Goal: Task Accomplishment & Management: Manage account settings

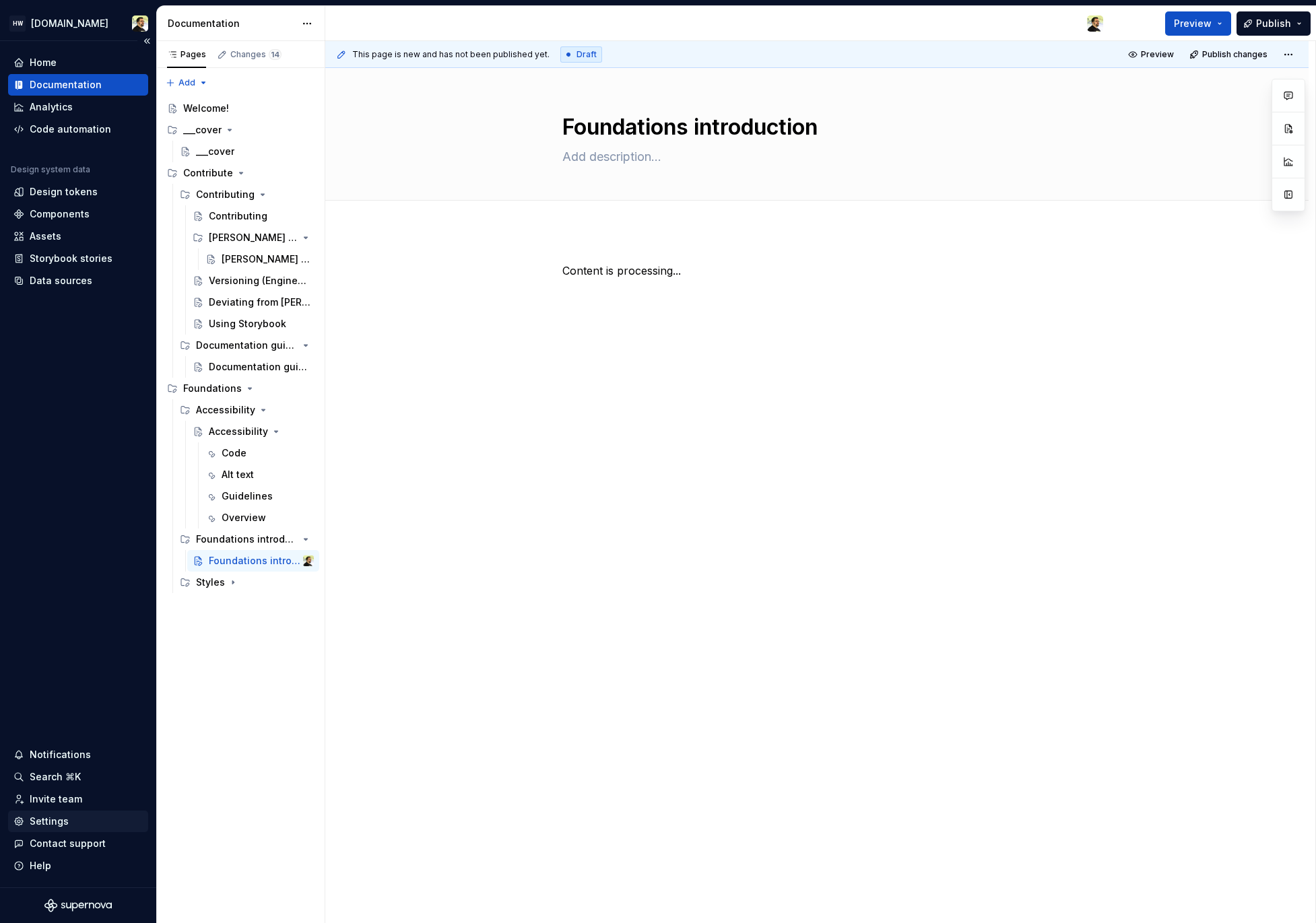
type textarea "*"
click at [61, 824] on div "Settings" at bounding box center [49, 821] width 39 height 14
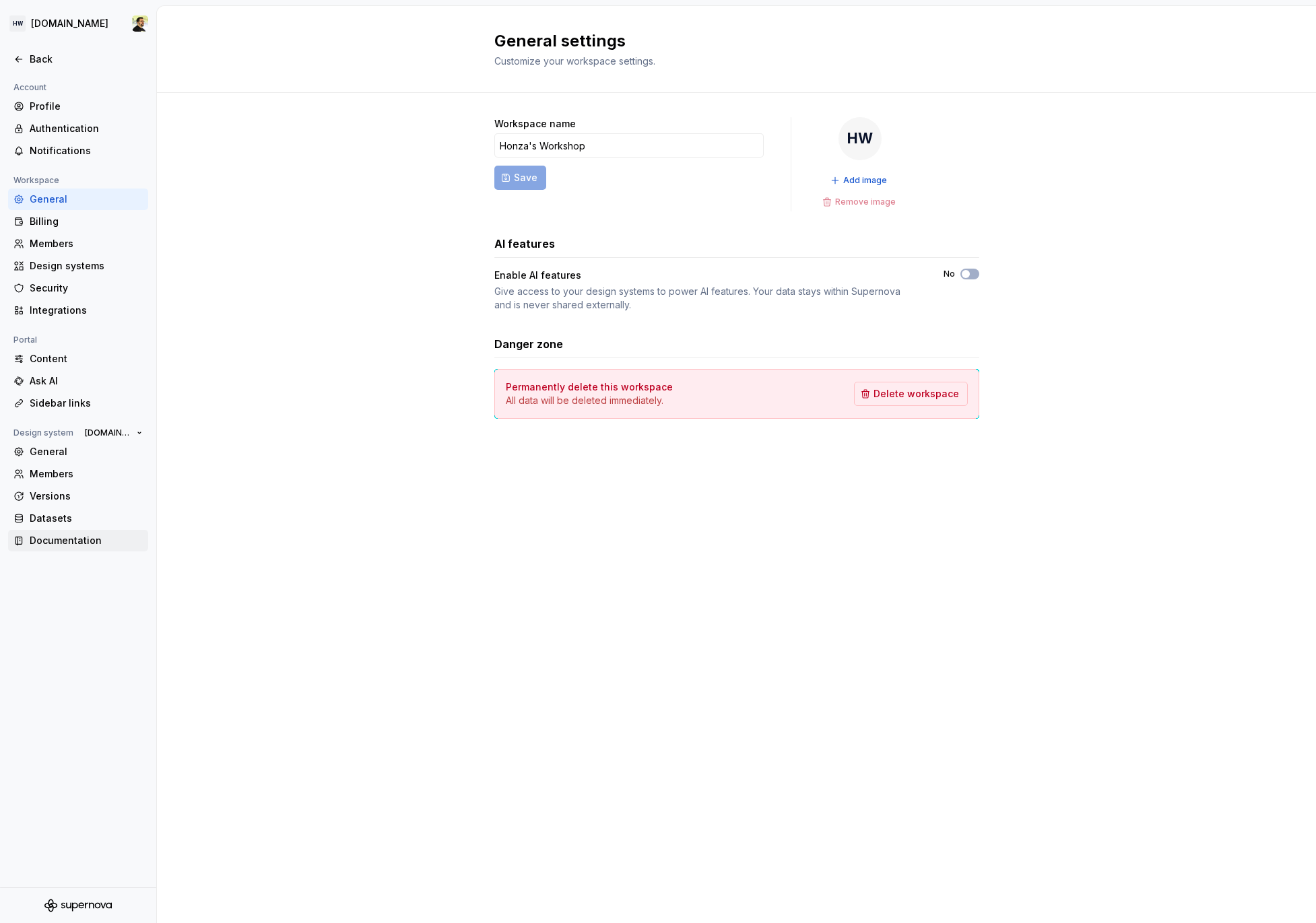
click at [81, 544] on div "Documentation" at bounding box center [86, 541] width 113 height 14
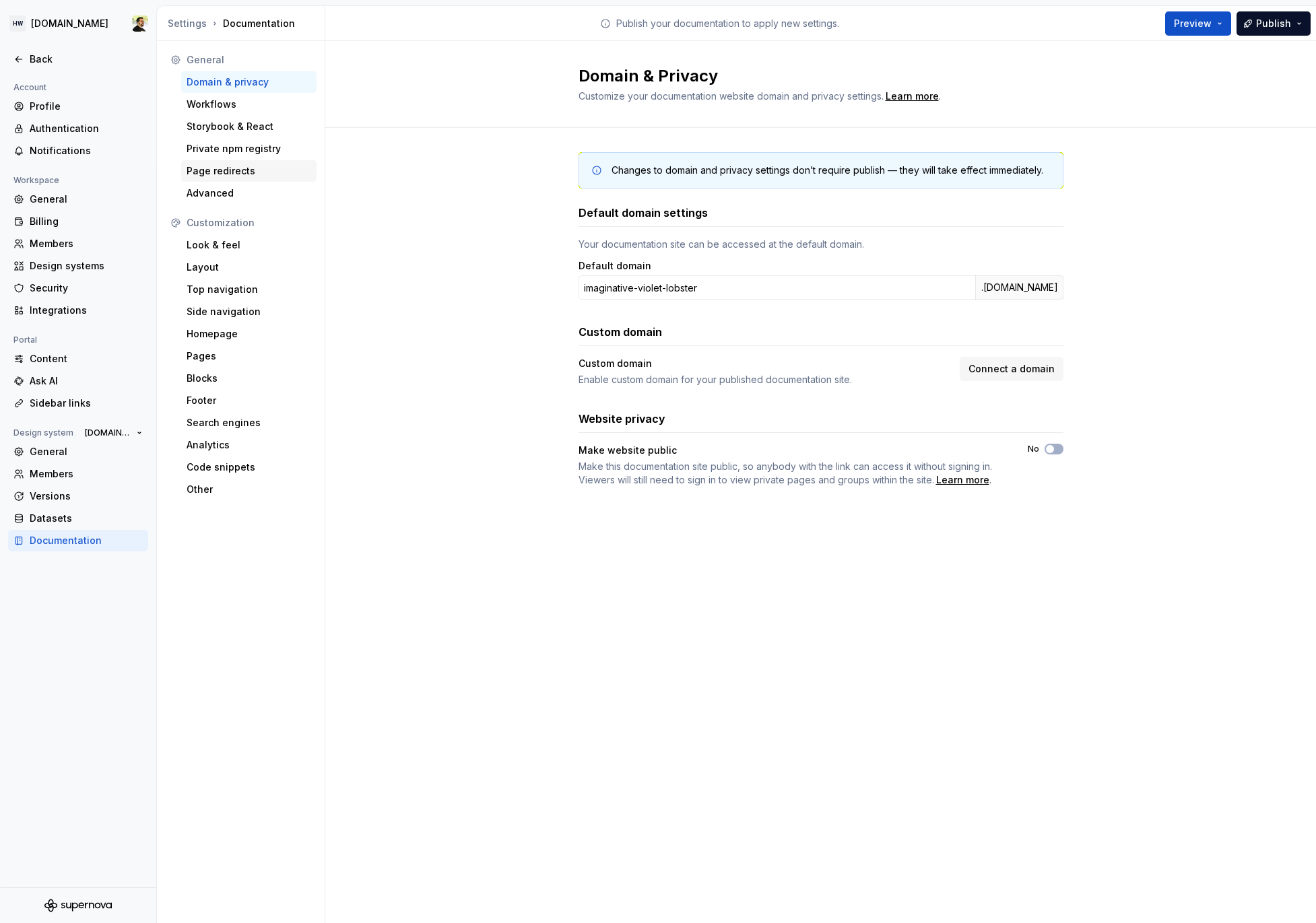
click at [231, 161] on div "Page redirects" at bounding box center [249, 171] width 135 height 21
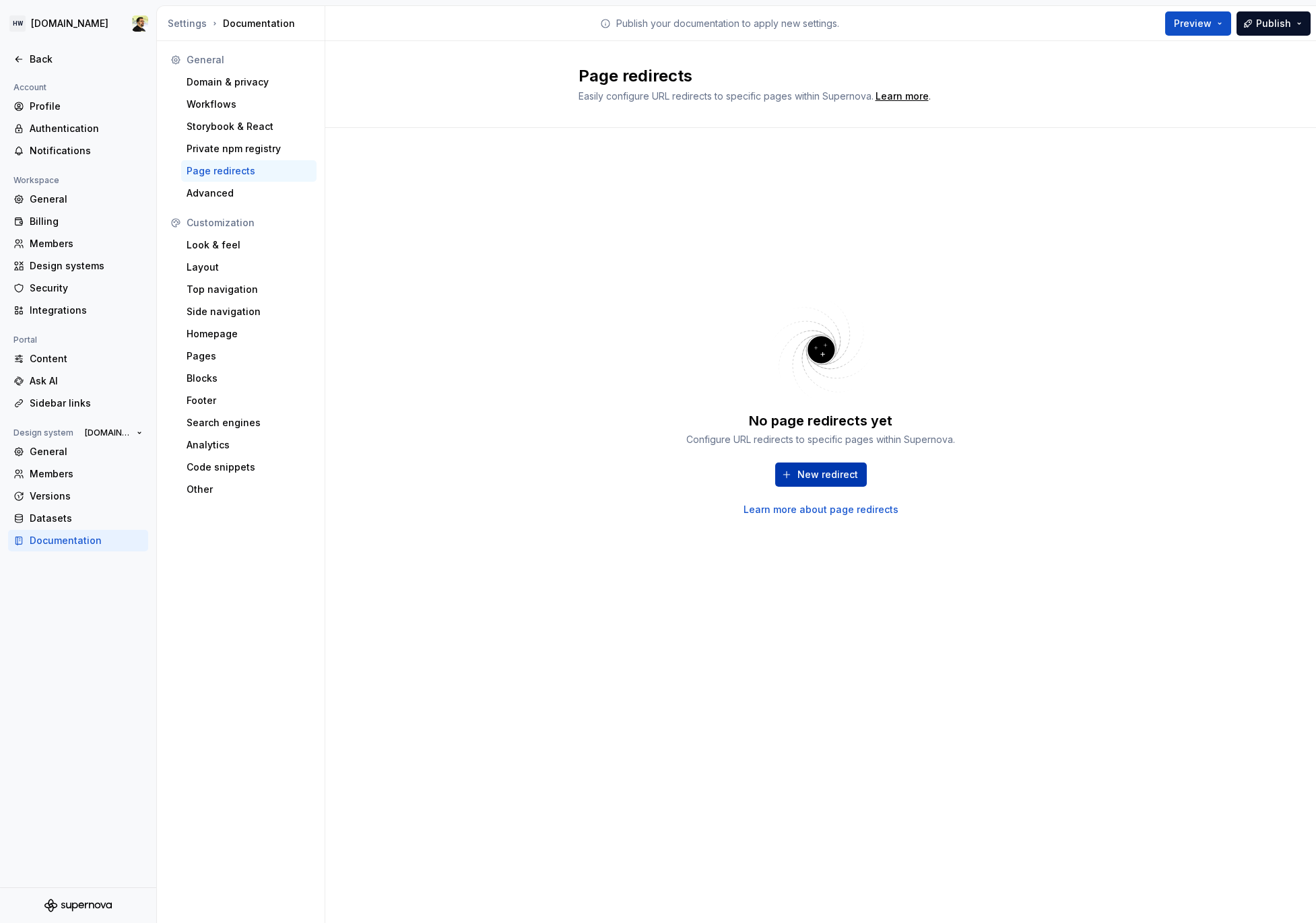
click at [819, 470] on span "New redirect" at bounding box center [827, 475] width 60 height 14
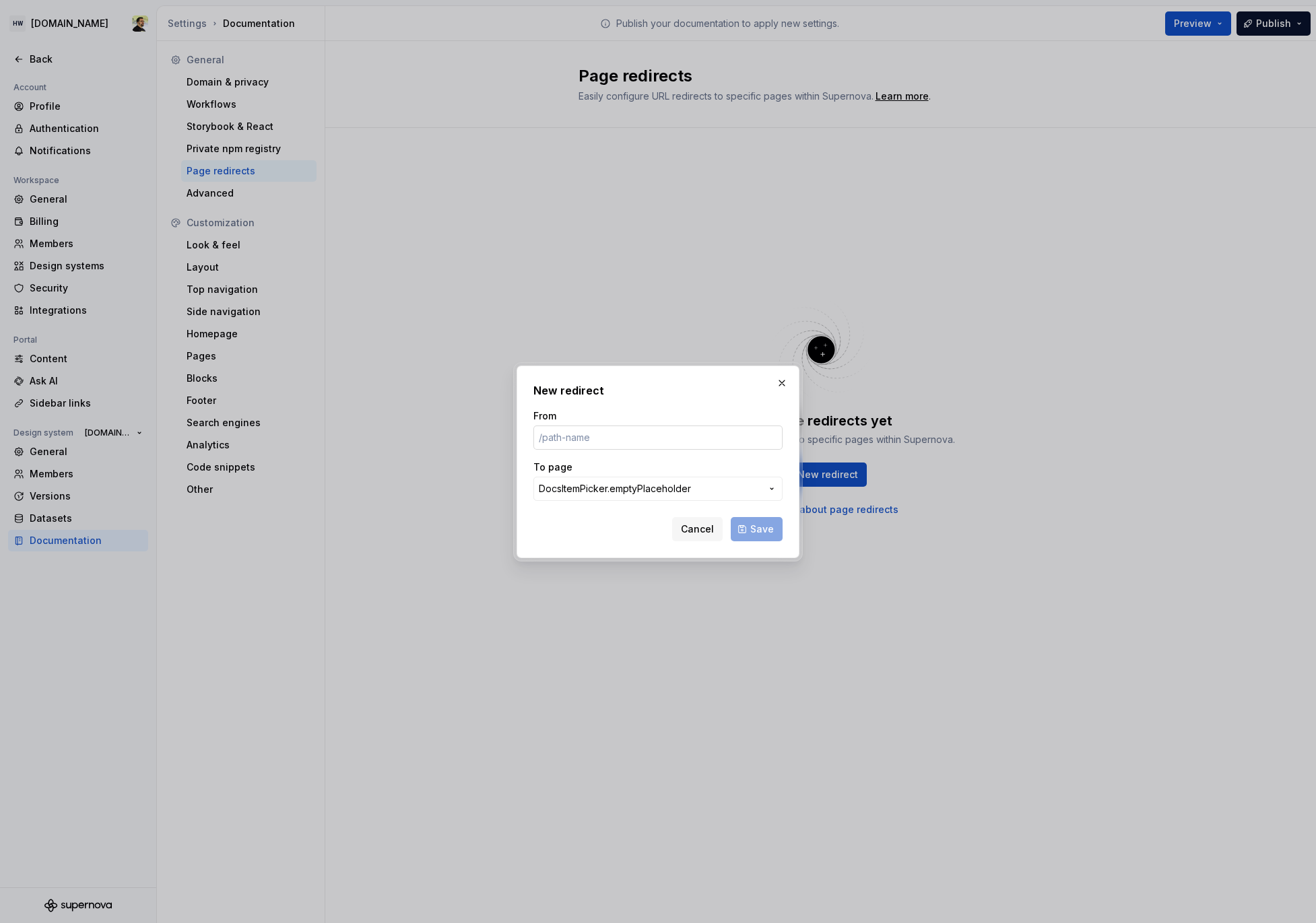
type input "/"
type input "/aaa"
click at [617, 493] on span "DocsItemPicker.emptyPlaceholder" at bounding box center [614, 489] width 152 height 14
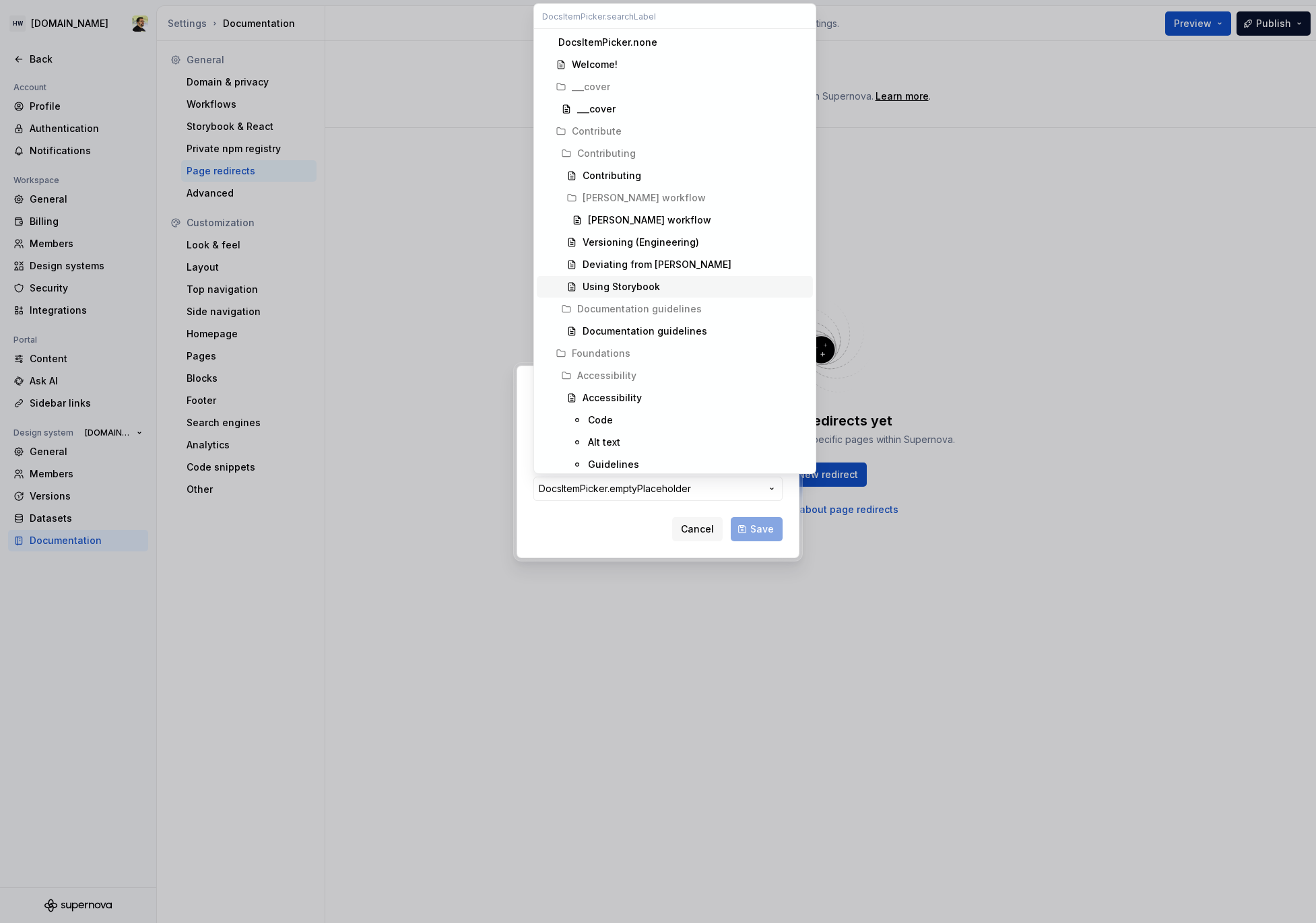
click at [594, 528] on div "New redirect From To page DocsItemPicker.emptyPlaceholder Cancel Save" at bounding box center [658, 461] width 1316 height 923
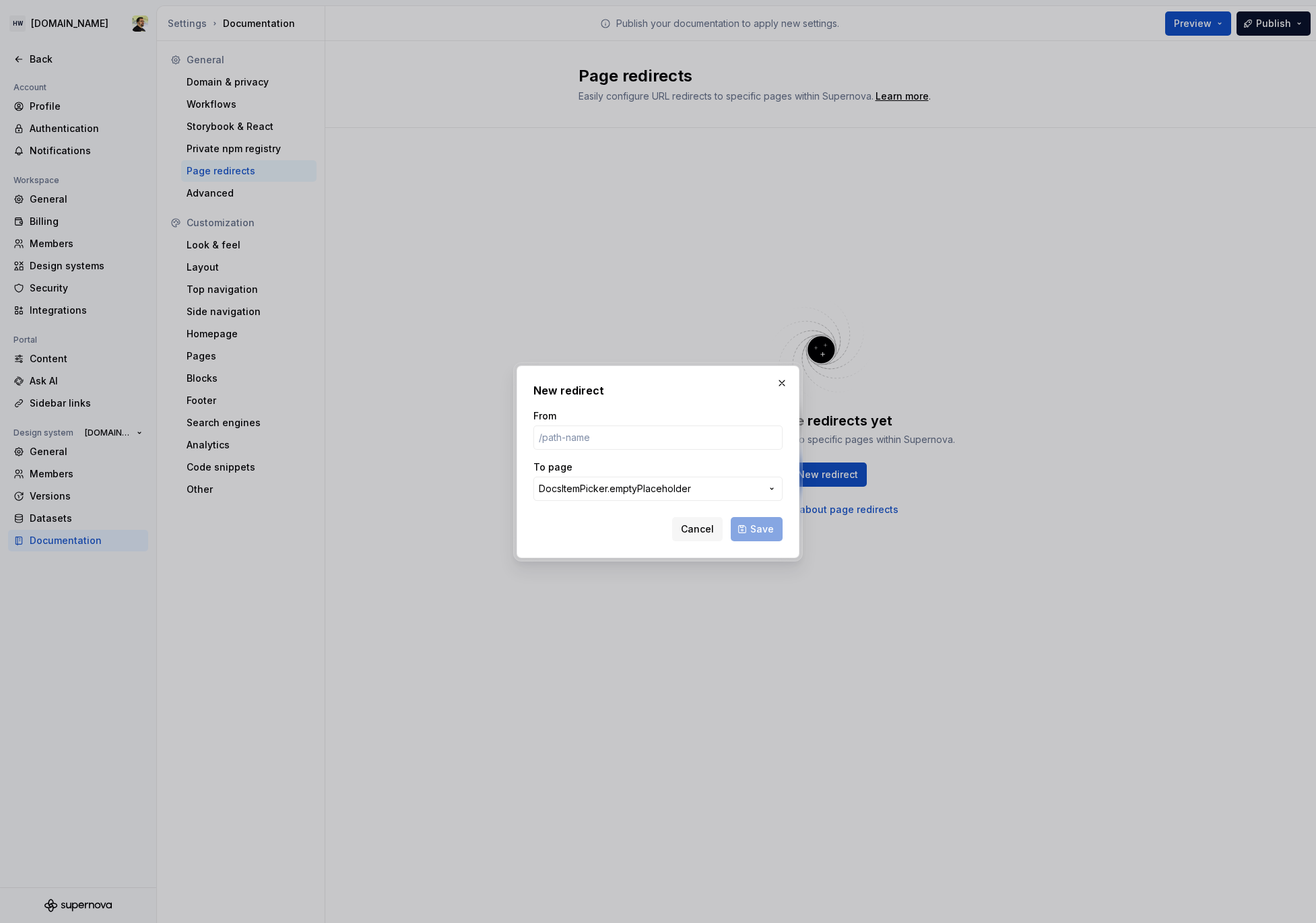
click at [602, 485] on span "DocsItemPicker.emptyPlaceholder" at bounding box center [614, 489] width 152 height 14
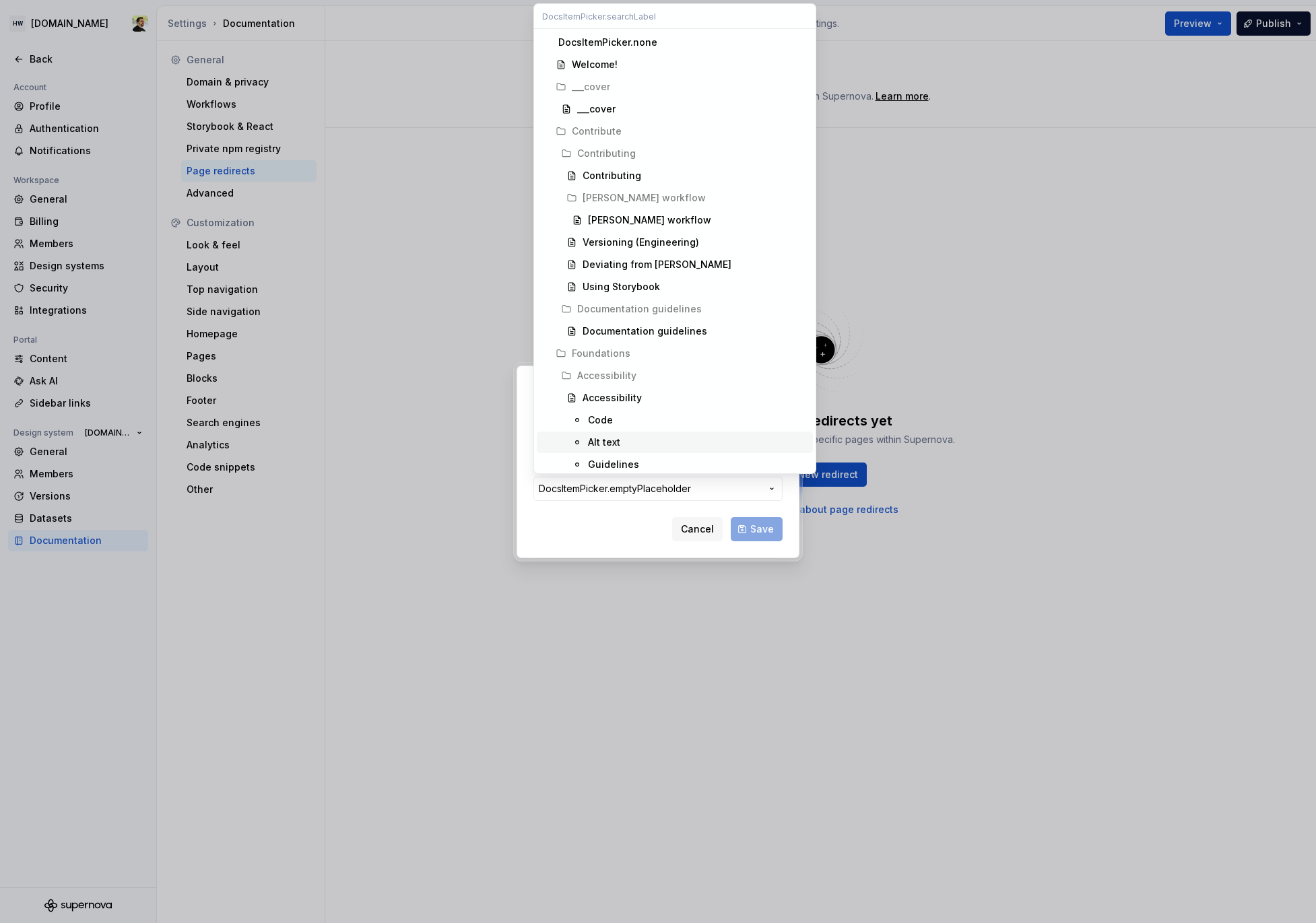
click at [555, 525] on div "New redirect From To page DocsItemPicker.emptyPlaceholder Cancel Save" at bounding box center [658, 461] width 1316 height 923
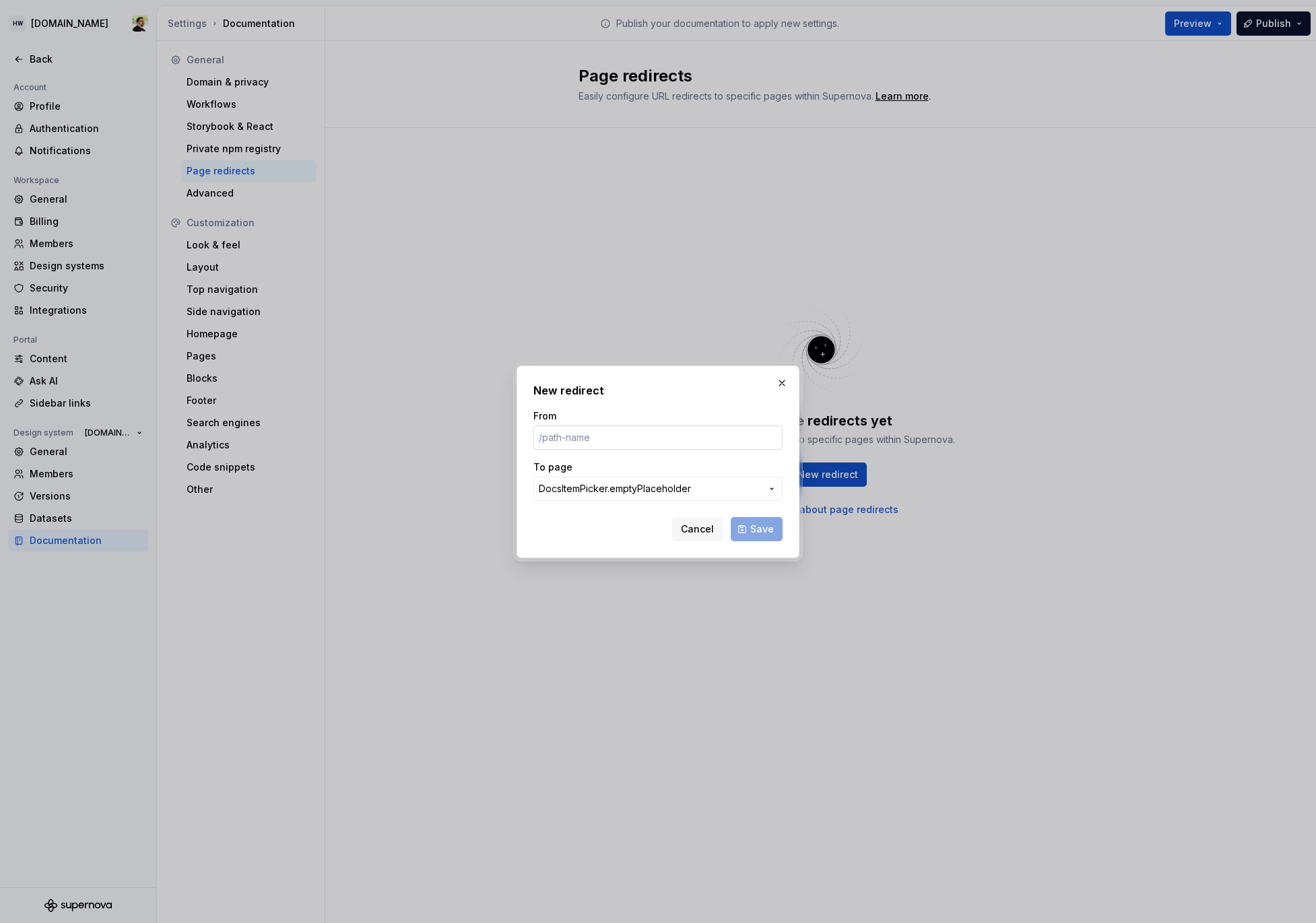
click at [667, 442] on input "From" at bounding box center [658, 437] width 249 height 24
type input "/tst"
click at [676, 476] on button "DocsItemPicker.emptyPlaceholder" at bounding box center [658, 489] width 249 height 24
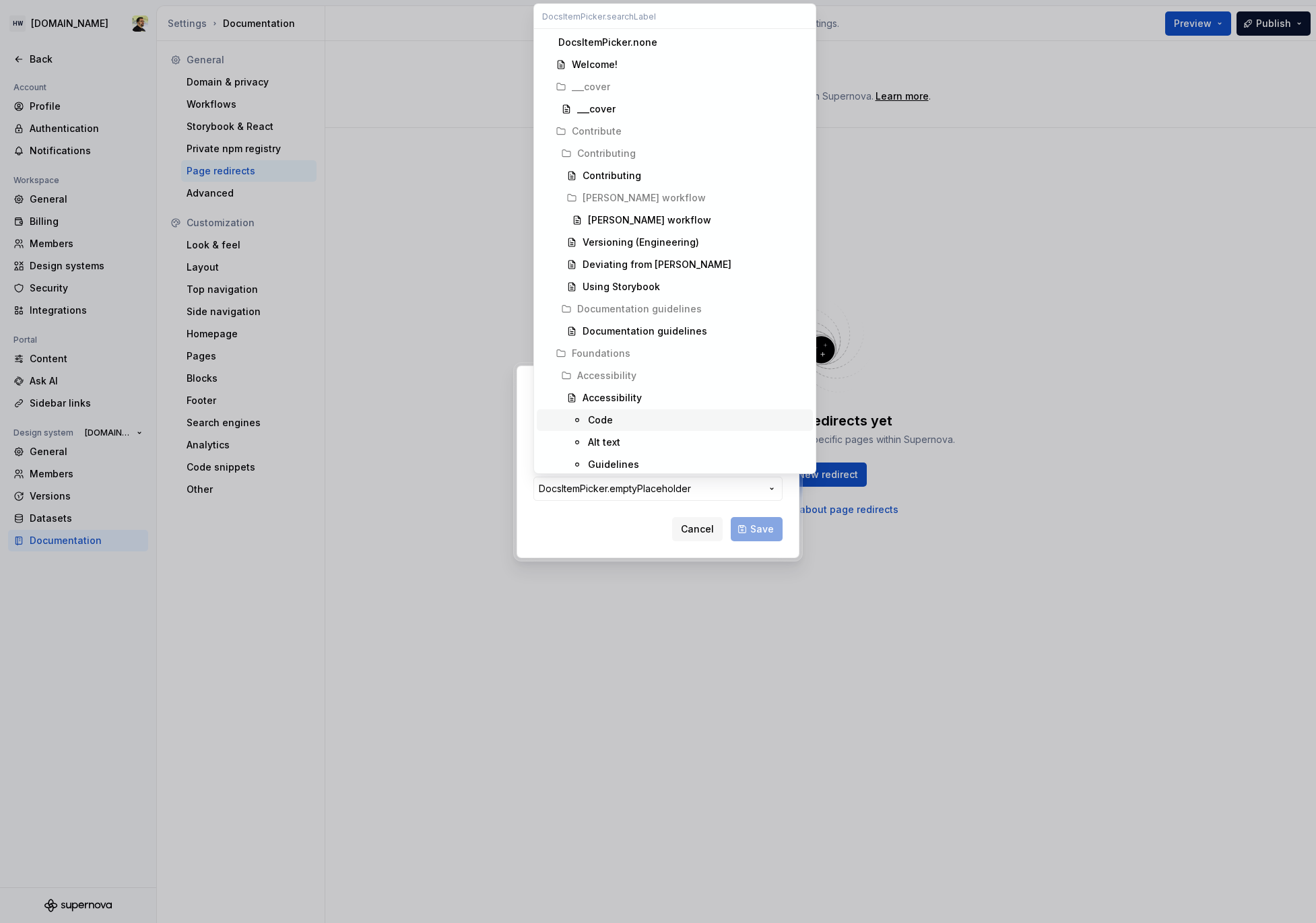
click at [634, 423] on div "Code" at bounding box center [698, 421] width 220 height 14
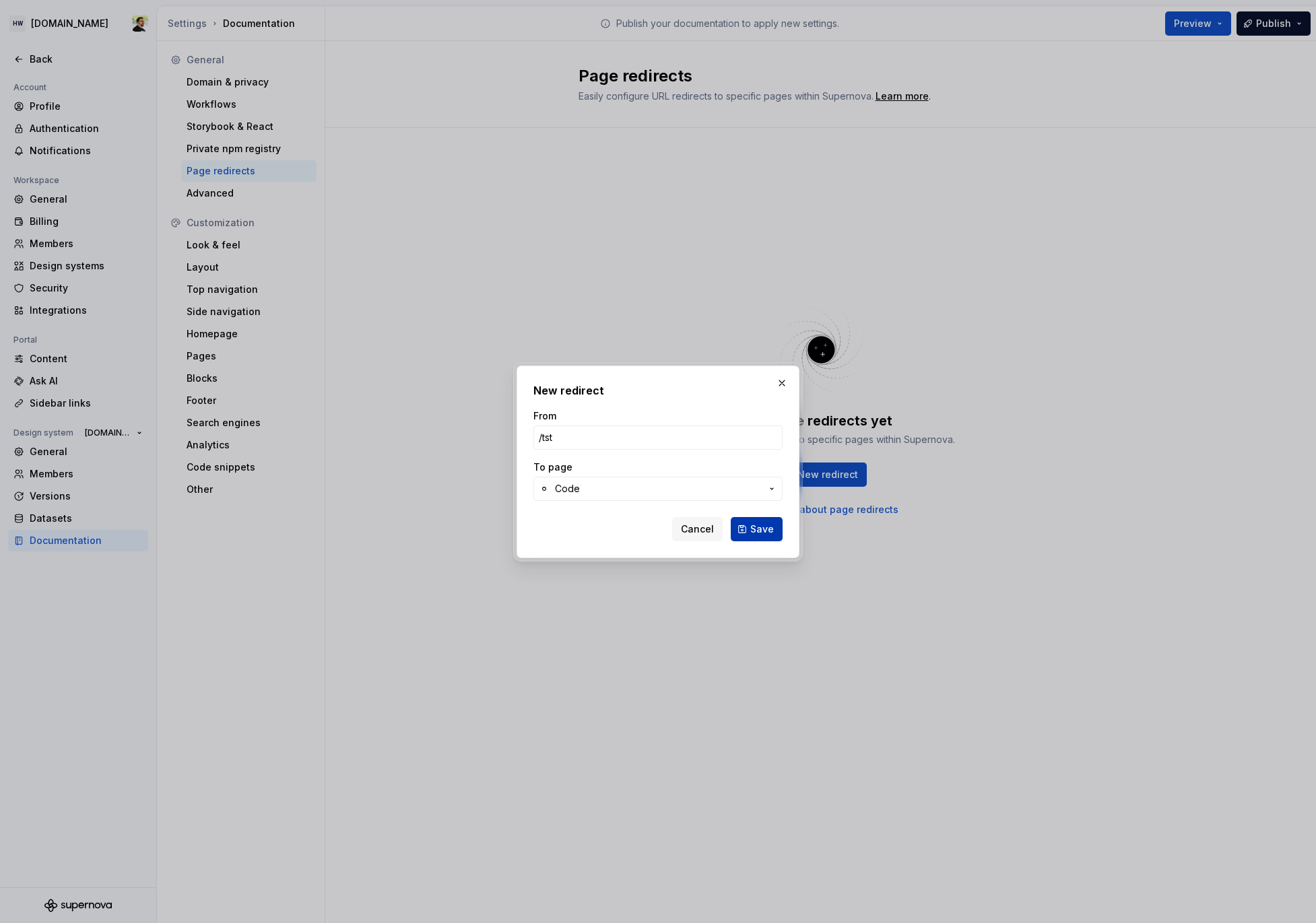
click at [760, 530] on span "Save" at bounding box center [762, 529] width 24 height 14
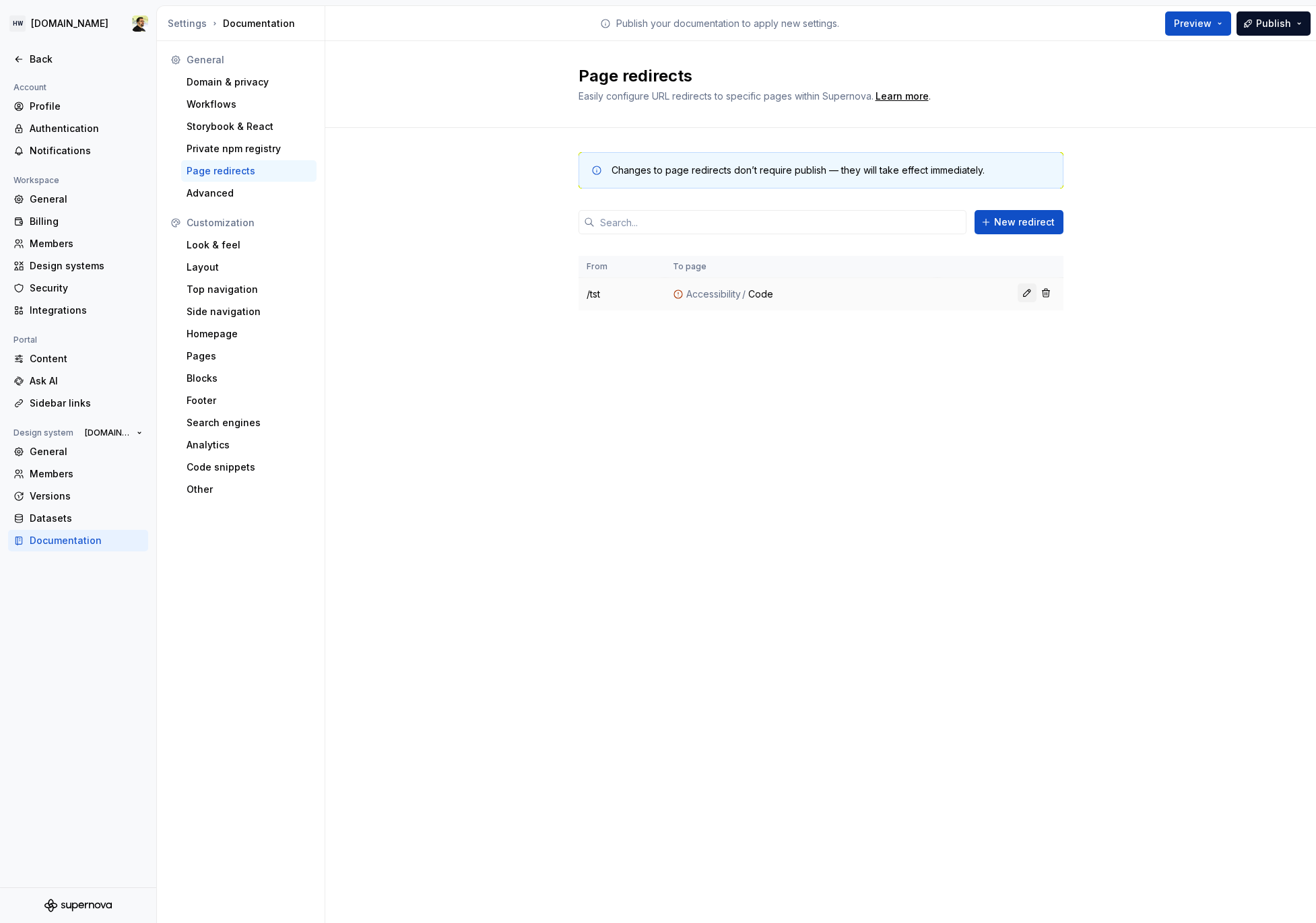
click at [1027, 290] on button "button" at bounding box center [1027, 293] width 19 height 19
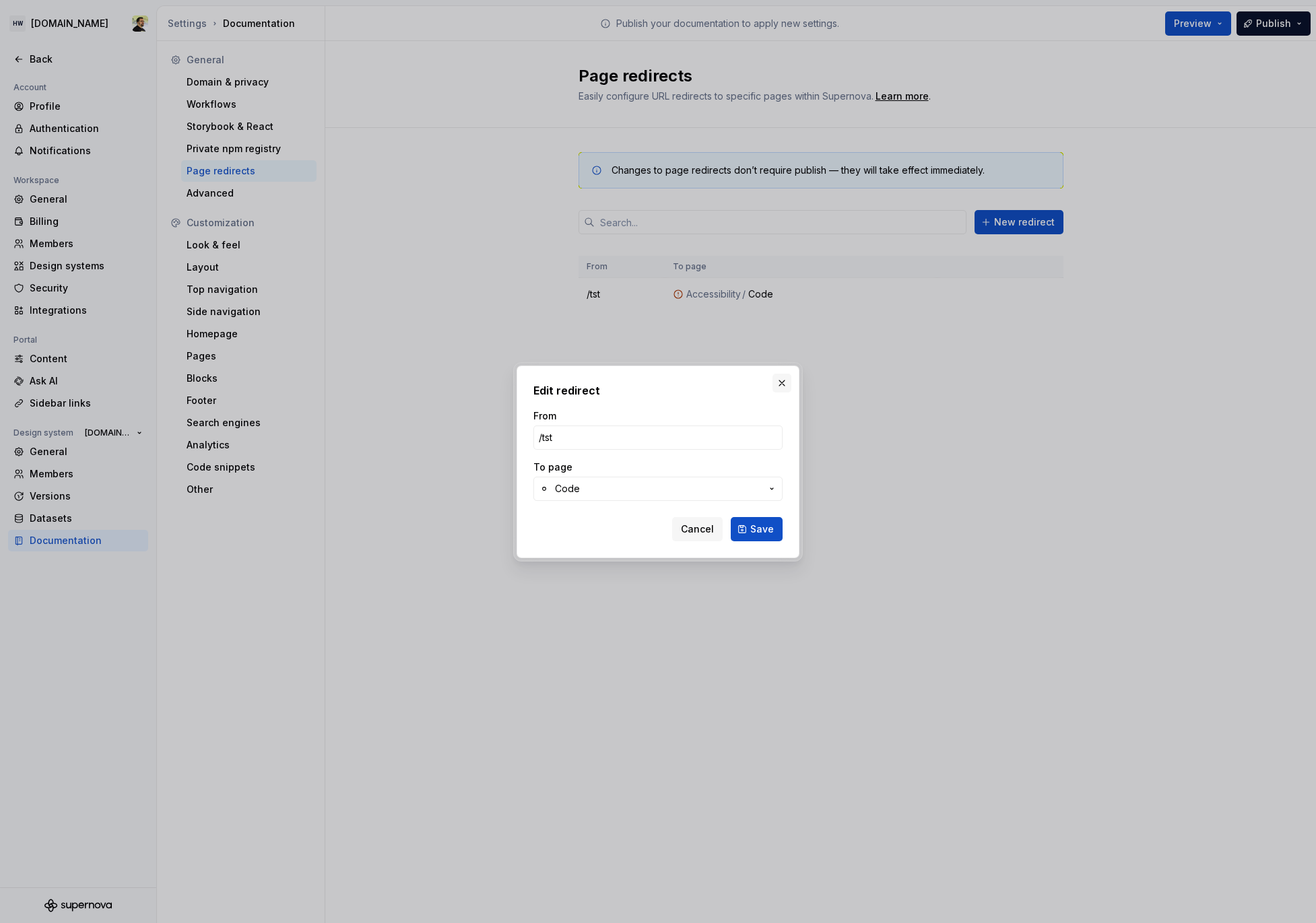
click at [781, 384] on button "button" at bounding box center [782, 383] width 19 height 19
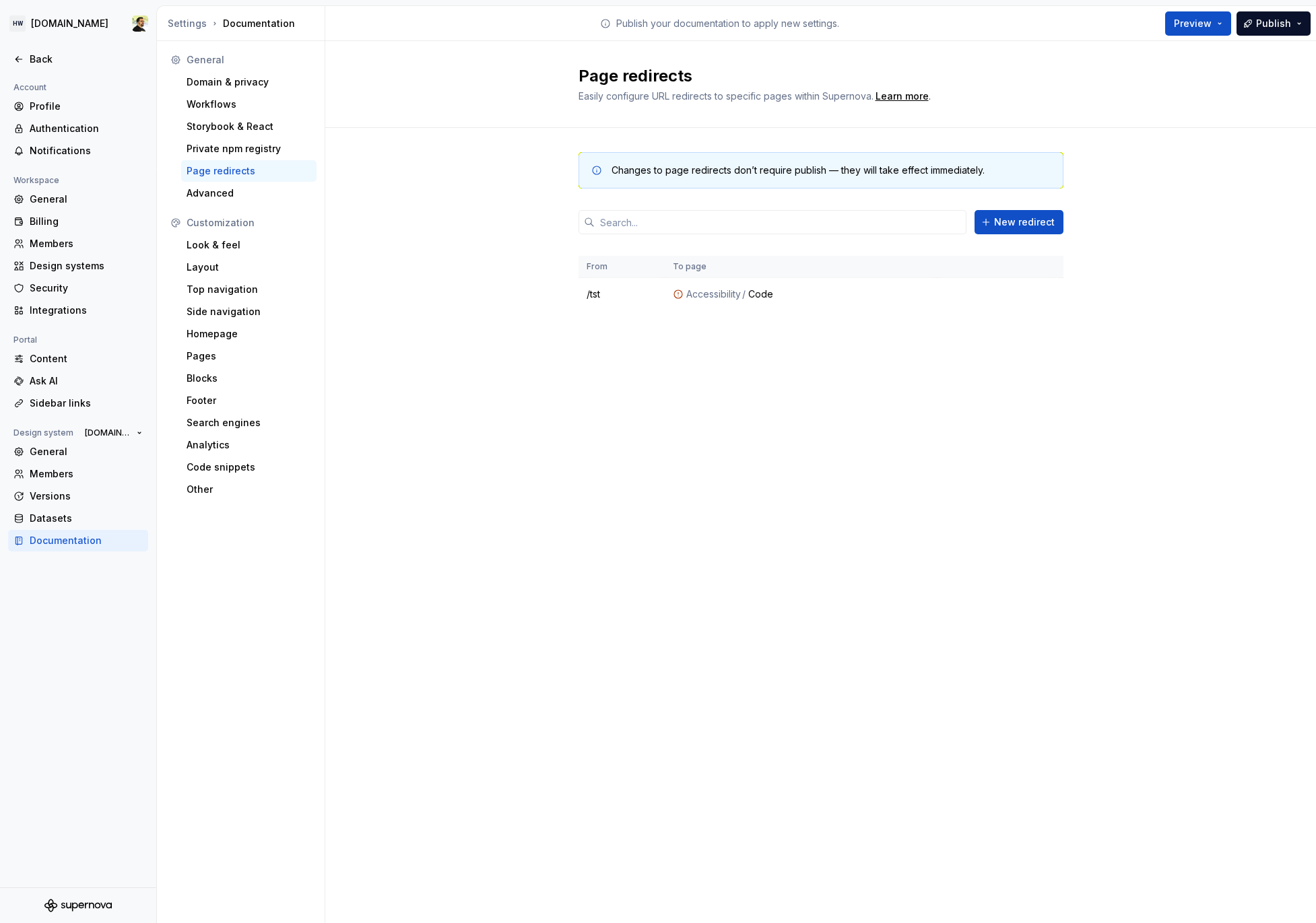
click at [219, 166] on div "Page redirects" at bounding box center [249, 171] width 125 height 14
click at [430, 258] on div "Changes to page redirects don’t require publish — they will take effect immedia…" at bounding box center [820, 245] width 991 height 234
click at [460, 504] on div "Page redirects Easily configure URL redirects to specific pages within Supernov…" at bounding box center [820, 482] width 991 height 882
click at [570, 634] on div "Page redirects Easily configure URL redirects to specific pages within Supernov…" at bounding box center [820, 482] width 991 height 882
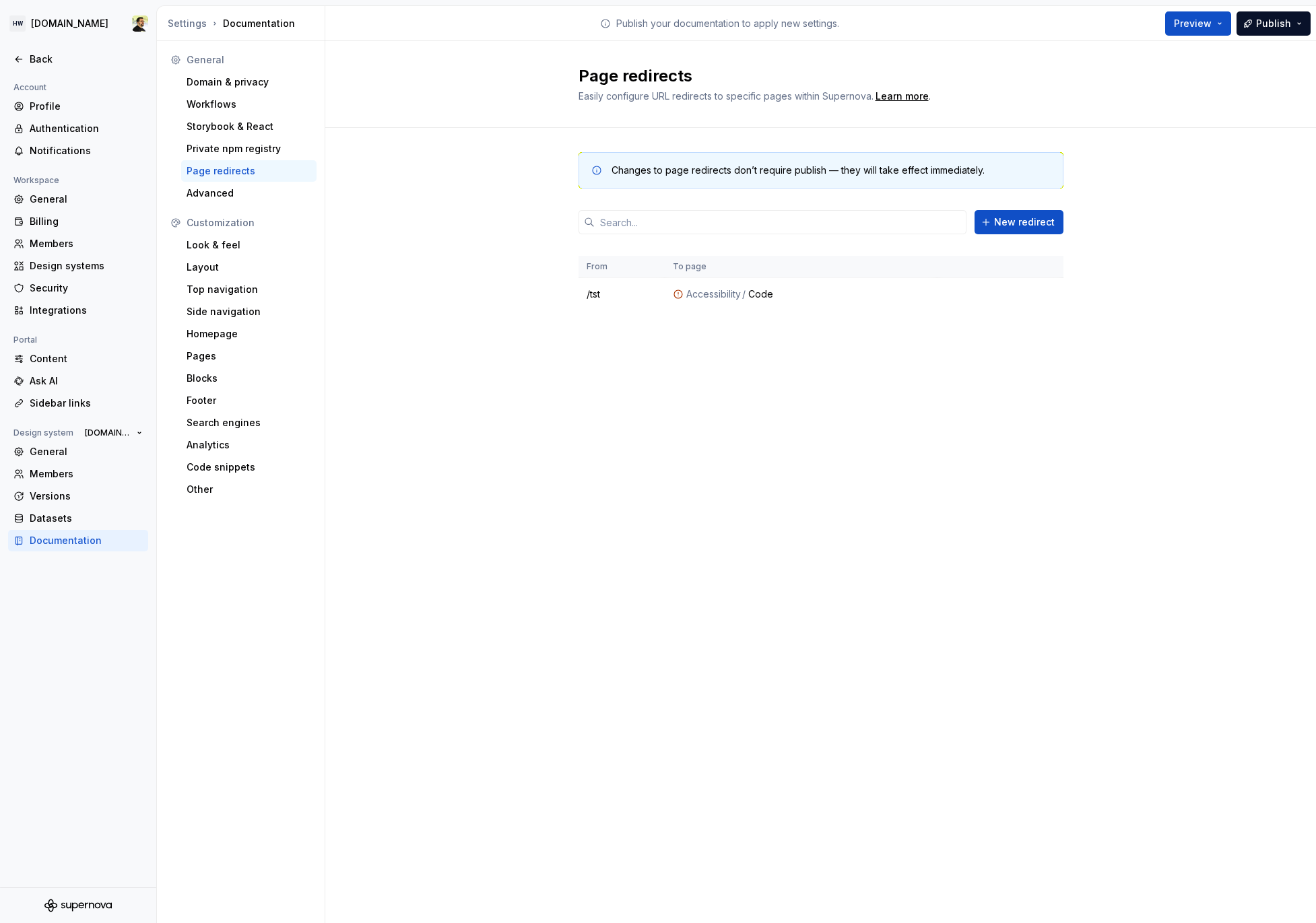
click at [725, 622] on div "Page redirects Easily configure URL redirects to specific pages within Supernov…" at bounding box center [820, 482] width 991 height 882
click at [51, 65] on div "Back" at bounding box center [86, 60] width 113 height 14
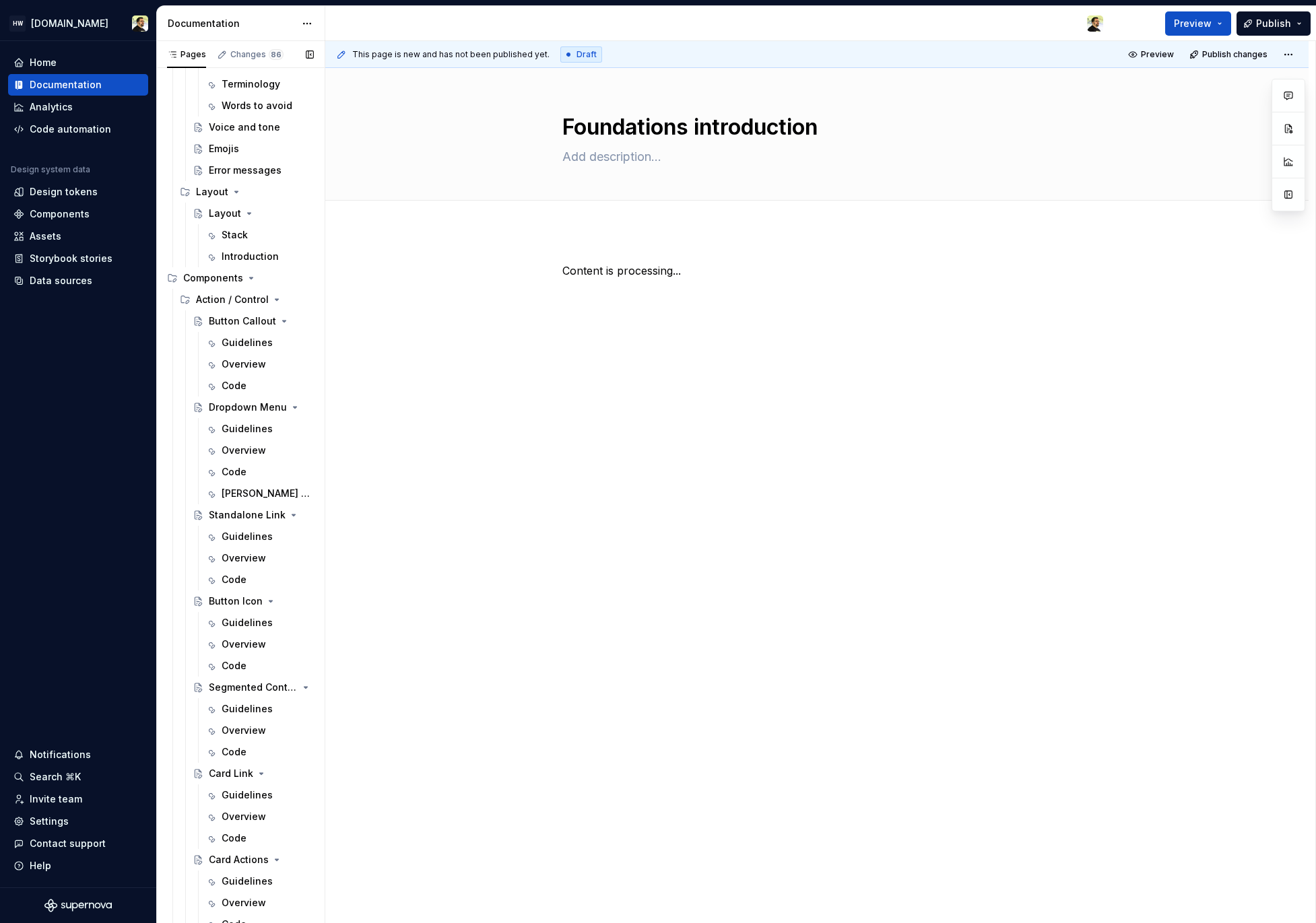
scroll to position [1399, 0]
click at [234, 434] on div "Guidelines" at bounding box center [247, 433] width 51 height 14
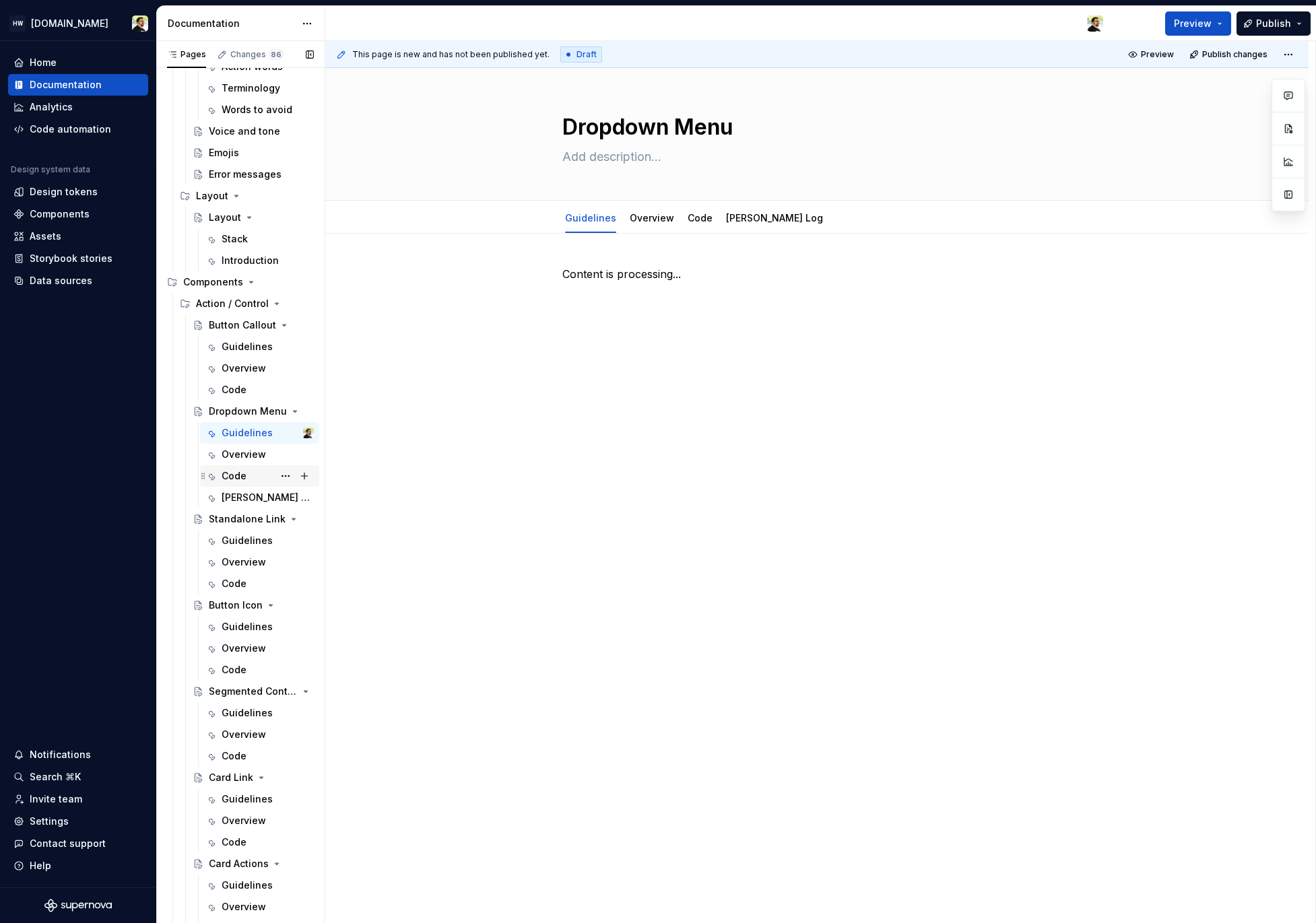
click at [232, 470] on div "Code" at bounding box center [234, 476] width 25 height 14
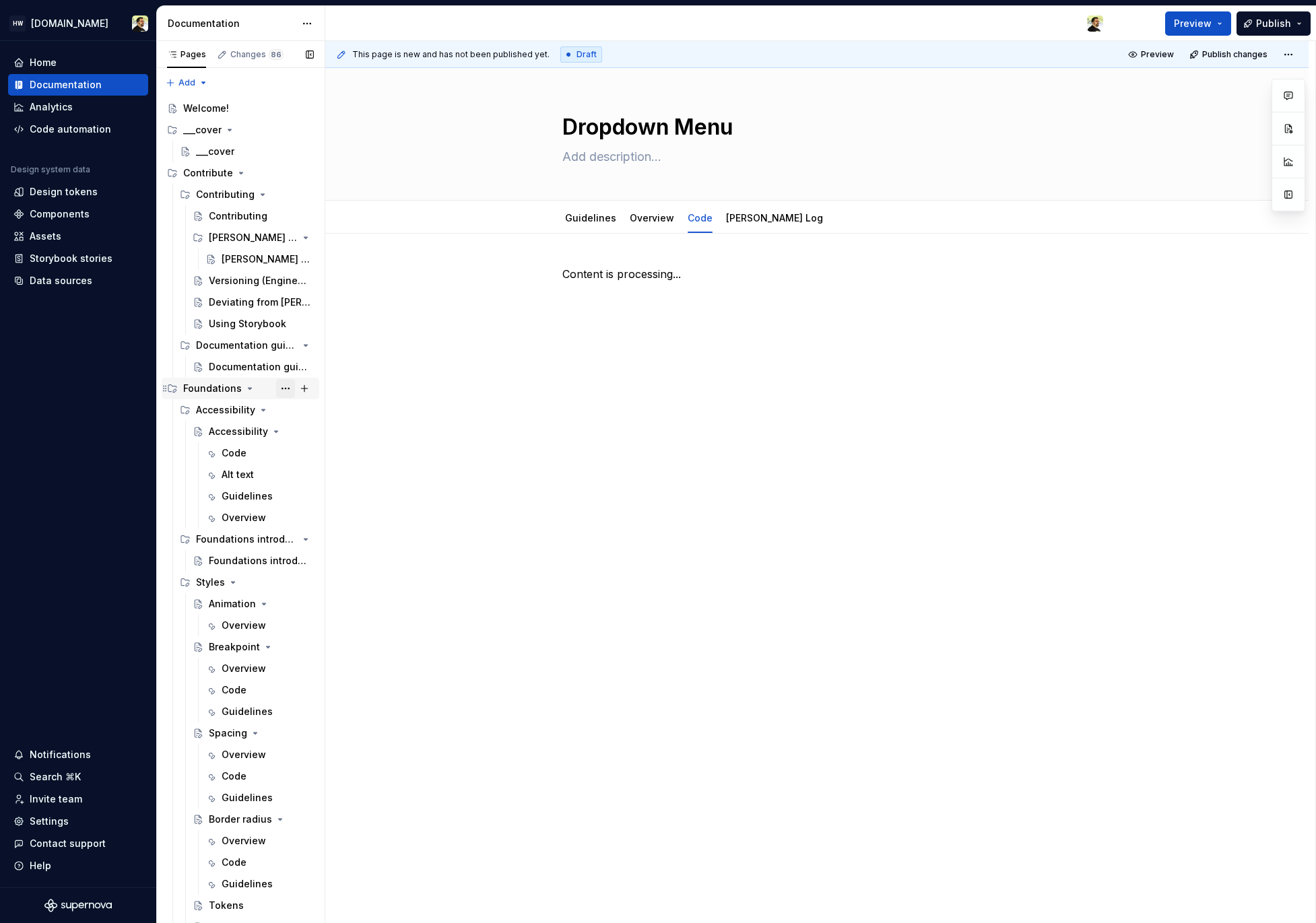
click at [276, 392] on button "Page tree" at bounding box center [285, 388] width 19 height 19
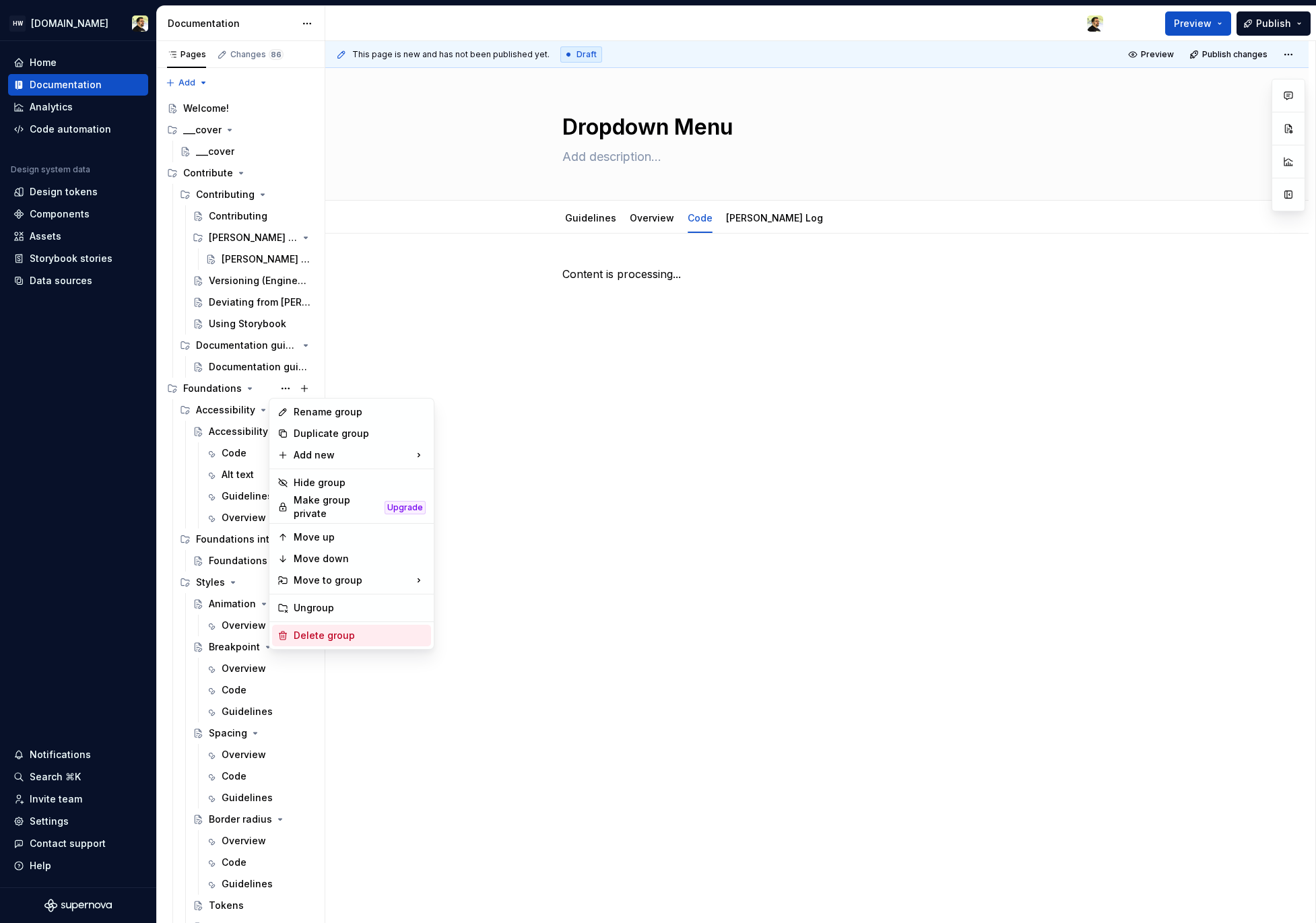
click at [326, 637] on div "Delete group" at bounding box center [352, 635] width 159 height 21
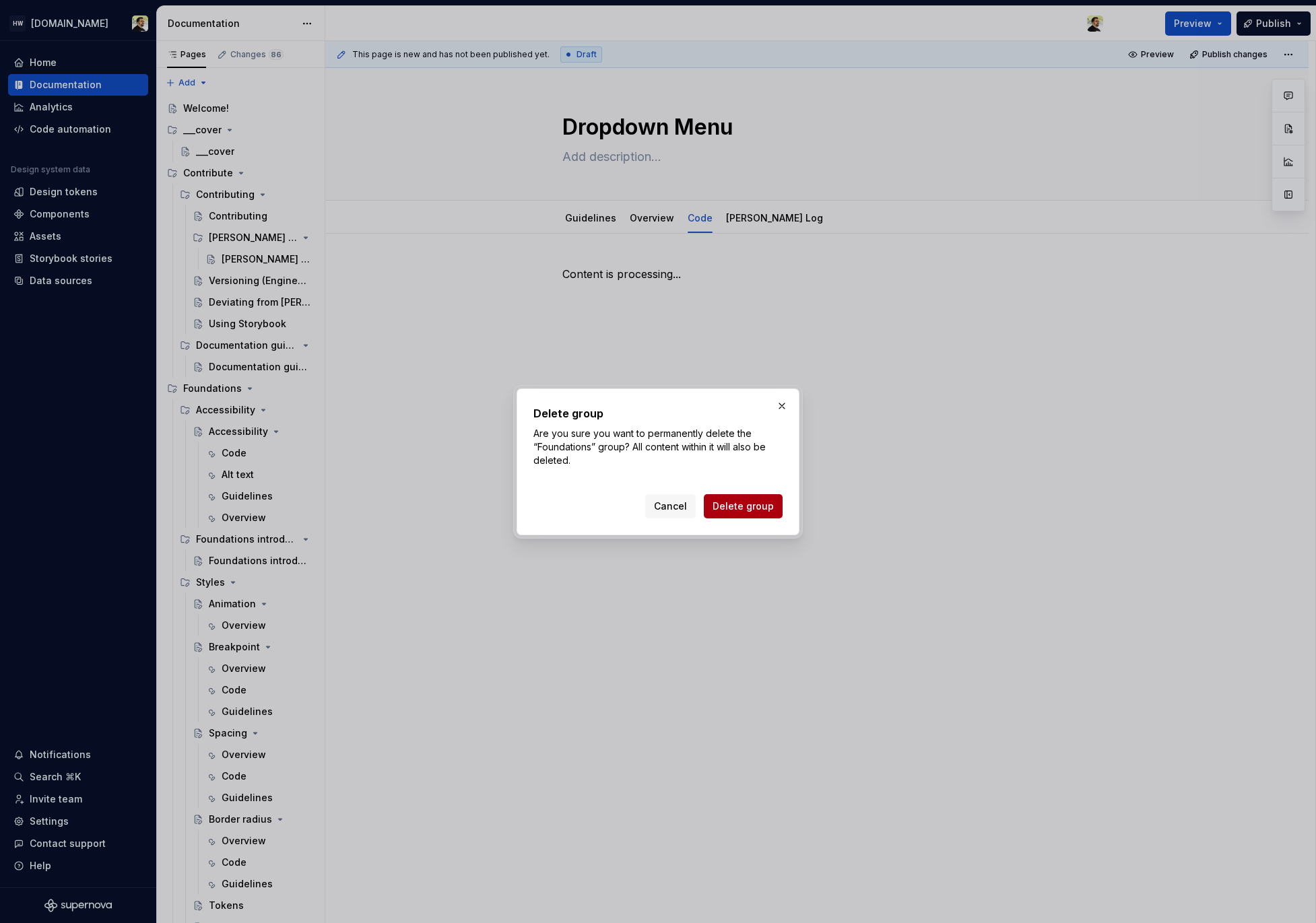
click at [744, 510] on span "Delete group" at bounding box center [744, 506] width 61 height 14
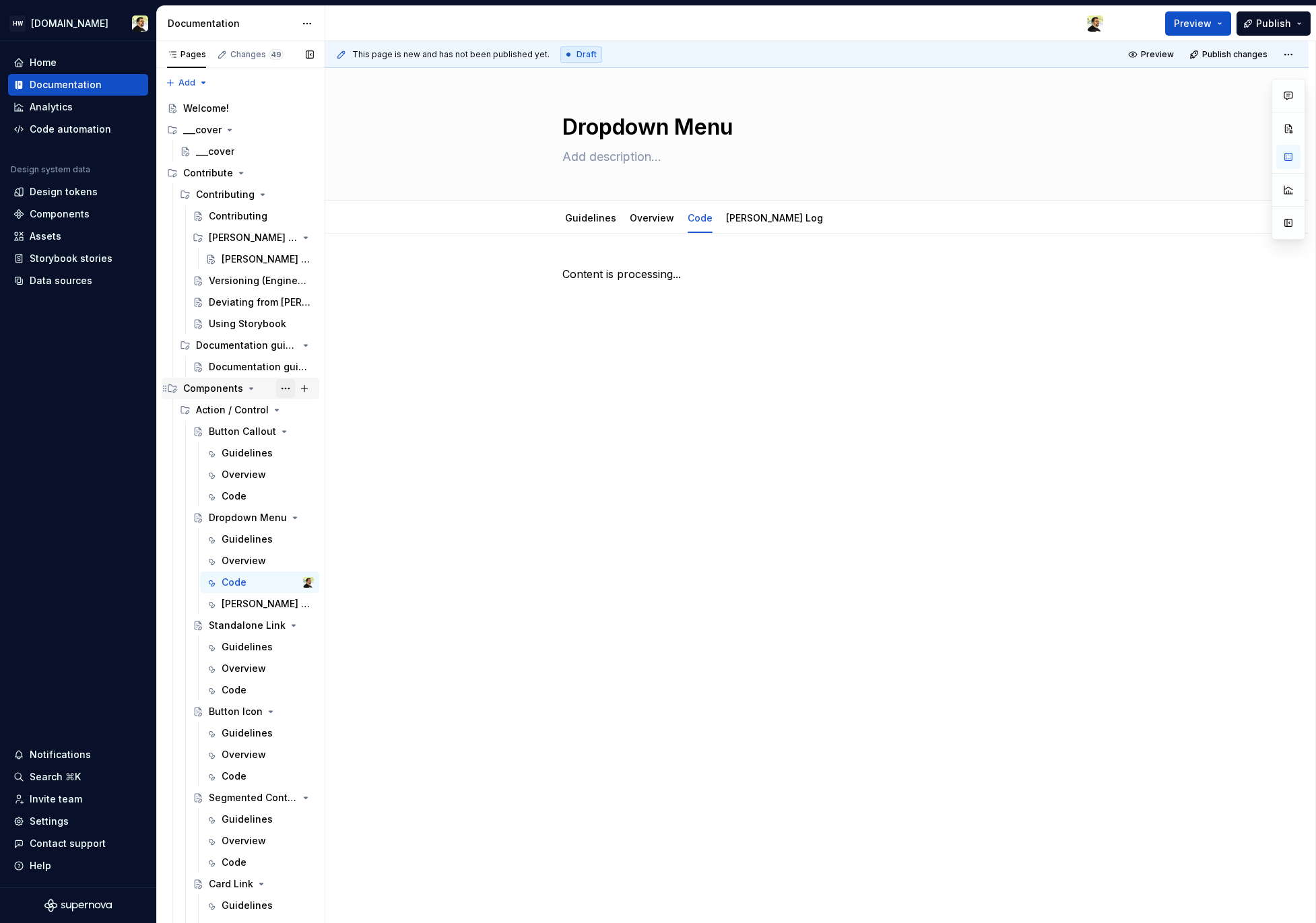
click at [280, 389] on button "Page tree" at bounding box center [285, 388] width 19 height 19
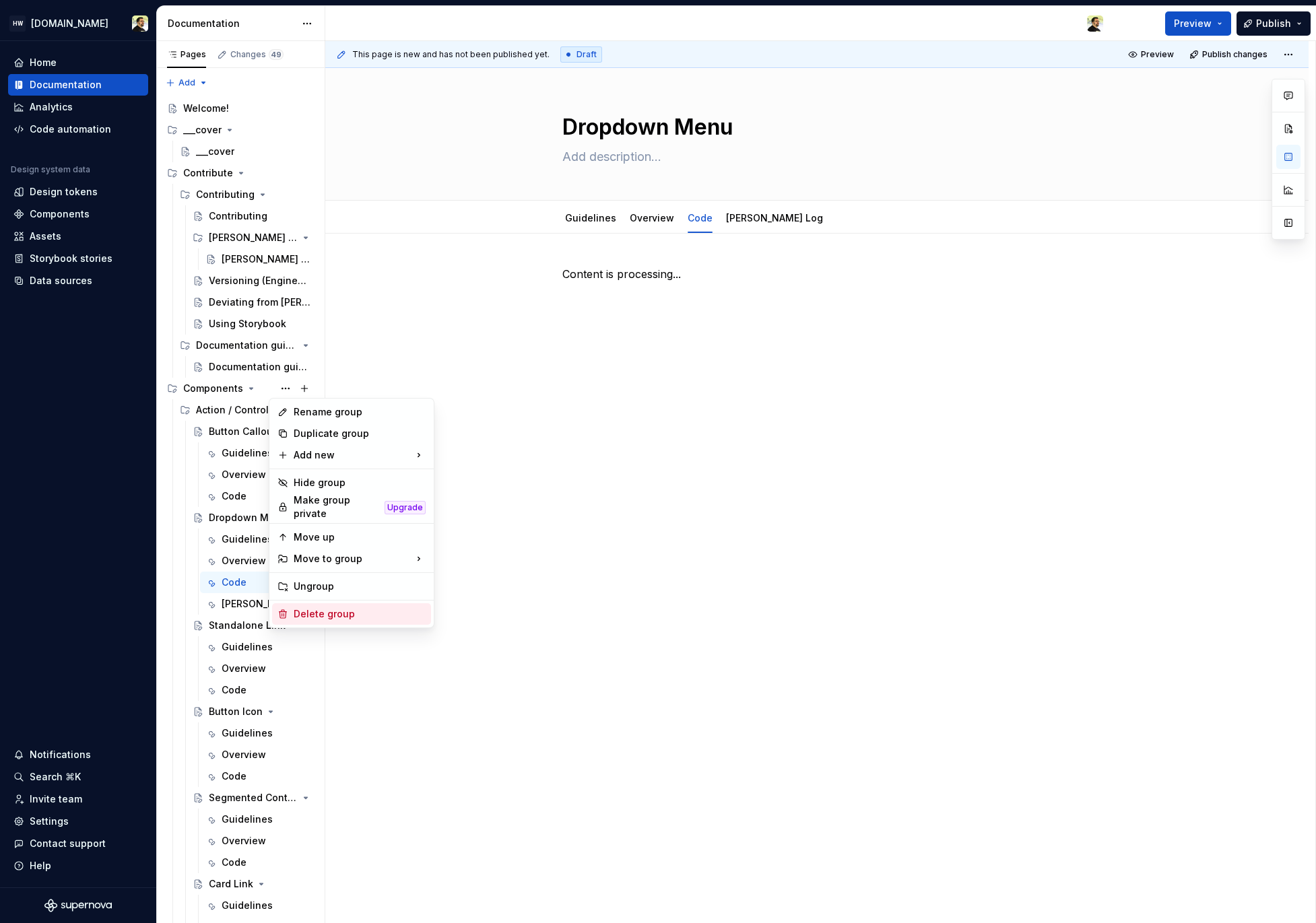
click at [338, 612] on div "Delete group" at bounding box center [360, 614] width 132 height 14
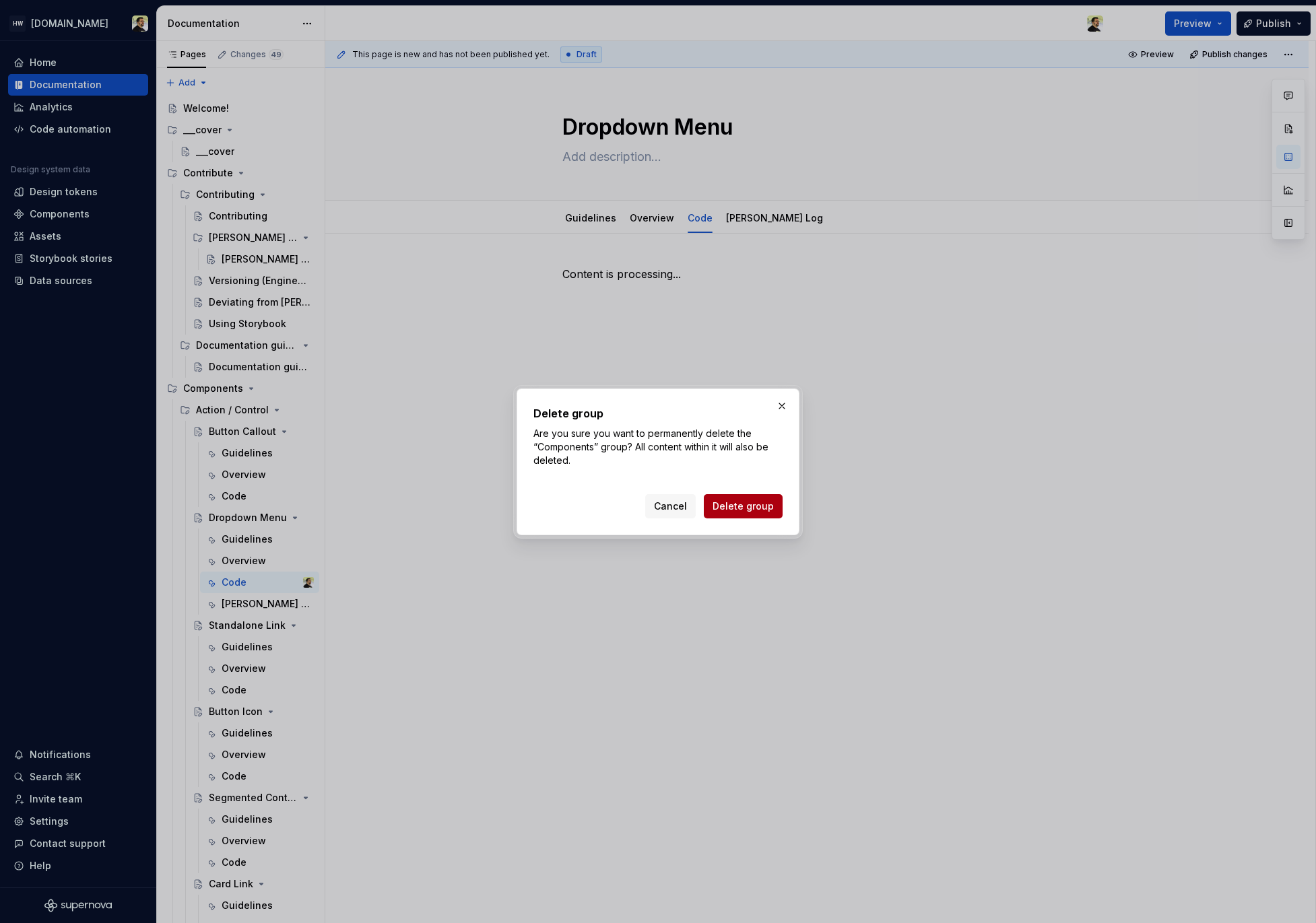
click at [733, 515] on button "Delete group" at bounding box center [743, 506] width 79 height 24
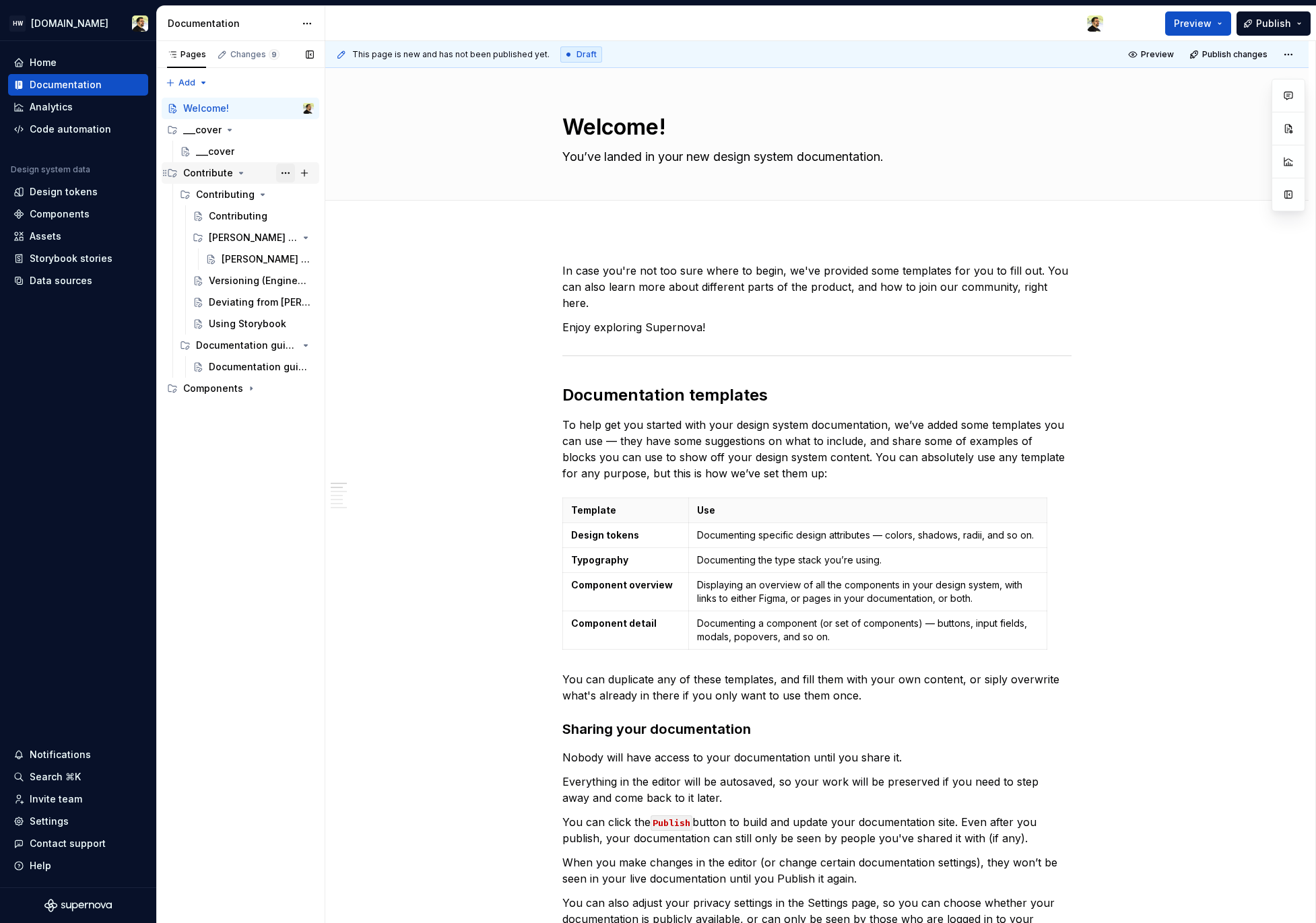
click at [288, 174] on button "Page tree" at bounding box center [285, 173] width 19 height 19
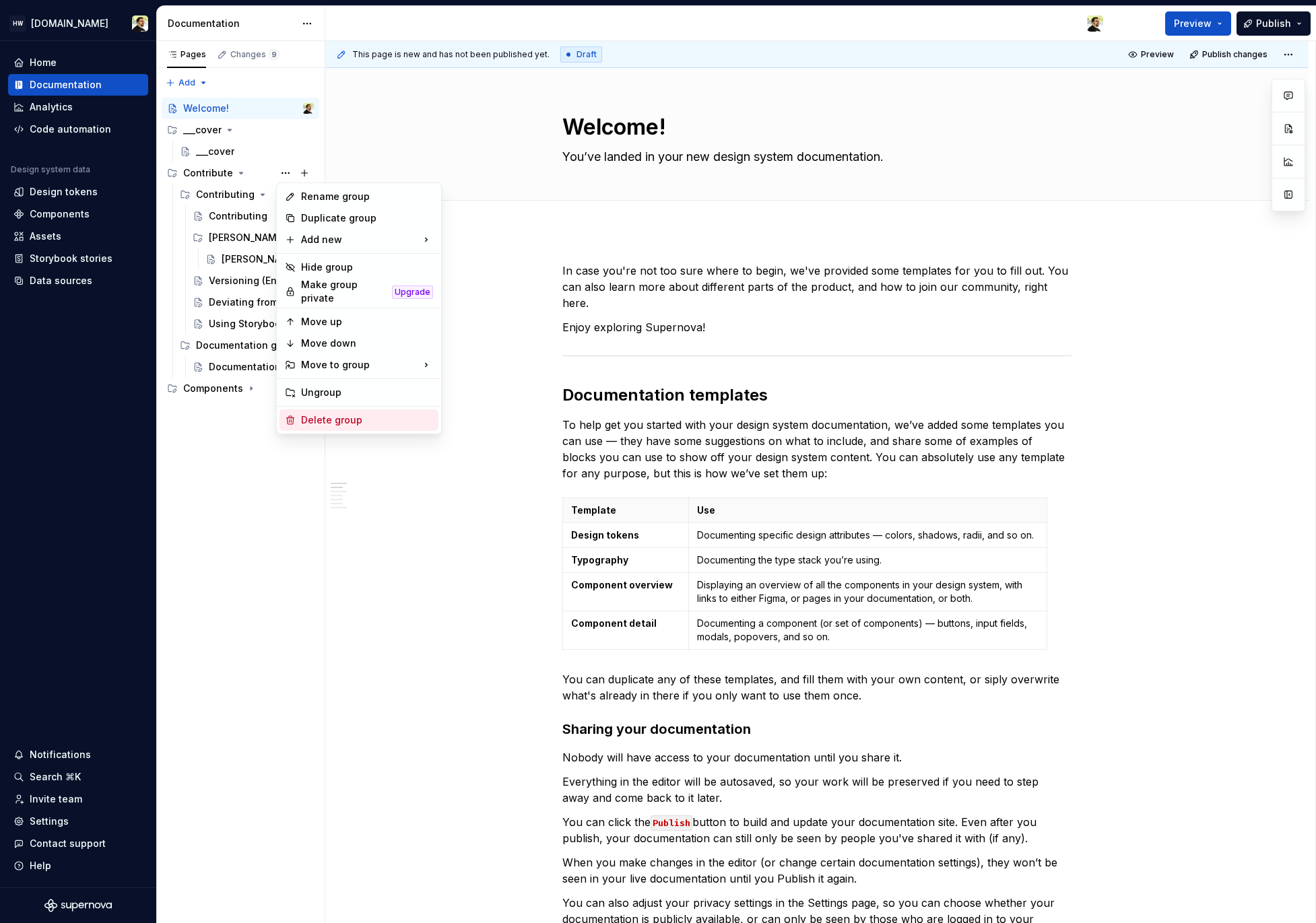
click at [339, 418] on div "Delete group" at bounding box center [367, 421] width 132 height 14
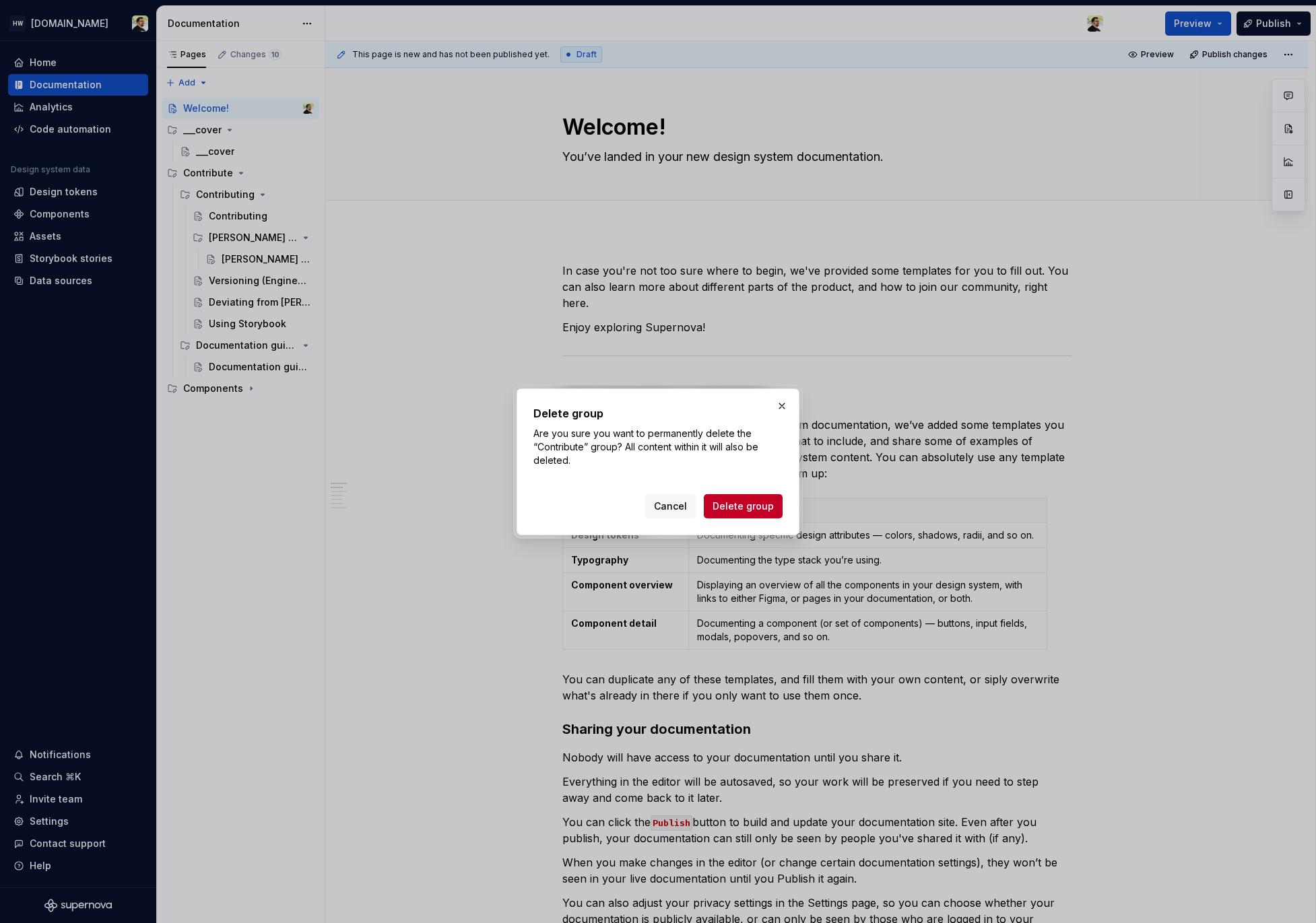
click at [744, 491] on div "Cancel Delete group" at bounding box center [658, 503] width 249 height 30
click at [744, 502] on span "Delete group" at bounding box center [744, 506] width 61 height 14
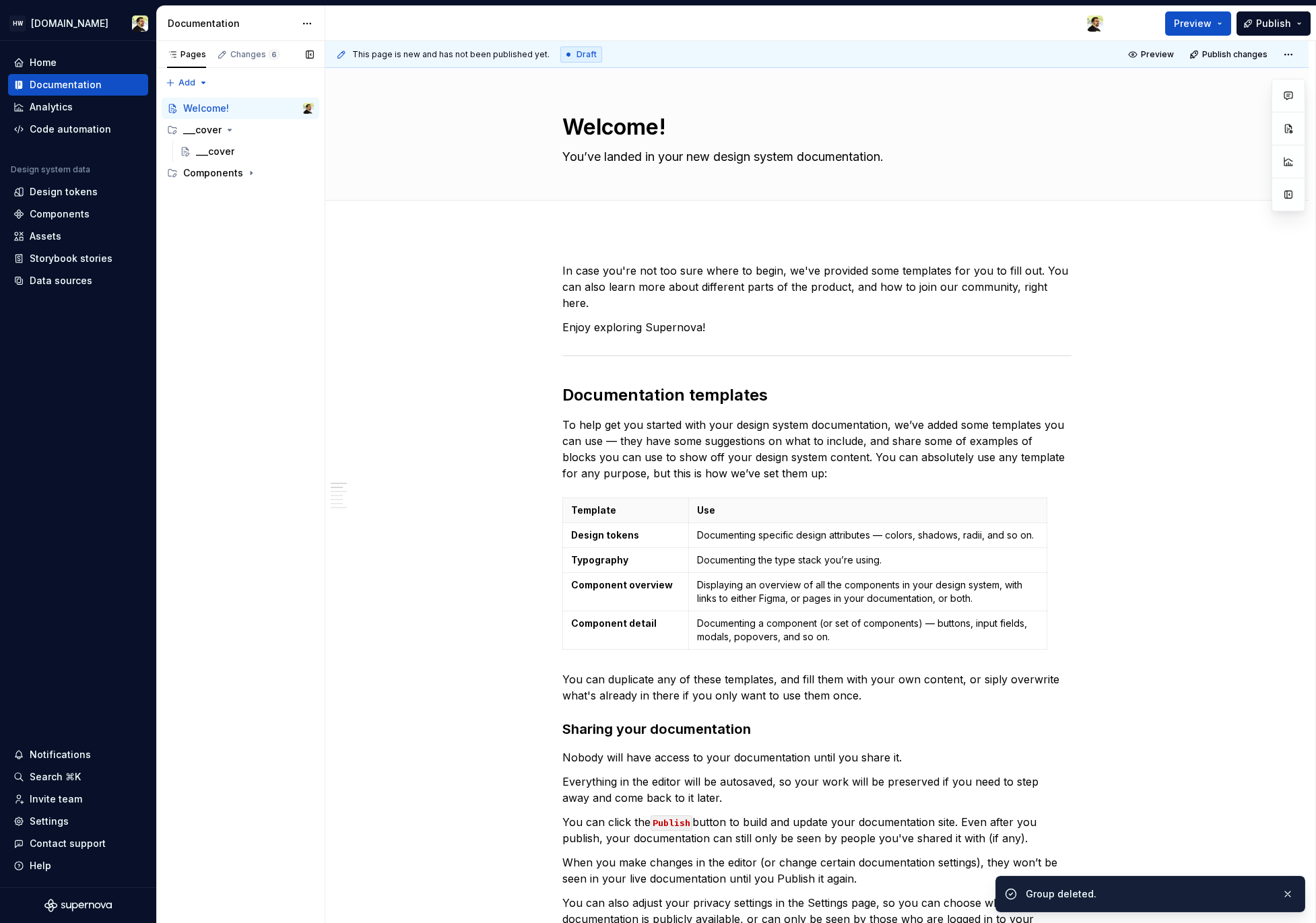
click at [233, 251] on div "Pages Changes 6 Add Accessibility guide for tree Page tree. Navigate the tree w…" at bounding box center [240, 483] width 168 height 882
click at [235, 174] on div "Components" at bounding box center [213, 173] width 60 height 14
click at [227, 199] on div "Action / Control" at bounding box center [228, 195] width 64 height 14
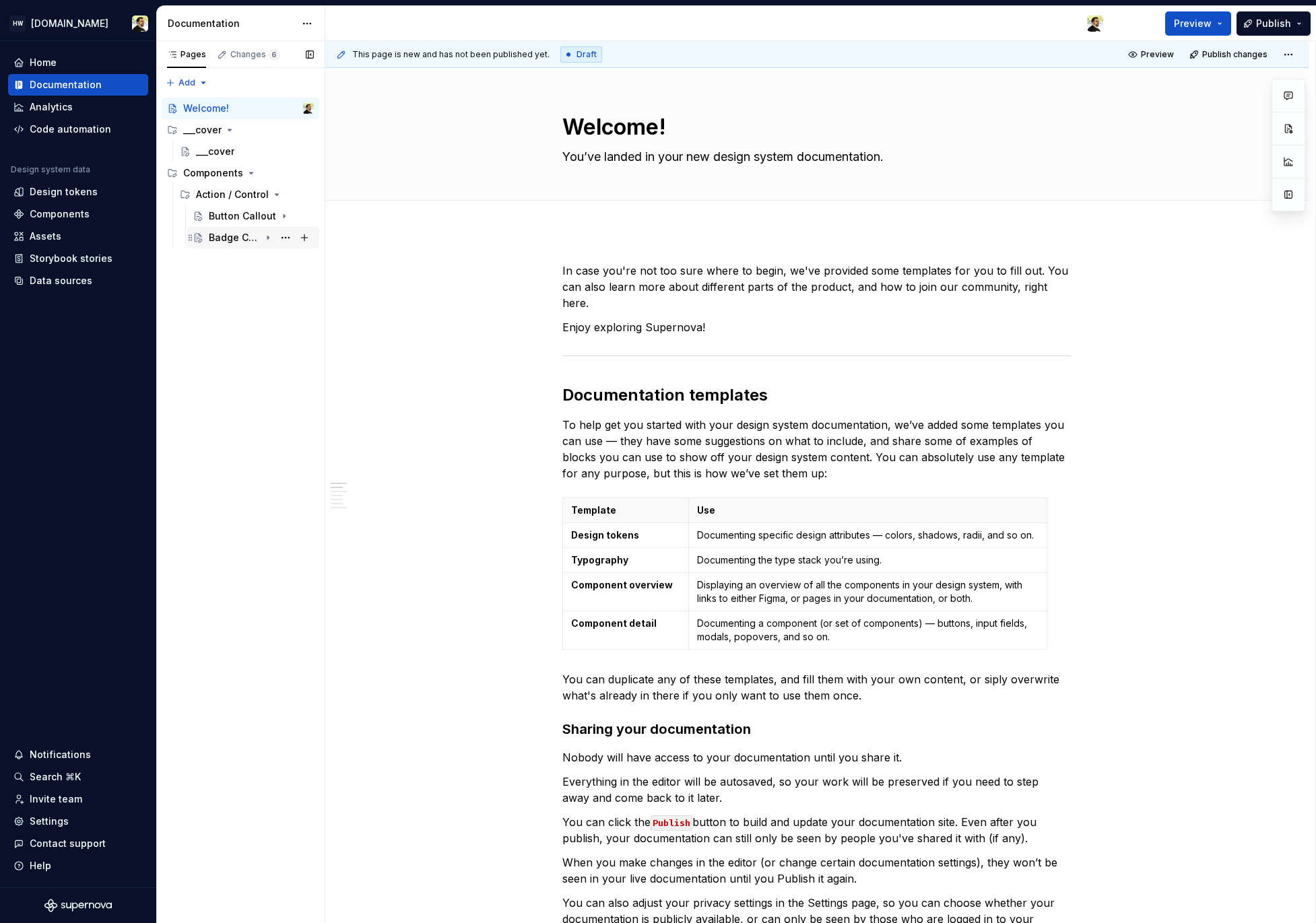
click at [245, 239] on div "Badge Component Test NEW 5" at bounding box center [234, 238] width 51 height 14
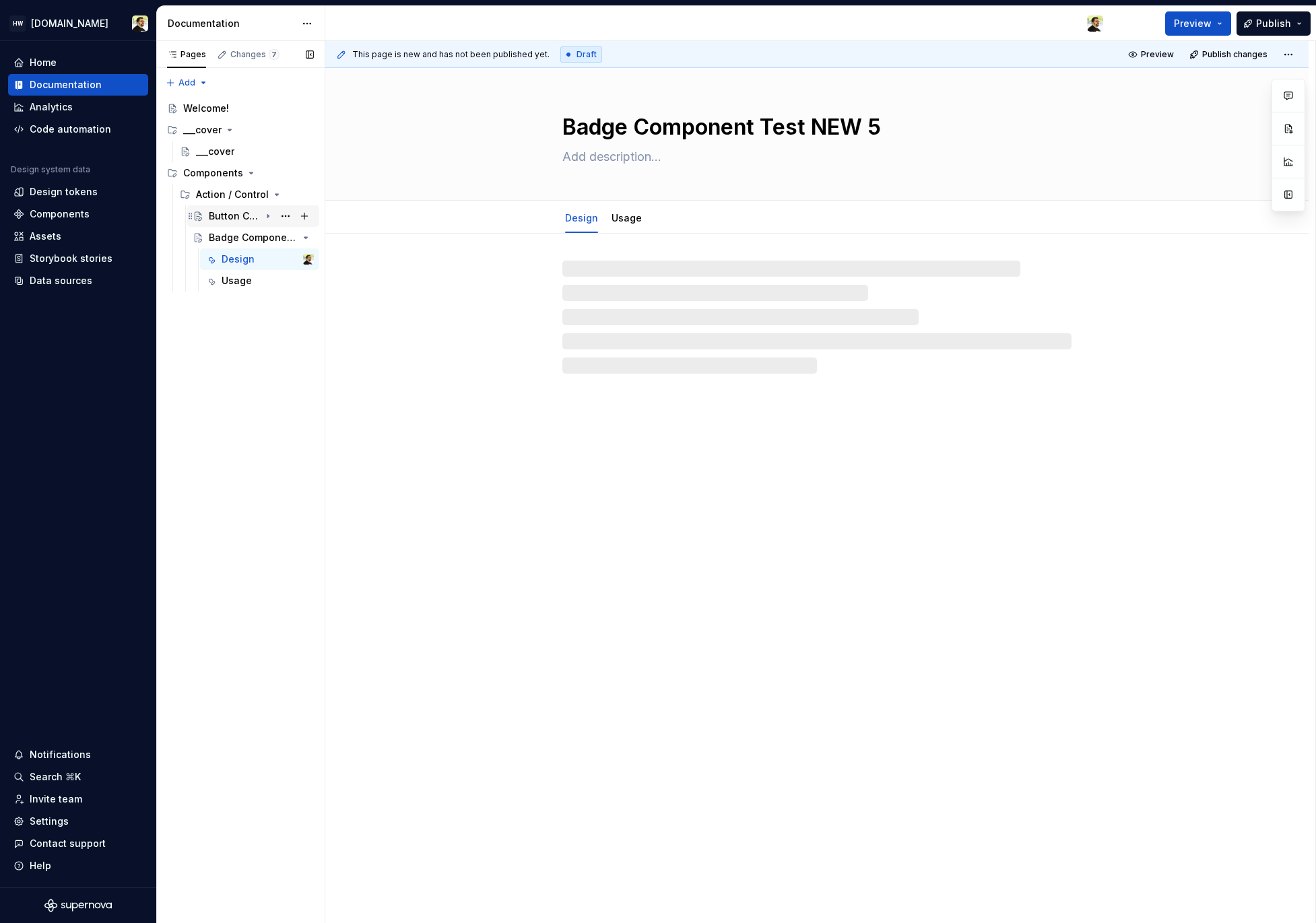
click at [245, 210] on div "Button Callout" at bounding box center [234, 216] width 51 height 14
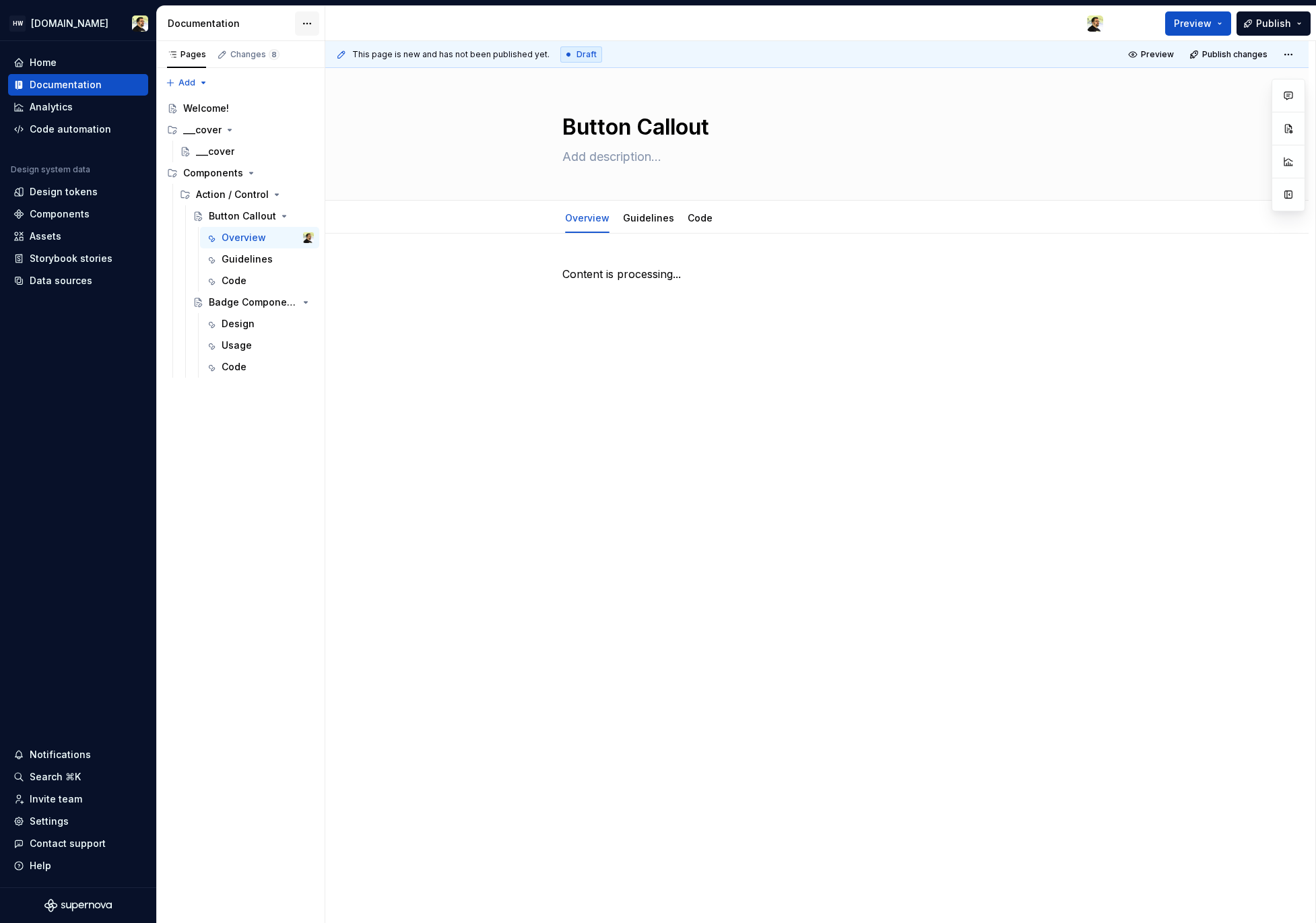
click at [308, 28] on html "HW Remote.com Home Documentation Analytics Code automation Design system data D…" at bounding box center [658, 461] width 1316 height 923
click at [359, 138] on div "Documentation settings" at bounding box center [383, 140] width 128 height 14
type textarea "*"
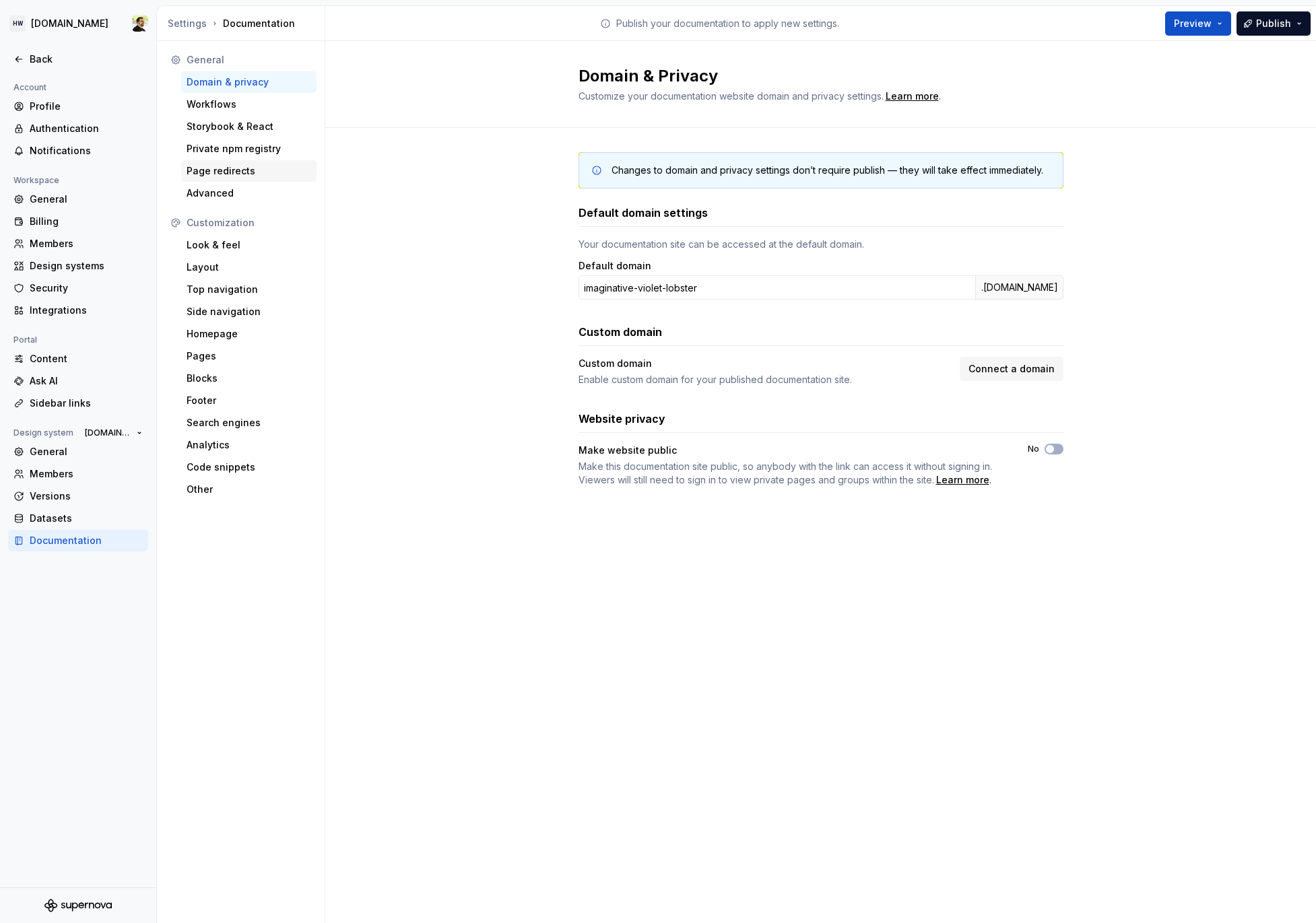
click at [243, 164] on div "Page redirects" at bounding box center [249, 171] width 125 height 14
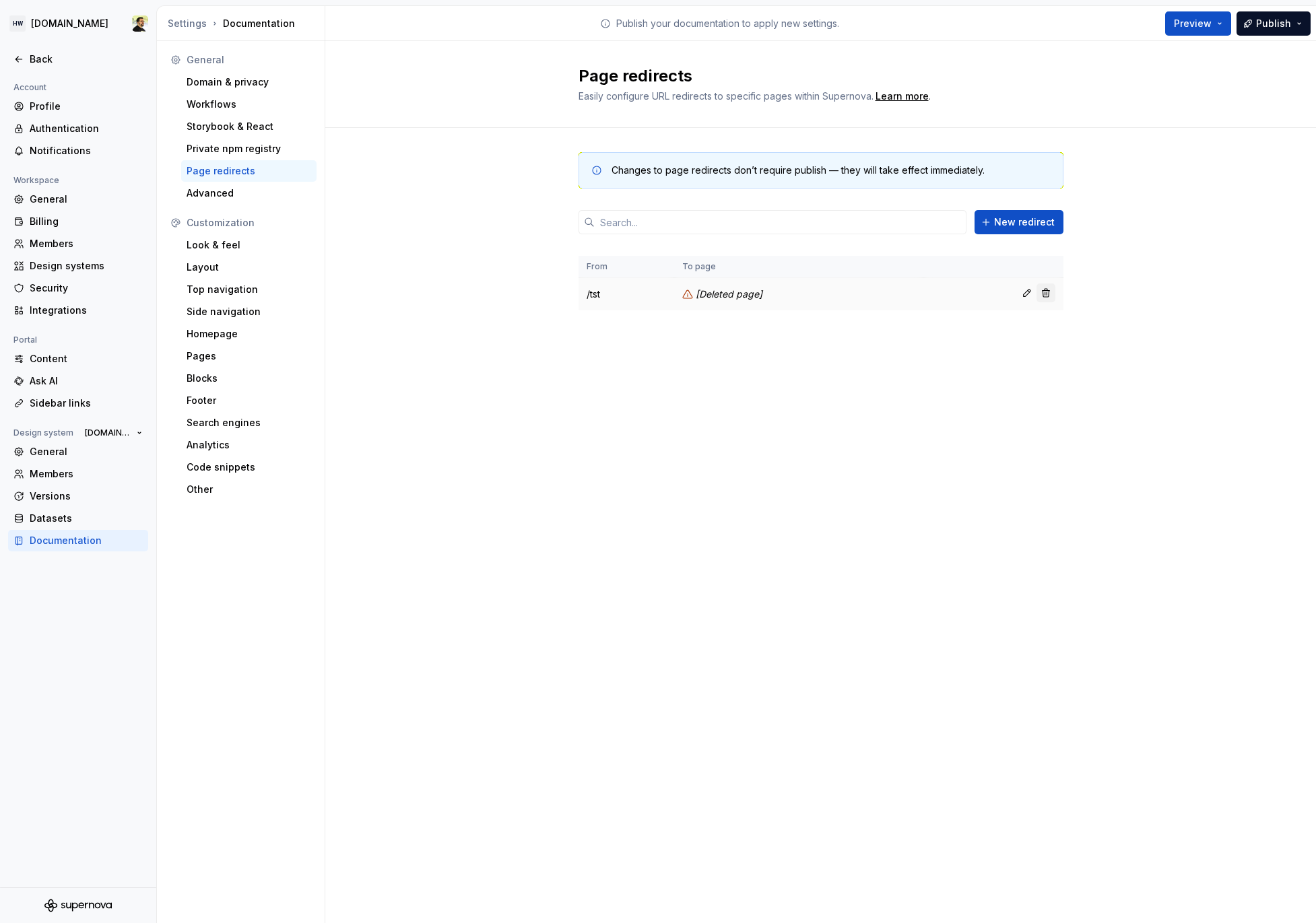
click at [1043, 290] on button "button" at bounding box center [1046, 293] width 19 height 19
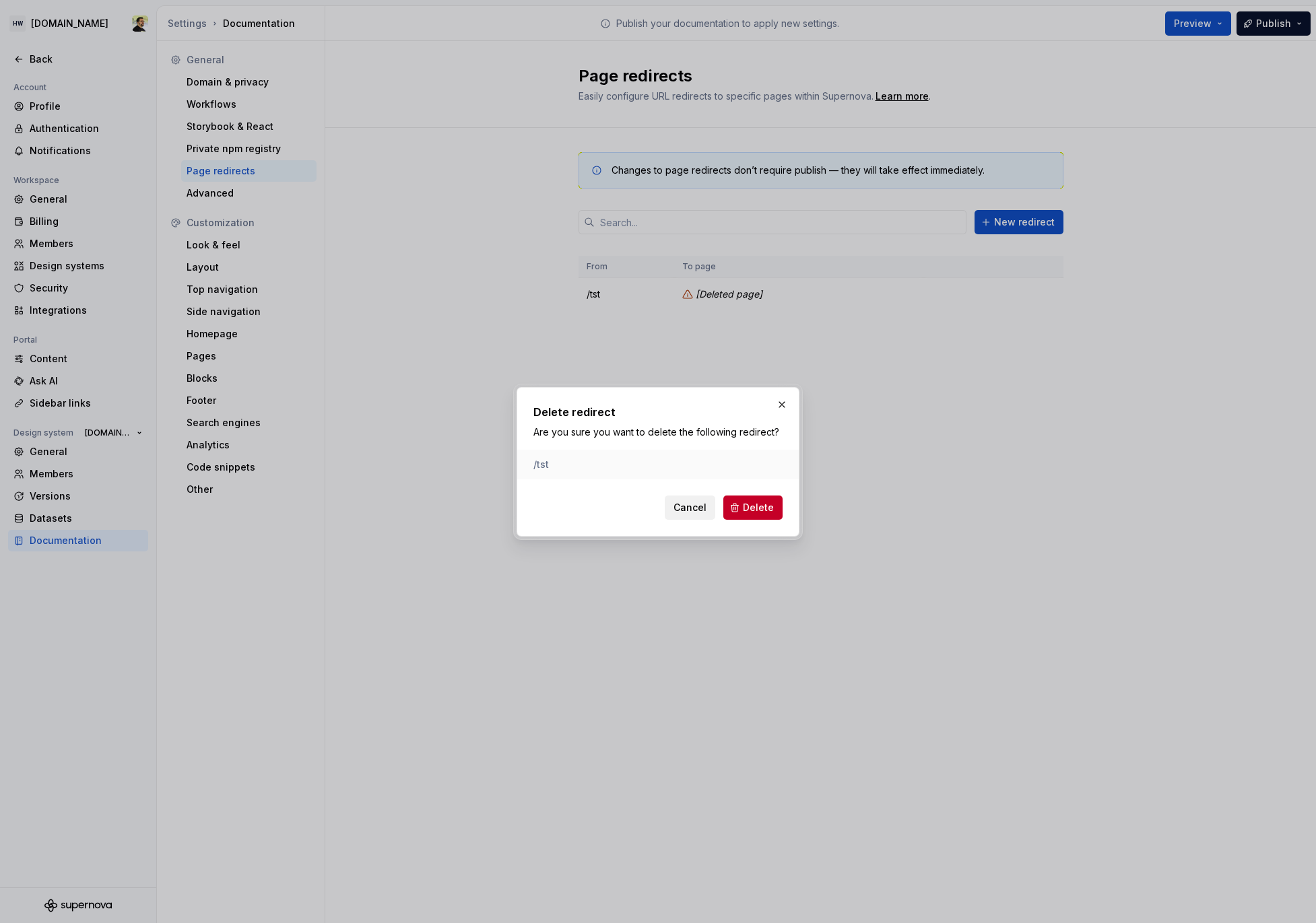
click at [678, 507] on span "Cancel" at bounding box center [689, 508] width 33 height 14
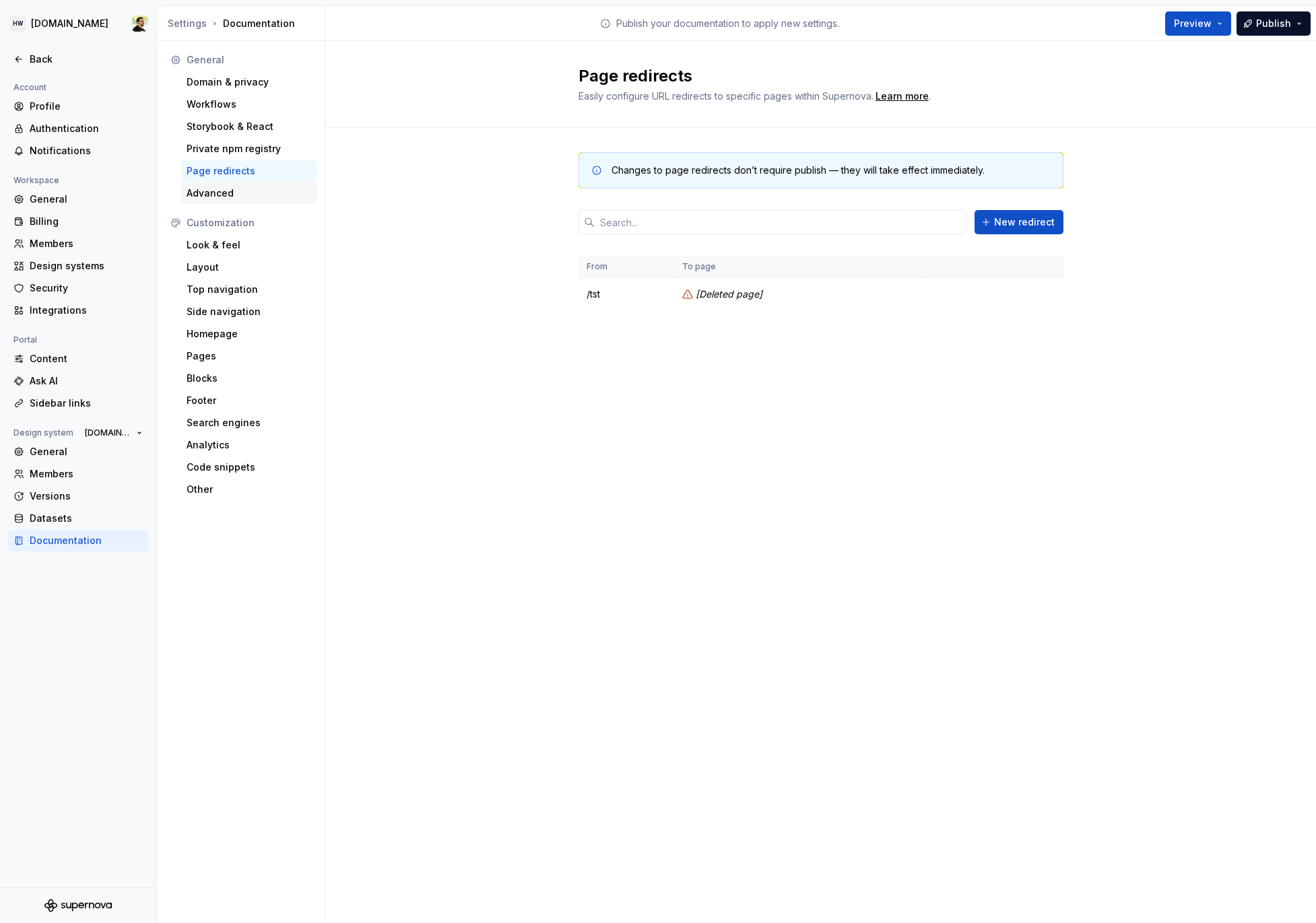
click at [217, 190] on div "Advanced" at bounding box center [249, 193] width 125 height 14
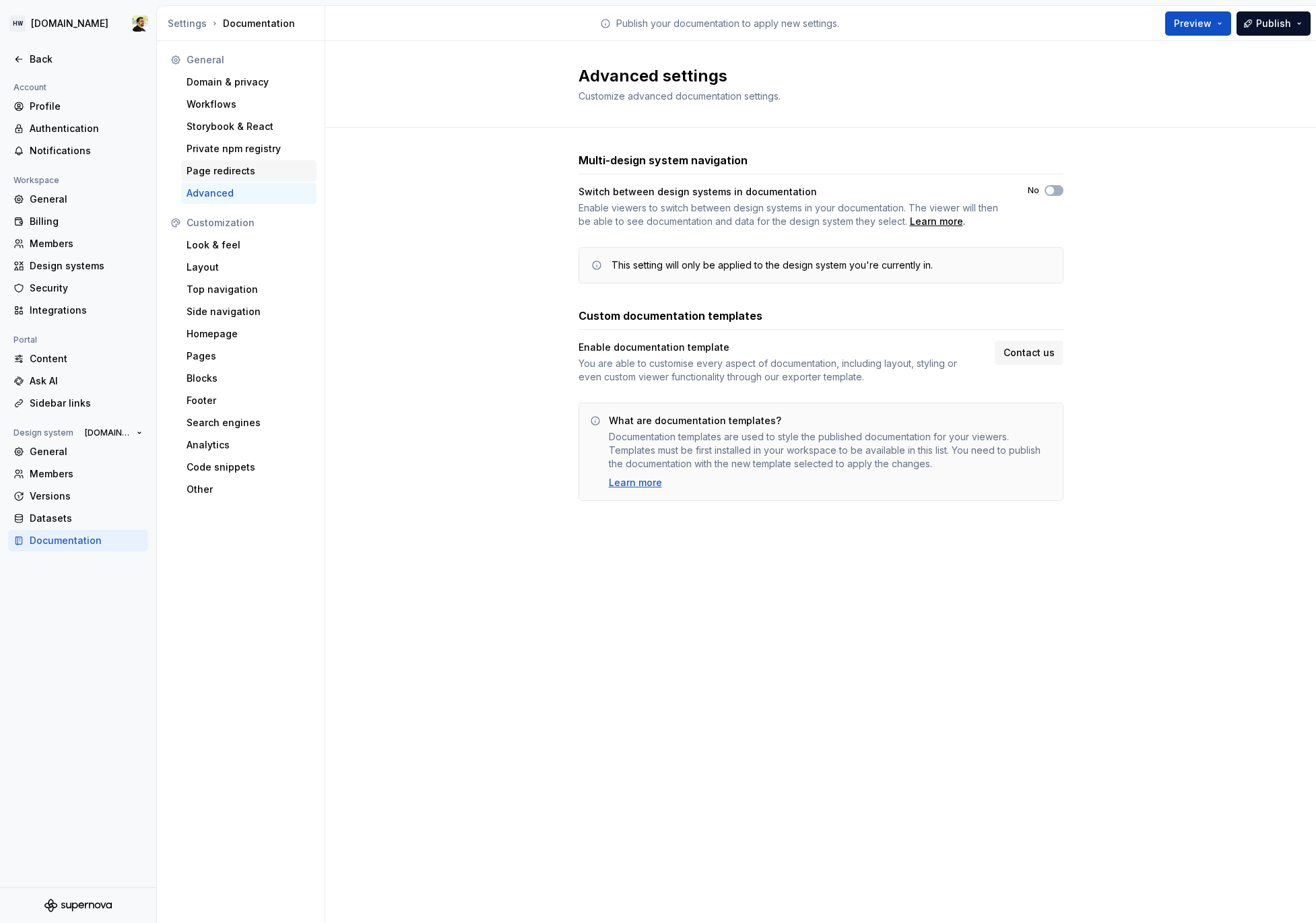
click at [234, 172] on div "Page redirects" at bounding box center [249, 171] width 125 height 14
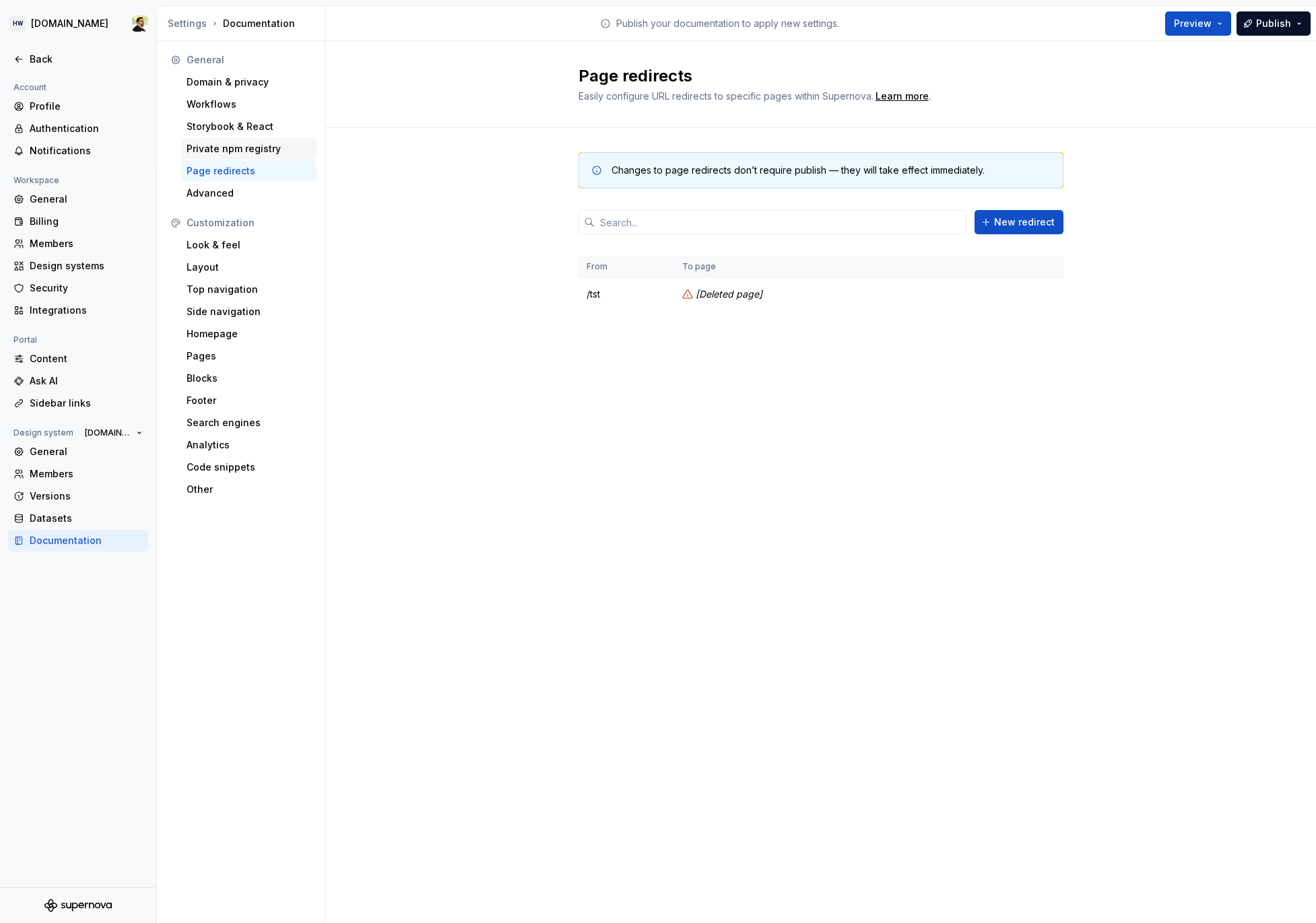
click at [213, 159] on div "Private npm registry" at bounding box center [249, 148] width 135 height 21
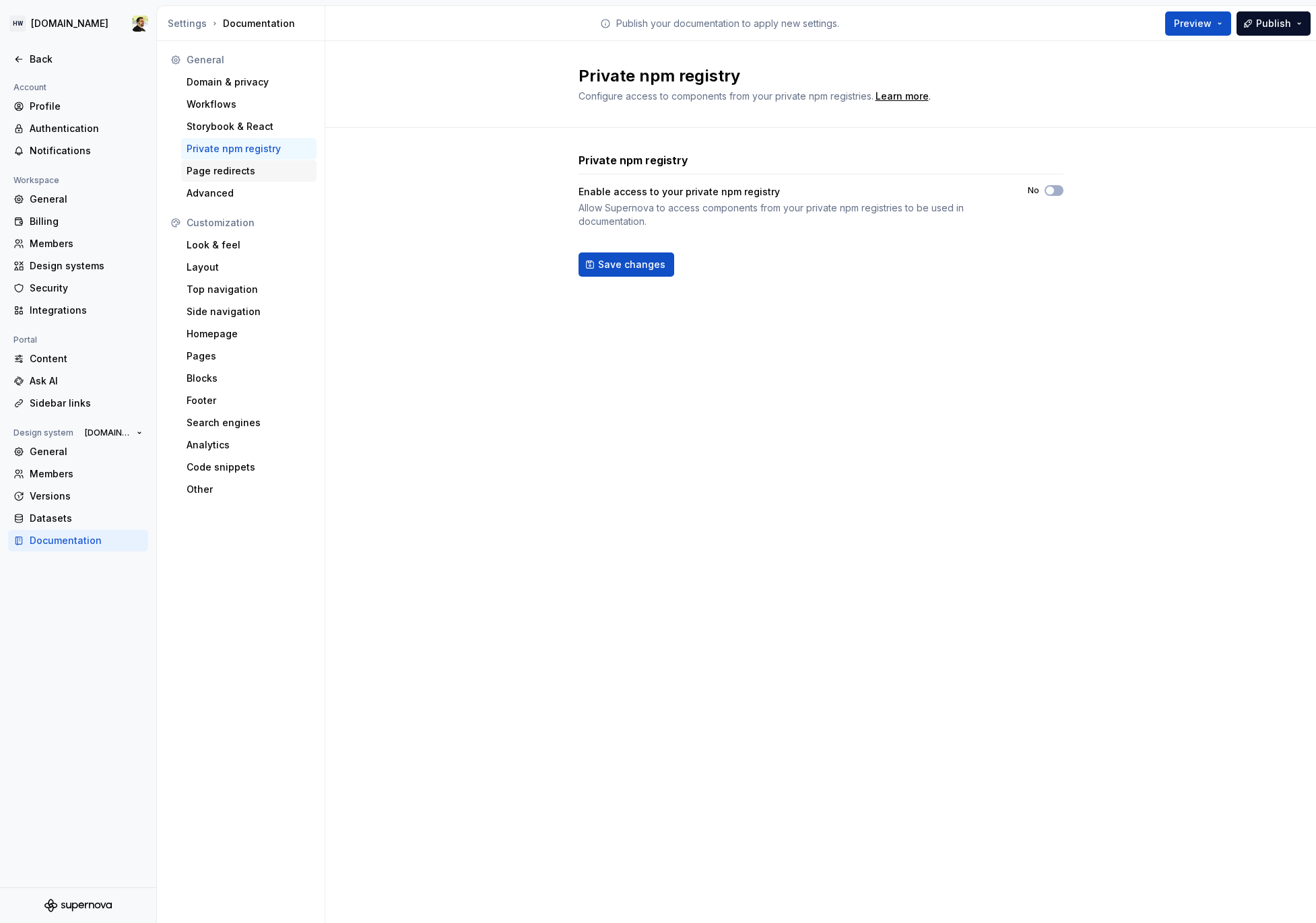
click at [217, 172] on div "Page redirects" at bounding box center [249, 171] width 125 height 14
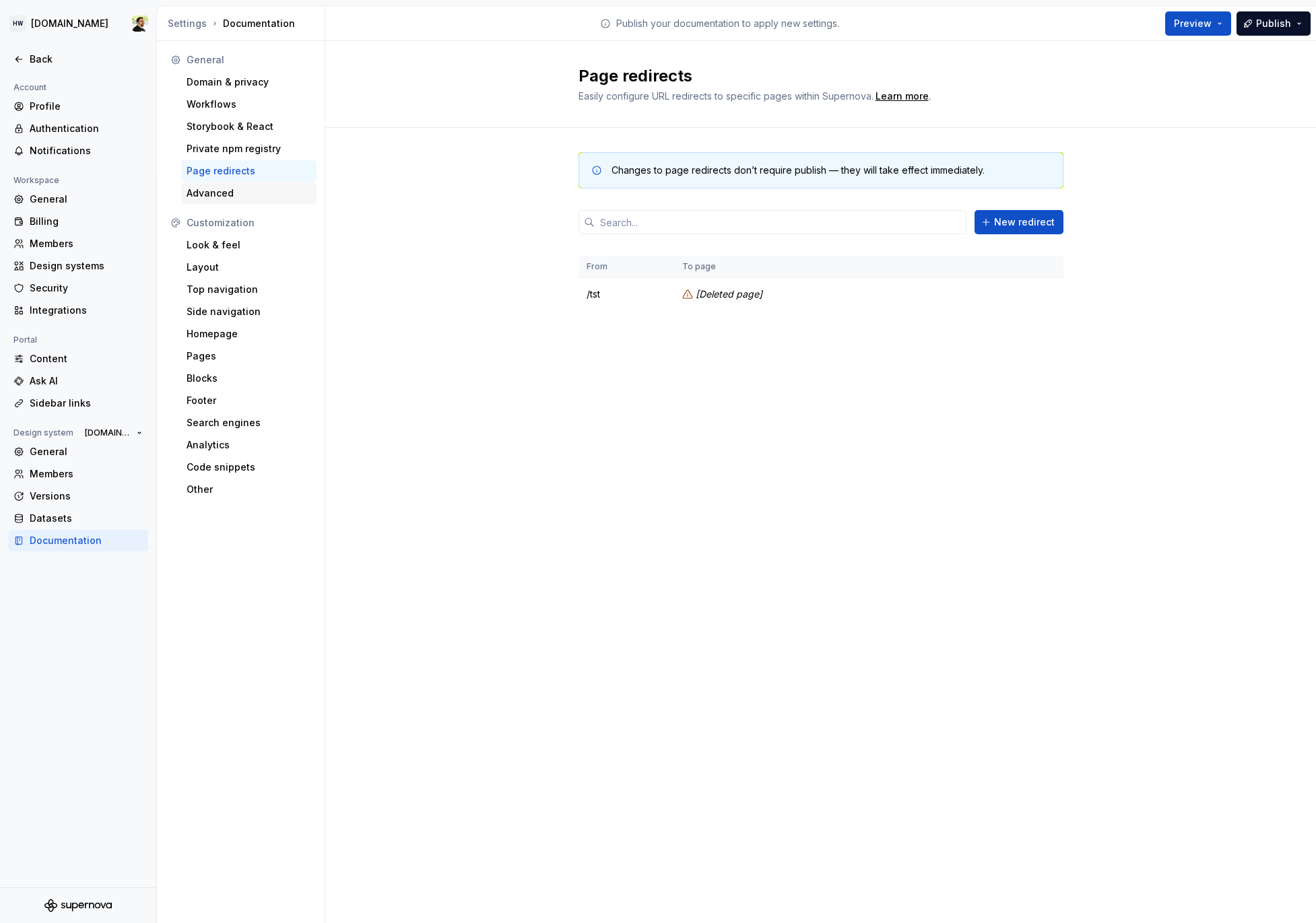
click at [220, 189] on div "Advanced" at bounding box center [249, 193] width 125 height 14
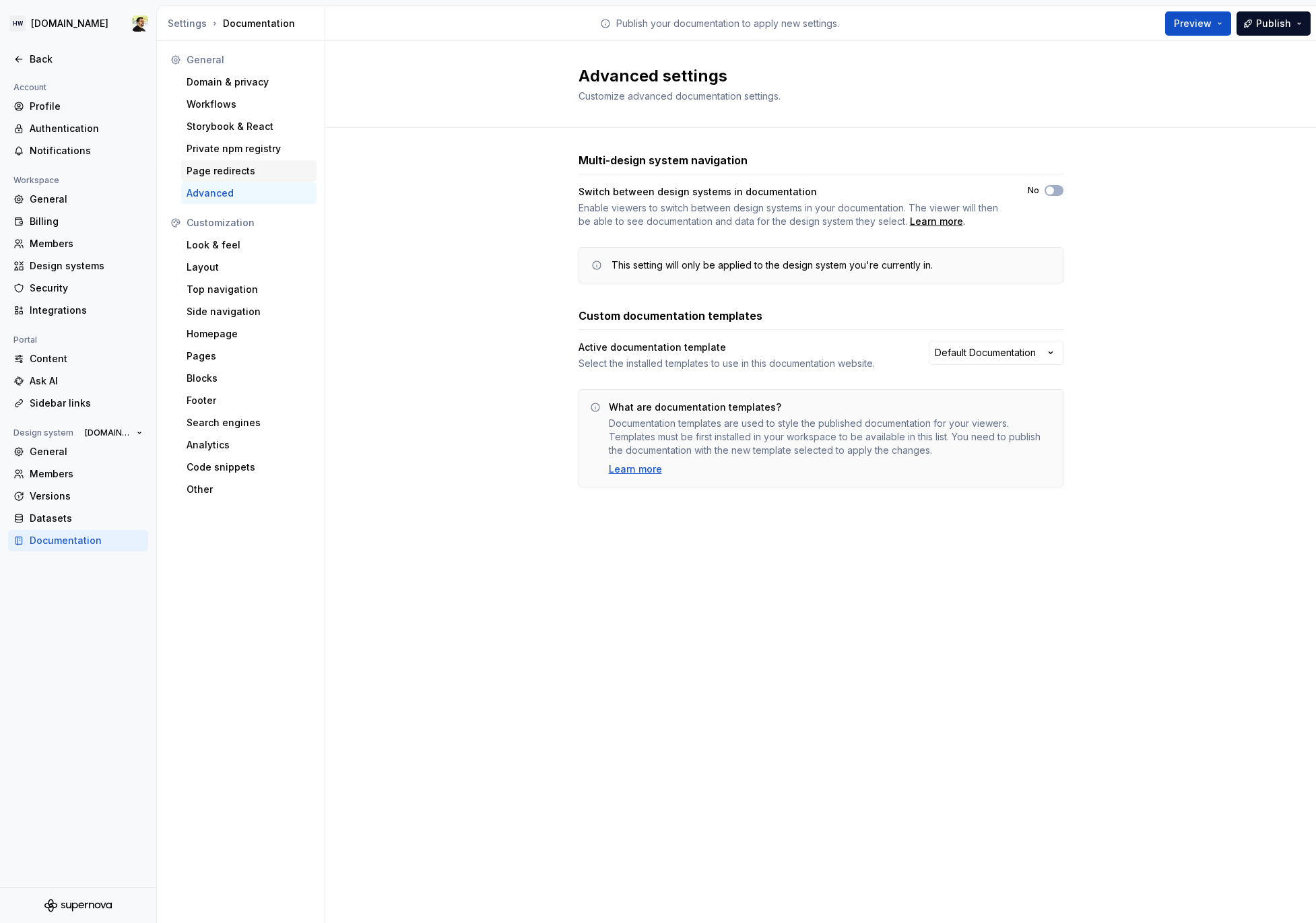
click at [236, 172] on div "Page redirects" at bounding box center [249, 171] width 125 height 14
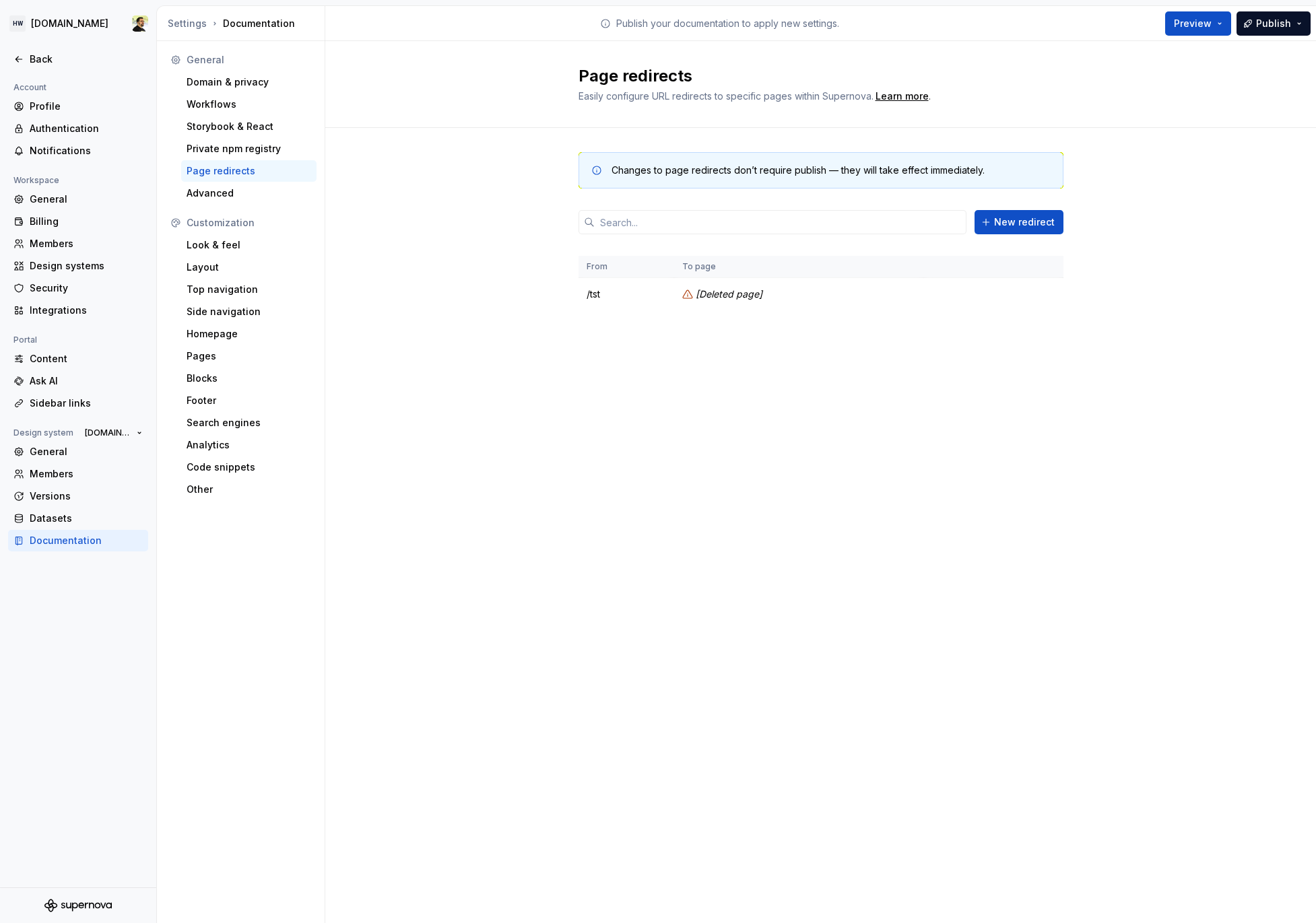
click at [235, 209] on div "General Domain & privacy Workflows Storybook & React Private npm registry Page …" at bounding box center [241, 482] width 168 height 882
click at [239, 193] on div "Advanced" at bounding box center [249, 193] width 125 height 14
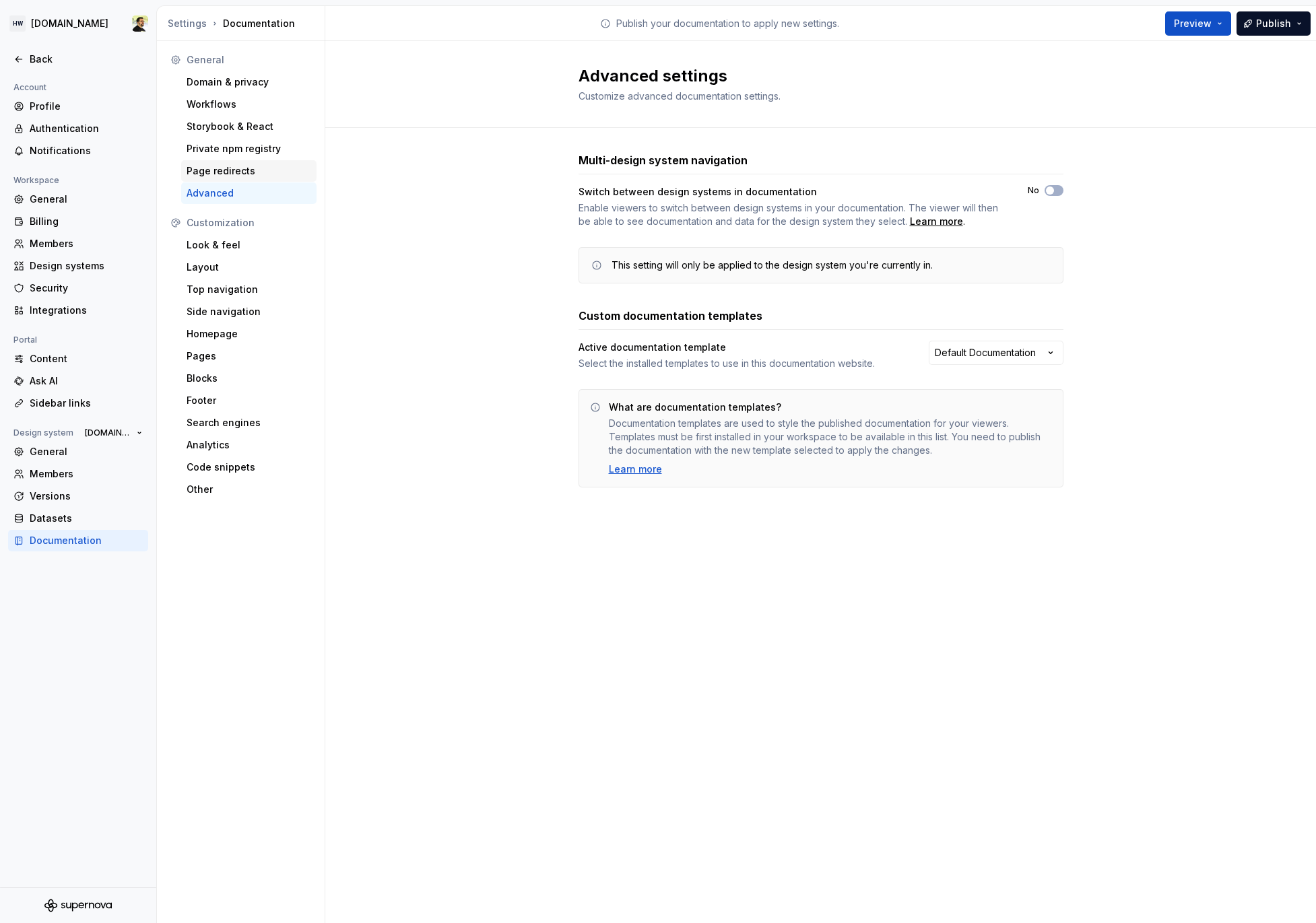
click at [249, 175] on div "Page redirects" at bounding box center [249, 171] width 125 height 14
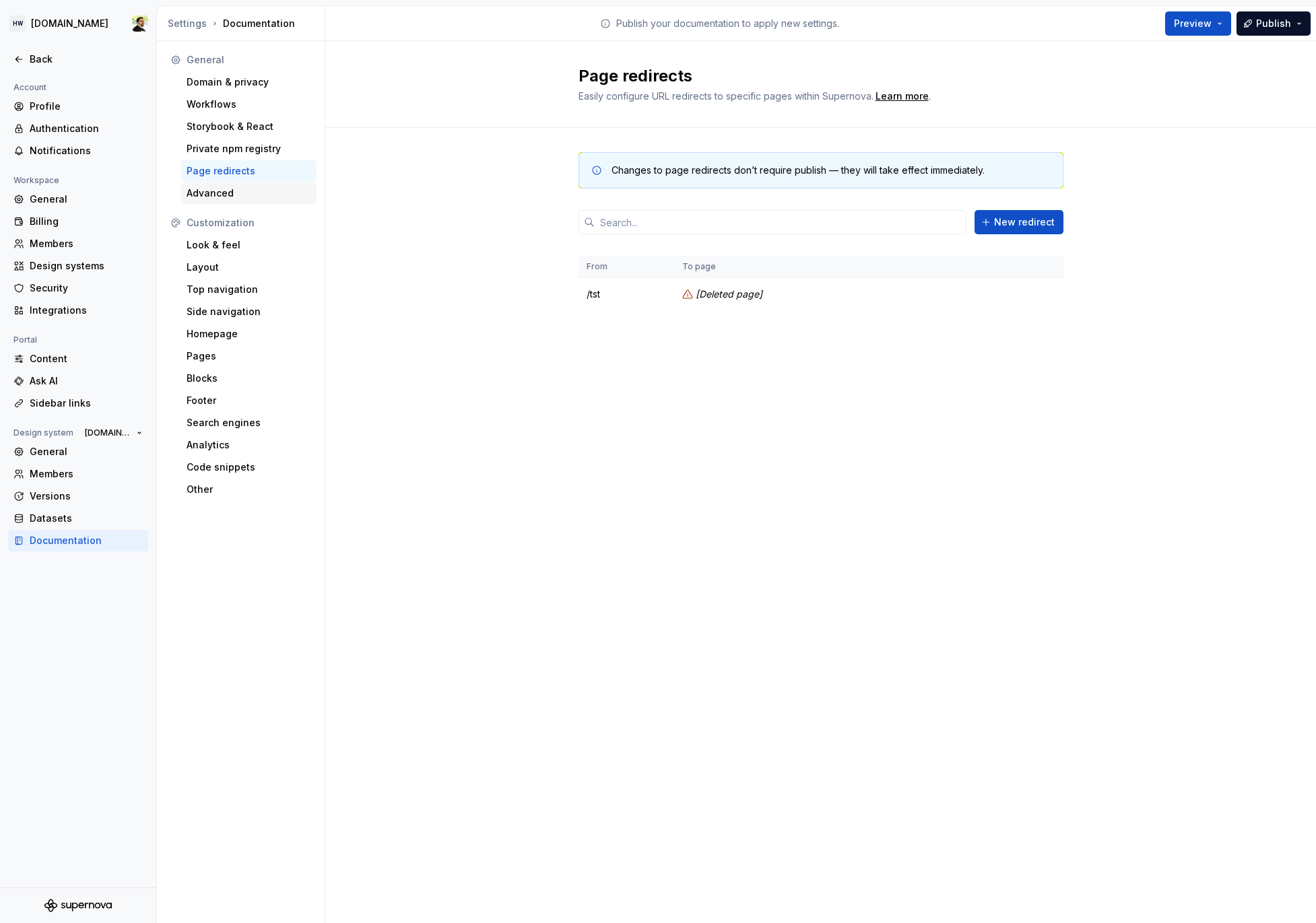
click at [247, 189] on div "Advanced" at bounding box center [249, 193] width 125 height 14
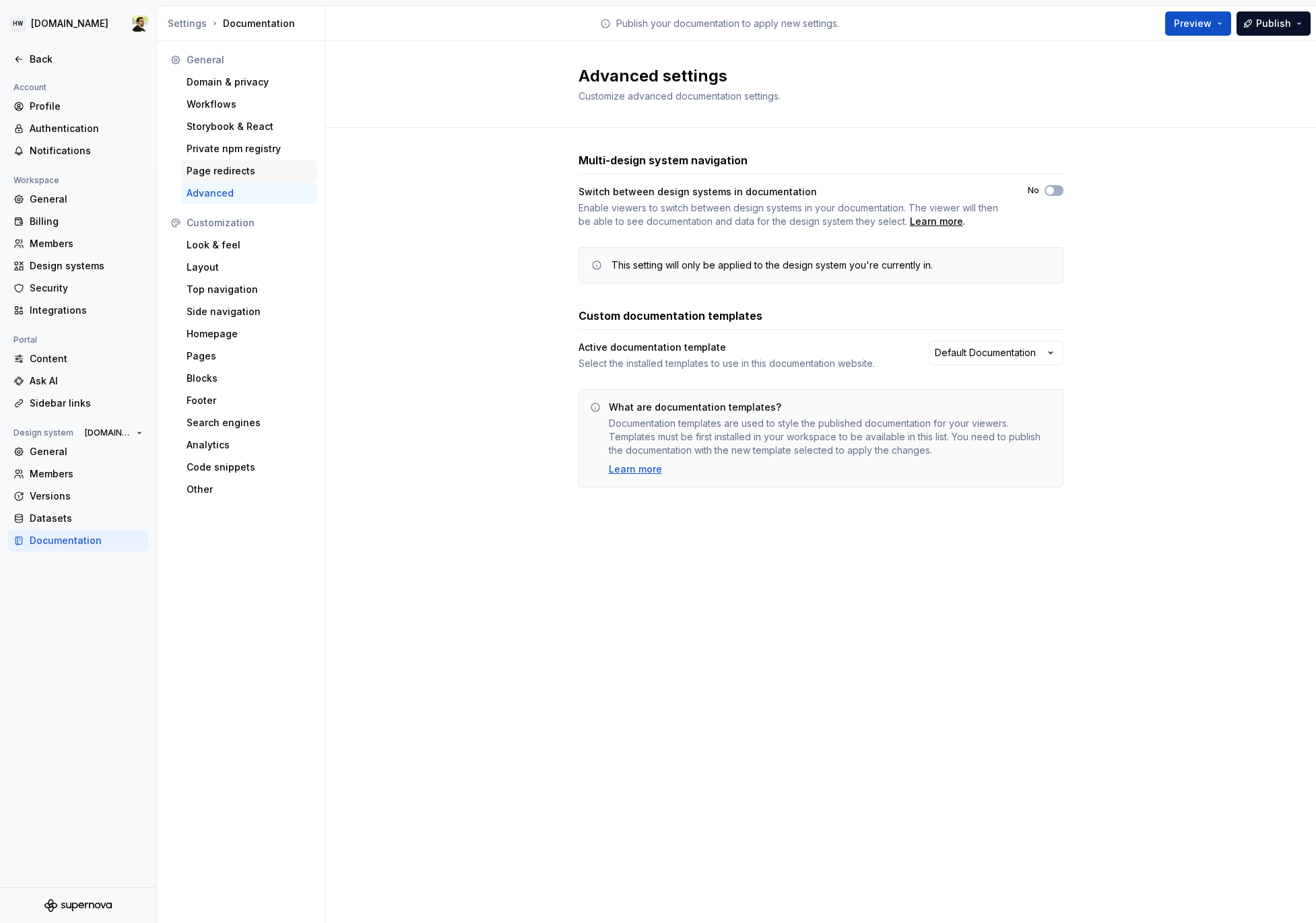
click at [252, 174] on div "Page redirects" at bounding box center [249, 171] width 125 height 14
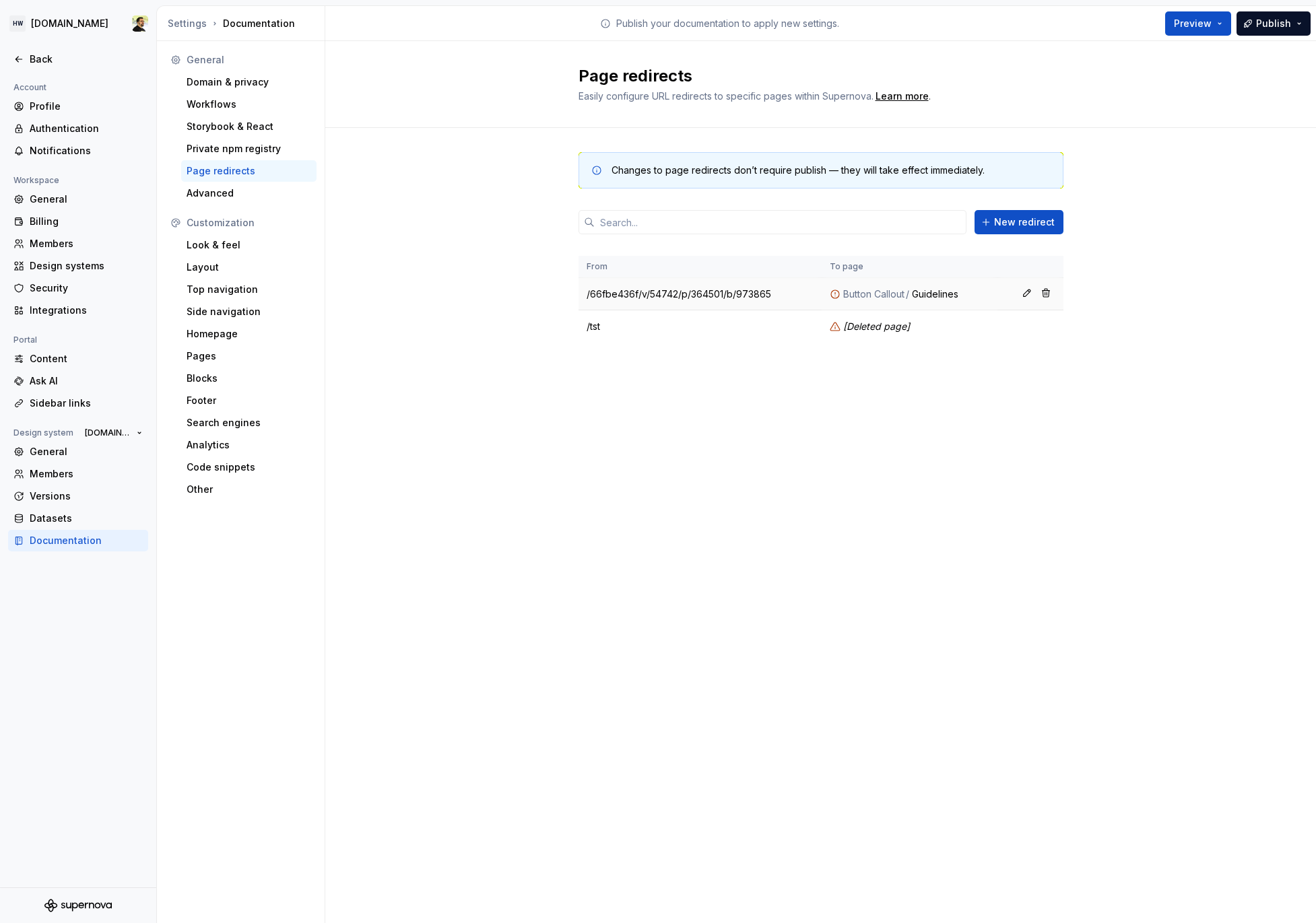
click at [691, 296] on td "/66fbe436f/v/54742/p/364501/b/973865" at bounding box center [700, 294] width 244 height 32
click at [705, 385] on div "Changes to page redirects don’t require publish — they will take effect immedia…" at bounding box center [821, 261] width 485 height 266
click at [593, 288] on td "/66fbe436f/v/54742/p/364501/b/973865" at bounding box center [700, 294] width 244 height 32
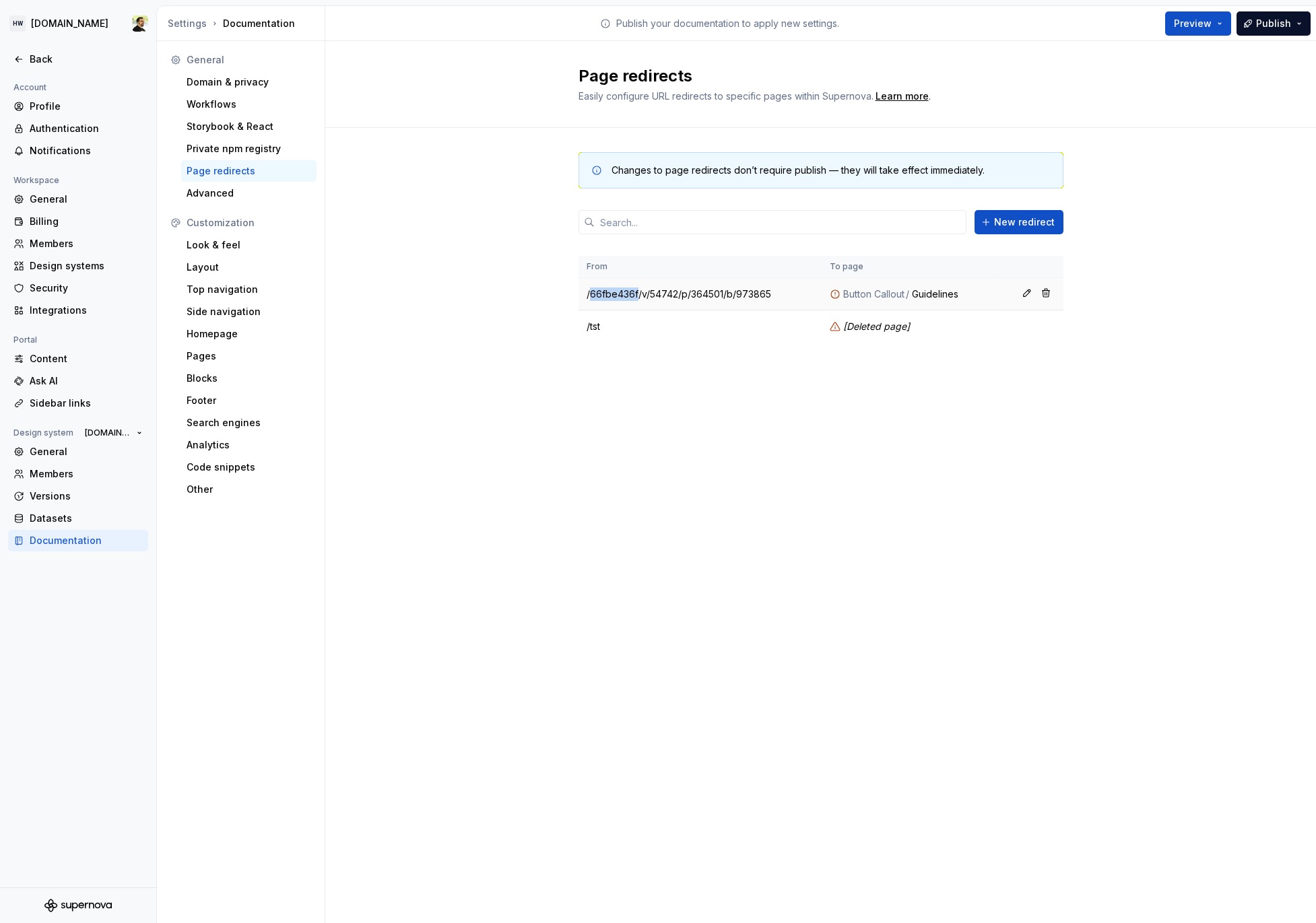
click at [593, 288] on td "/66fbe436f/v/54742/p/364501/b/973865" at bounding box center [700, 294] width 244 height 32
click at [650, 382] on div "Changes to page redirects don’t require publish — they will take effect immedia…" at bounding box center [821, 261] width 485 height 266
click at [1211, 33] on button "Preview" at bounding box center [1198, 24] width 66 height 24
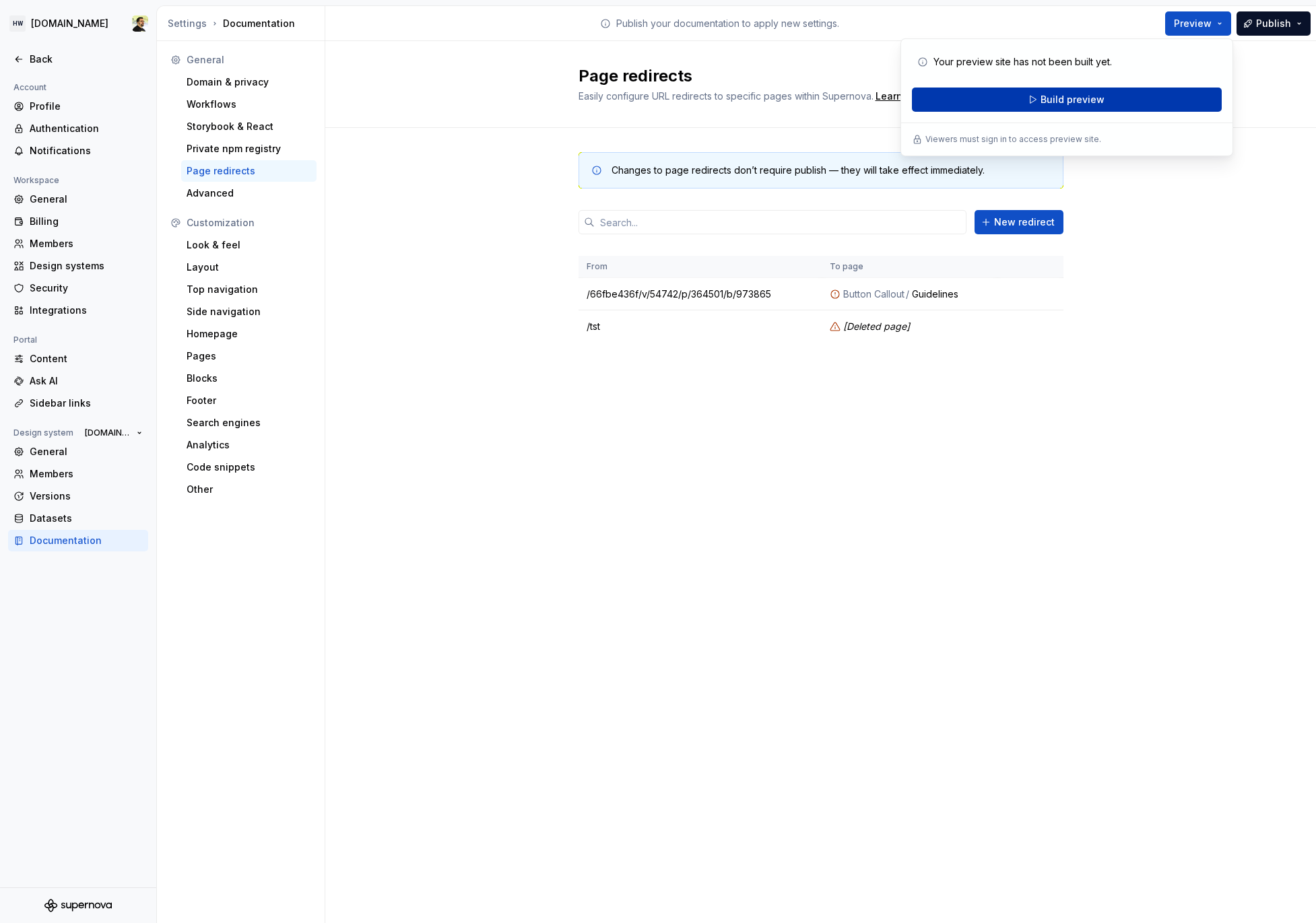
click at [1106, 106] on button "Build preview" at bounding box center [1067, 99] width 310 height 24
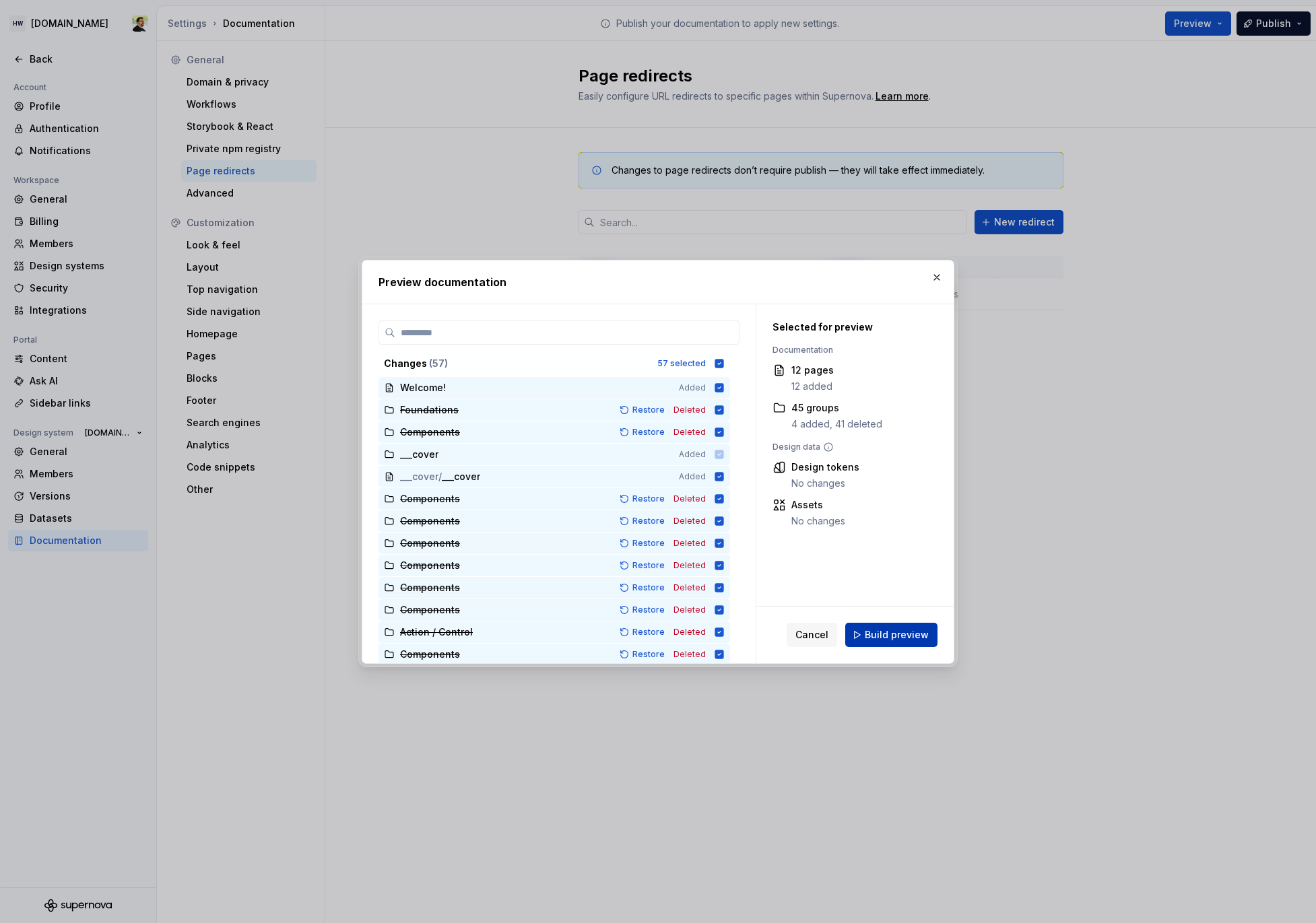
click at [898, 635] on span "Build preview" at bounding box center [897, 635] width 64 height 14
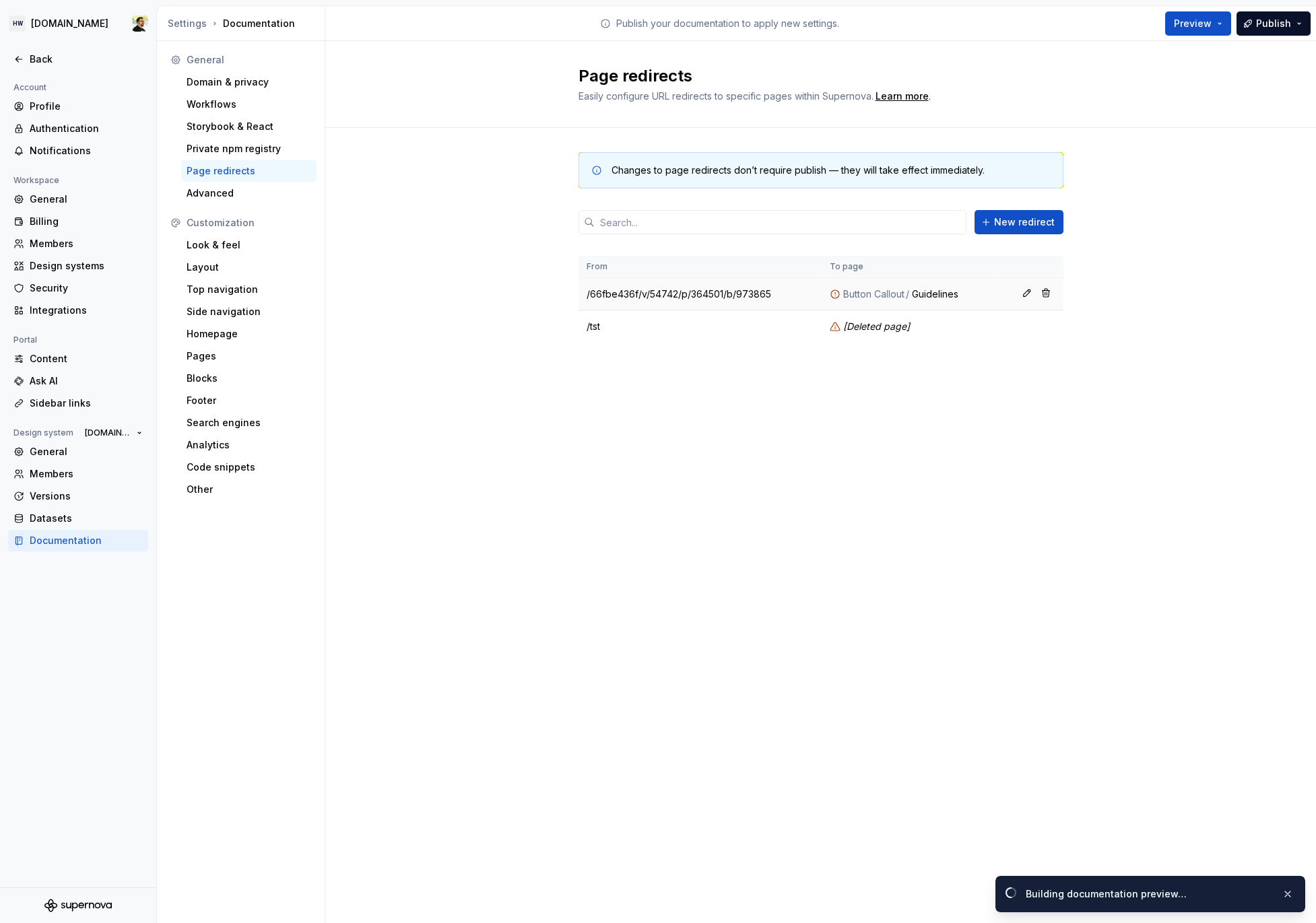
click at [686, 295] on td "/66fbe436f/v/54742/p/364501/b/973865" at bounding box center [700, 294] width 244 height 32
copy tr "/66fbe436f/v/54742/p/364501/b/973865"
click at [700, 499] on div "Page redirects Easily configure URL redirects to specific pages within Supernov…" at bounding box center [820, 482] width 991 height 882
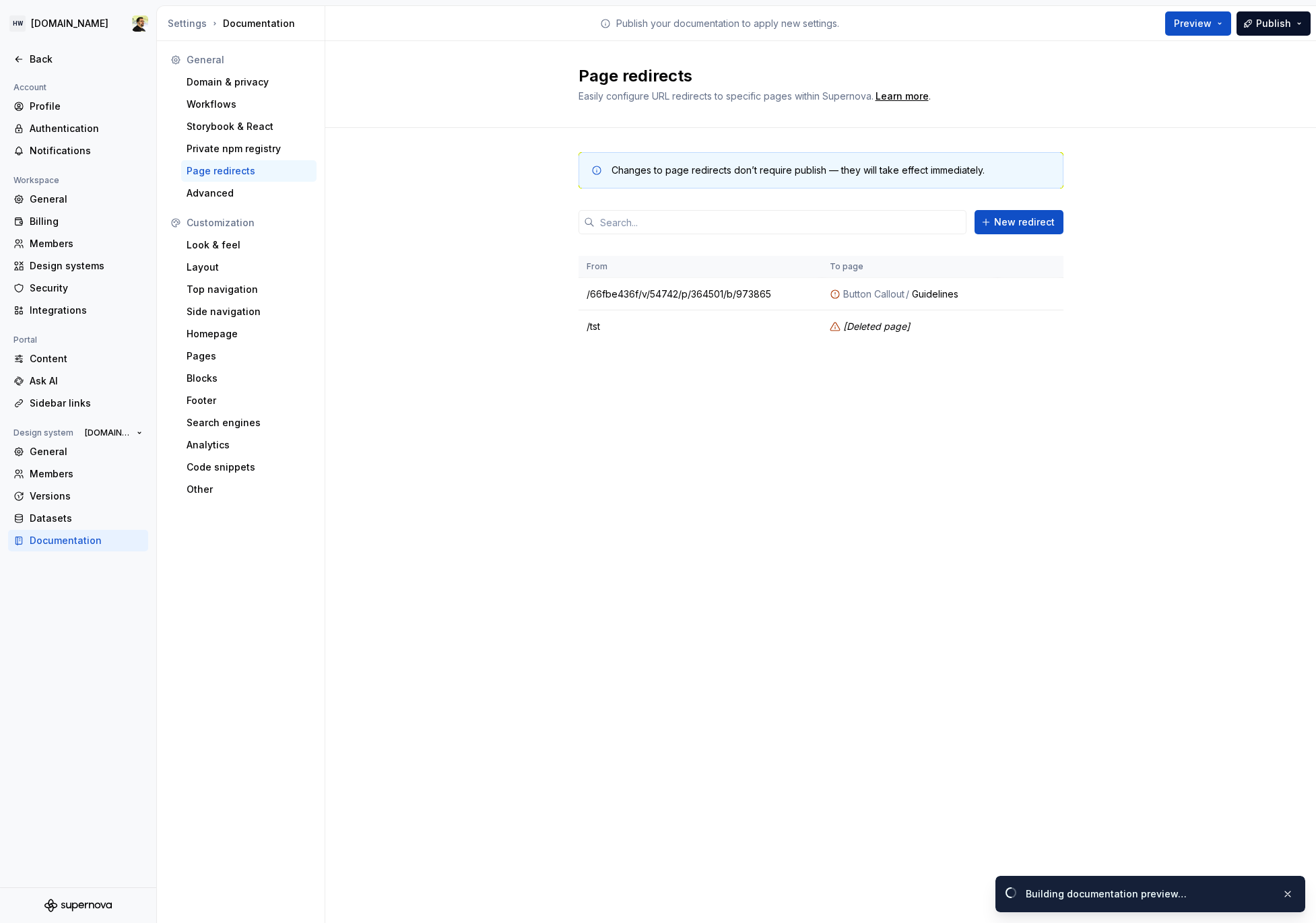
click at [454, 260] on div "Changes to page redirects don’t require publish — they will take effect immedia…" at bounding box center [820, 261] width 991 height 266
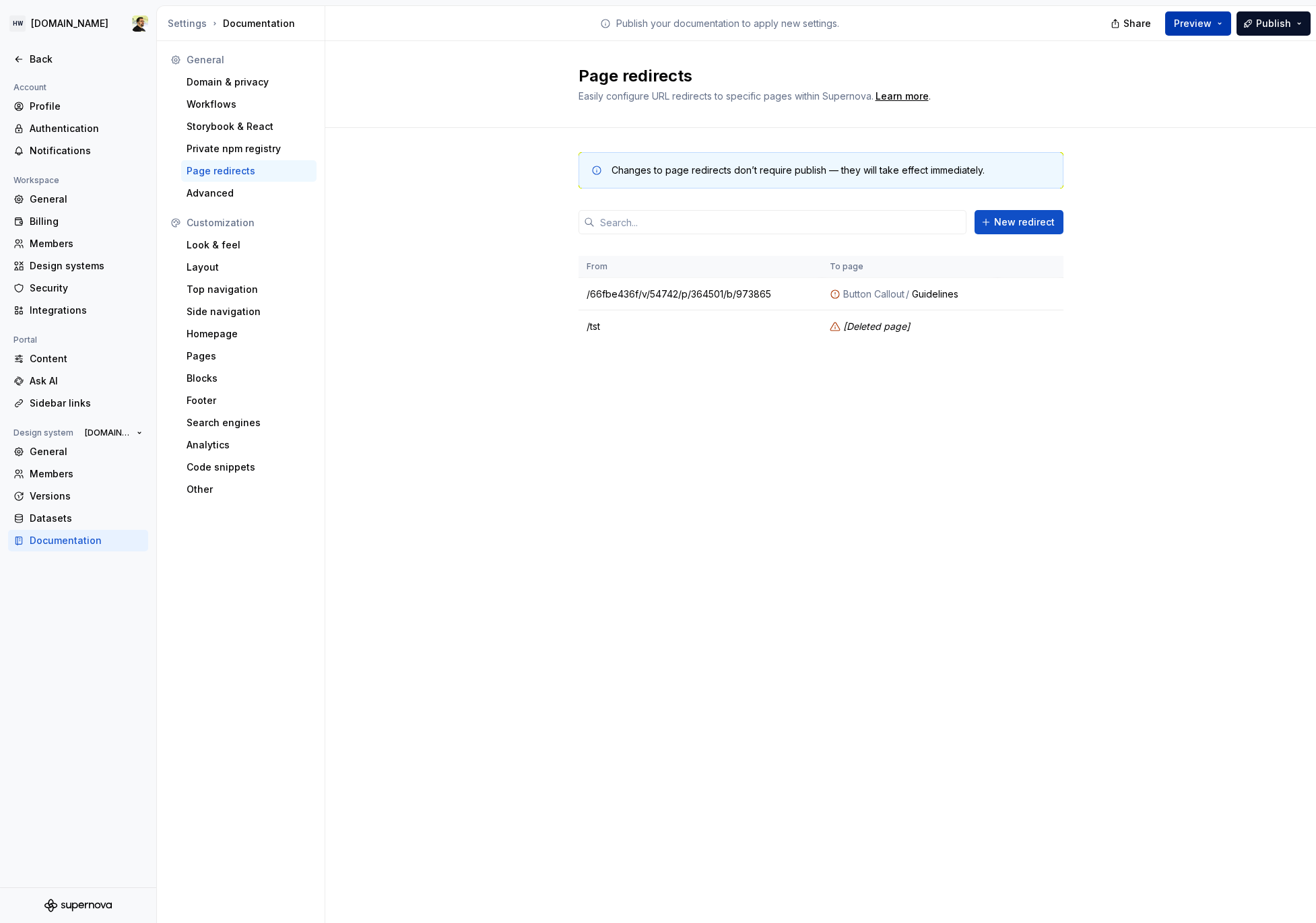
click at [1184, 30] on button "Preview" at bounding box center [1198, 24] width 66 height 24
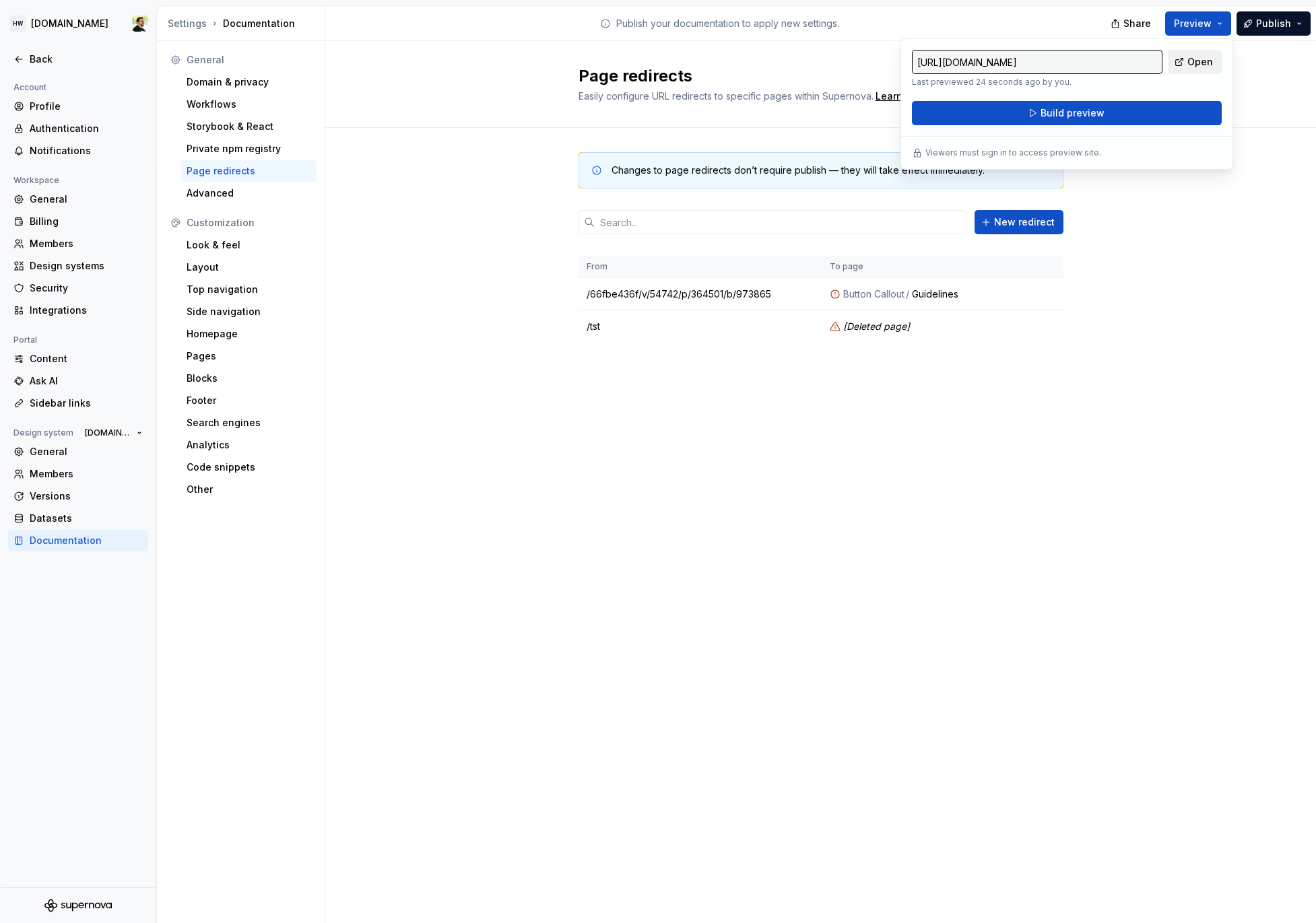
click at [1191, 67] on span "Open" at bounding box center [1200, 62] width 25 height 14
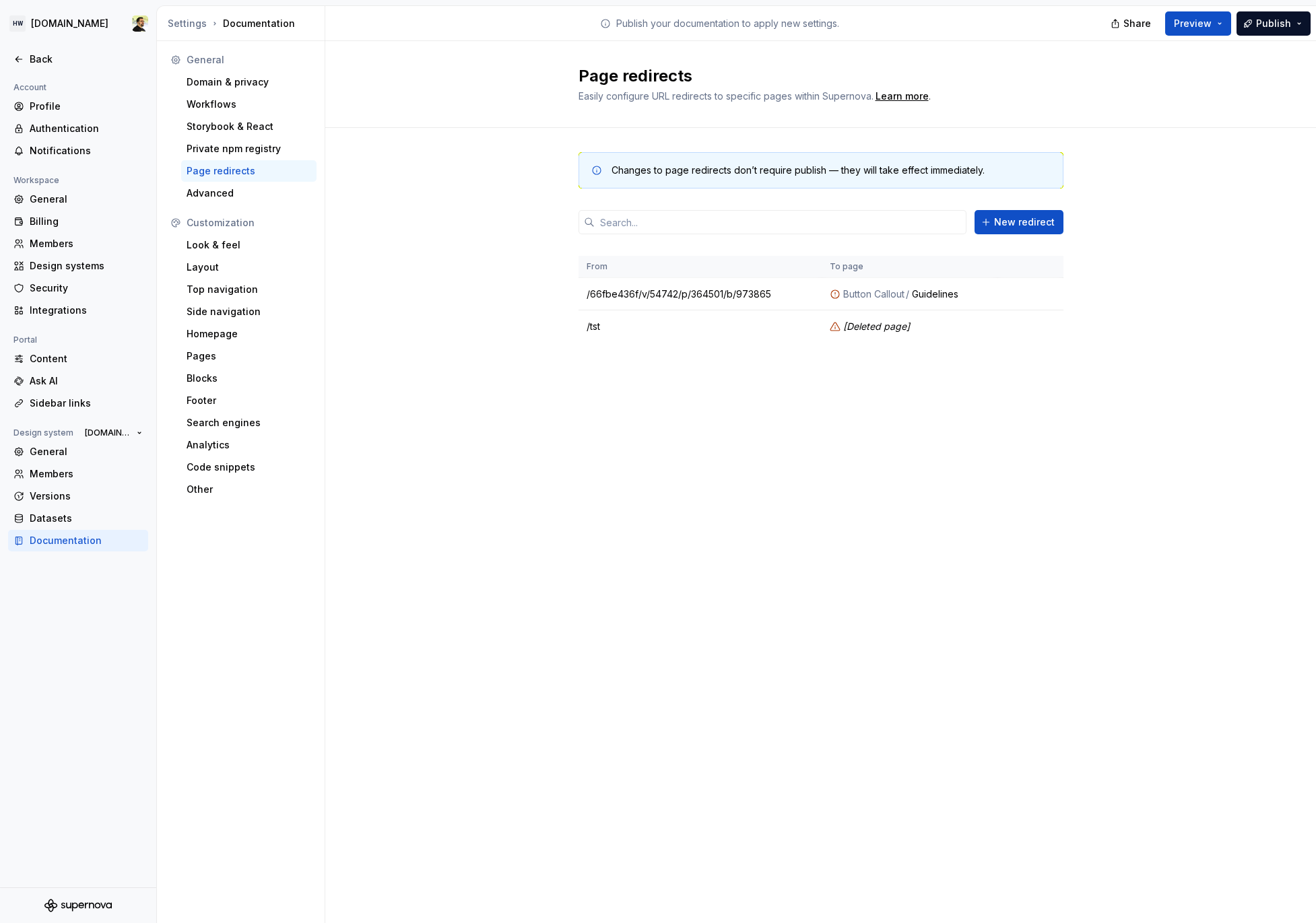
click at [516, 447] on div "Page redirects Easily configure URL redirects to specific pages within Supernov…" at bounding box center [820, 482] width 991 height 882
click at [1045, 296] on button "button" at bounding box center [1046, 293] width 19 height 19
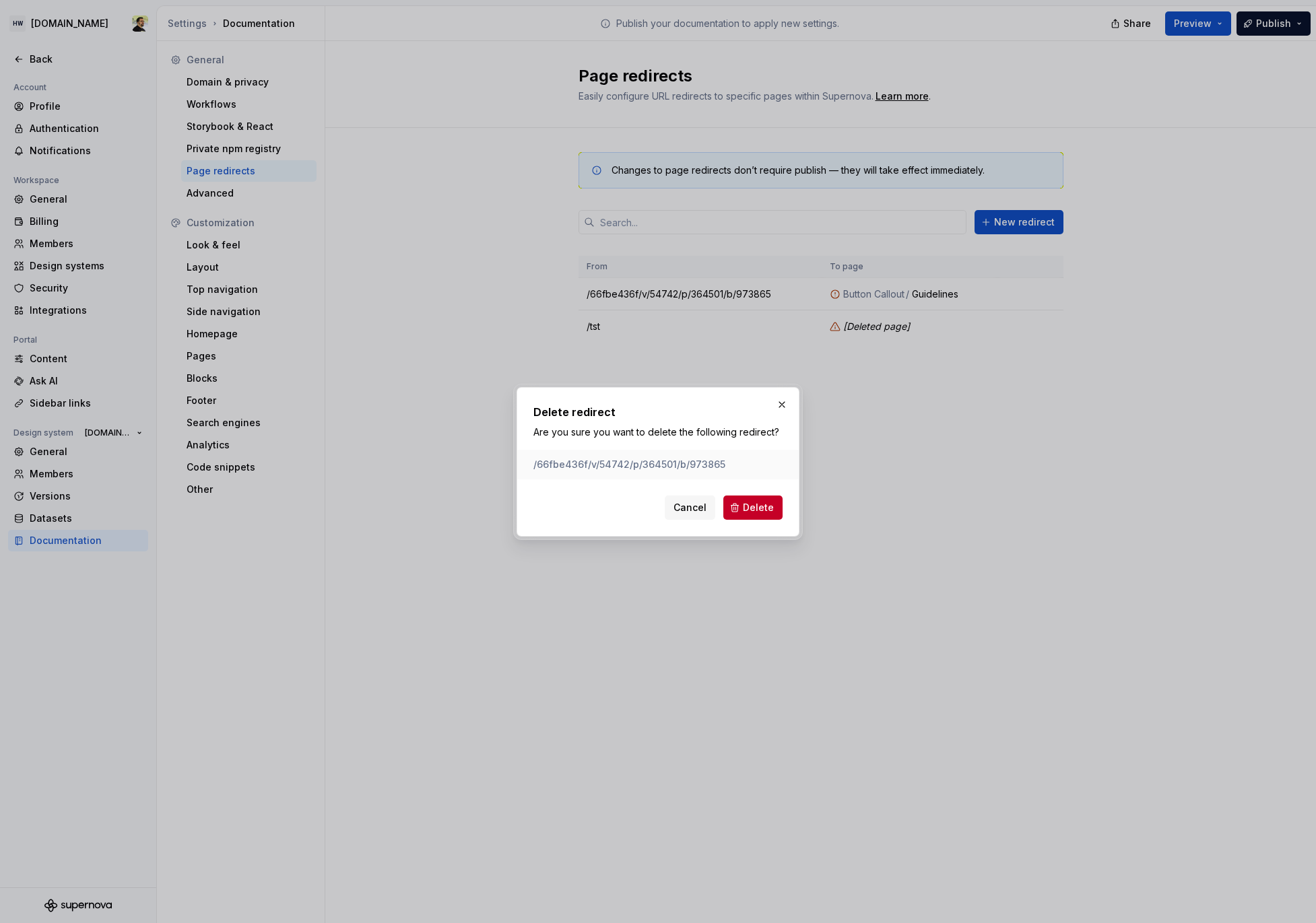
drag, startPoint x: 773, startPoint y: 505, endPoint x: 844, endPoint y: 367, distance: 155.2
click at [844, 367] on div "Delete redirect Are you sure you want to delete the following redirect? /66fbe4…" at bounding box center [658, 461] width 1316 height 923
click at [705, 509] on span "Cancel" at bounding box center [689, 508] width 33 height 14
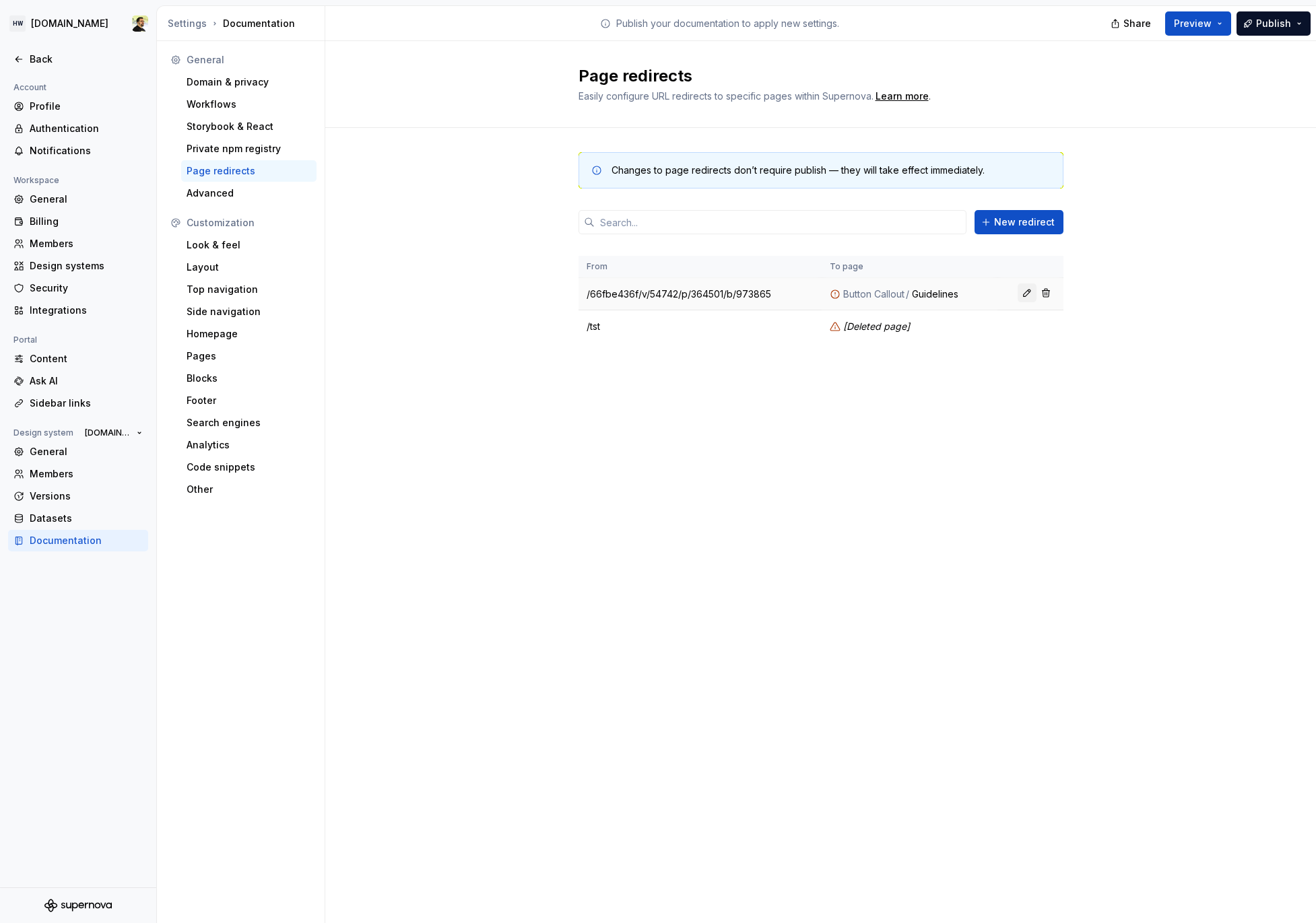
click at [1024, 296] on button "button" at bounding box center [1027, 293] width 19 height 19
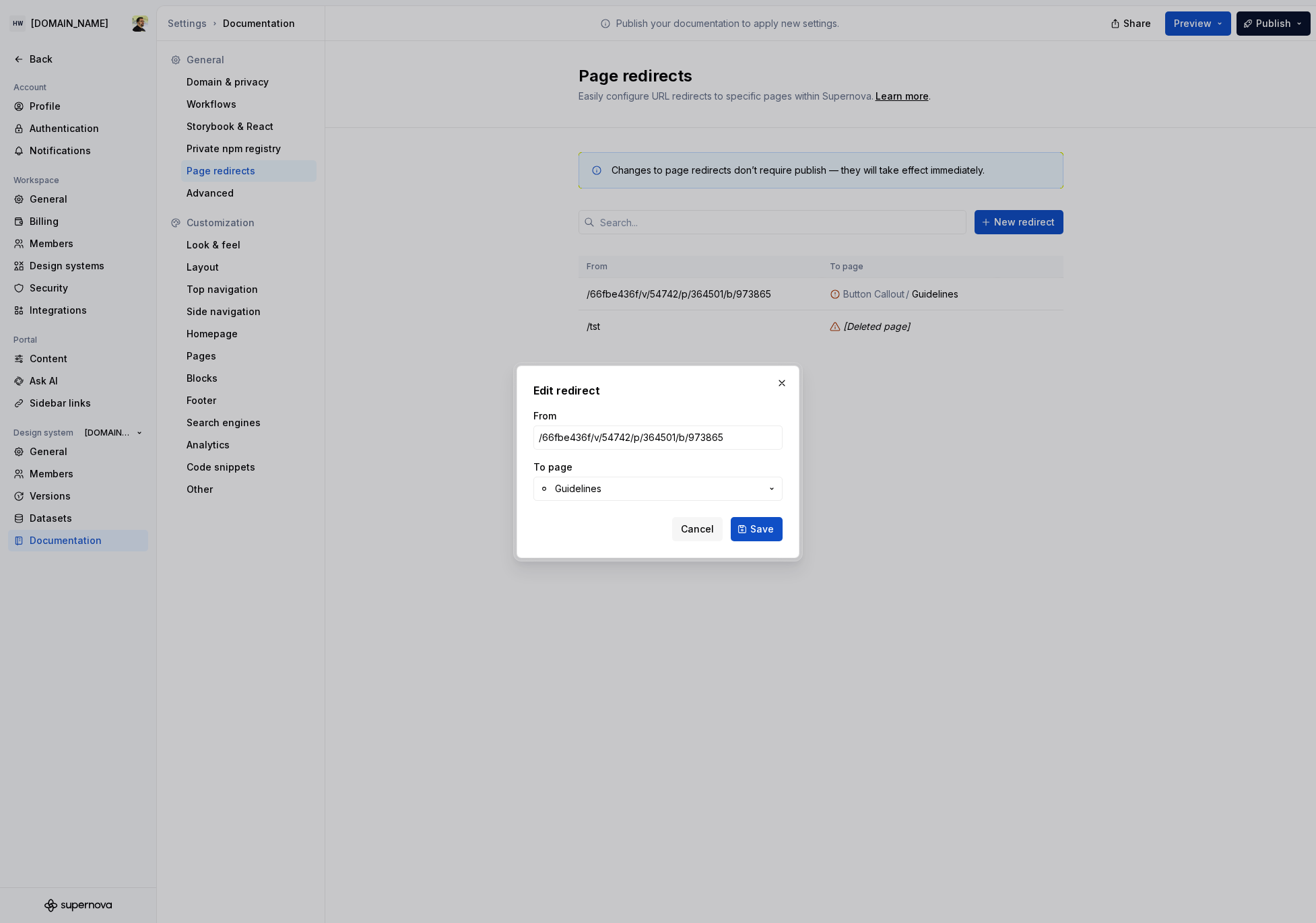
click at [702, 490] on span "Guidelines" at bounding box center [658, 489] width 206 height 14
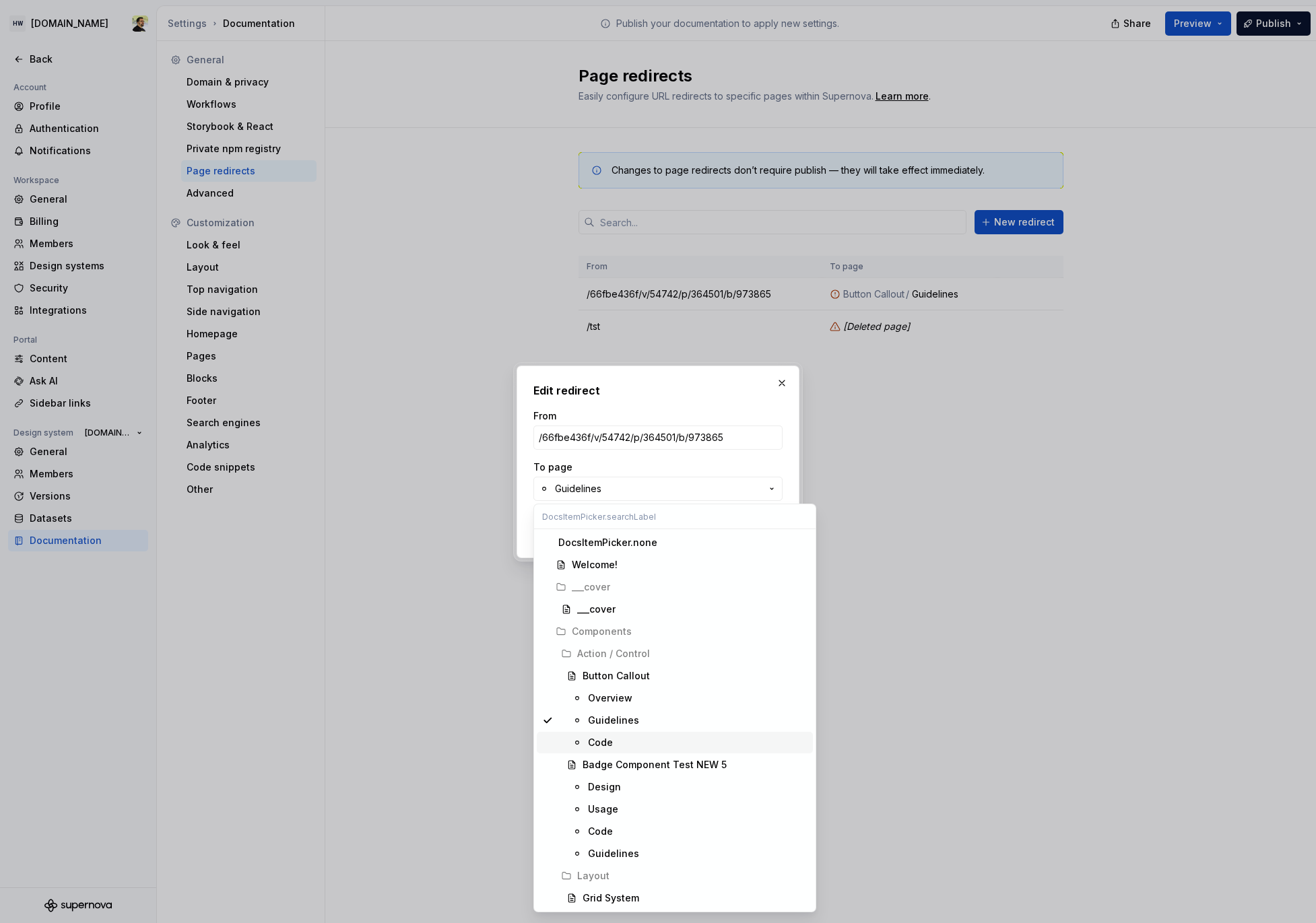
click at [629, 746] on div "Code" at bounding box center [698, 743] width 220 height 14
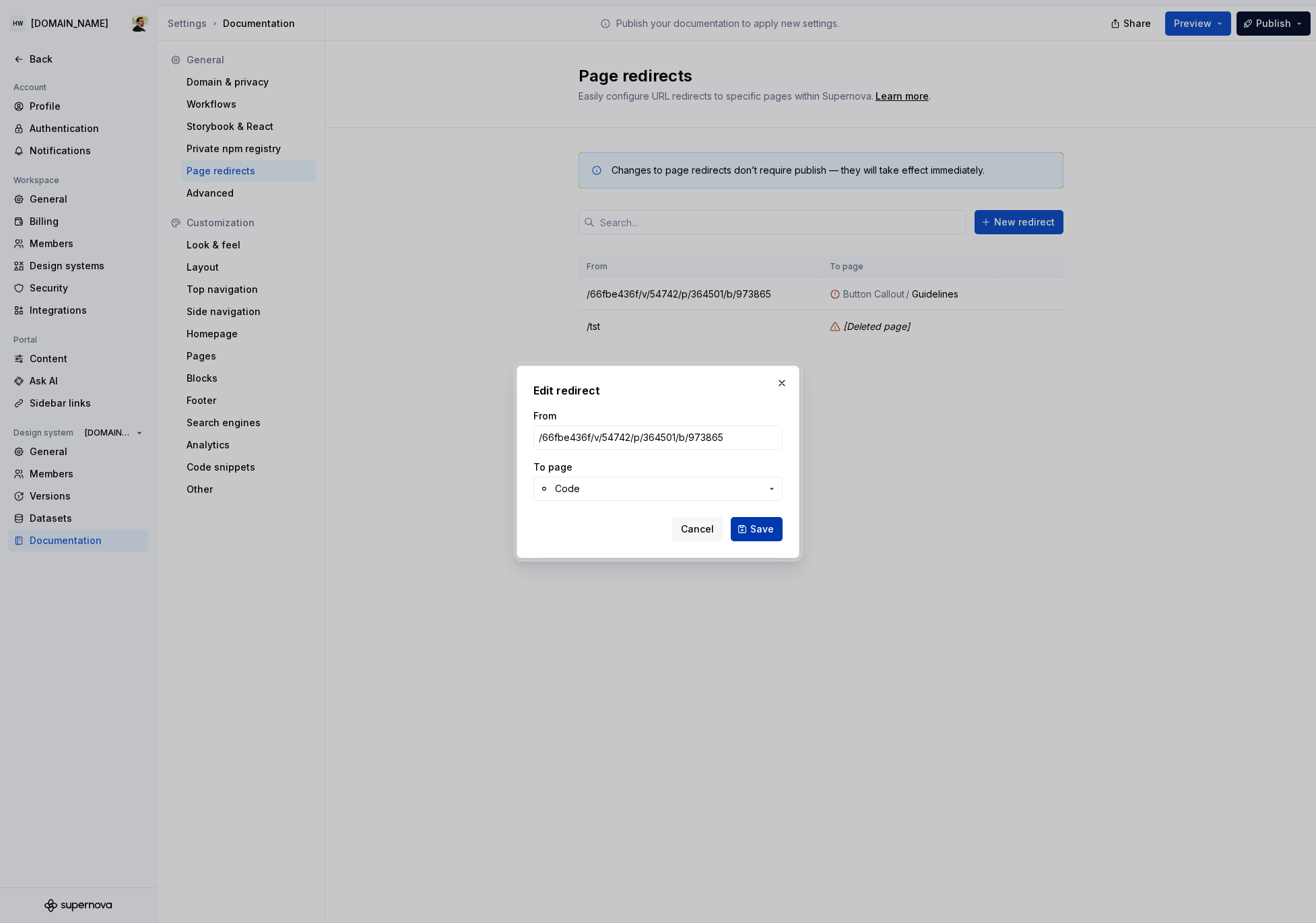
click at [755, 532] on span "Save" at bounding box center [762, 529] width 24 height 14
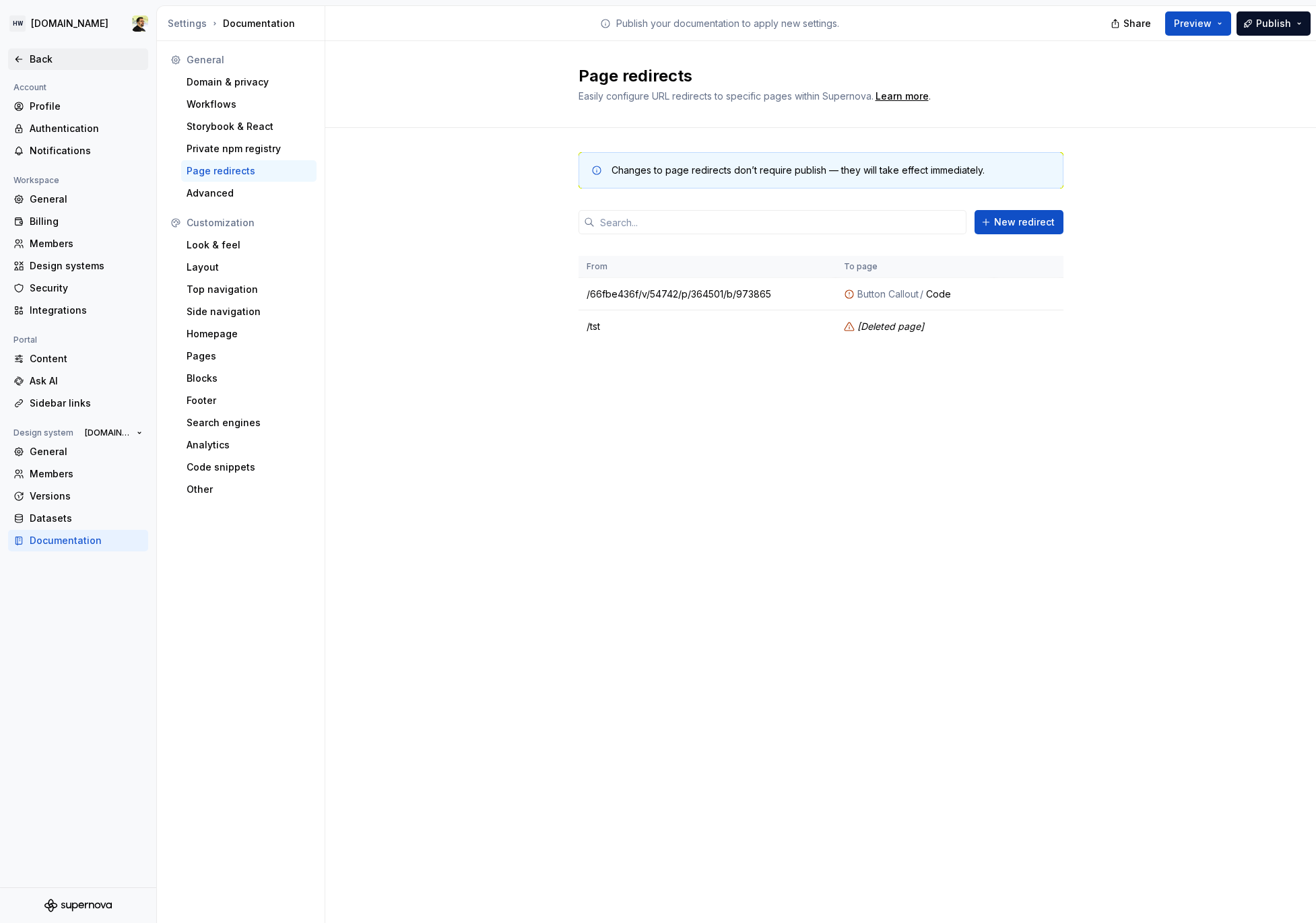
click at [50, 53] on div "Back" at bounding box center [86, 60] width 113 height 14
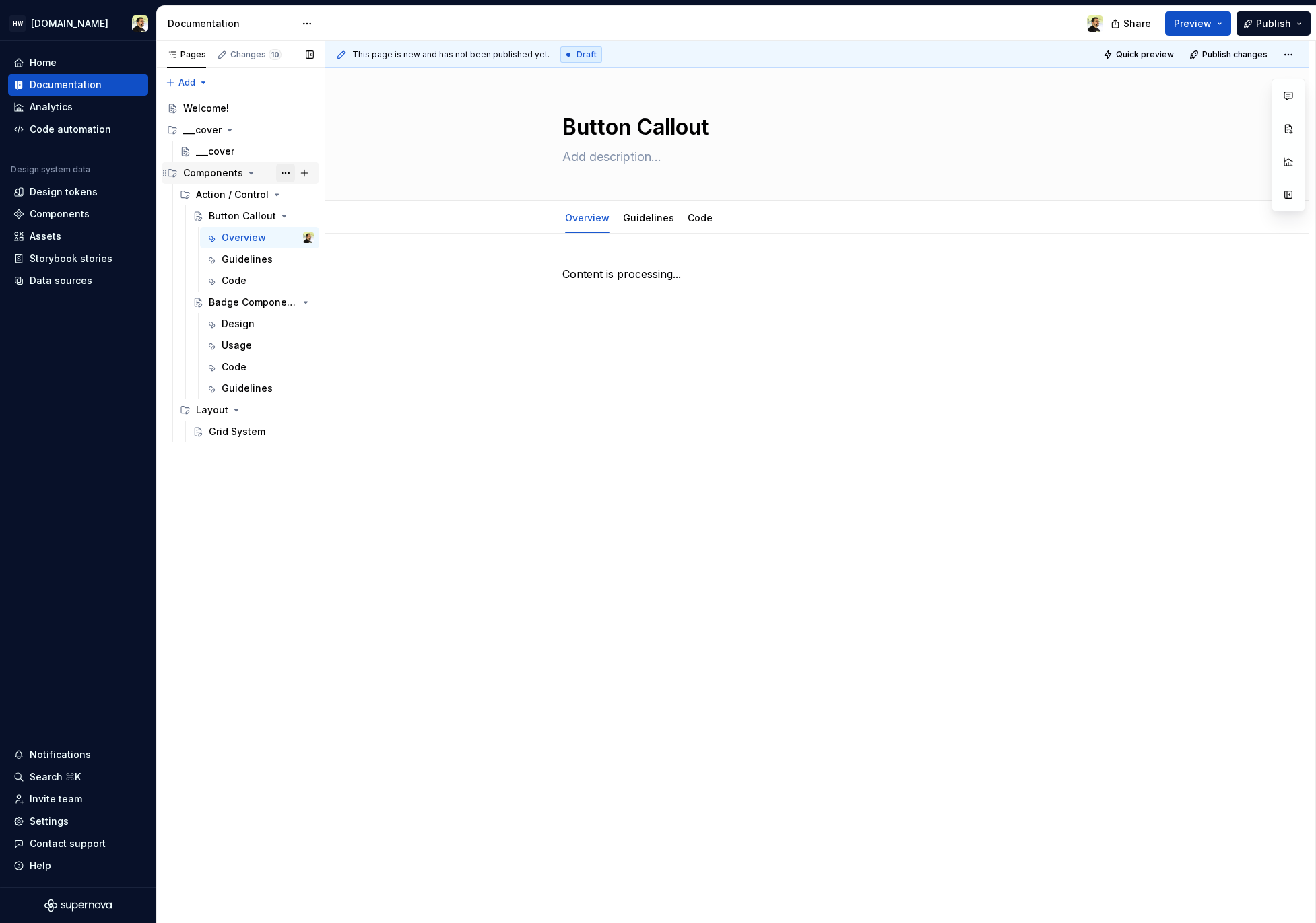
click at [287, 174] on button "Page tree" at bounding box center [285, 173] width 19 height 19
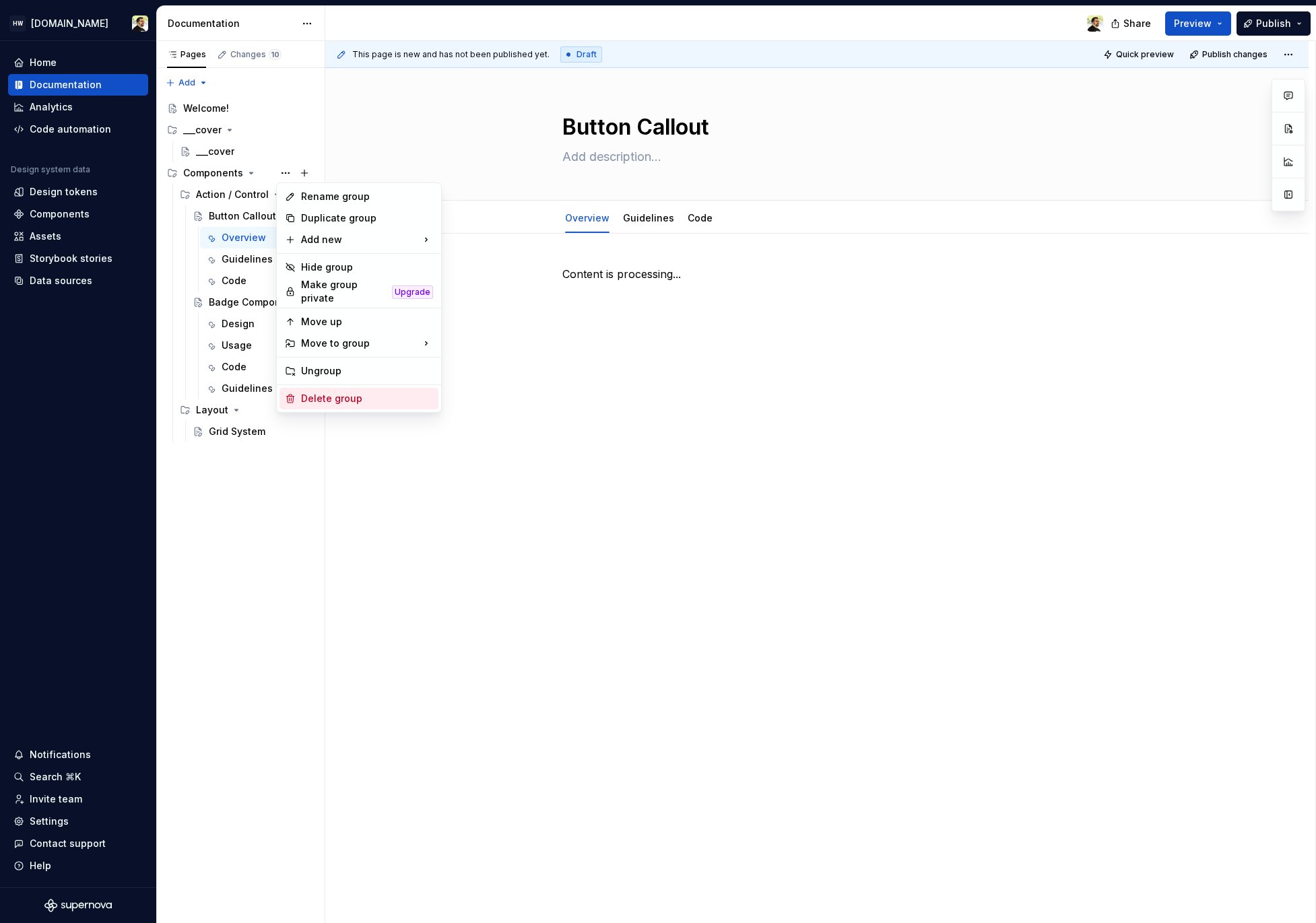
click at [350, 392] on div "Delete group" at bounding box center [367, 398] width 132 height 14
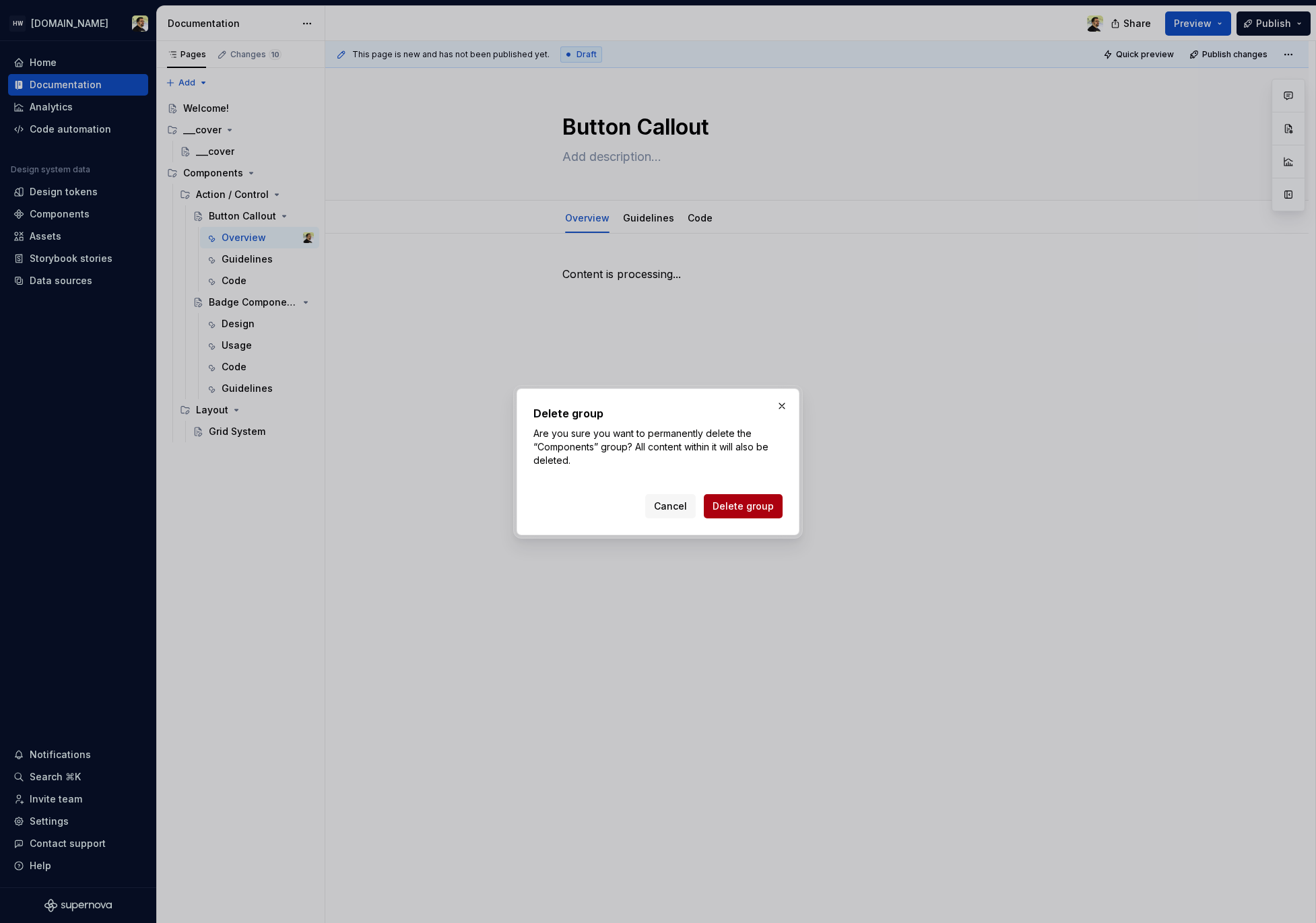
click at [740, 507] on span "Delete group" at bounding box center [744, 506] width 61 height 14
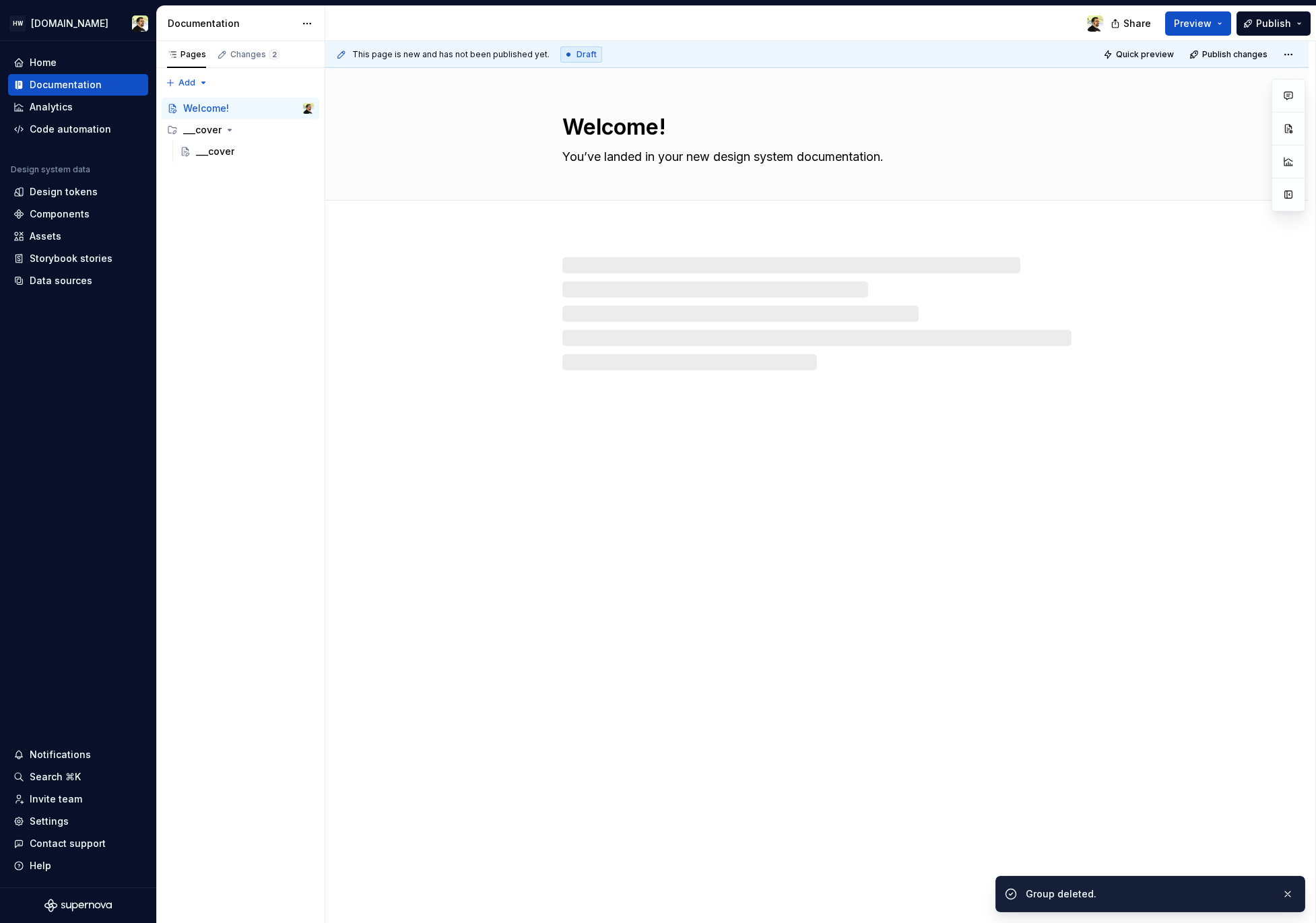
click at [0, 0] on button "Page tree" at bounding box center [0, 0] width 0 height 0
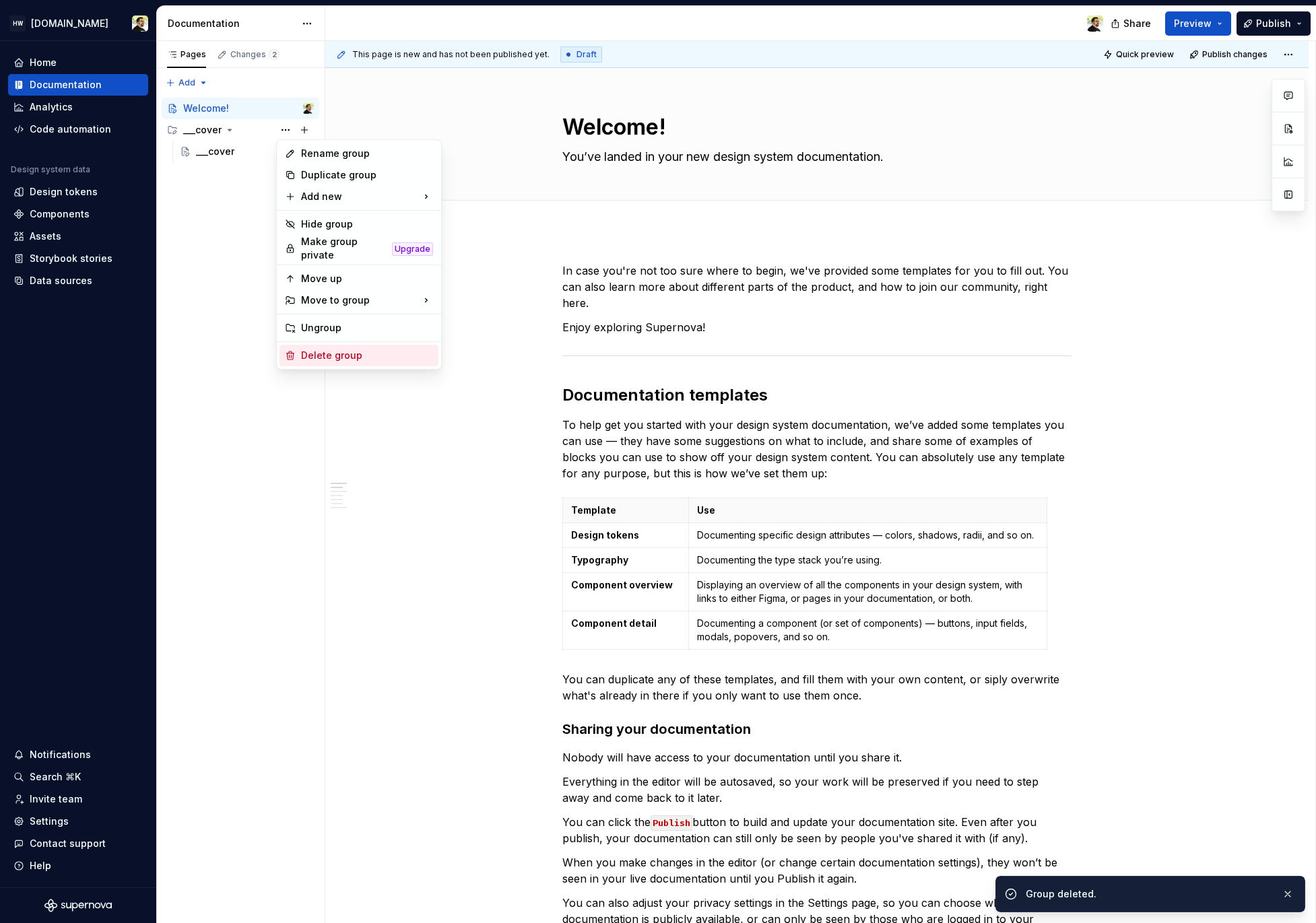
click at [346, 356] on div "Delete group" at bounding box center [367, 356] width 132 height 14
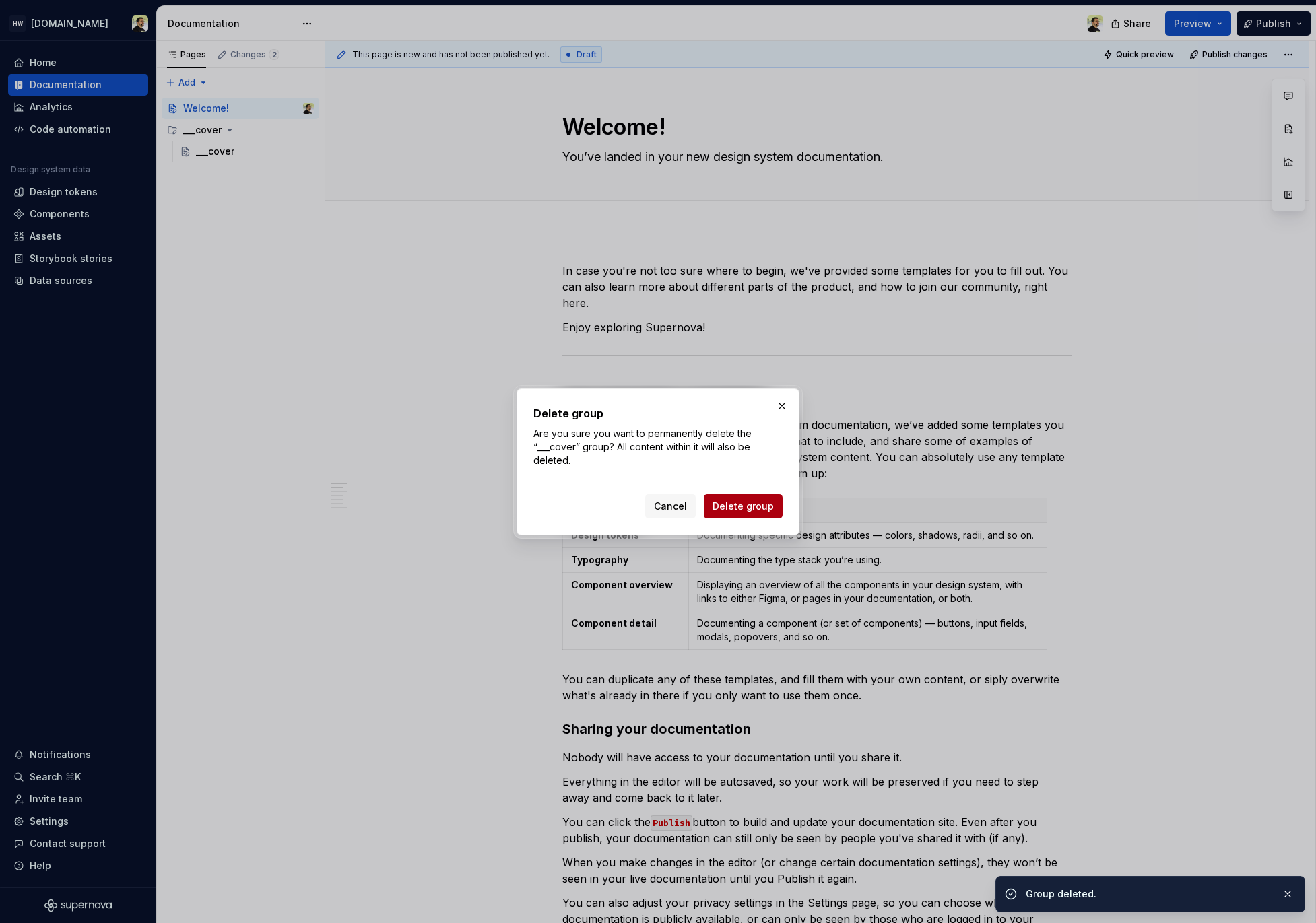
click at [775, 513] on button "Delete group" at bounding box center [743, 506] width 79 height 24
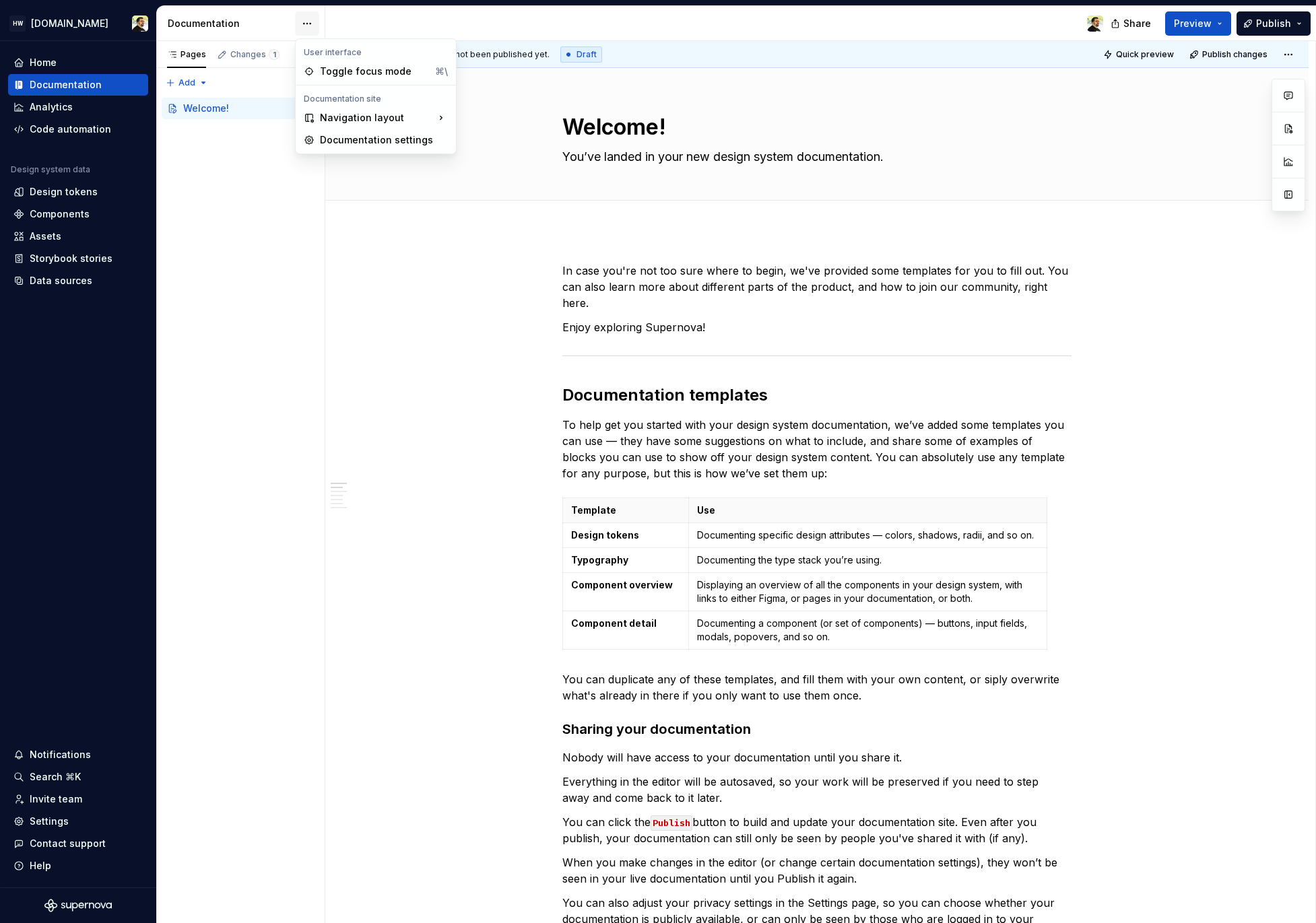
click at [314, 28] on html "HW [DOMAIN_NAME] Home Documentation Analytics Code automation Design system dat…" at bounding box center [658, 461] width 1316 height 923
click at [231, 128] on div "Pages Changes 1 Add Accessibility guide for tree Page tree. Navigate the tree w…" at bounding box center [240, 483] width 168 height 882
click at [246, 128] on icon "Page tree" at bounding box center [251, 130] width 11 height 11
click at [245, 158] on div "Action / Control" at bounding box center [255, 151] width 118 height 19
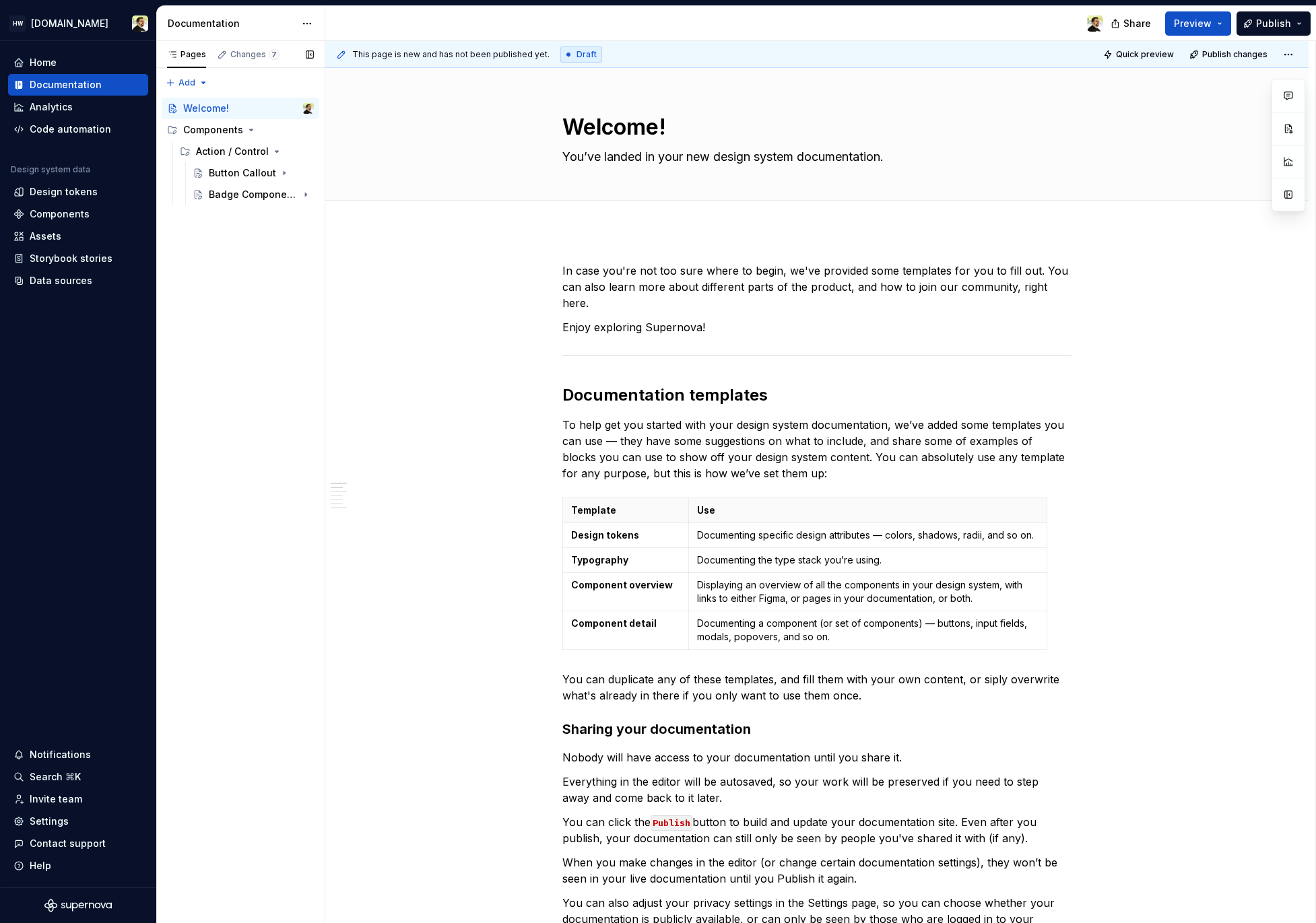
click at [259, 212] on div "Pages Changes 7 Add Accessibility guide for tree Page tree. Navigate the tree w…" at bounding box center [240, 483] width 168 height 882
click at [259, 202] on div "Badge Component Test NEW 5" at bounding box center [261, 194] width 105 height 19
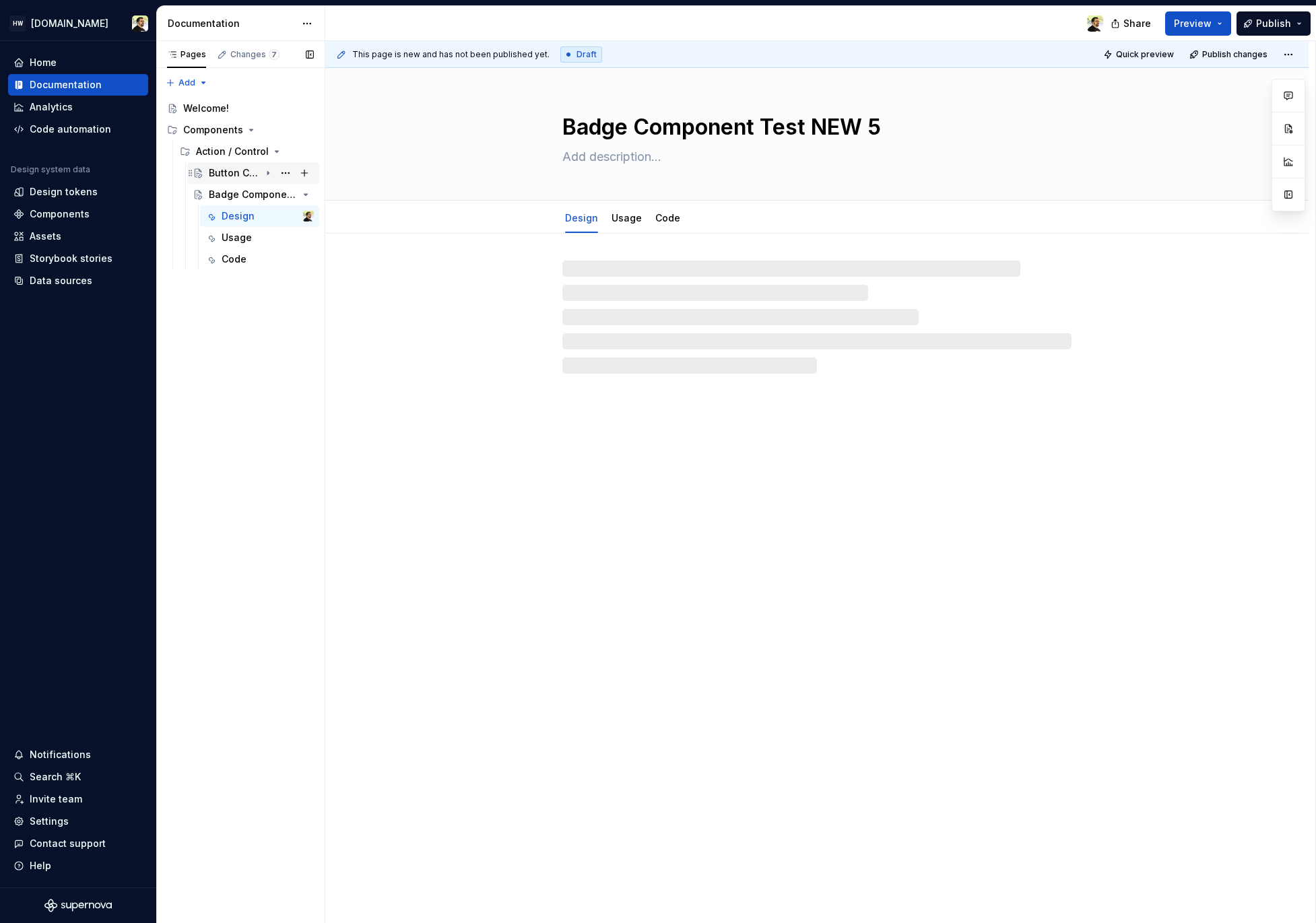
click at [256, 164] on div "Button Callout" at bounding box center [261, 173] width 105 height 19
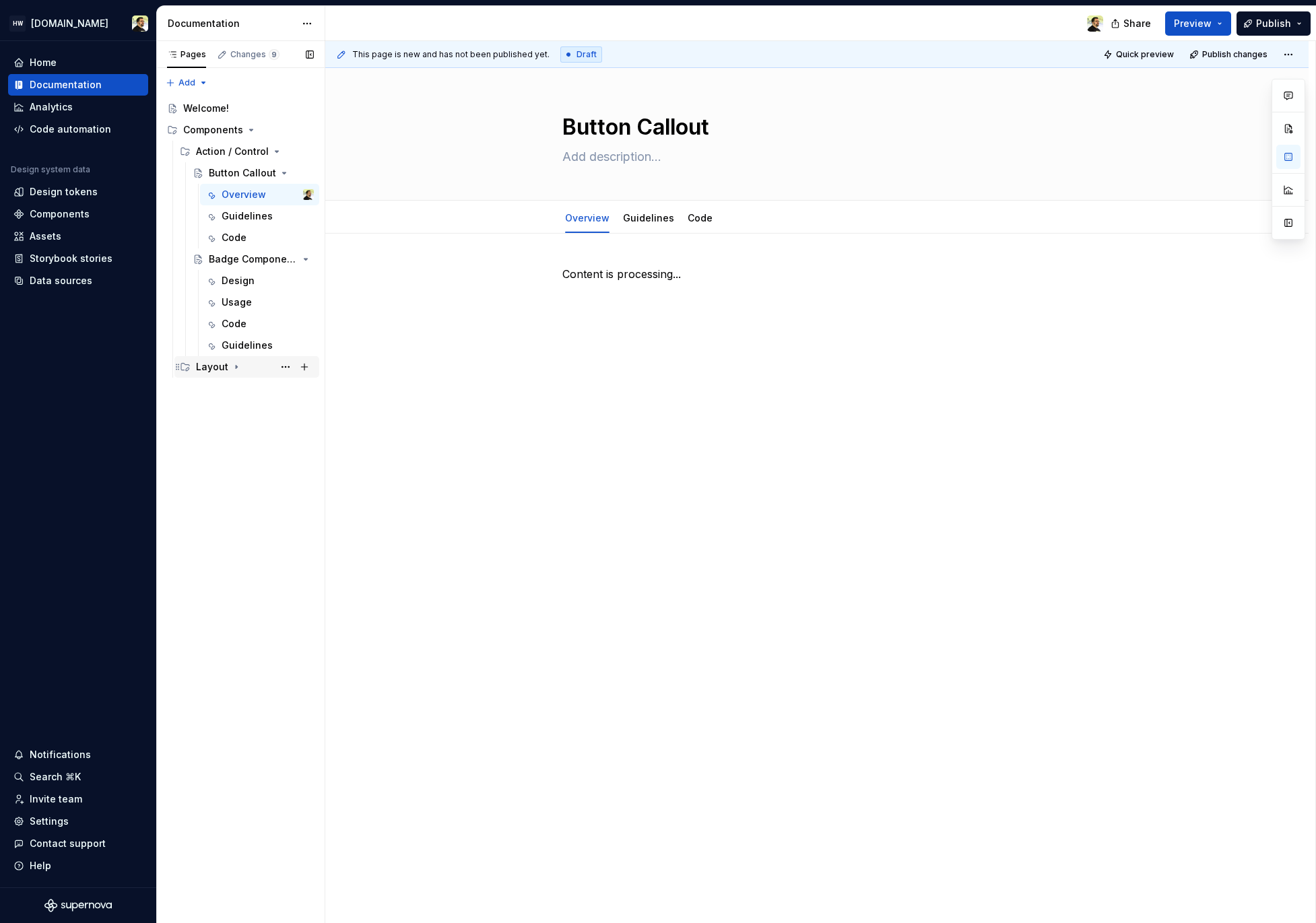
click at [239, 369] on icon "Page tree" at bounding box center [236, 367] width 11 height 11
click at [305, 19] on html "HW Remote.com Home Documentation Analytics Code automation Design system data D…" at bounding box center [658, 461] width 1316 height 923
click at [370, 136] on div "Documentation settings" at bounding box center [383, 139] width 128 height 14
type textarea "*"
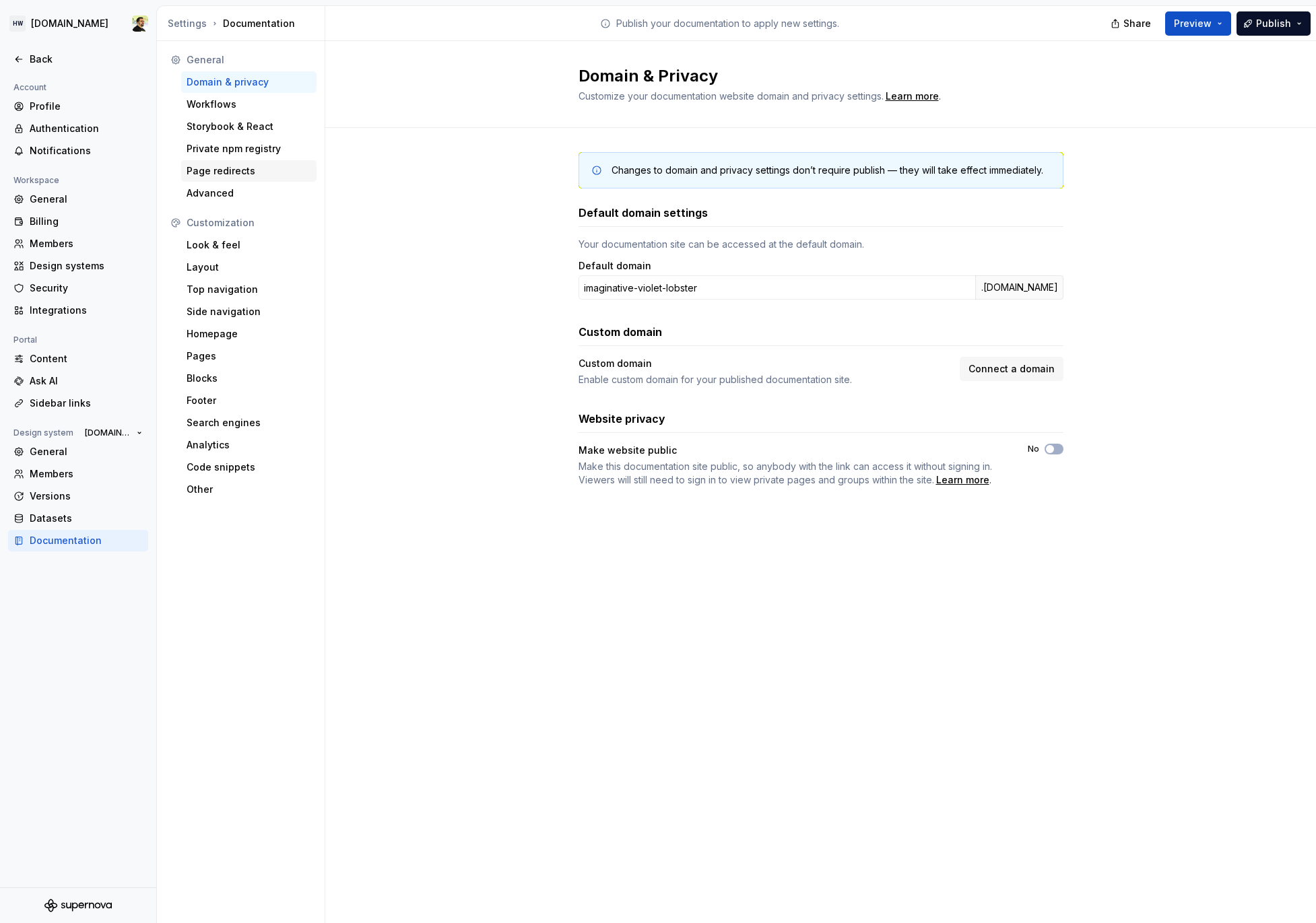
click at [244, 166] on div "Page redirects" at bounding box center [249, 171] width 125 height 14
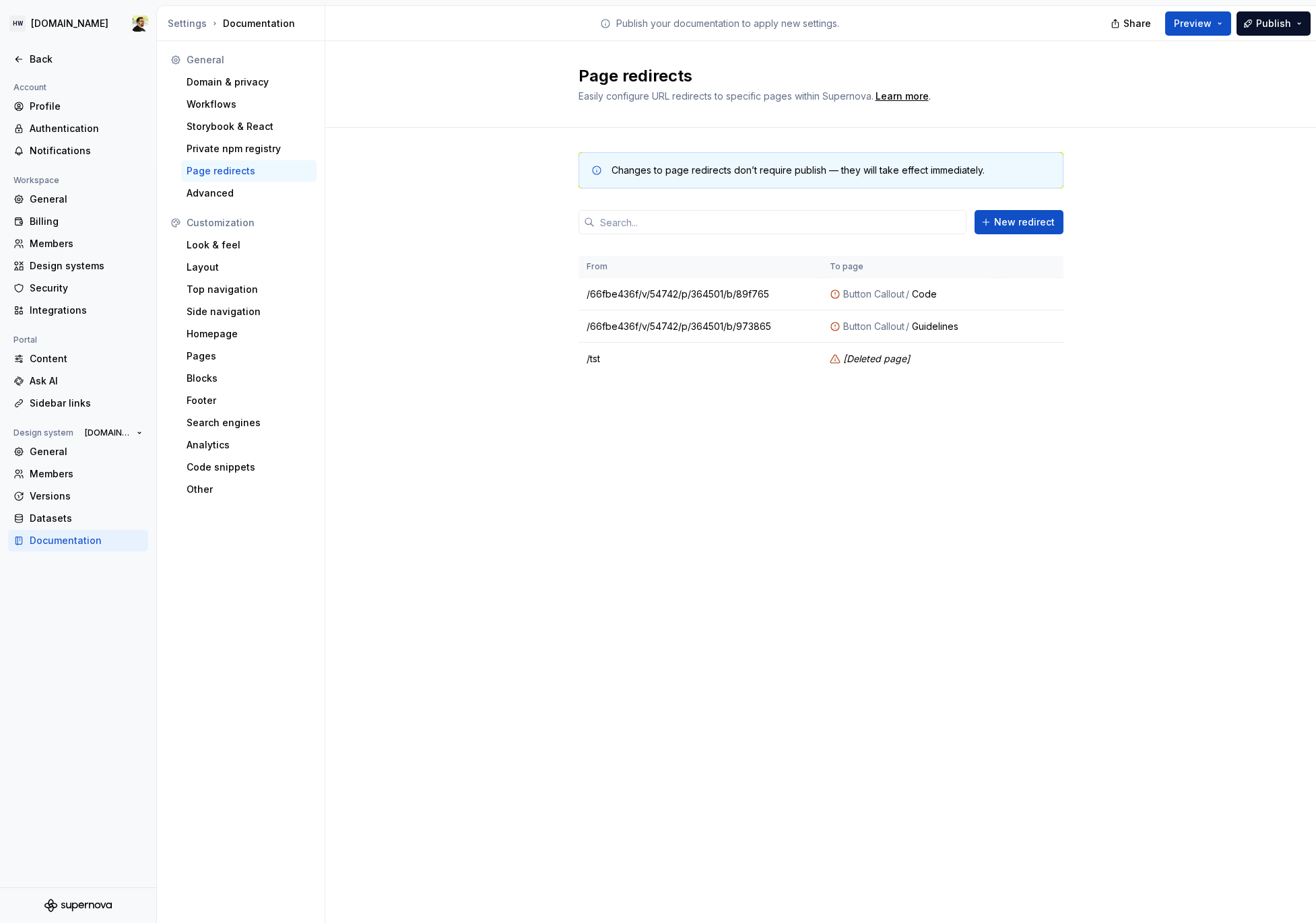
click at [930, 415] on div "Changes to page redirects don’t require publish — they will take effect immedia…" at bounding box center [821, 277] width 485 height 298
click at [927, 416] on div "Changes to page redirects don’t require publish — they will take effect immedia…" at bounding box center [821, 277] width 485 height 298
click at [876, 439] on div "Page redirects Easily configure URL redirects to specific pages within Supernov…" at bounding box center [820, 482] width 991 height 882
click at [522, 407] on div "Changes to page redirects don’t require publish — they will take effect immedia…" at bounding box center [820, 277] width 991 height 298
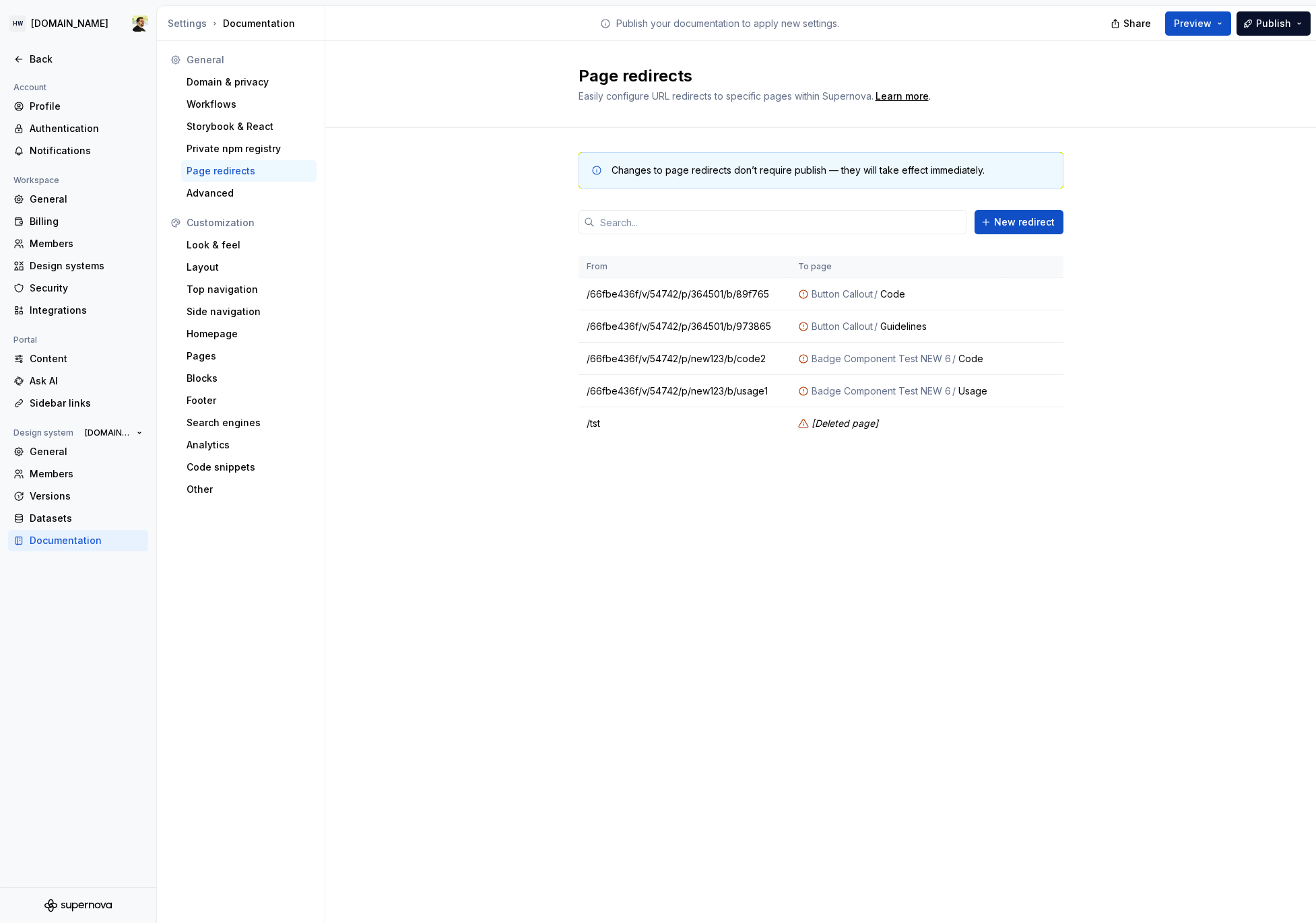
click at [941, 648] on div "Page redirects Easily configure URL redirects to specific pages within Supernov…" at bounding box center [820, 482] width 991 height 882
click at [789, 557] on div "Page redirects Easily configure URL redirects to specific pages within Supernov…" at bounding box center [820, 482] width 991 height 882
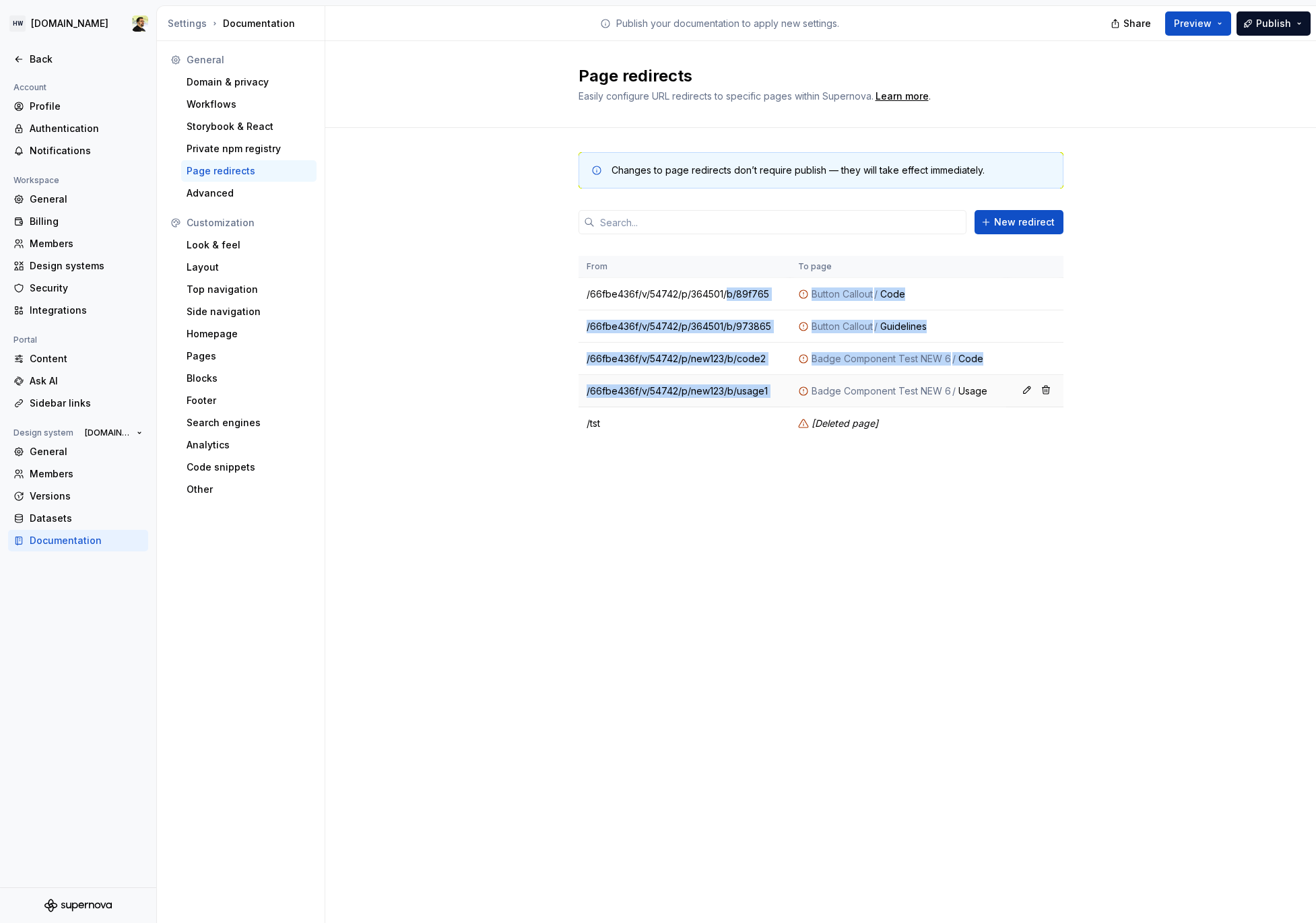
drag, startPoint x: 728, startPoint y: 296, endPoint x: 803, endPoint y: 379, distance: 111.9
click at [803, 379] on tbody "/66fbe436f/v/54742/p/364501/b/89f765 Button Callout / Code /66fbe436f/v/54742/p…" at bounding box center [821, 359] width 485 height 161
click at [803, 379] on td "Badge Component Test NEW 6 / Usage" at bounding box center [899, 391] width 217 height 32
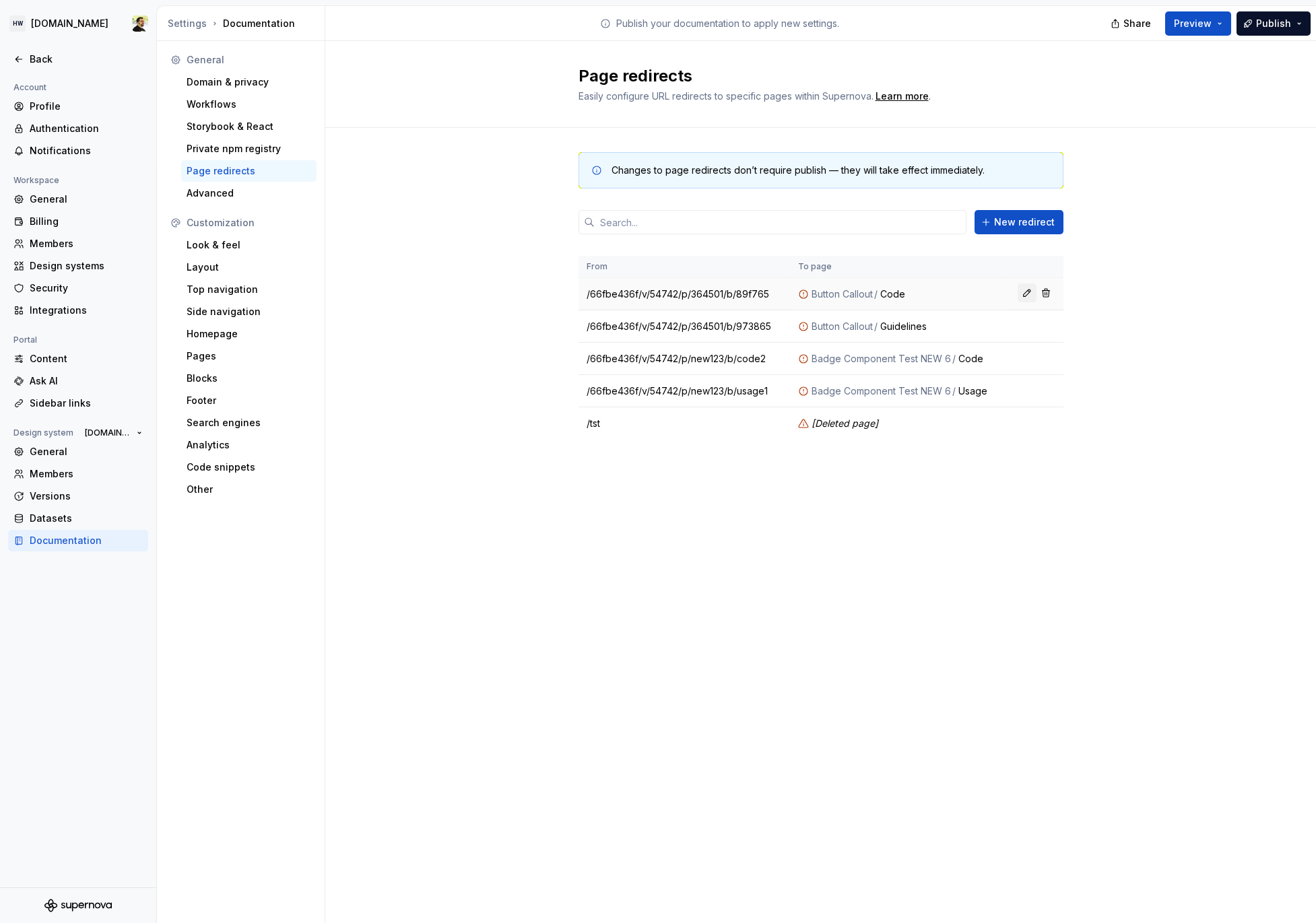
click at [1023, 291] on button "button" at bounding box center [1027, 293] width 19 height 19
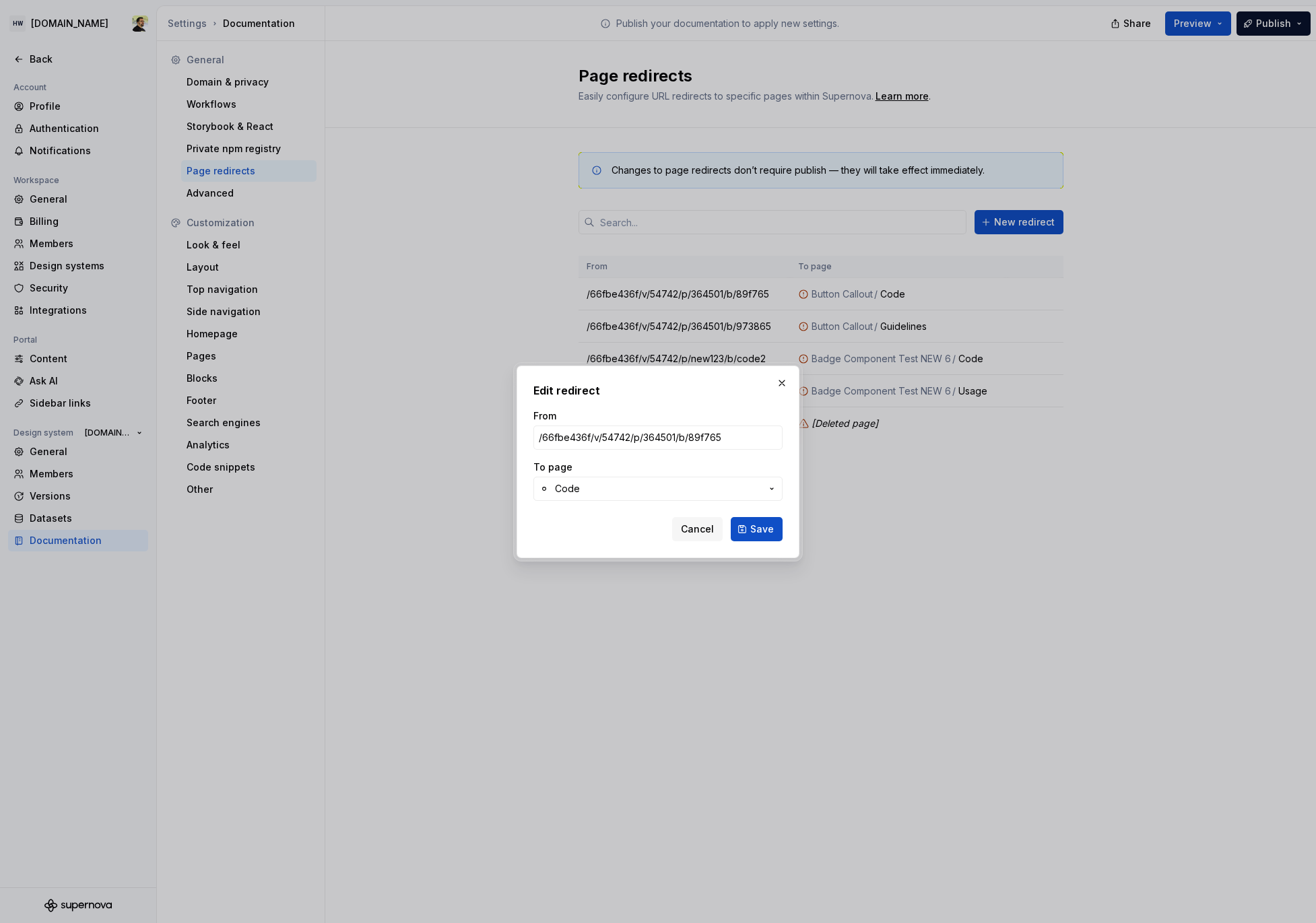
click at [694, 493] on span "Code" at bounding box center [658, 489] width 206 height 14
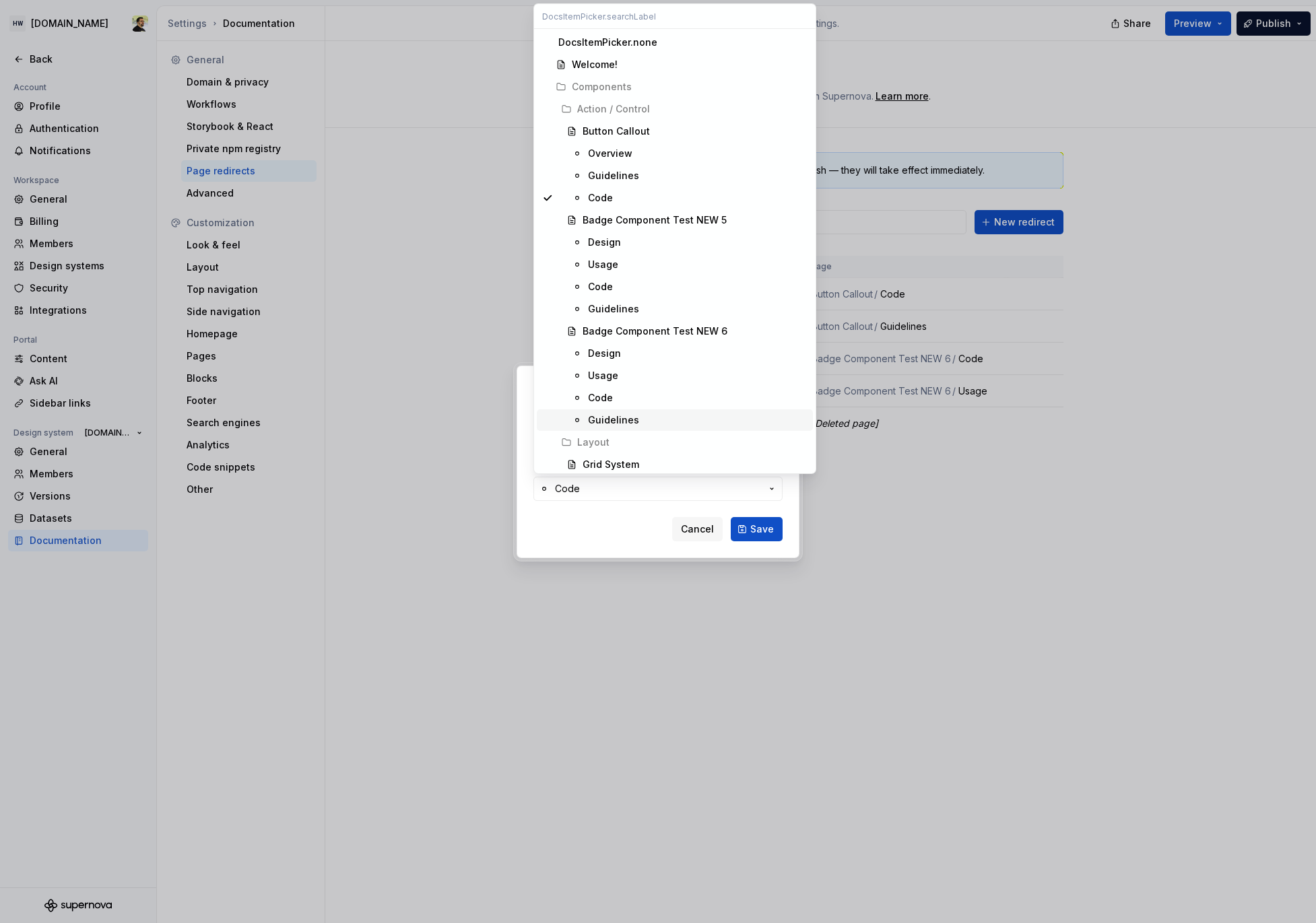
scroll to position [5, 0]
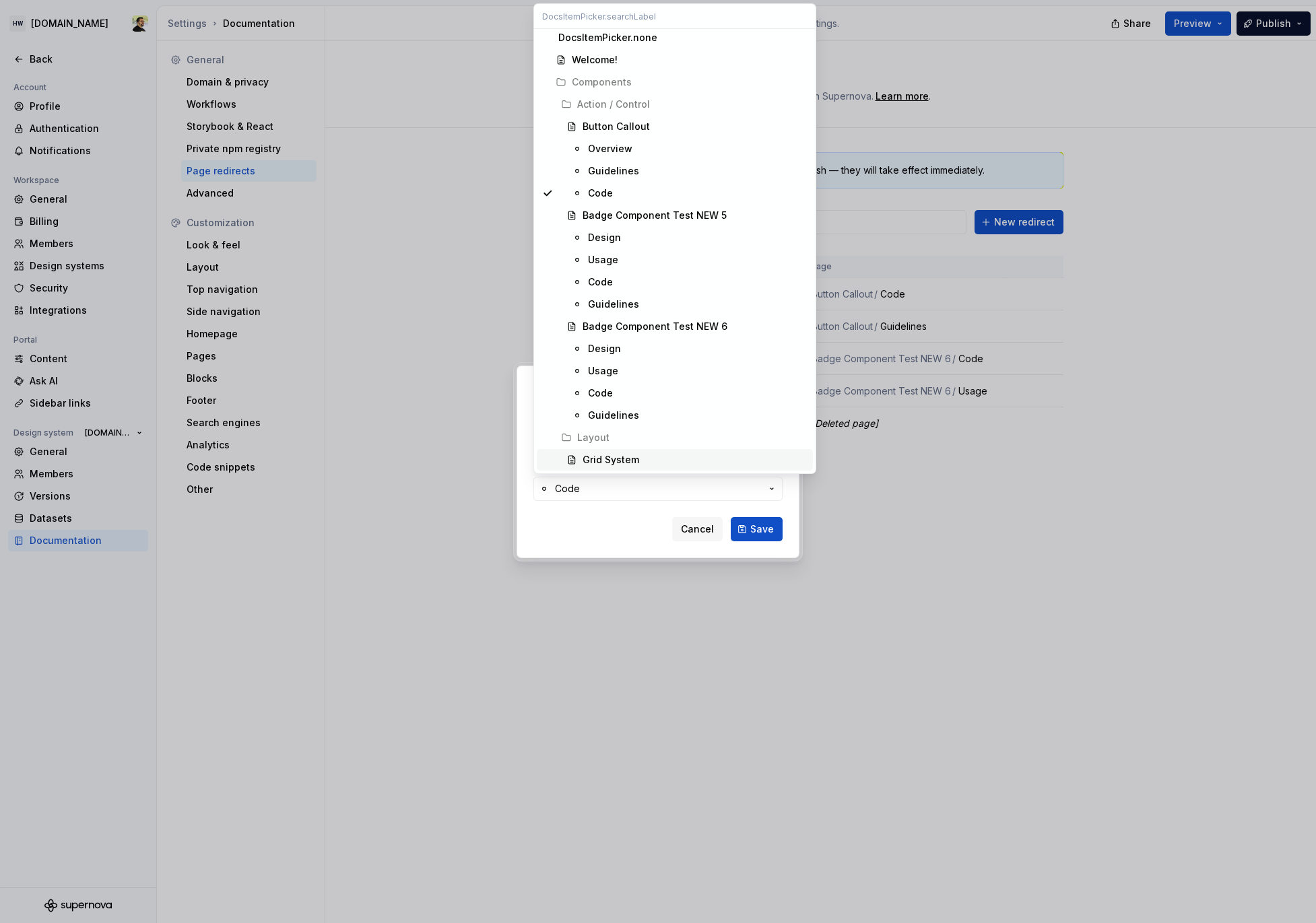
click at [654, 457] on div "Grid System" at bounding box center [695, 460] width 225 height 14
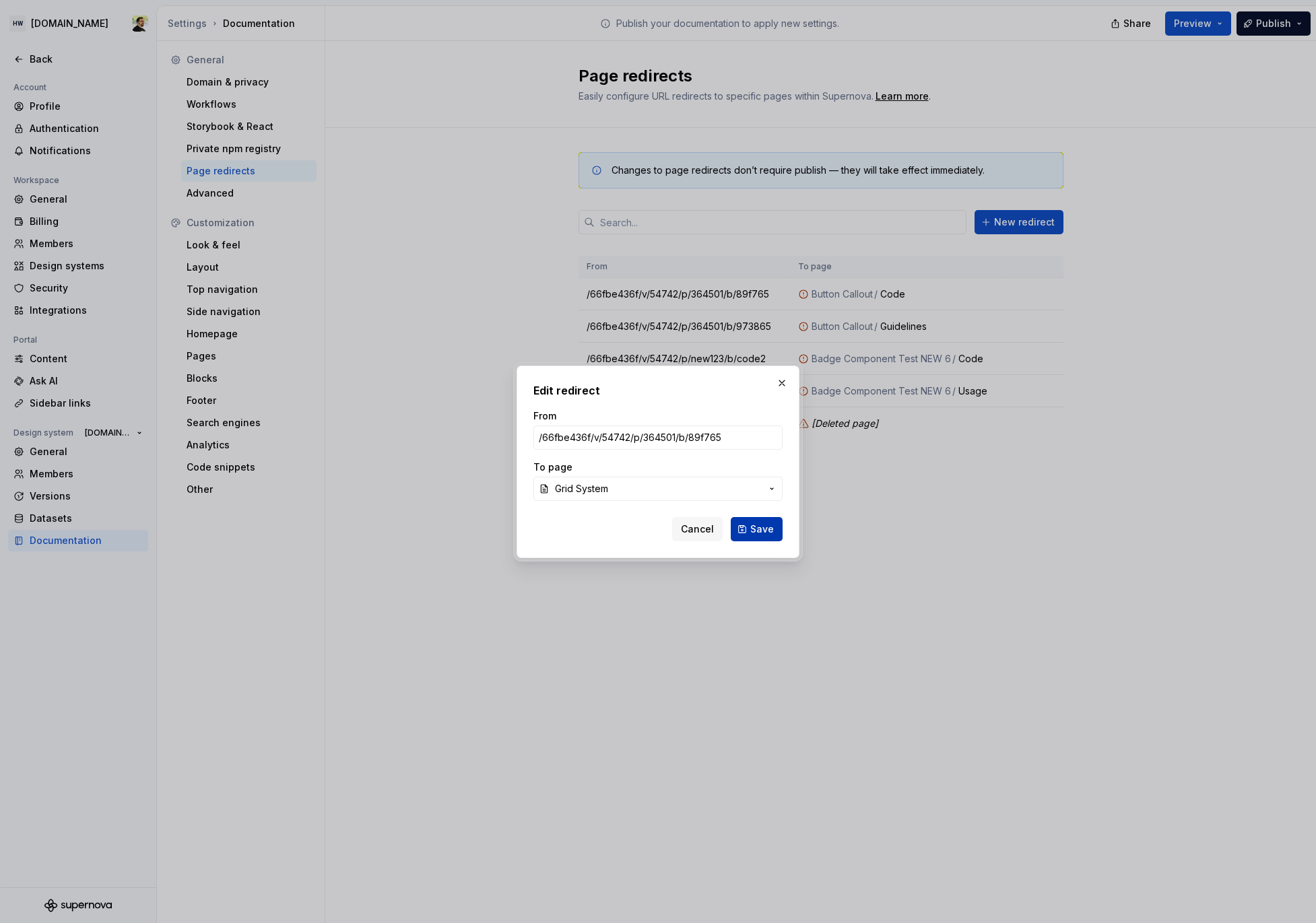
click at [758, 527] on span "Save" at bounding box center [762, 529] width 24 height 14
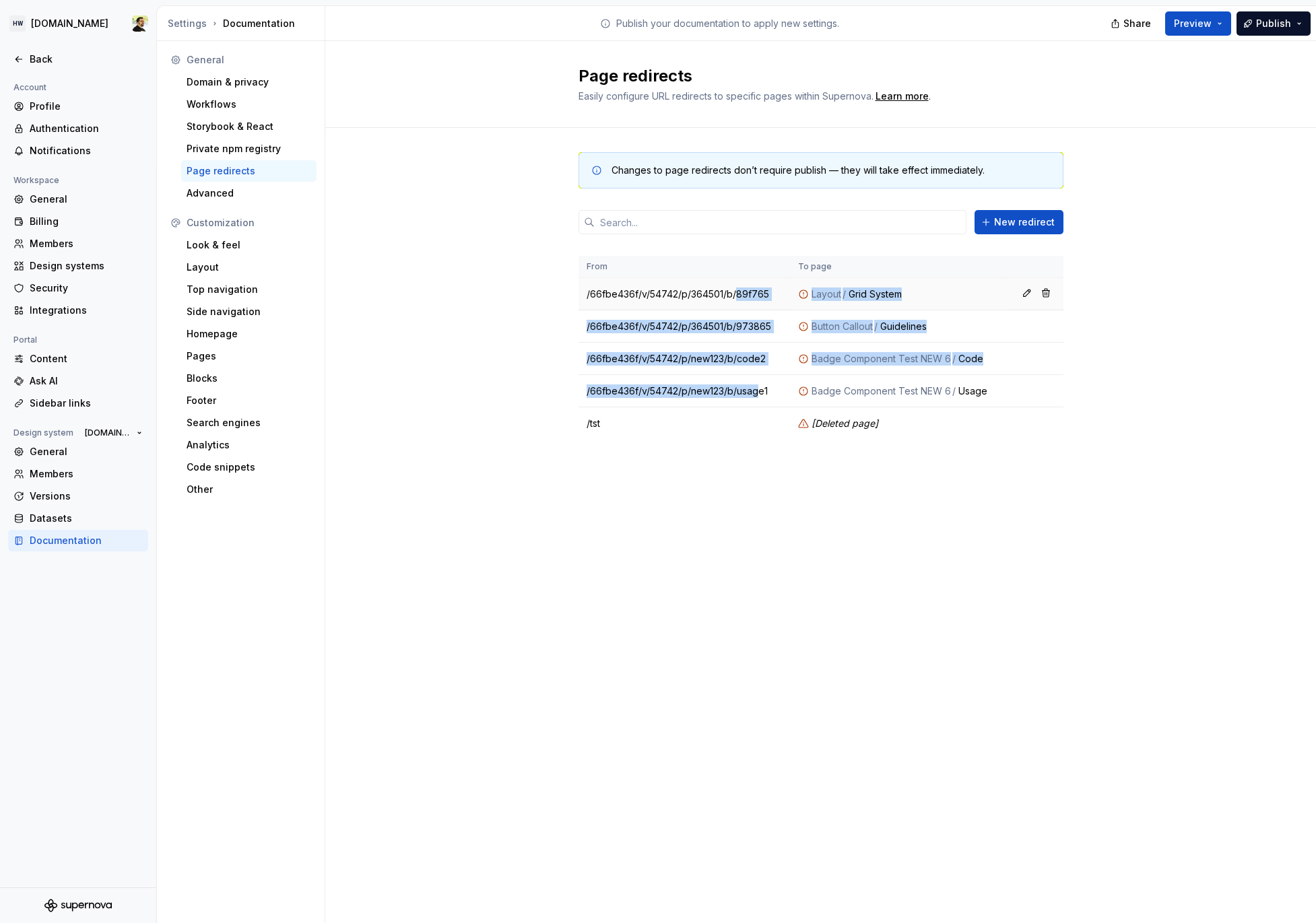
drag, startPoint x: 756, startPoint y: 391, endPoint x: 733, endPoint y: 278, distance: 115.3
click at [733, 278] on tbody "/66fbe436f/v/54742/p/364501/b/89f765 Layout / Grid System /66fbe436f/v/54742/p/…" at bounding box center [821, 359] width 485 height 161
click at [699, 322] on td "/66fbe436f/v/54742/p/364501/b/973865" at bounding box center [684, 327] width 211 height 32
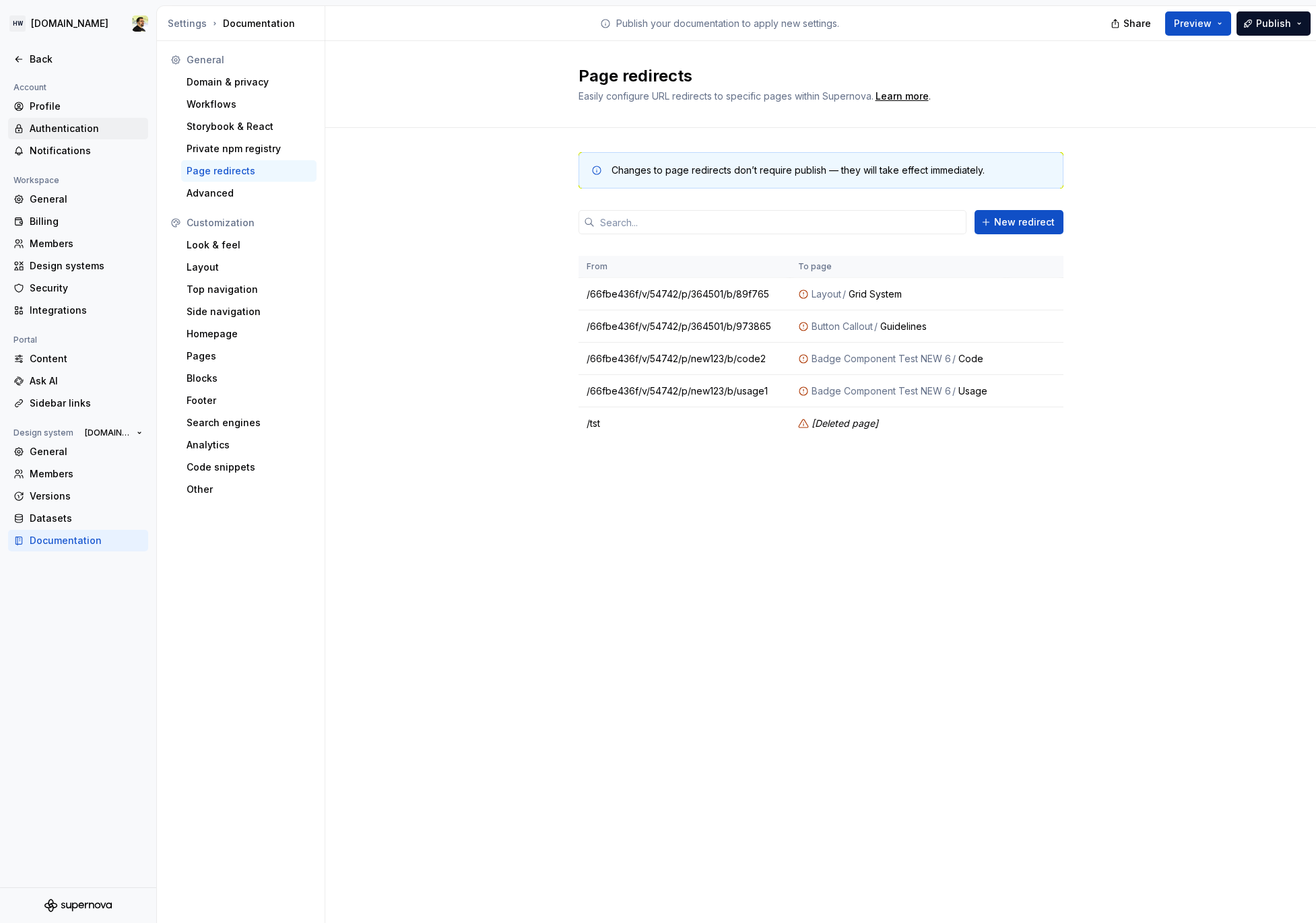
click at [96, 122] on div "Authentication" at bounding box center [86, 128] width 113 height 14
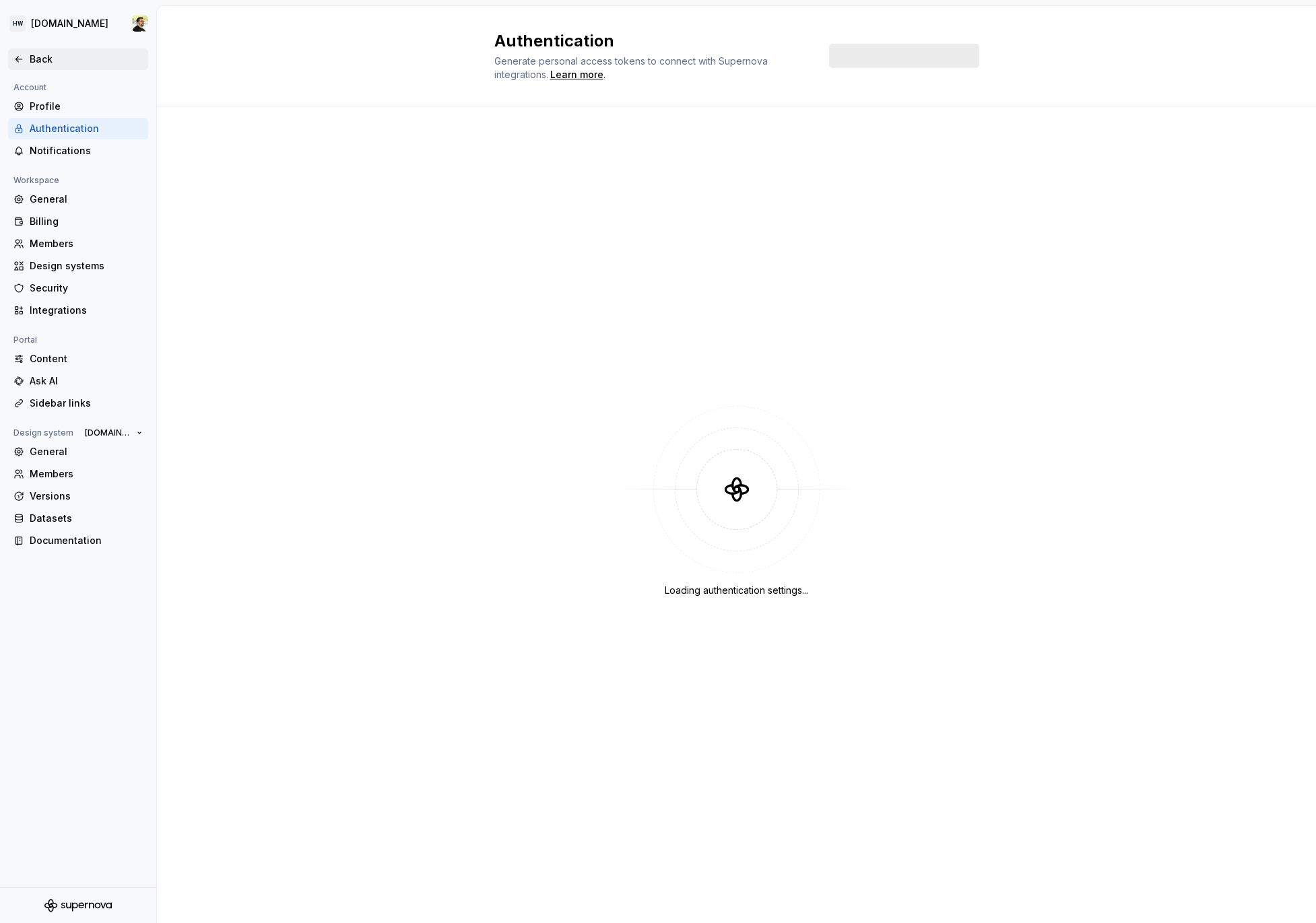
click at [51, 60] on div "Back" at bounding box center [86, 60] width 113 height 14
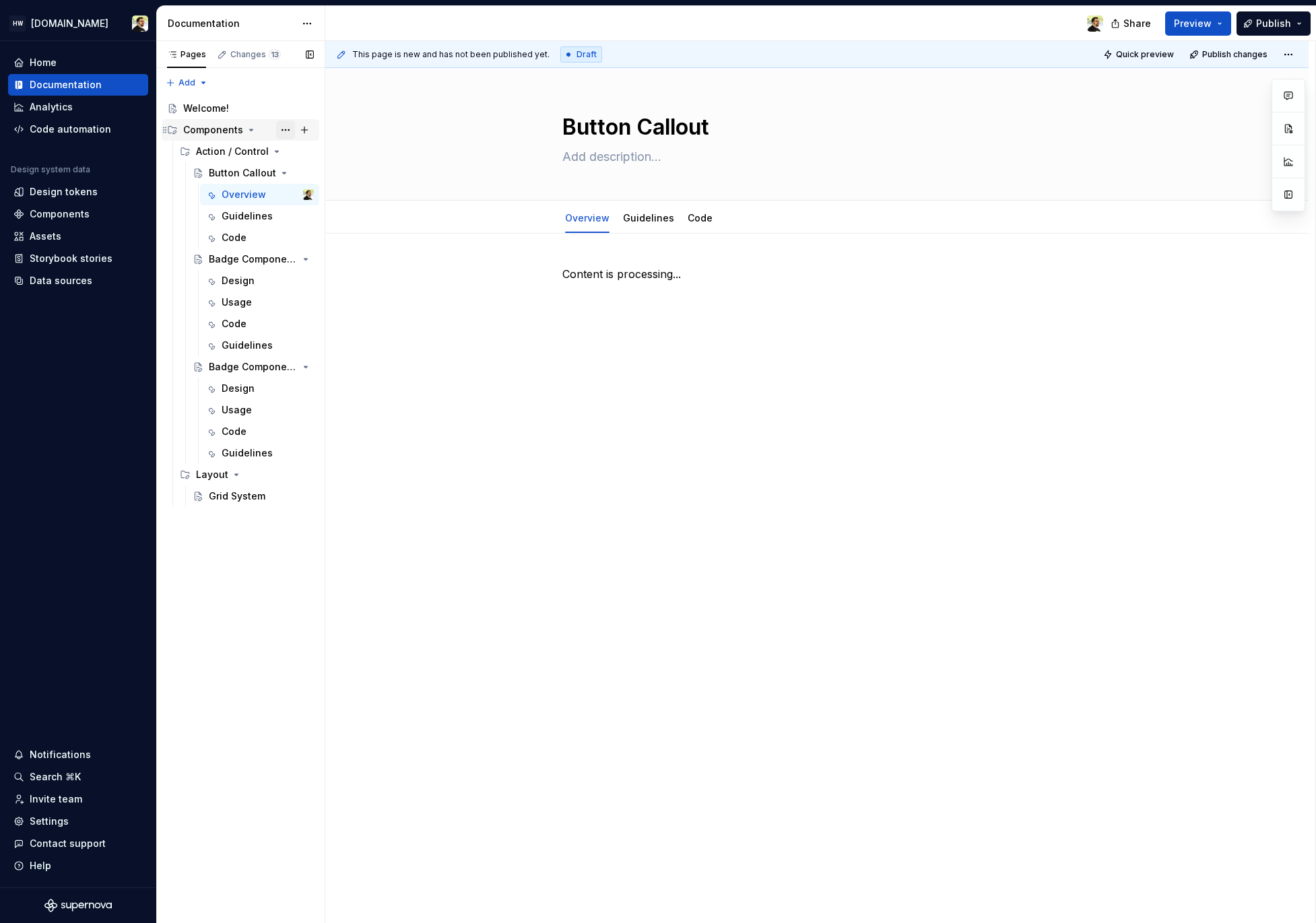
click at [284, 132] on button "Page tree" at bounding box center [285, 130] width 19 height 19
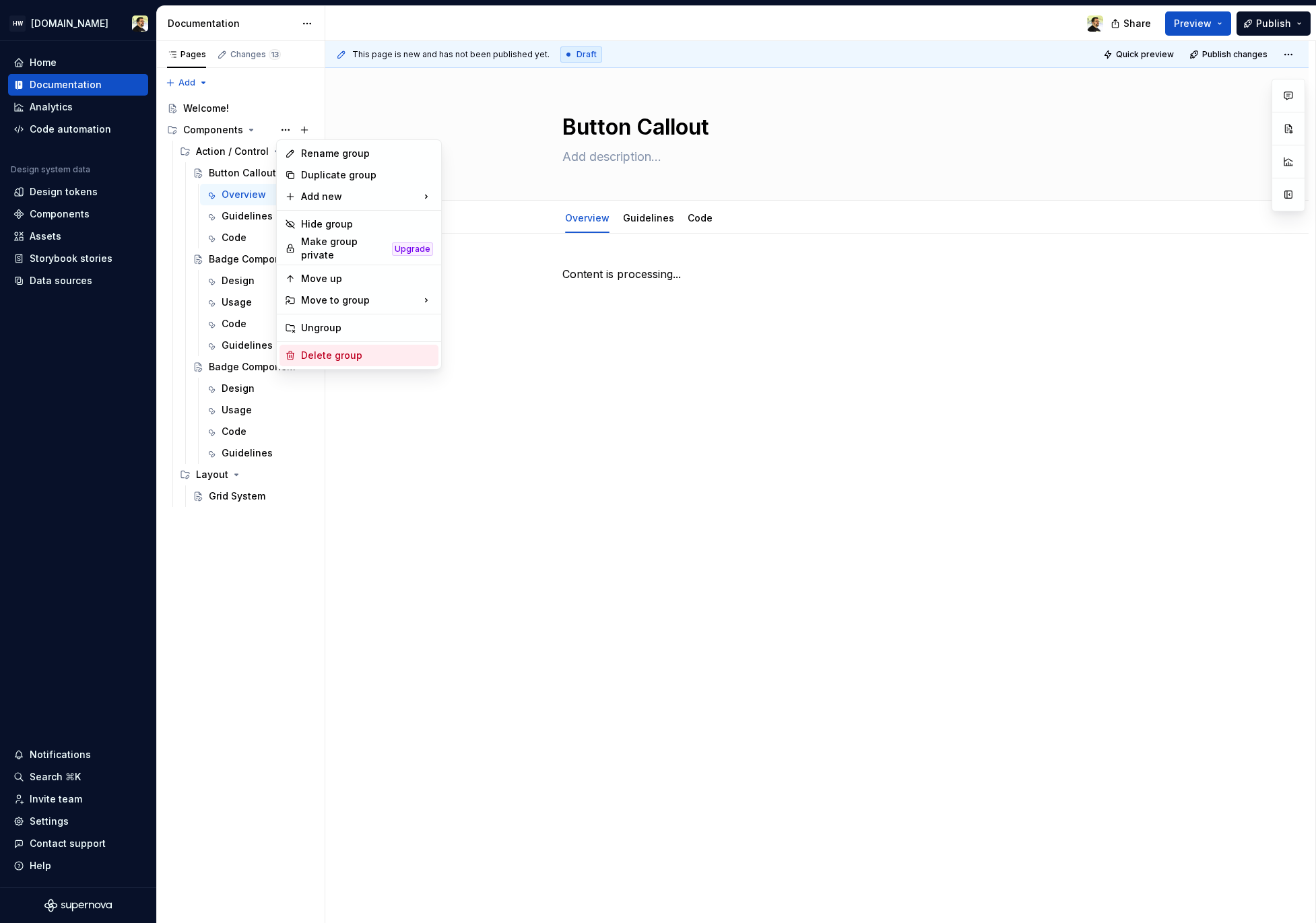
click at [363, 351] on div "Delete group" at bounding box center [367, 356] width 132 height 14
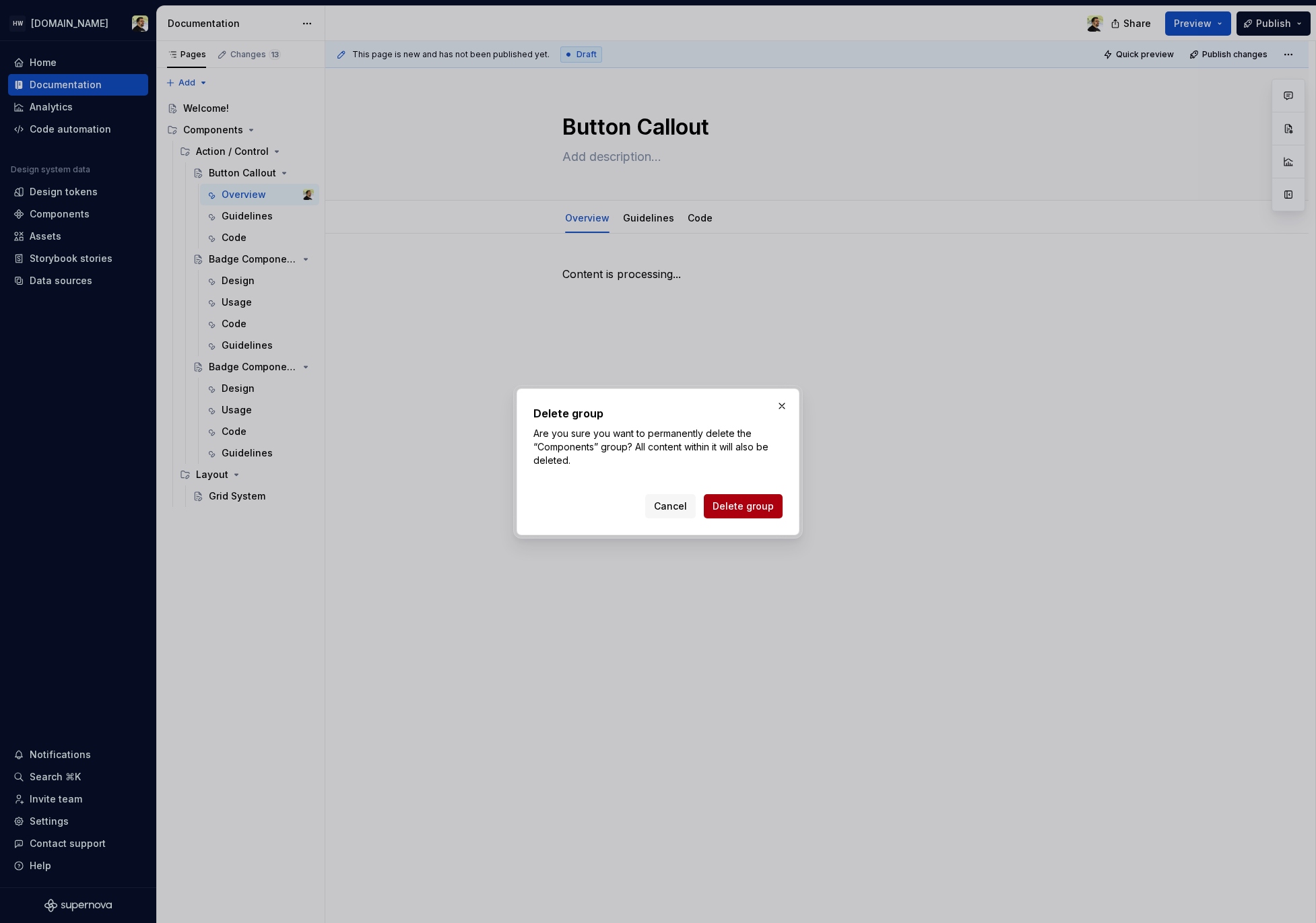
click at [761, 508] on span "Delete group" at bounding box center [744, 506] width 61 height 14
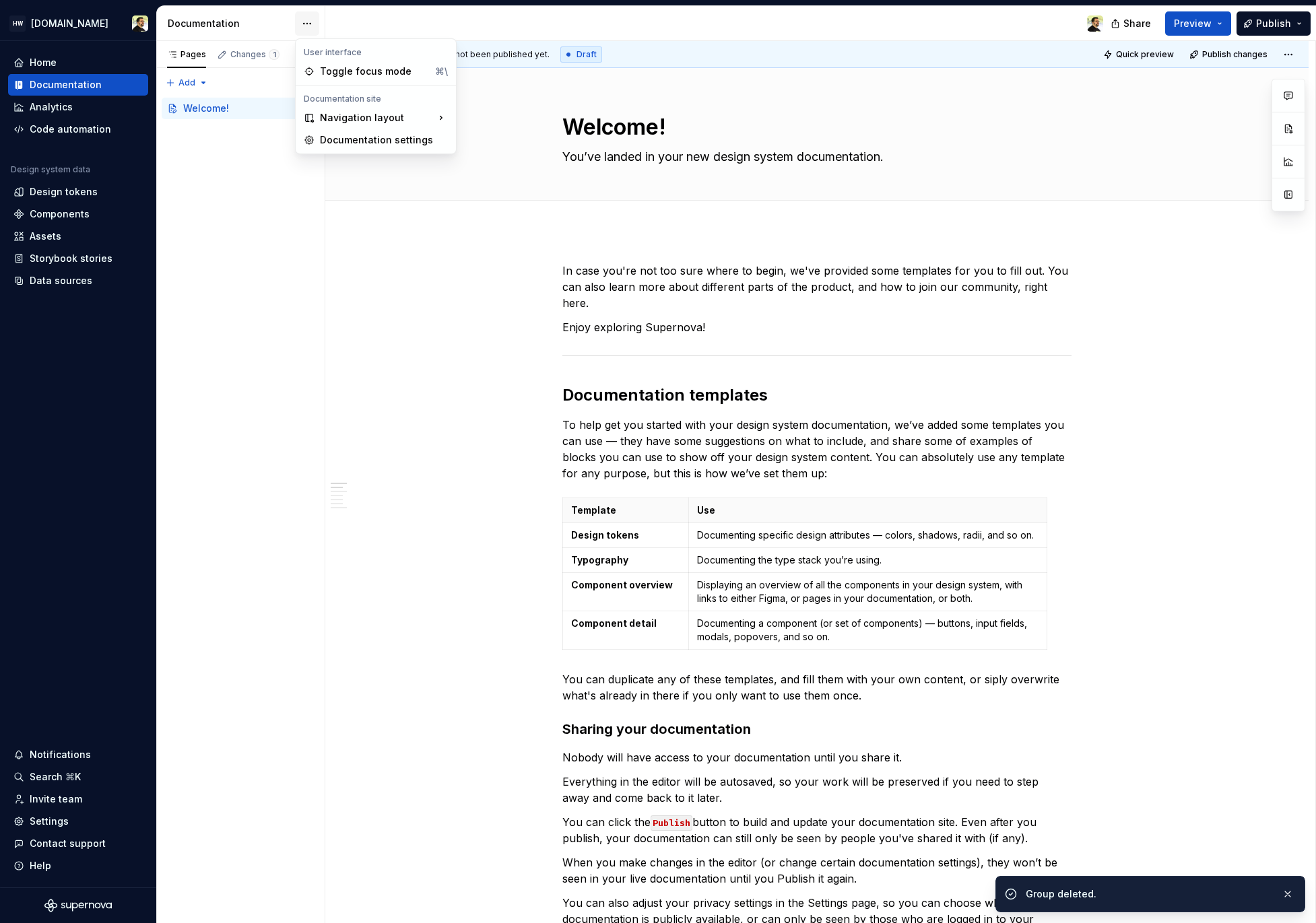
click at [302, 21] on html "HW Remote.com Home Documentation Analytics Code automation Design system data D…" at bounding box center [658, 461] width 1316 height 923
click at [346, 140] on div "Documentation settings" at bounding box center [383, 140] width 128 height 14
type textarea "*"
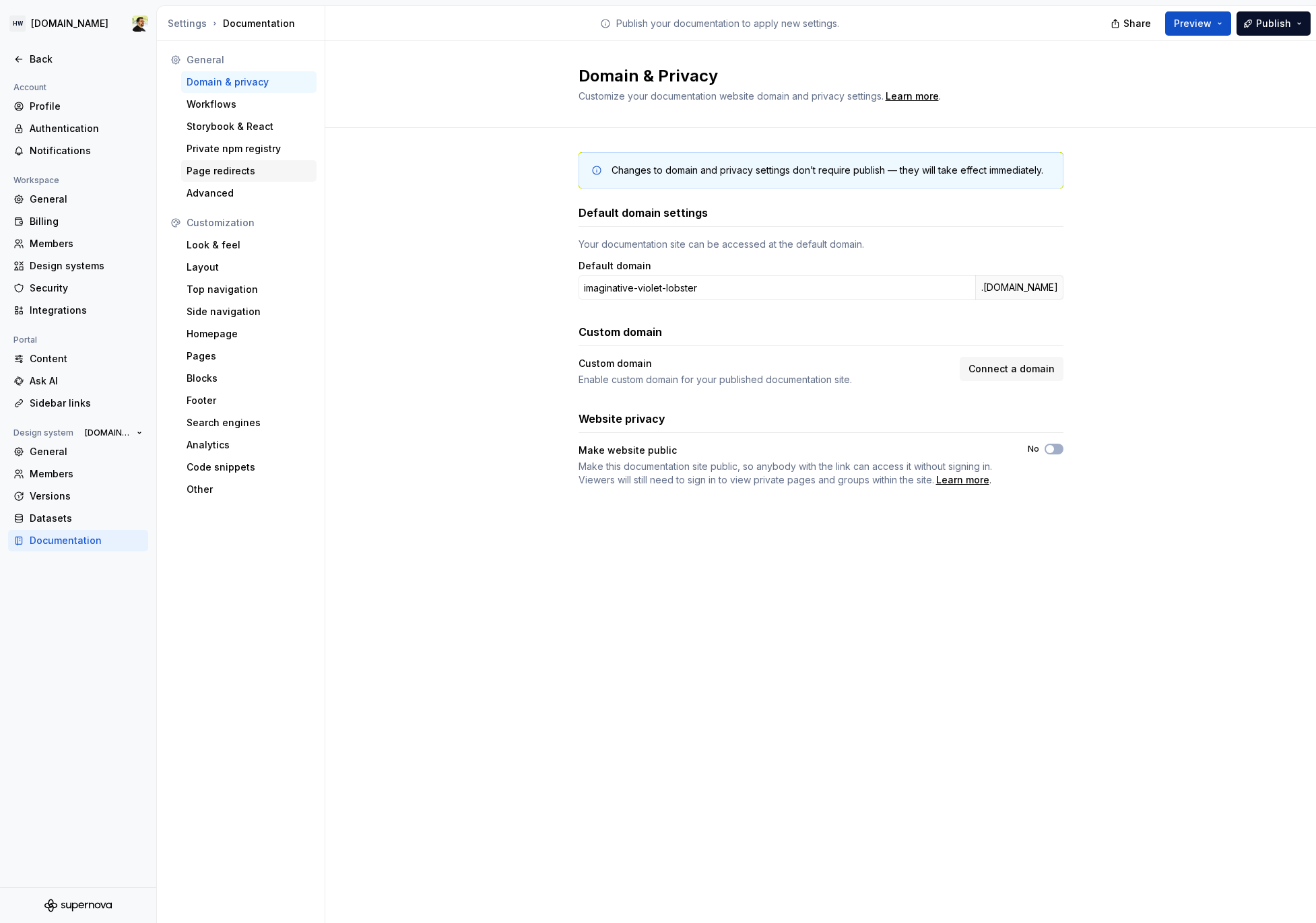
click at [227, 167] on div "Page redirects" at bounding box center [249, 171] width 125 height 14
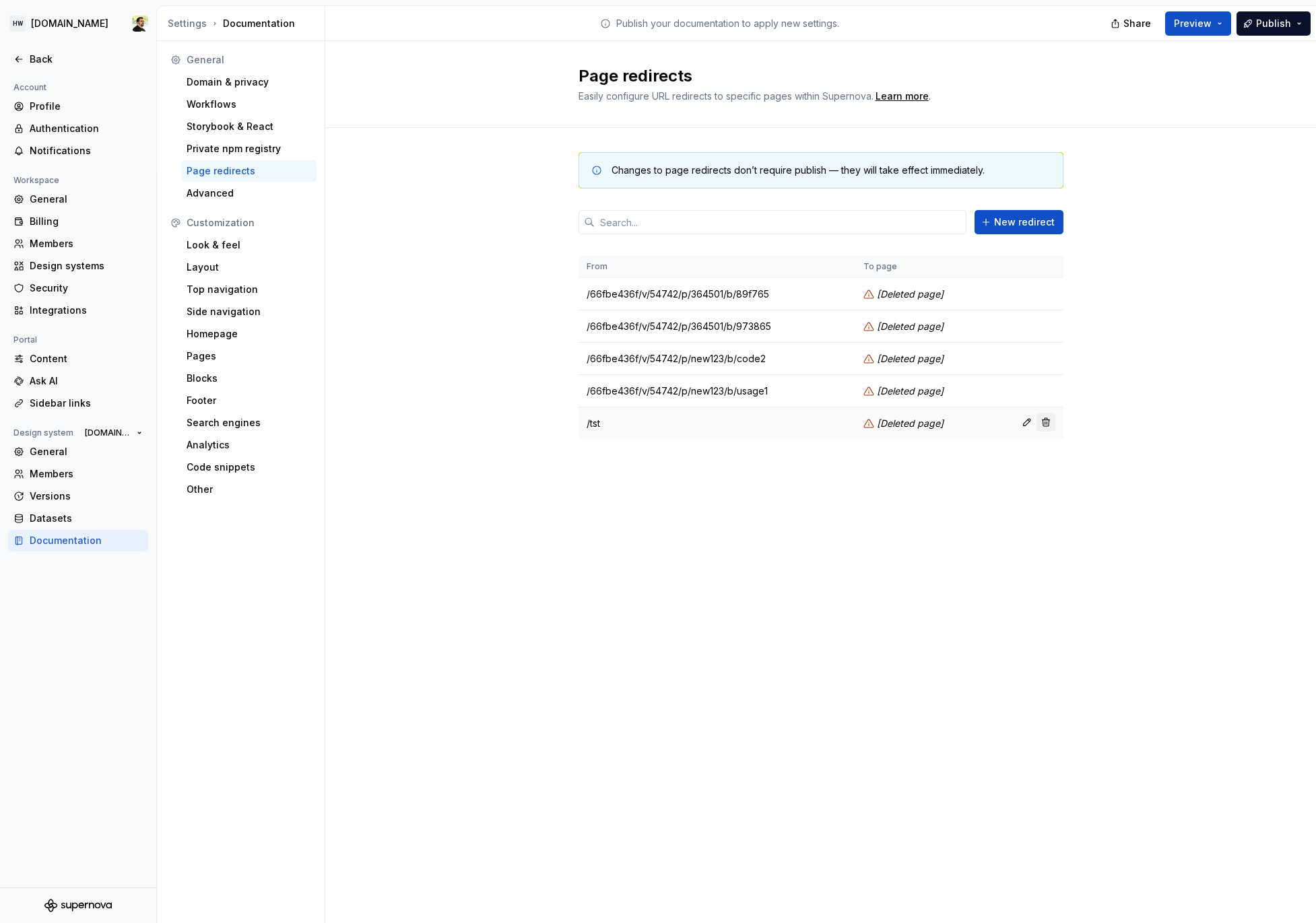
click at [1046, 420] on button "button" at bounding box center [1046, 422] width 19 height 19
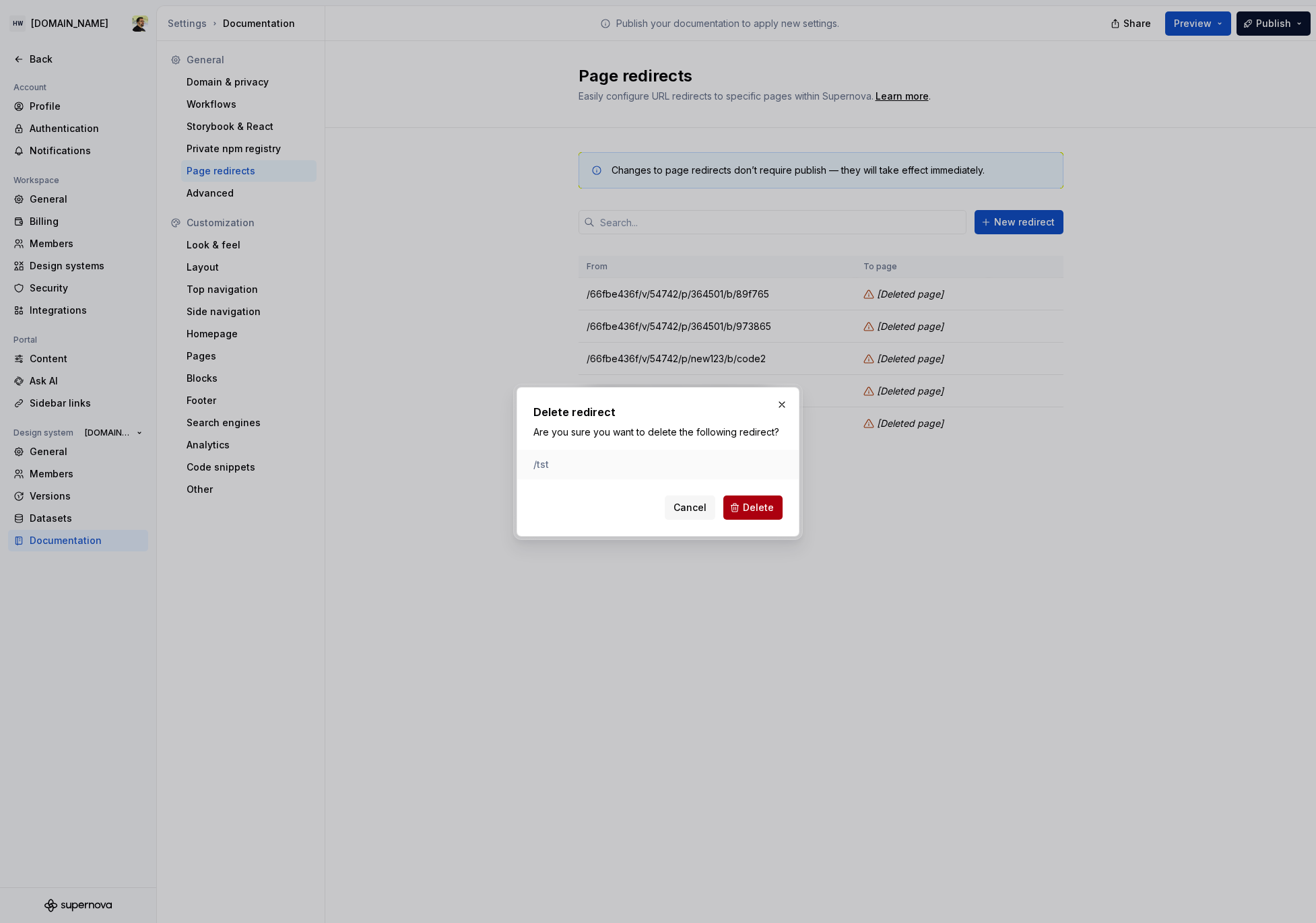
click at [743, 510] on button "Delete" at bounding box center [753, 508] width 59 height 24
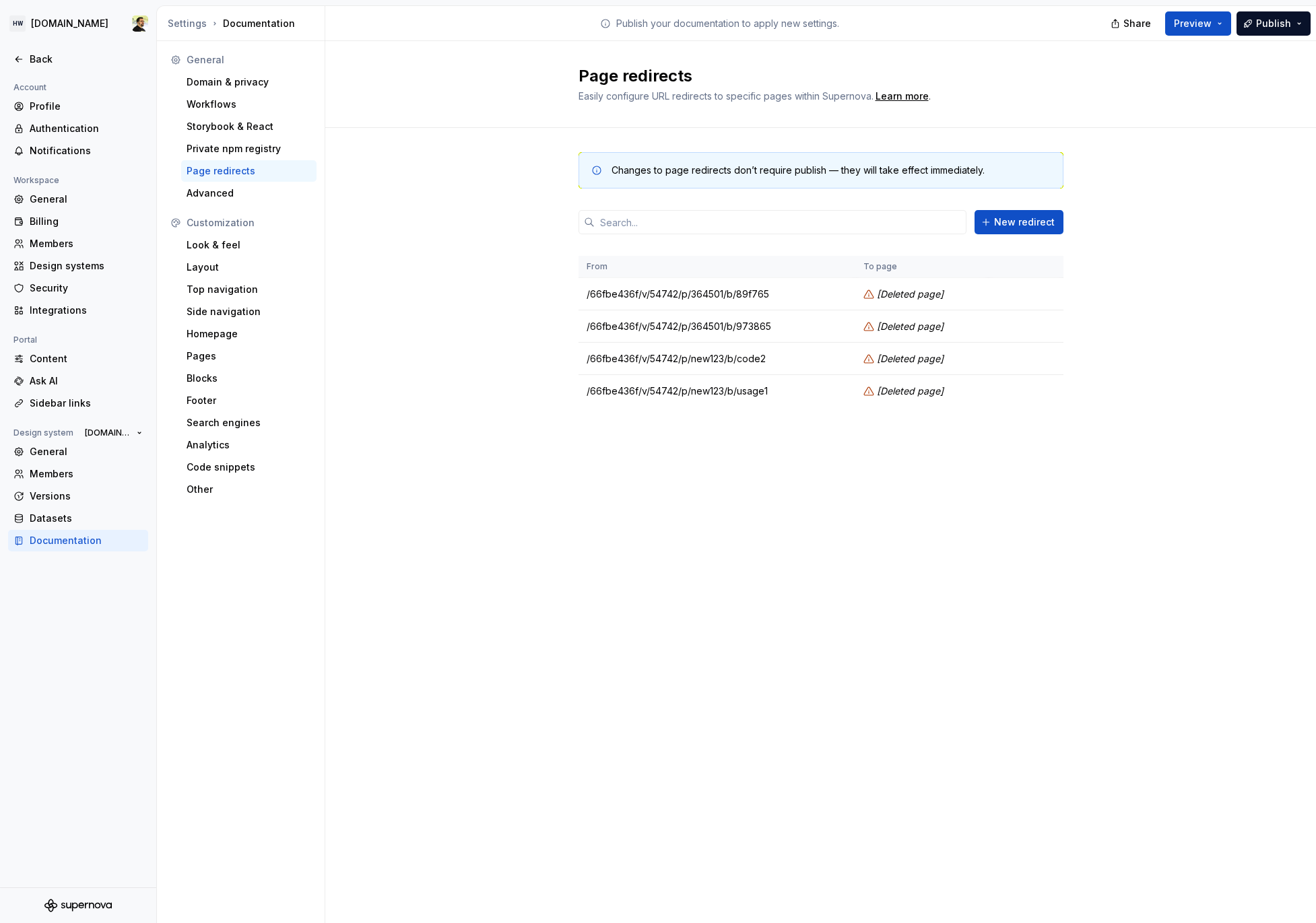
click at [712, 568] on div "Page redirects Easily configure URL redirects to specific pages within Supernov…" at bounding box center [820, 482] width 991 height 882
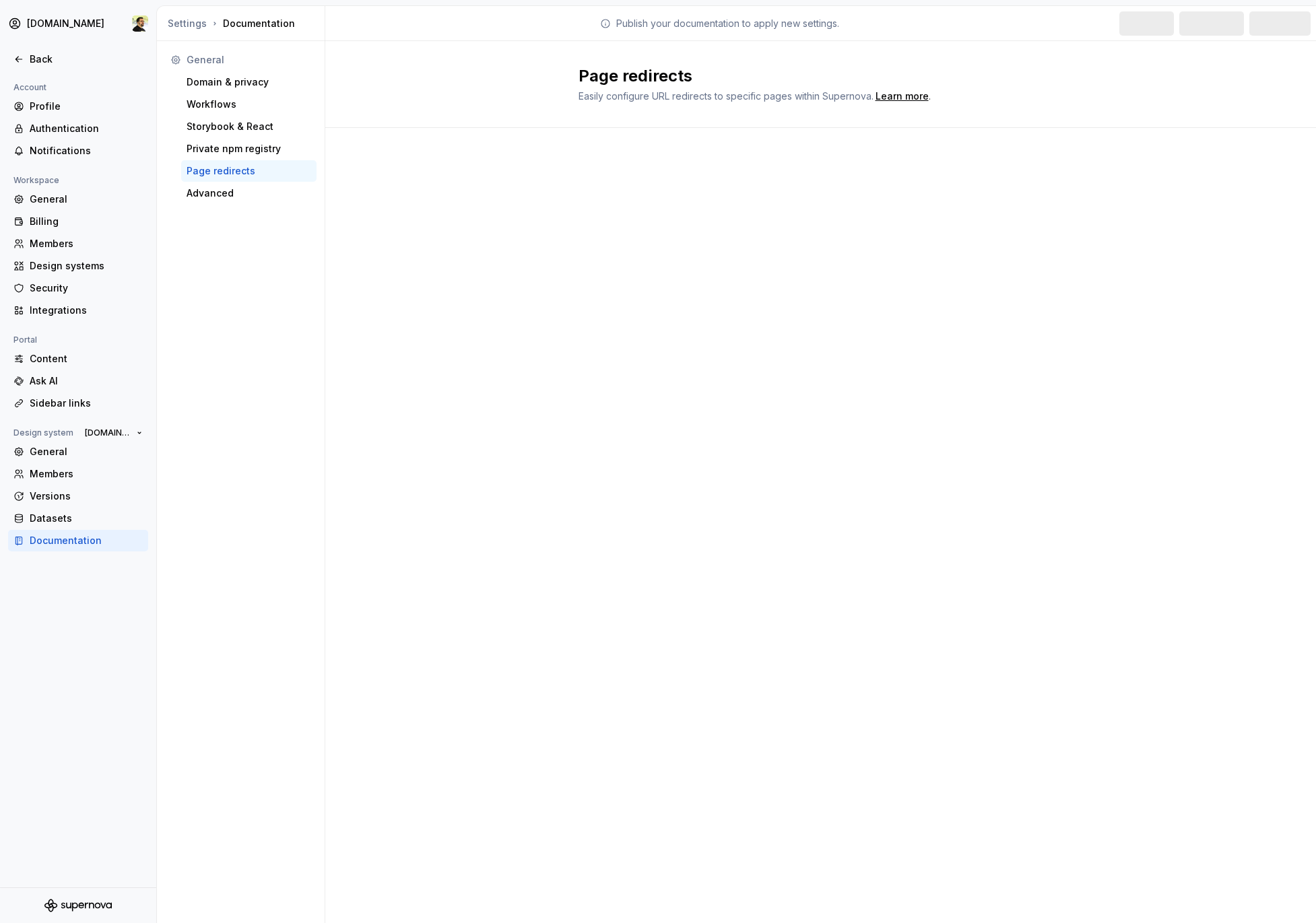
click at [800, 549] on div "Page redirects Easily configure URL redirects to specific pages within Supernov…" at bounding box center [820, 482] width 991 height 882
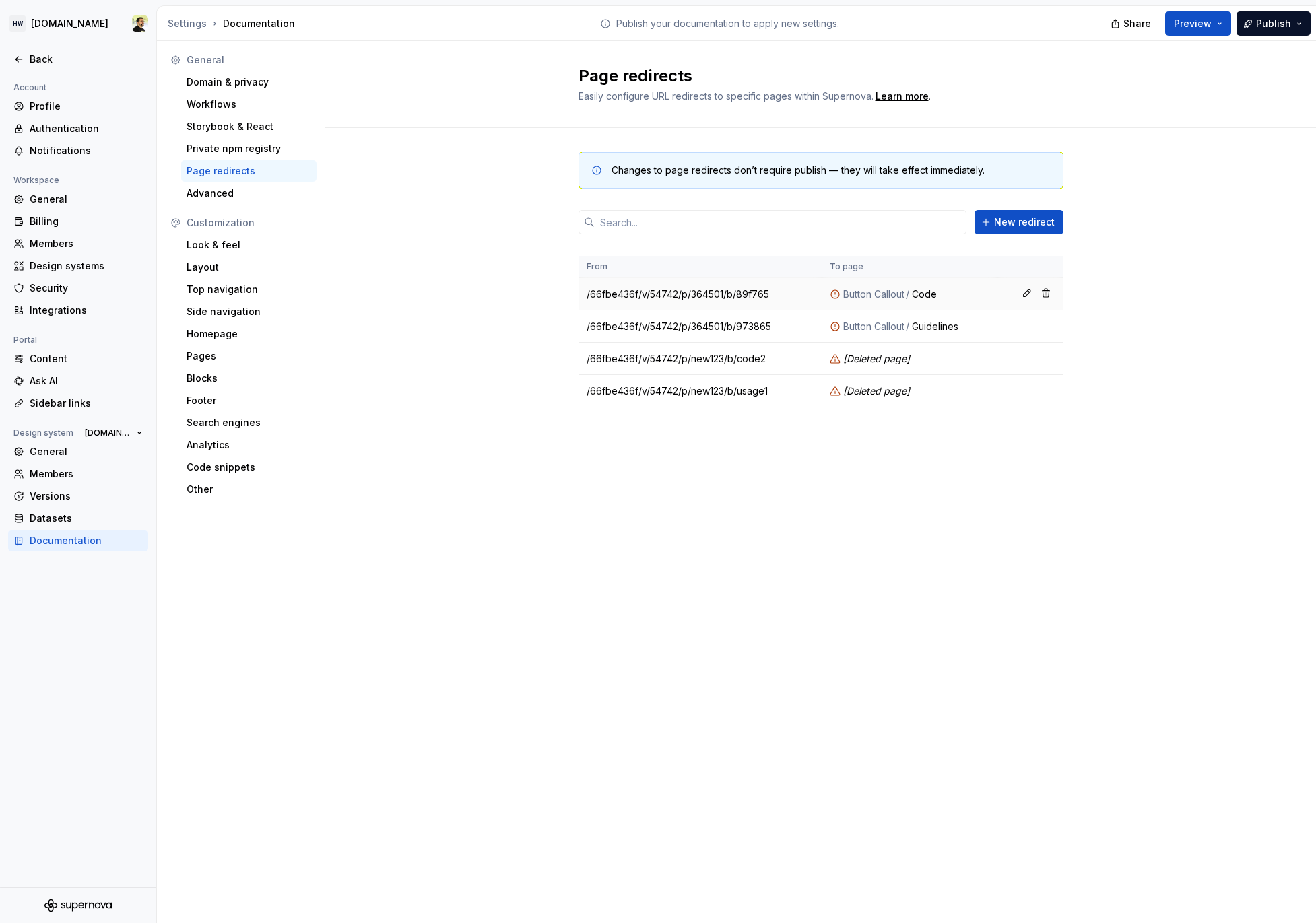
click at [710, 295] on td "/66fbe436f/v/54742/p/364501/b/89f765" at bounding box center [700, 294] width 244 height 32
copy tr "/66fbe436f/v/54742/p/364501/b/89f765"
click at [862, 370] on td "[ Deleted page ]" at bounding box center [910, 359] width 176 height 32
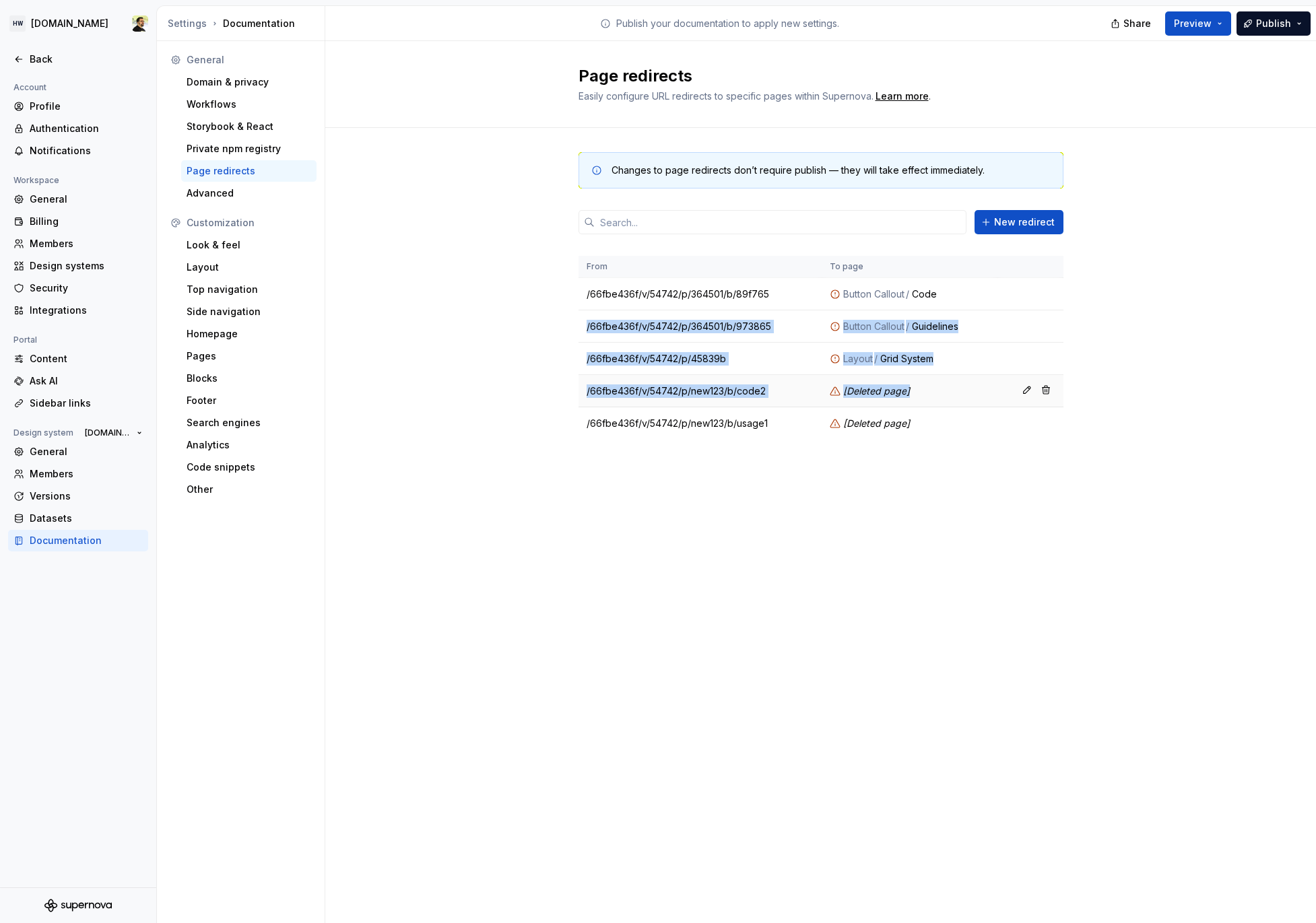
drag, startPoint x: 935, startPoint y: 294, endPoint x: 938, endPoint y: 388, distance: 94.0
click at [938, 388] on tbody "/66fbe436f/v/54742/p/364501/b/89f765 Button Callout / Code /66fbe436f/v/54742/p…" at bounding box center [821, 359] width 485 height 161
click at [938, 392] on div "[ Deleted page ]" at bounding box center [910, 392] width 160 height 14
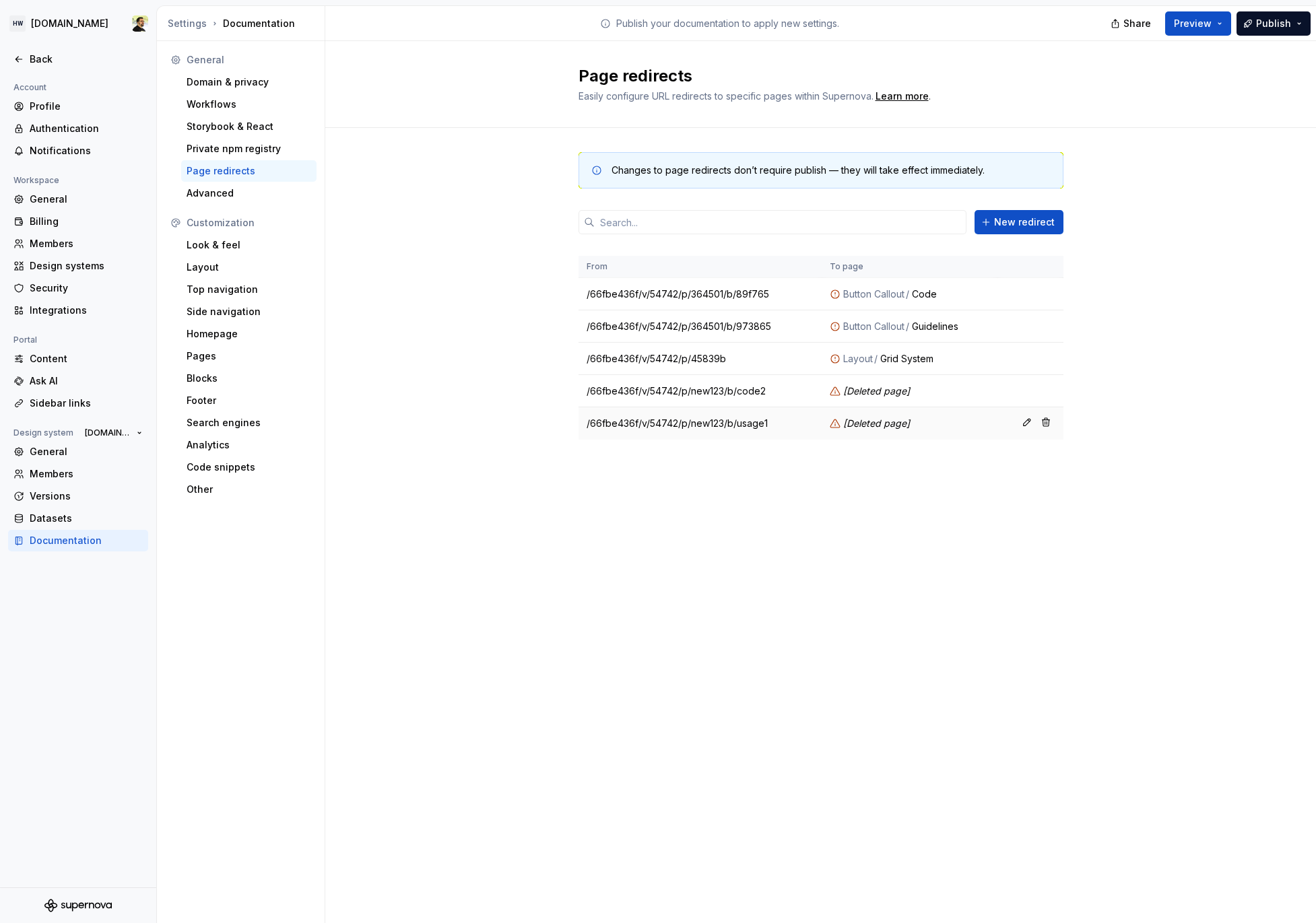
drag, startPoint x: 938, startPoint y: 408, endPoint x: 938, endPoint y: 424, distance: 16.0
click at [937, 418] on td "[ Deleted page ]" at bounding box center [910, 424] width 176 height 32
click at [938, 424] on div "[ Deleted page ]" at bounding box center [910, 424] width 160 height 14
click at [901, 515] on div "Page redirects Easily configure URL redirects to specific pages within Supernov…" at bounding box center [820, 482] width 991 height 882
click at [758, 621] on div "Page redirects Easily configure URL redirects to specific pages within Supernov…" at bounding box center [820, 482] width 991 height 882
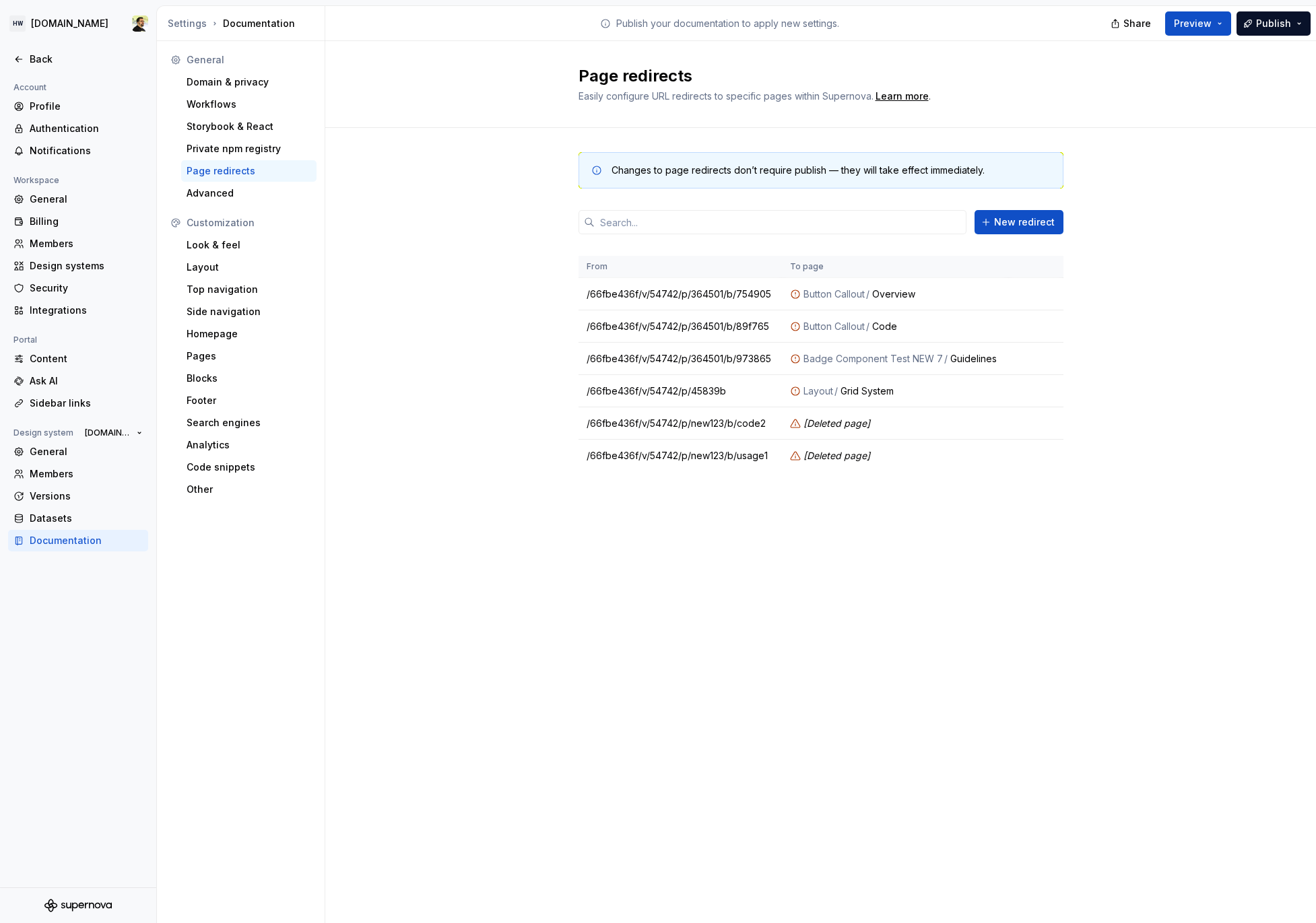
drag, startPoint x: 0, startPoint y: 0, endPoint x: 758, endPoint y: 622, distance: 980.5
click at [758, 622] on div "Page redirects Easily configure URL redirects to specific pages within Supernov…" at bounding box center [820, 482] width 991 height 882
click at [764, 572] on div "Page redirects Easily configure URL redirects to specific pages within Supernov…" at bounding box center [820, 482] width 991 height 882
click at [678, 385] on td "/66fbe436f/v/54742/p/45839b" at bounding box center [680, 391] width 204 height 32
click at [1027, 293] on button "button" at bounding box center [1027, 293] width 19 height 19
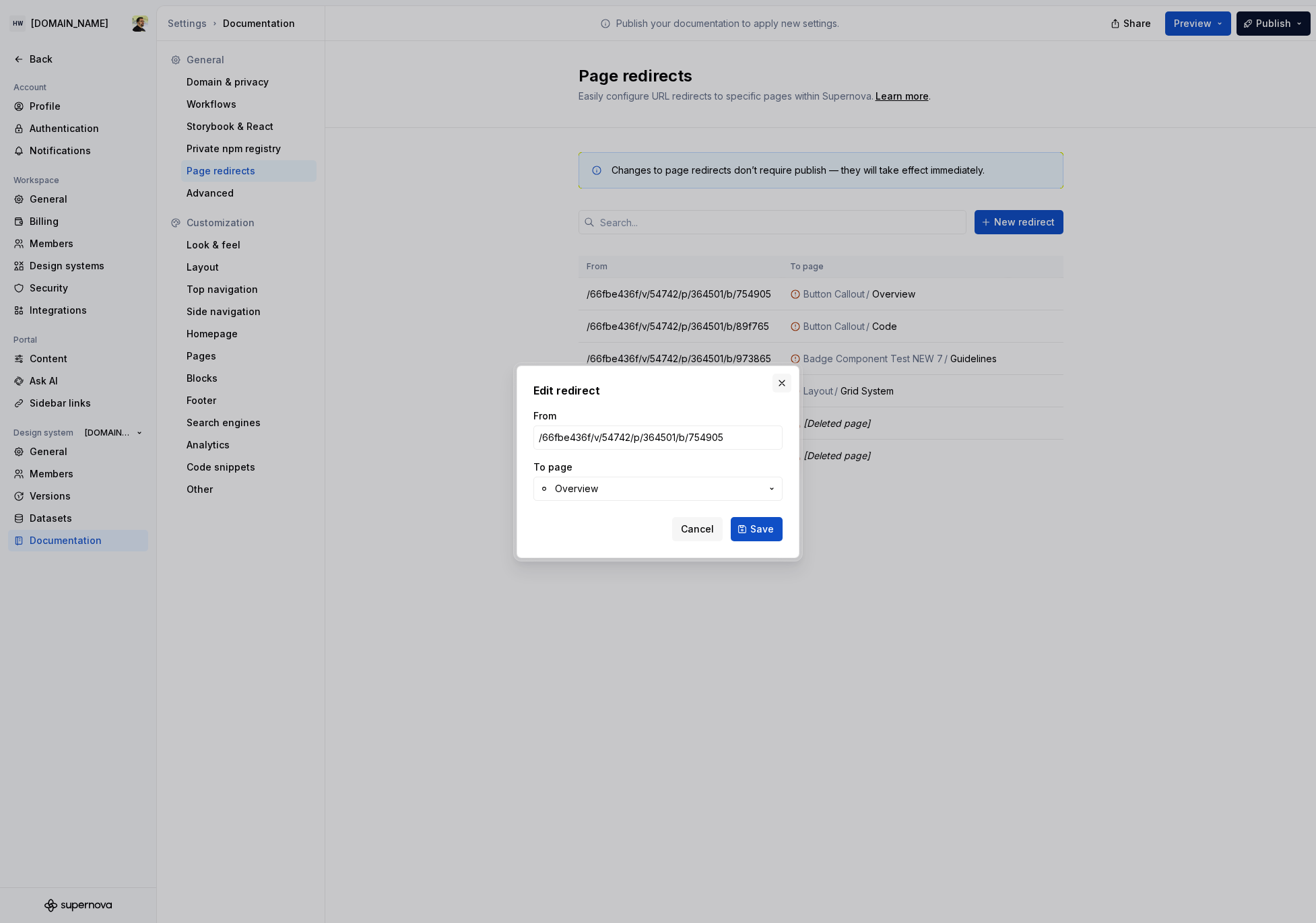
click at [778, 380] on button "button" at bounding box center [782, 383] width 19 height 19
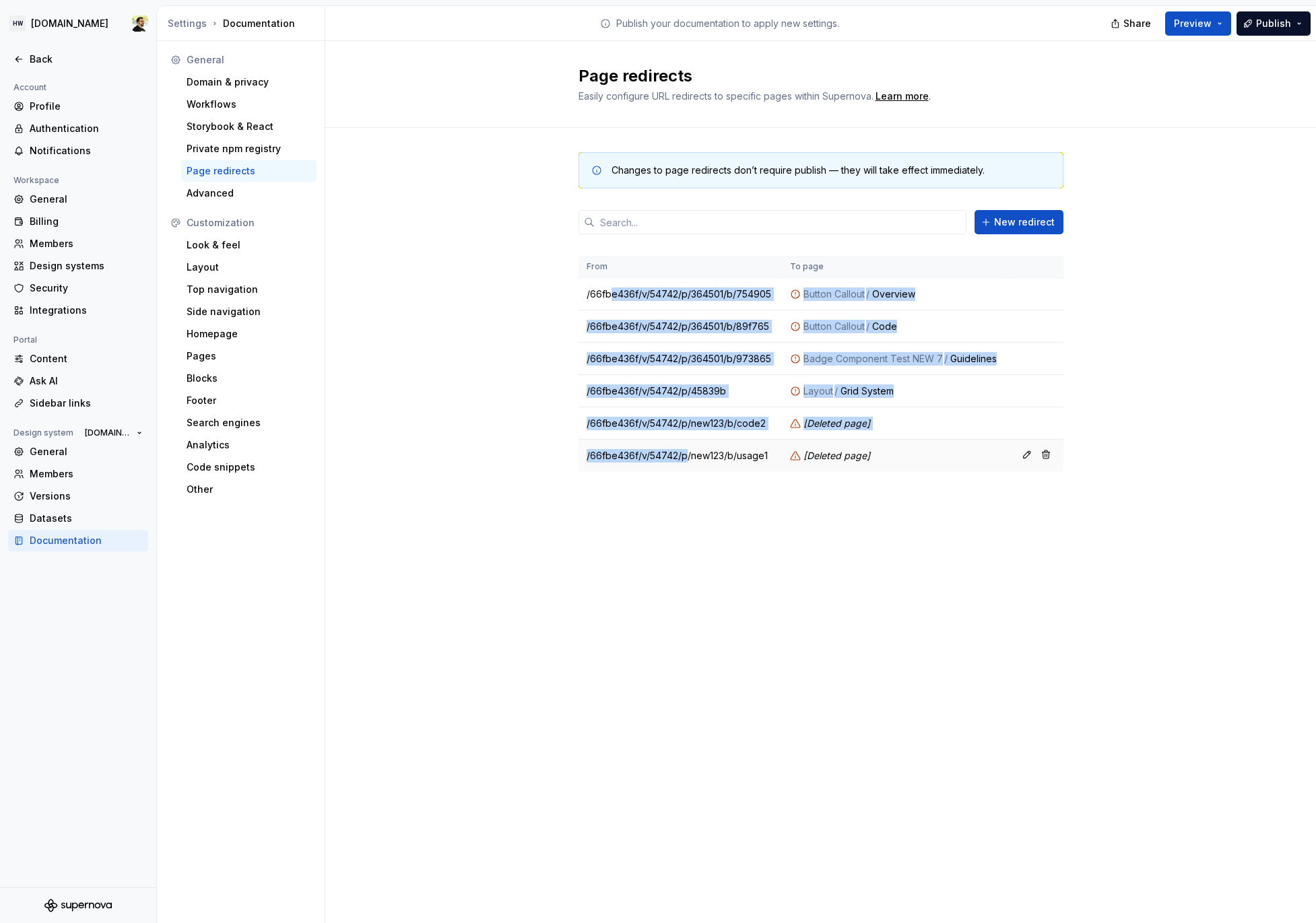
drag, startPoint x: 608, startPoint y: 291, endPoint x: 686, endPoint y: 460, distance: 186.1
click at [686, 460] on tbody "/66fbe436f/v/54742/p/364501/b/754905 Button Callout / Overview /66fbe436f/v/547…" at bounding box center [821, 375] width 485 height 194
click at [686, 460] on td "/66fbe436f/v/54742/p/new123/b/usage1" at bounding box center [680, 456] width 204 height 32
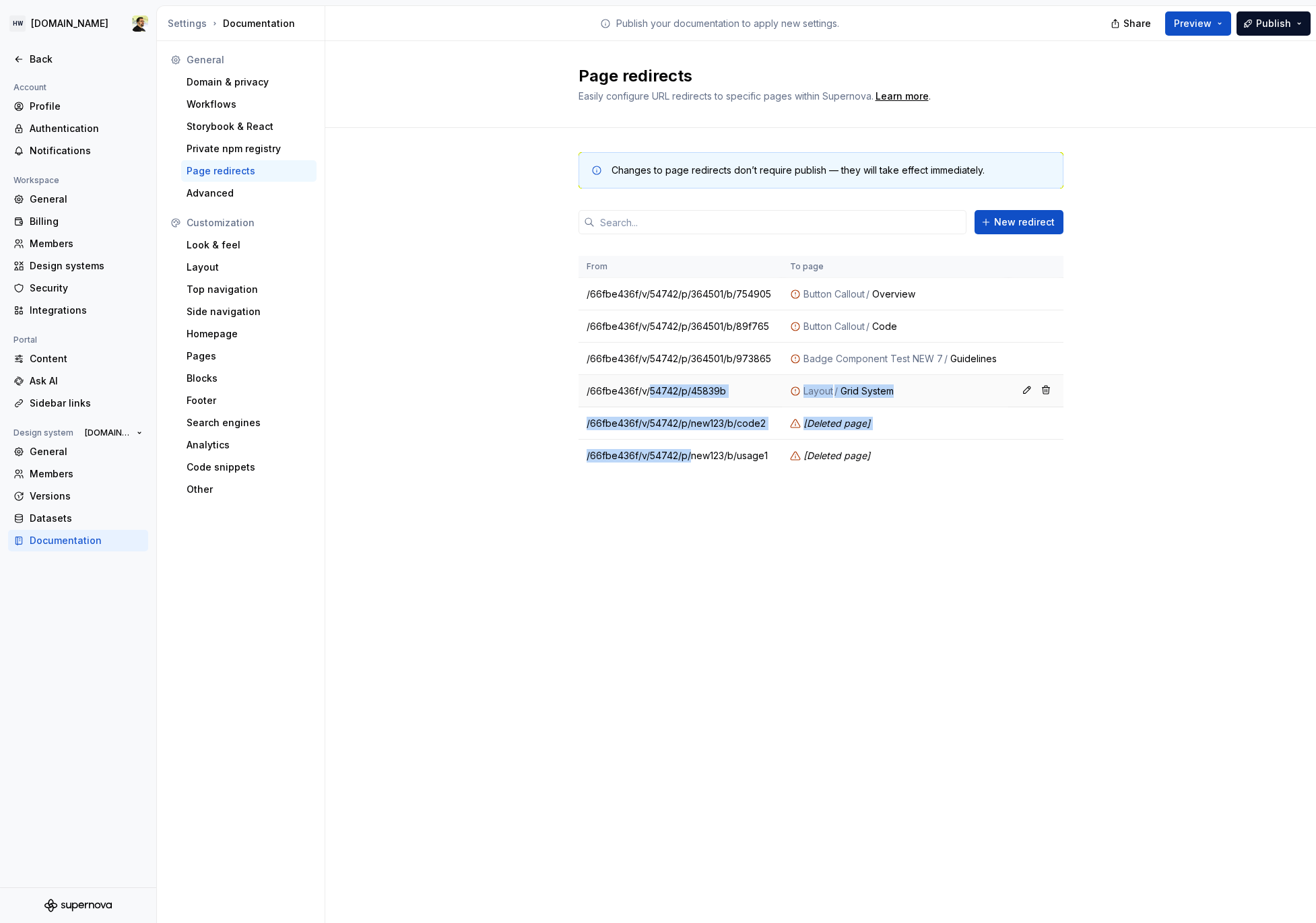
drag, startPoint x: 686, startPoint y: 460, endPoint x: 663, endPoint y: 396, distance: 68.0
click at [663, 396] on tbody "/66fbe436f/v/54742/p/364501/b/754905 Button Callout / Overview /66fbe436f/v/547…" at bounding box center [821, 375] width 485 height 194
click at [663, 396] on td "/66fbe436f/v/54742/p/45839b" at bounding box center [680, 391] width 204 height 32
drag, startPoint x: 585, startPoint y: 289, endPoint x: 725, endPoint y: 479, distance: 236.0
click at [725, 480] on div "Changes to page redirects don’t require publish — they will take effect immedia…" at bounding box center [821, 325] width 485 height 395
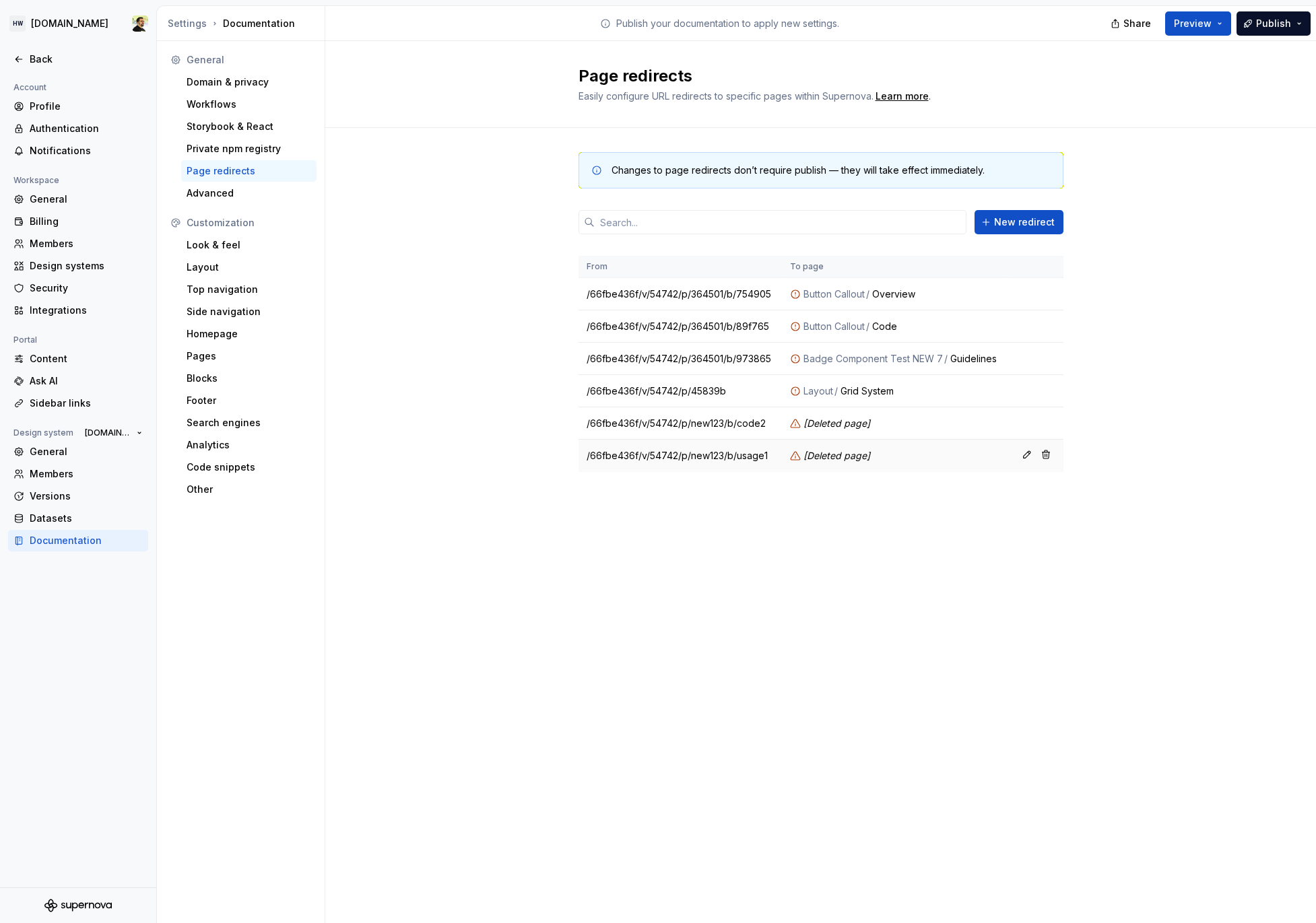
click at [749, 470] on td "/66fbe436f/v/54742/p/new123/b/usage1" at bounding box center [680, 456] width 204 height 32
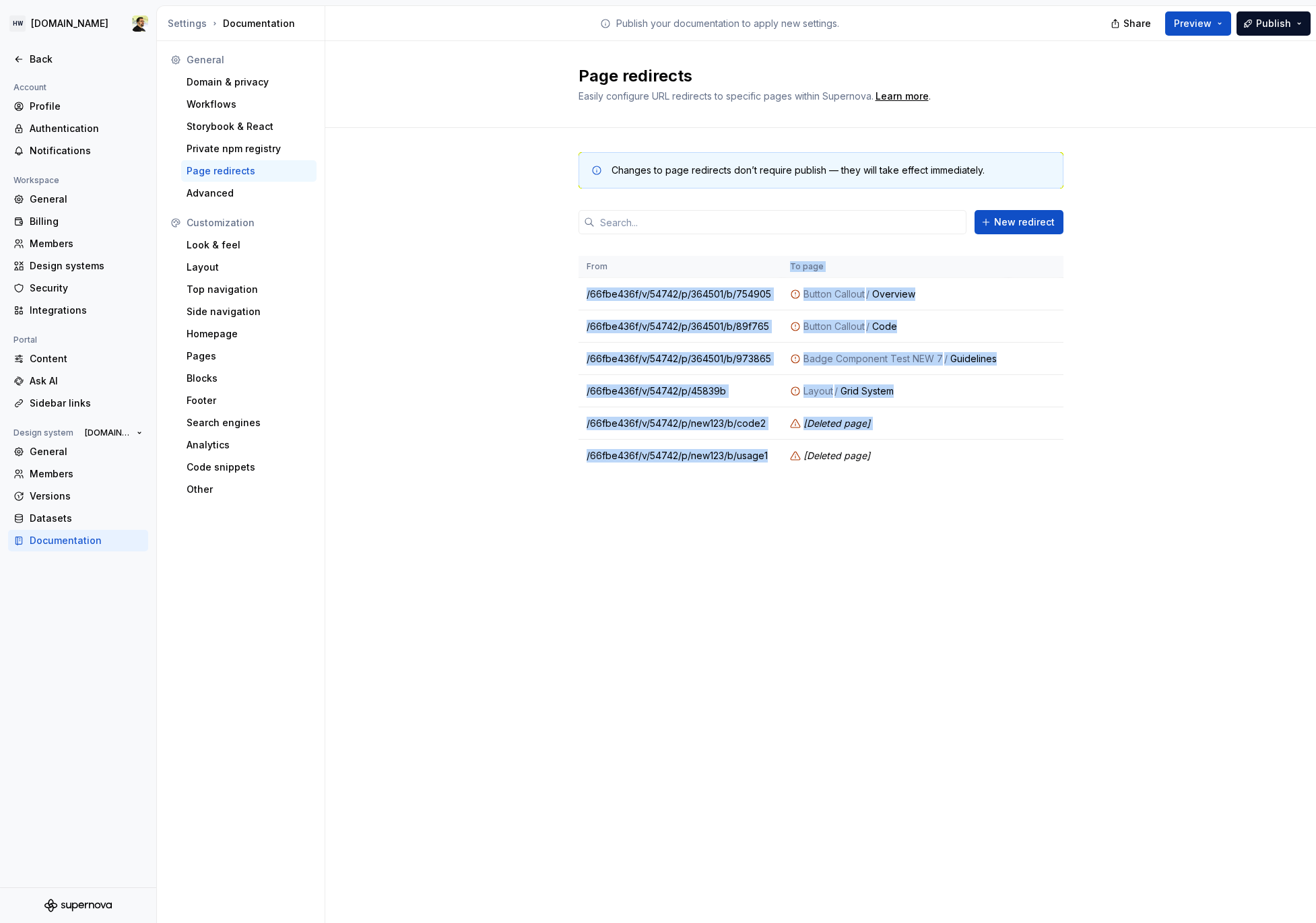
drag, startPoint x: 771, startPoint y: 460, endPoint x: 630, endPoint y: 268, distance: 238.2
click at [630, 268] on table "From To page /66fbe436f/v/54742/p/364501/b/754905 Button Callout / Overview /66…" at bounding box center [821, 364] width 485 height 216
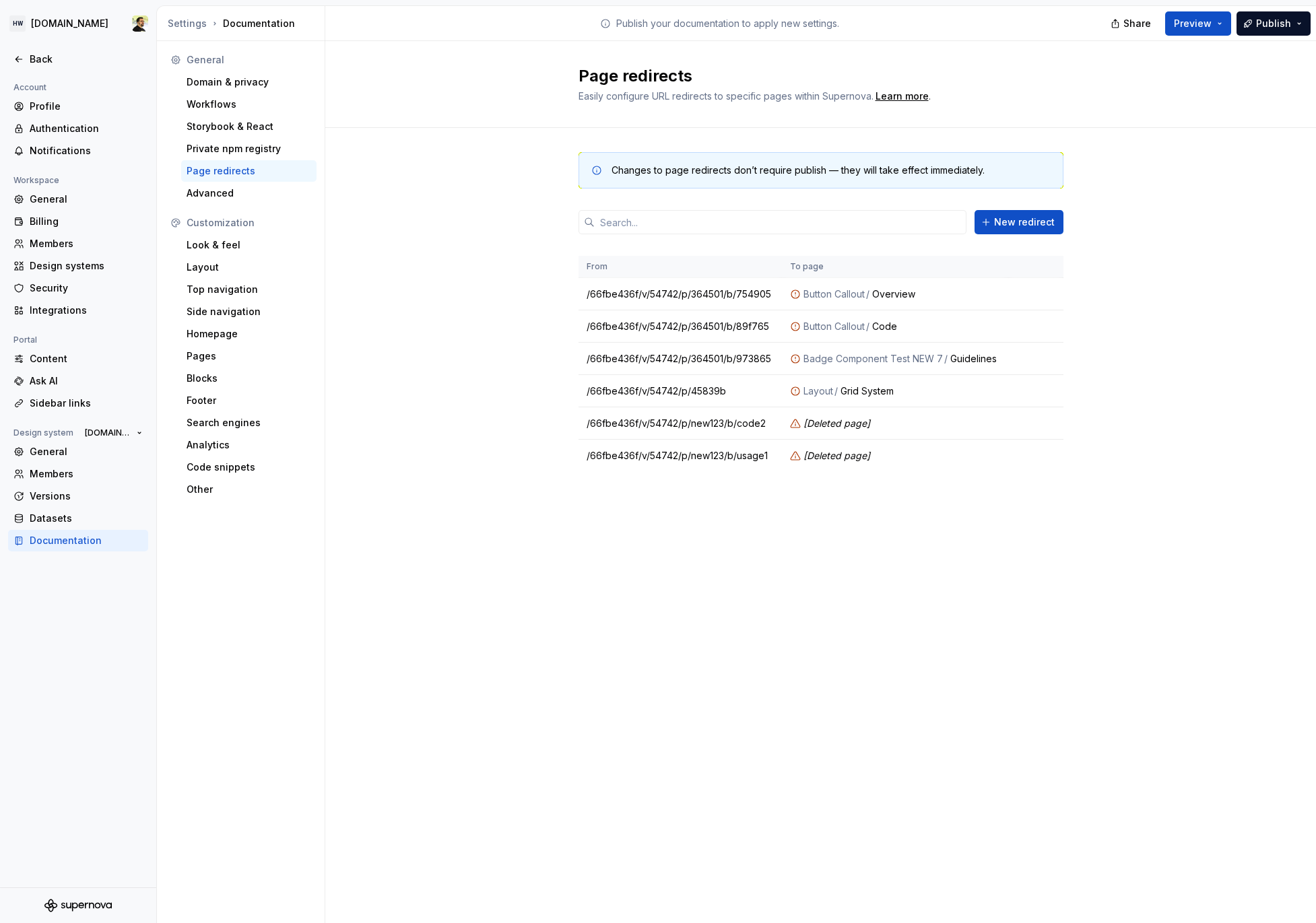
click at [544, 432] on div "Changes to page redirects don’t require publish — they will take effect immedia…" at bounding box center [820, 325] width 991 height 395
click at [64, 57] on div "Back" at bounding box center [86, 60] width 113 height 14
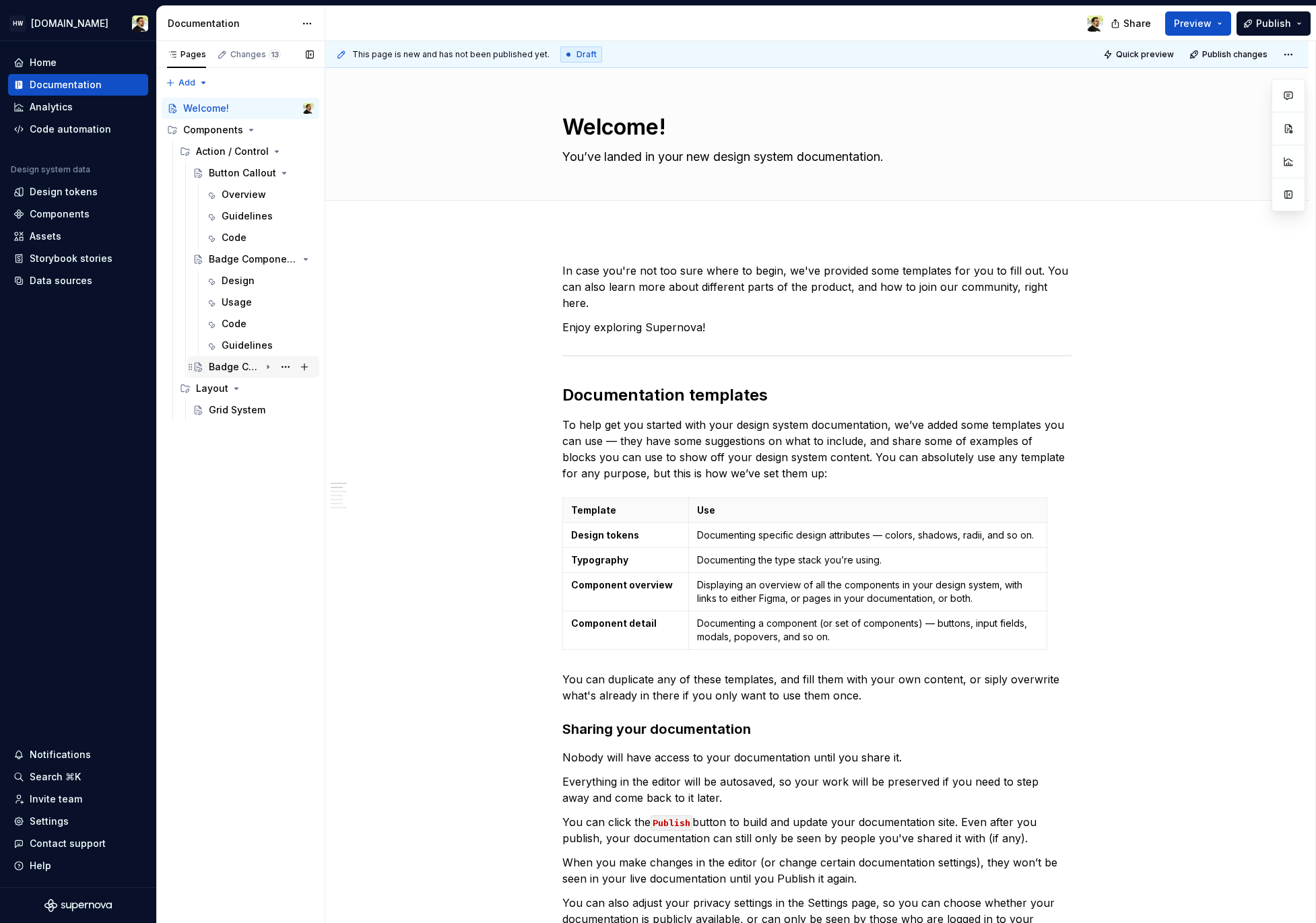
click at [255, 370] on div "Badge Component Test NEW 8" at bounding box center [234, 367] width 51 height 14
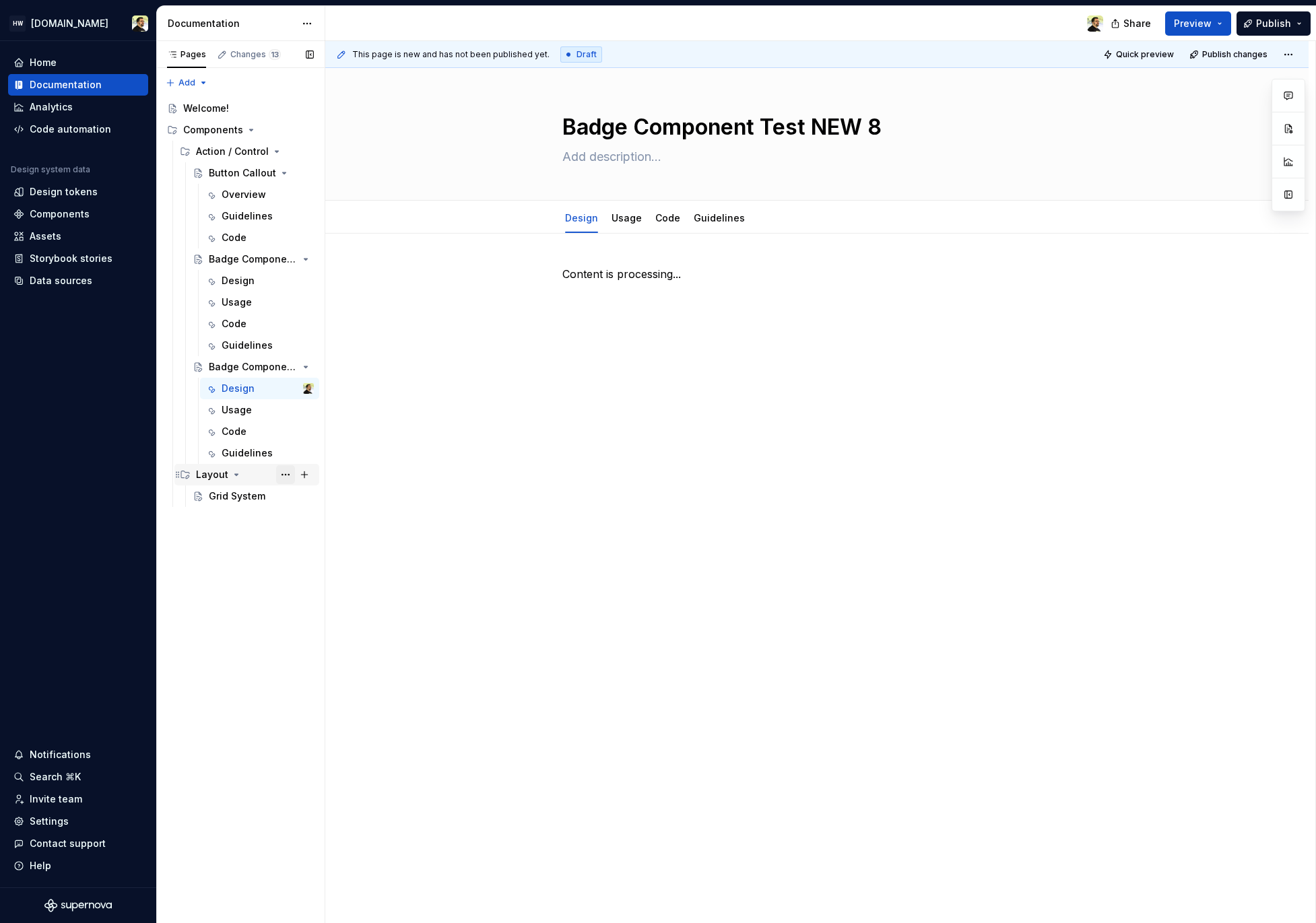
click at [283, 473] on button "Page tree" at bounding box center [285, 474] width 19 height 19
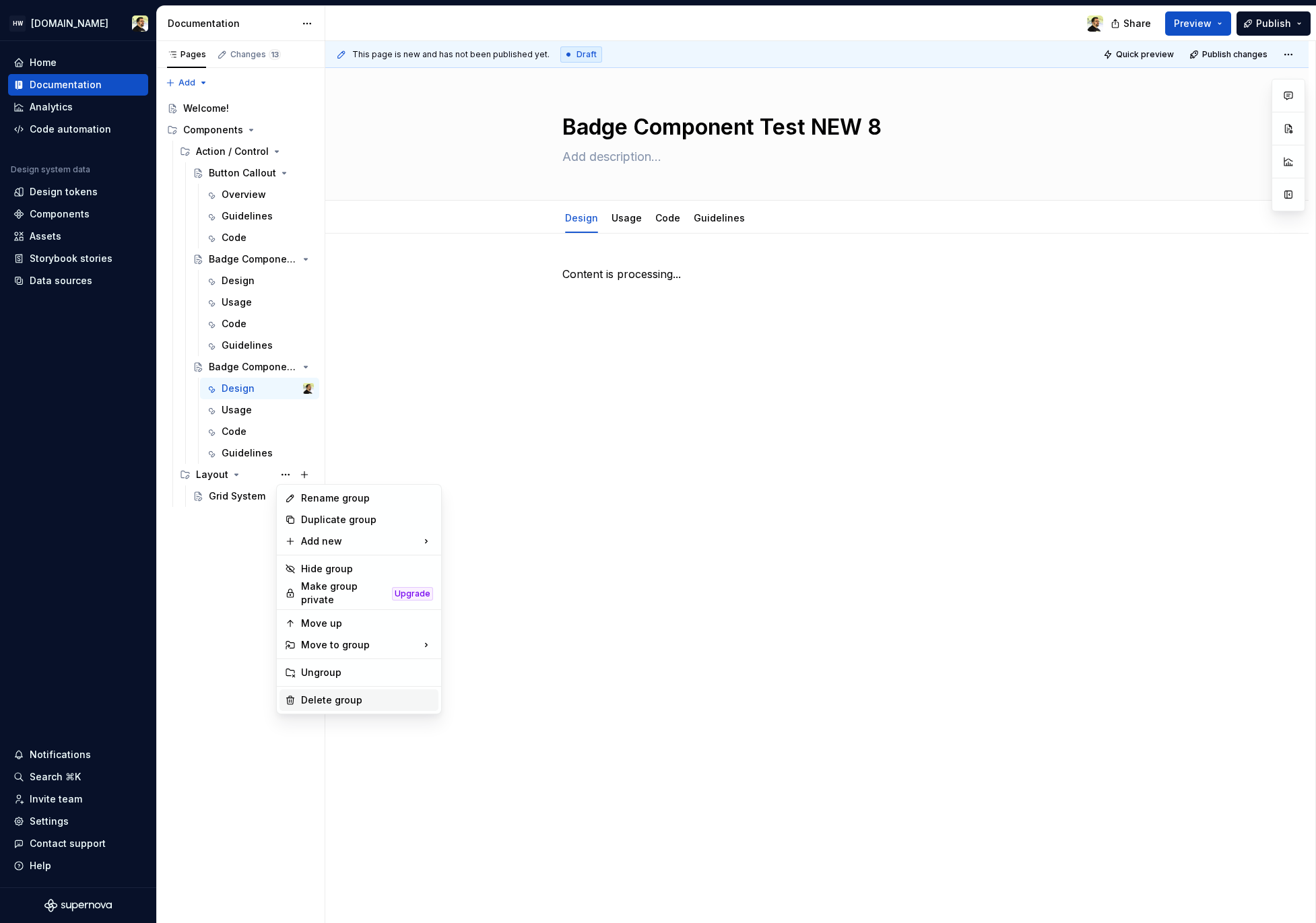
click at [365, 694] on div "Delete group" at bounding box center [367, 700] width 132 height 14
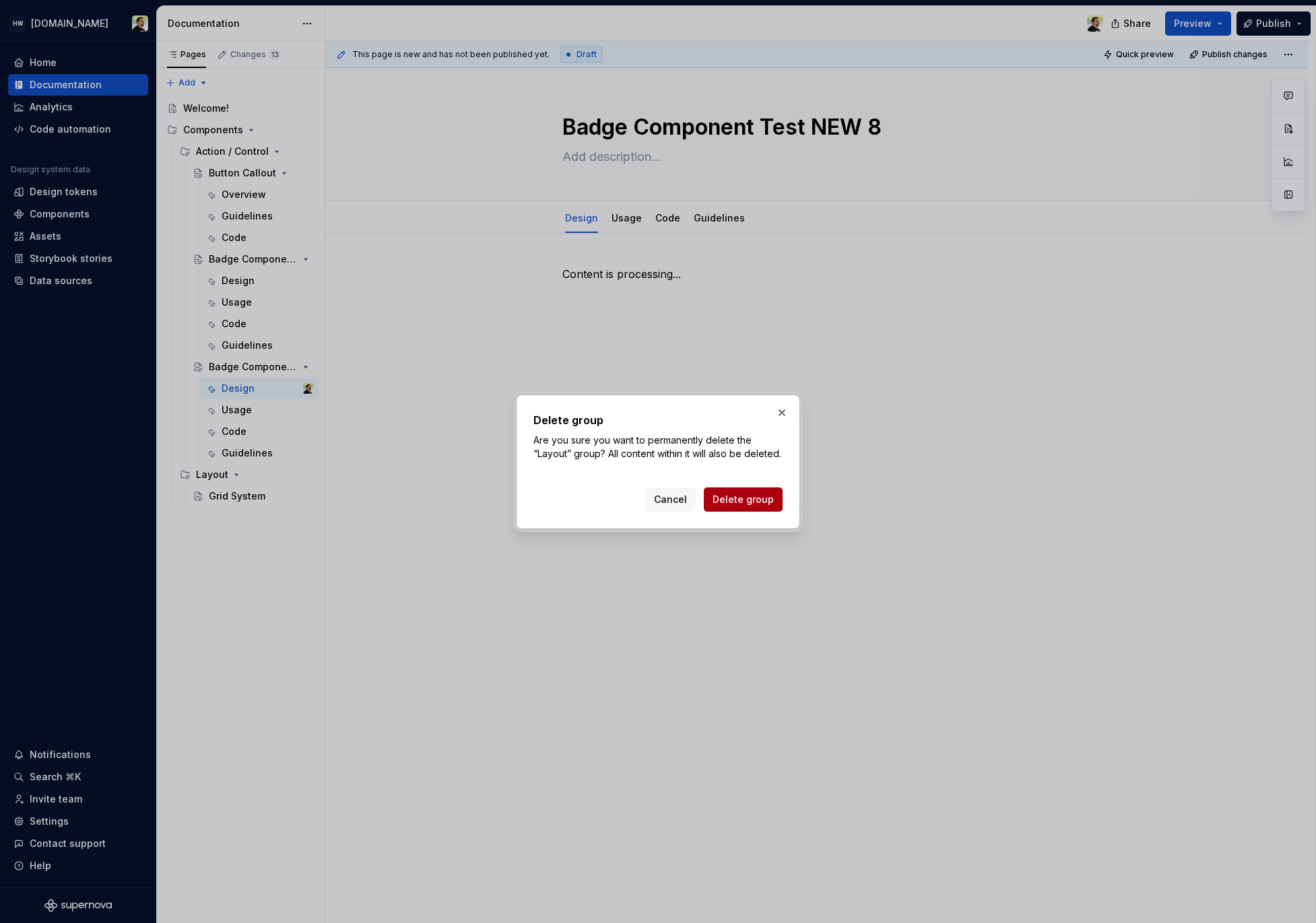
click at [735, 506] on span "Delete group" at bounding box center [744, 500] width 61 height 14
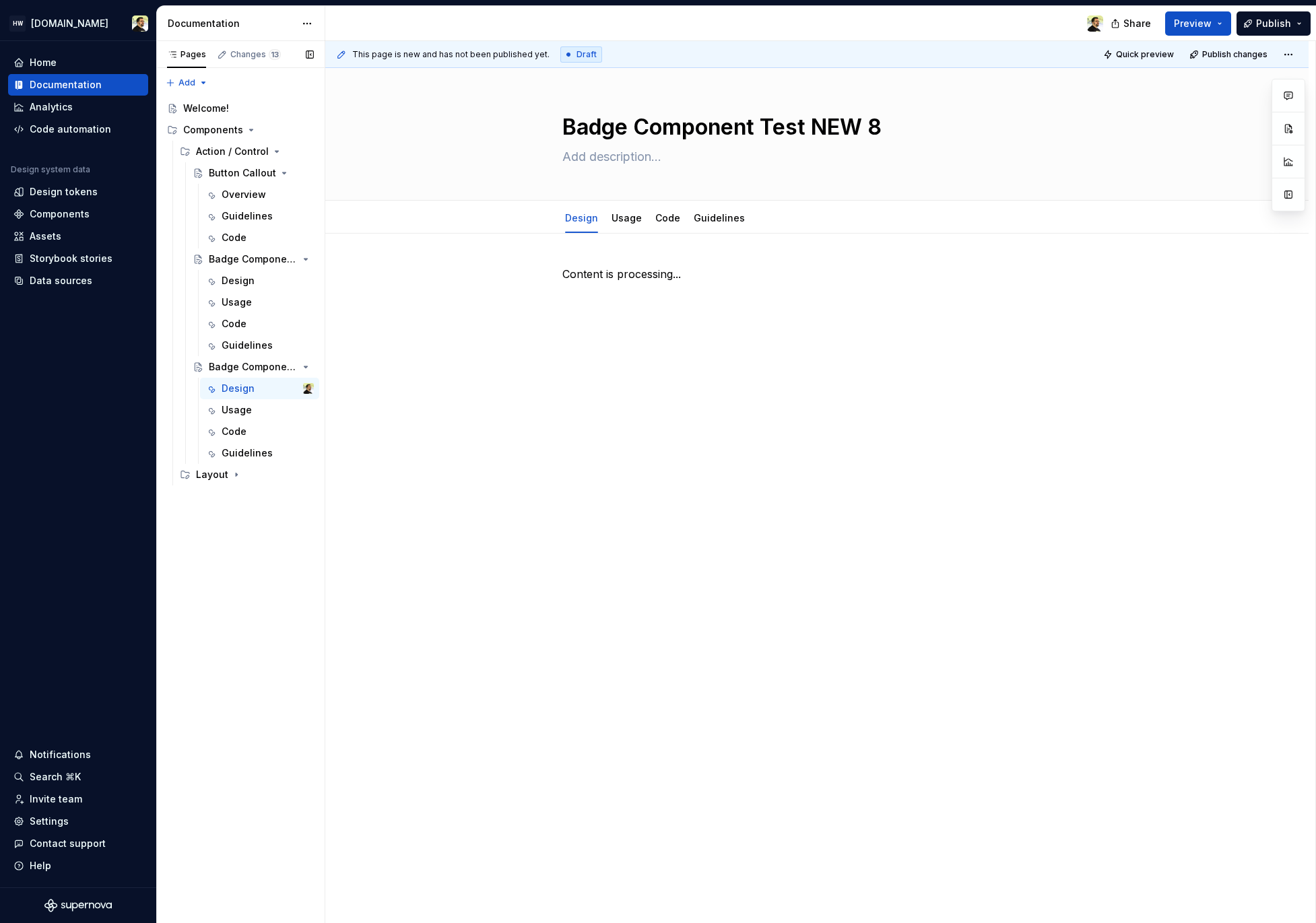
click at [258, 533] on div "Pages Changes 13 Add Accessibility guide for tree Page tree. Navigate the tree …" at bounding box center [240, 483] width 168 height 882
click at [252, 477] on div "Layout" at bounding box center [255, 474] width 118 height 19
click at [310, 23] on html "HW Remote.com Home Documentation Analytics Code automation Design system data D…" at bounding box center [658, 461] width 1316 height 923
click at [347, 137] on div "Documentation settings" at bounding box center [383, 140] width 128 height 14
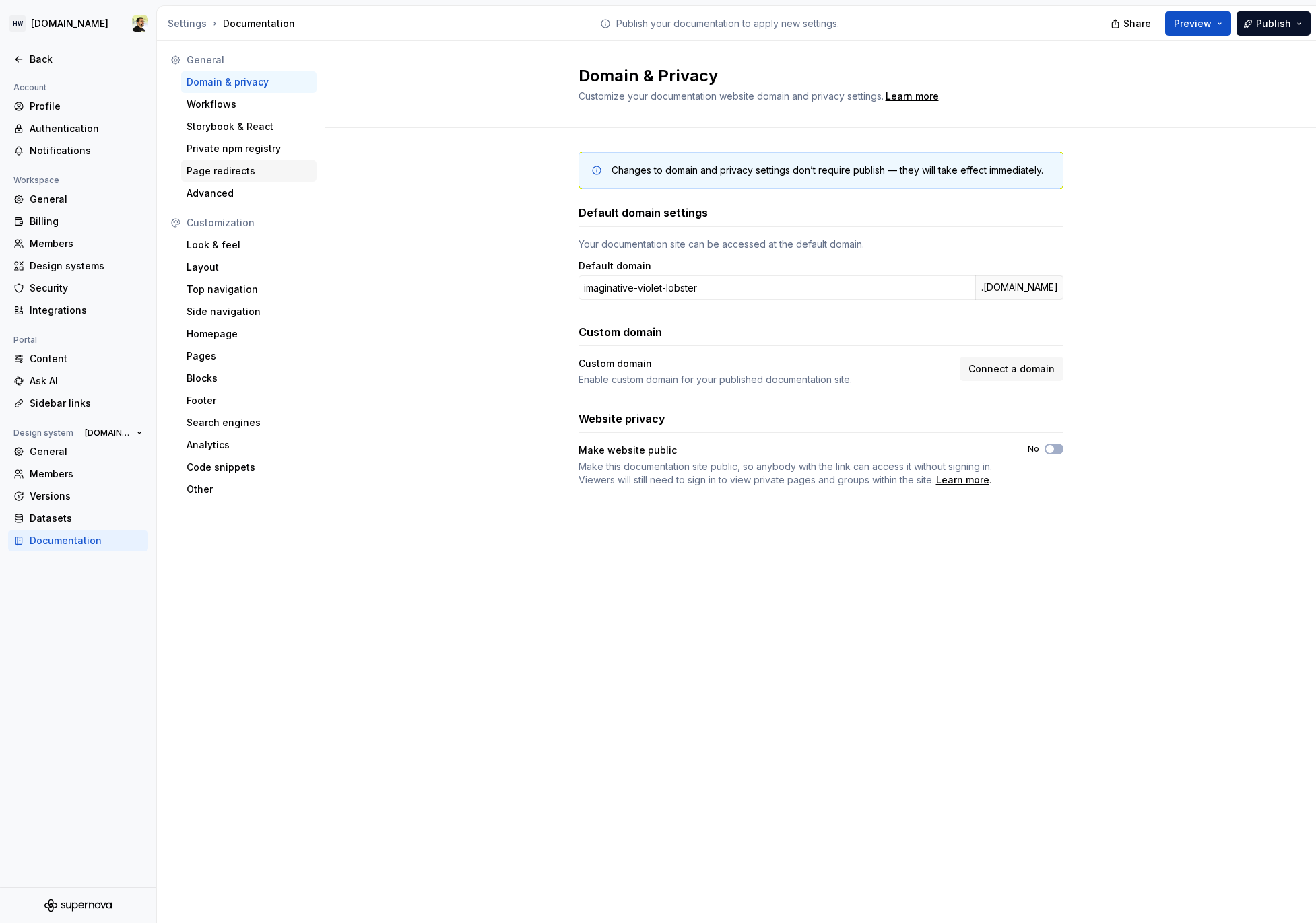
click at [262, 177] on div "Page redirects" at bounding box center [249, 171] width 125 height 14
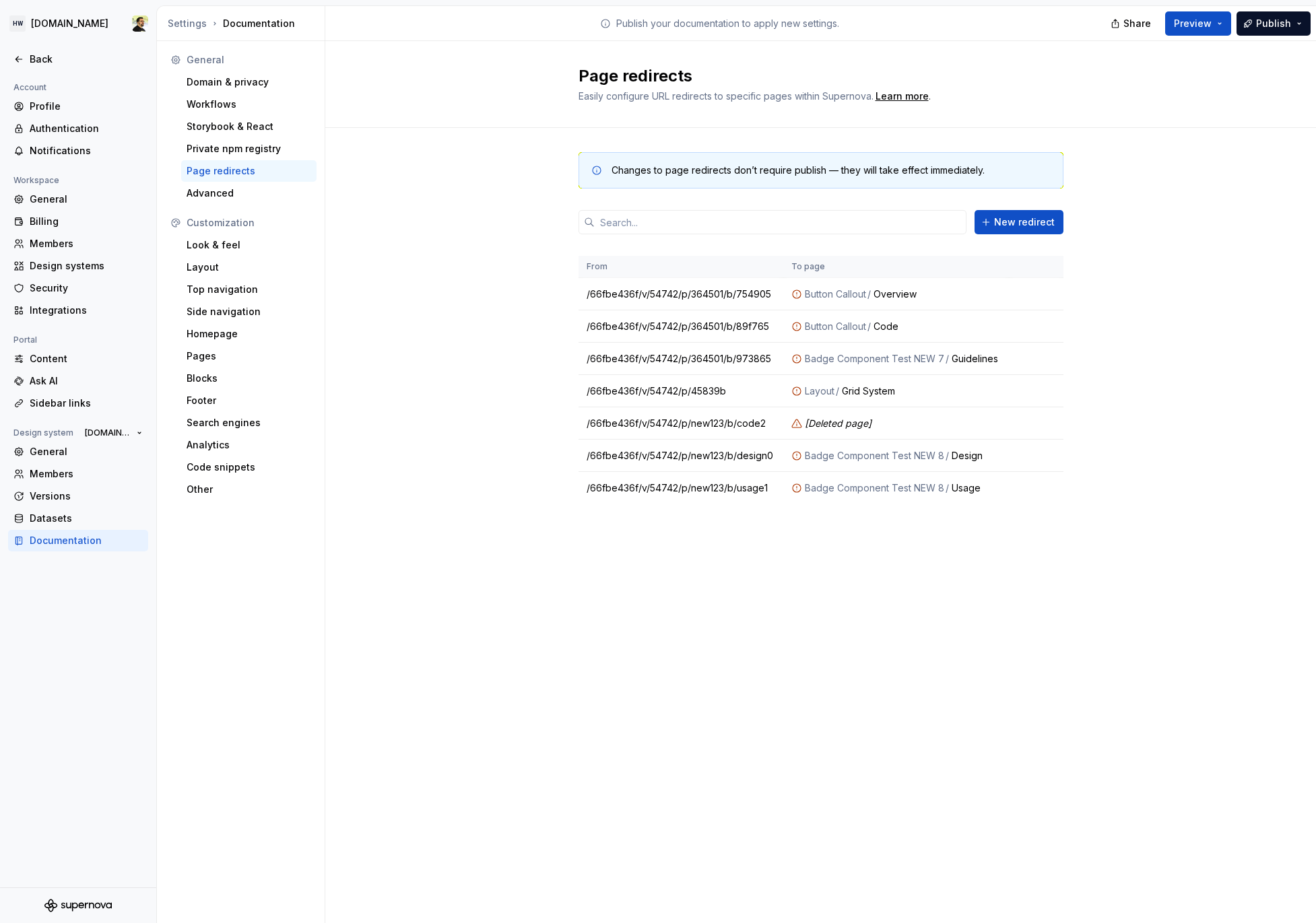
drag, startPoint x: 871, startPoint y: 550, endPoint x: 795, endPoint y: 549, distance: 76.0
click at [792, 540] on div "Changes to page redirects don’t require publish — they will take effect immedia…" at bounding box center [821, 341] width 485 height 427
click at [796, 551] on div "Changes to page redirects don’t require publish — they will take effect immedia…" at bounding box center [821, 341] width 485 height 427
click at [90, 63] on div "Back" at bounding box center [86, 60] width 113 height 14
click at [42, 60] on div "Back" at bounding box center [86, 60] width 113 height 14
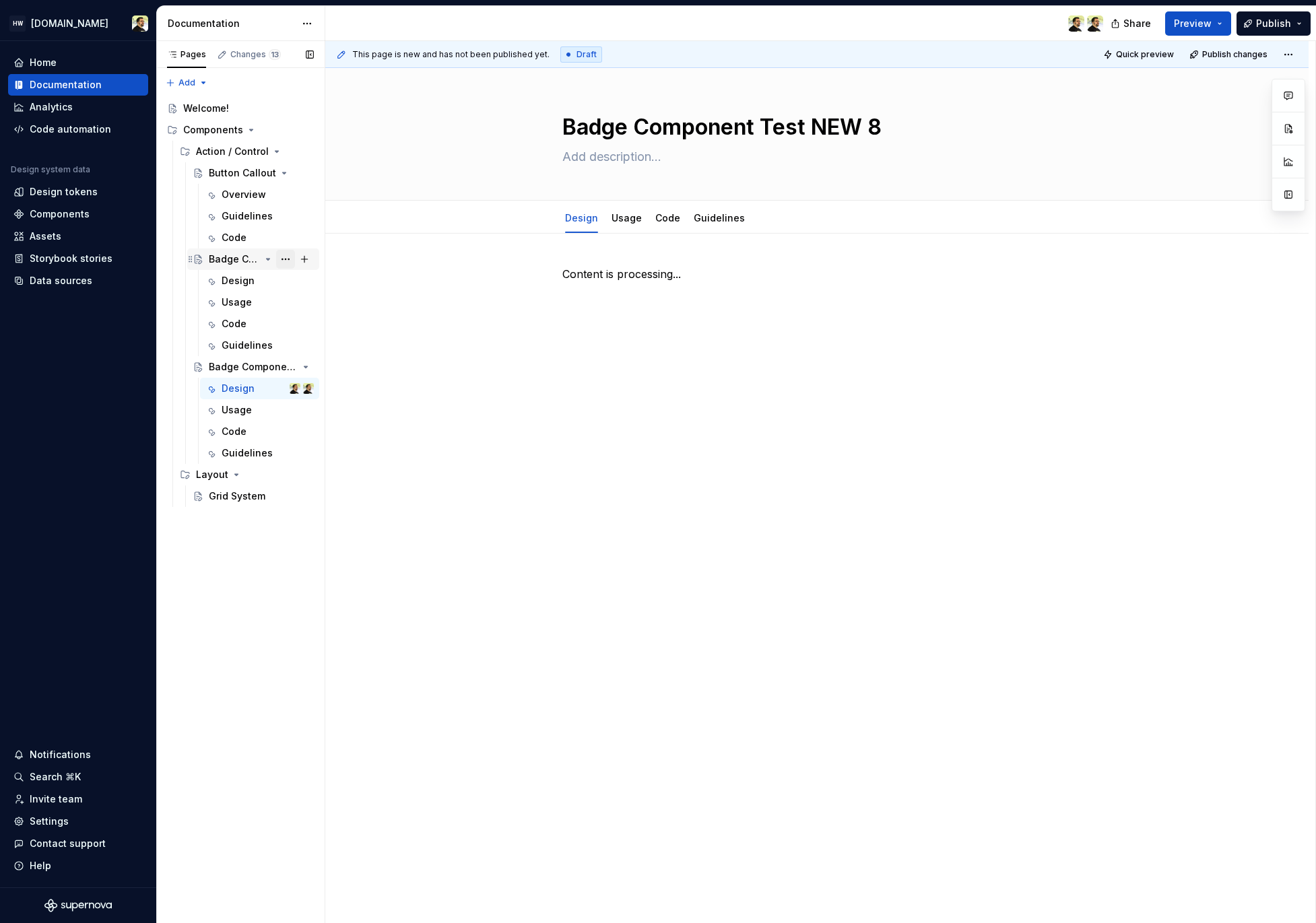
click at [281, 261] on button "Page tree" at bounding box center [285, 259] width 19 height 19
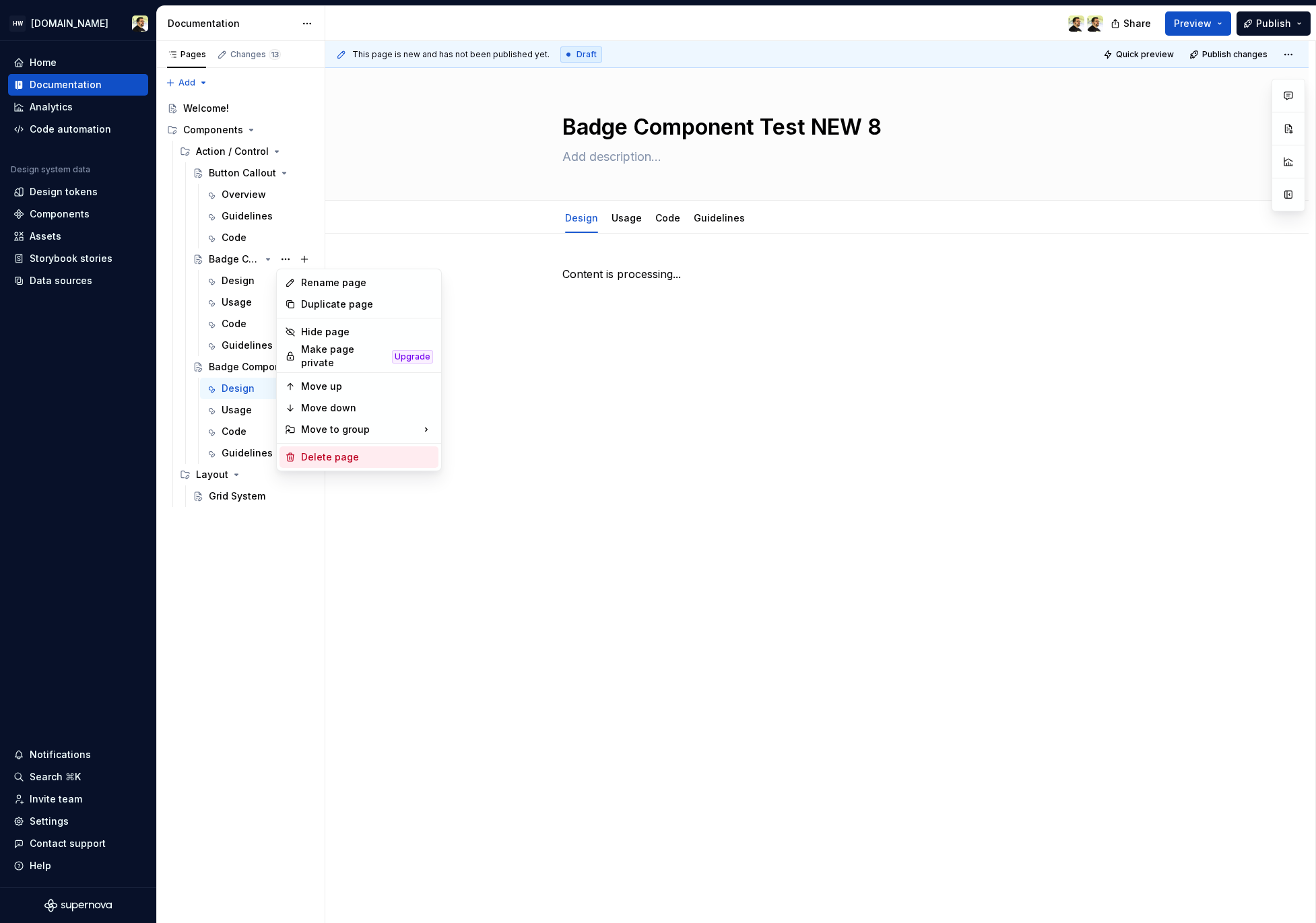
click at [337, 450] on div "Delete page" at bounding box center [367, 457] width 132 height 14
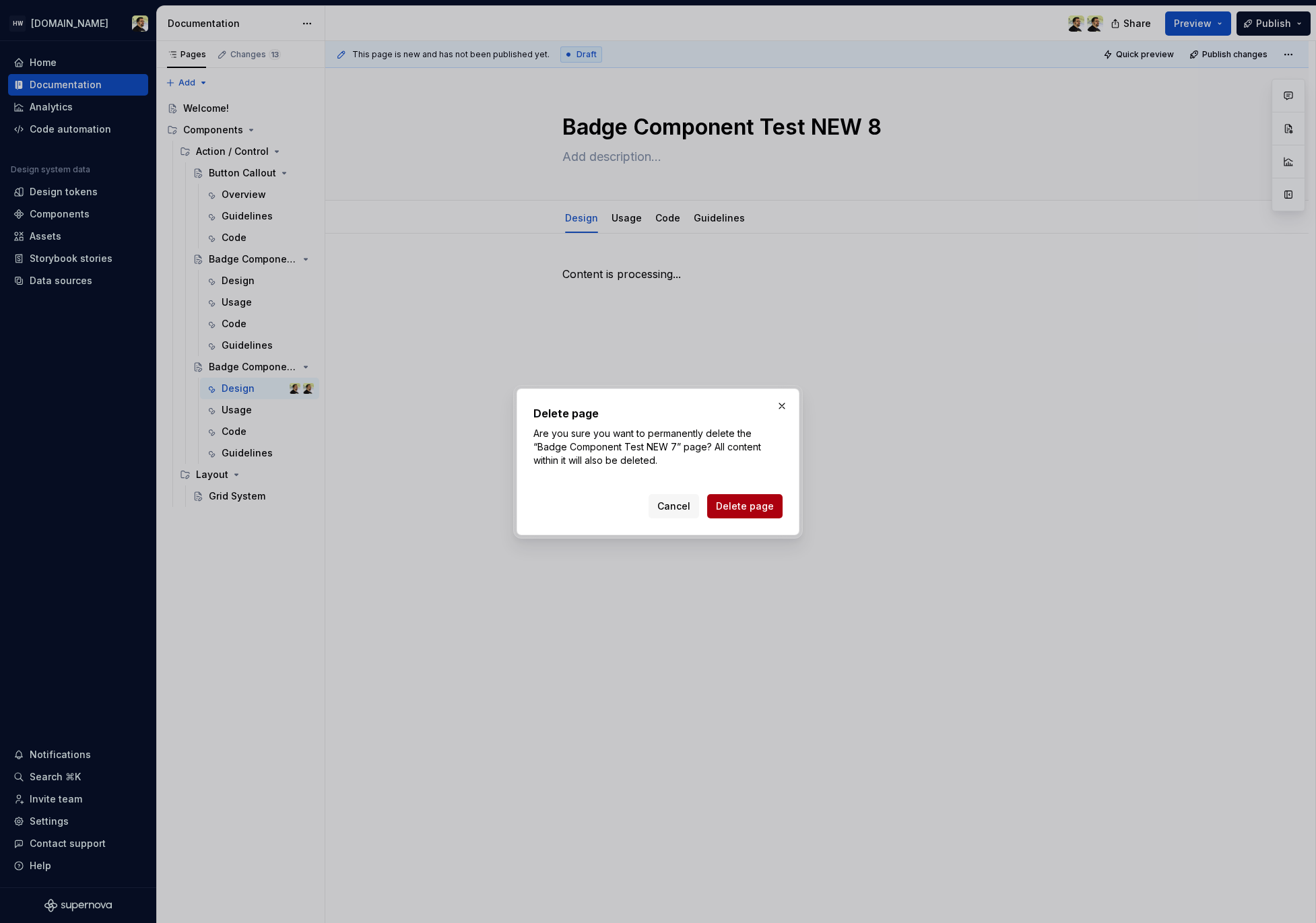
click at [752, 507] on span "Delete page" at bounding box center [745, 506] width 58 height 14
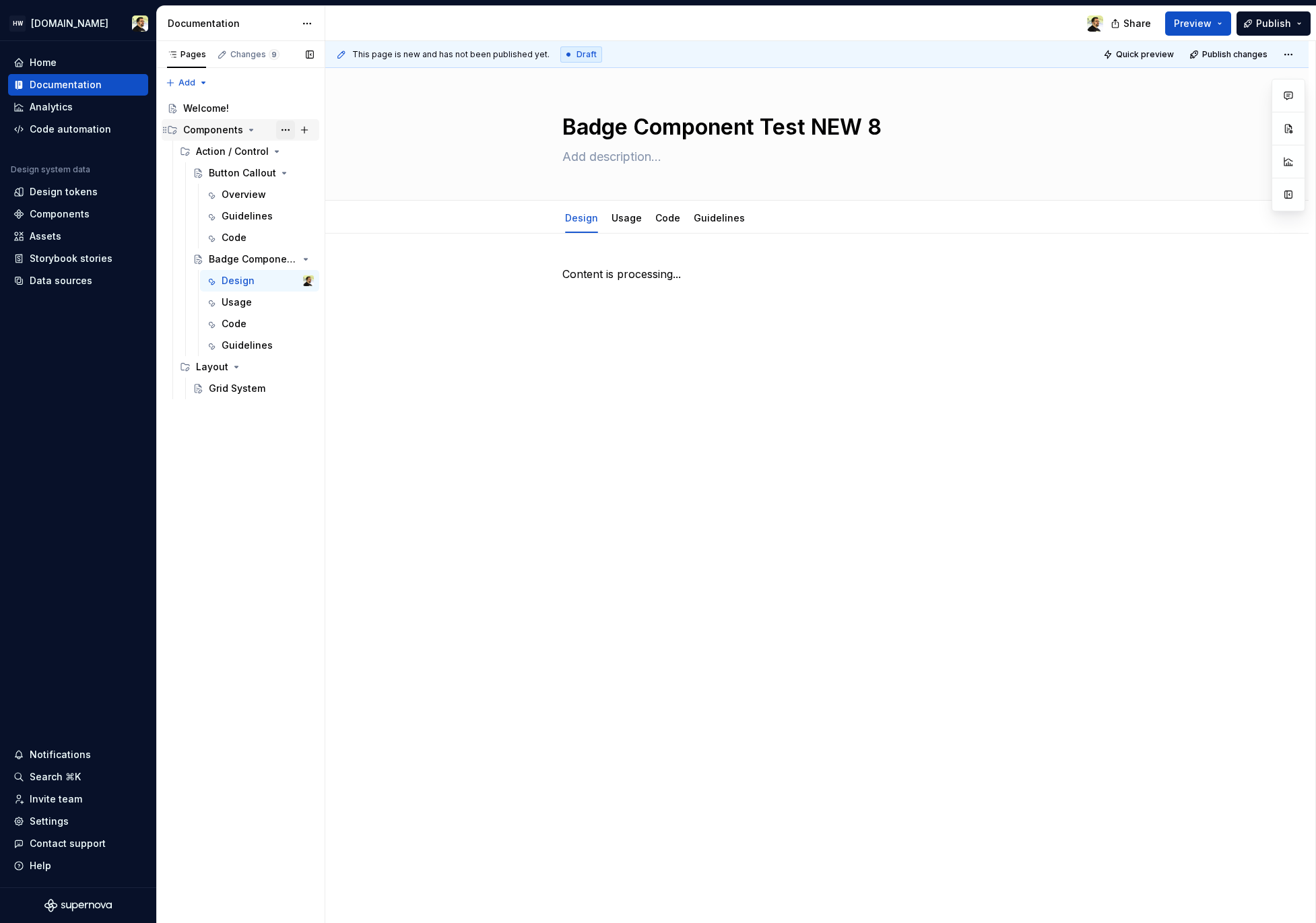
click at [289, 138] on button "Page tree" at bounding box center [285, 130] width 19 height 19
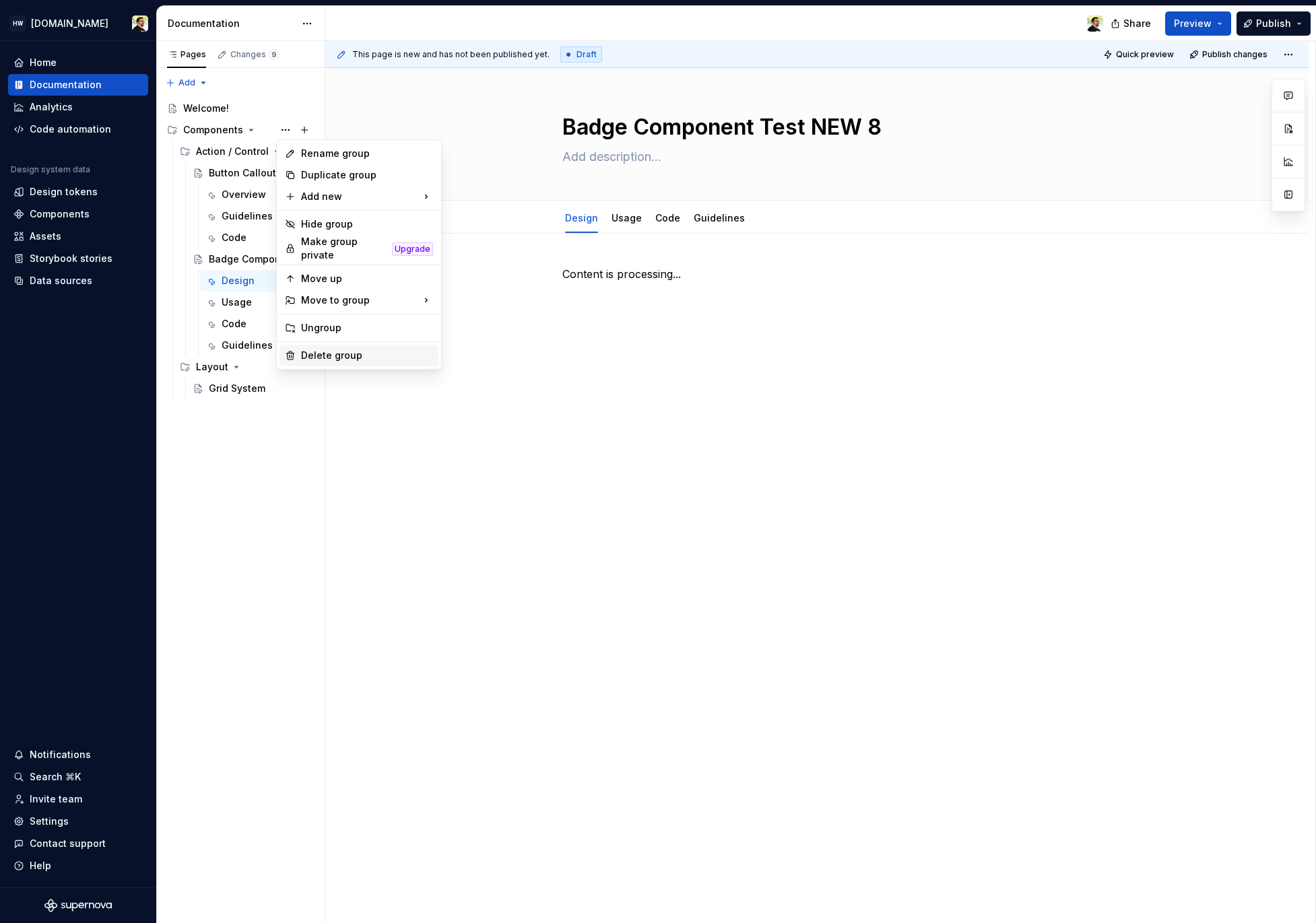
click at [346, 353] on div "Delete group" at bounding box center [367, 356] width 132 height 14
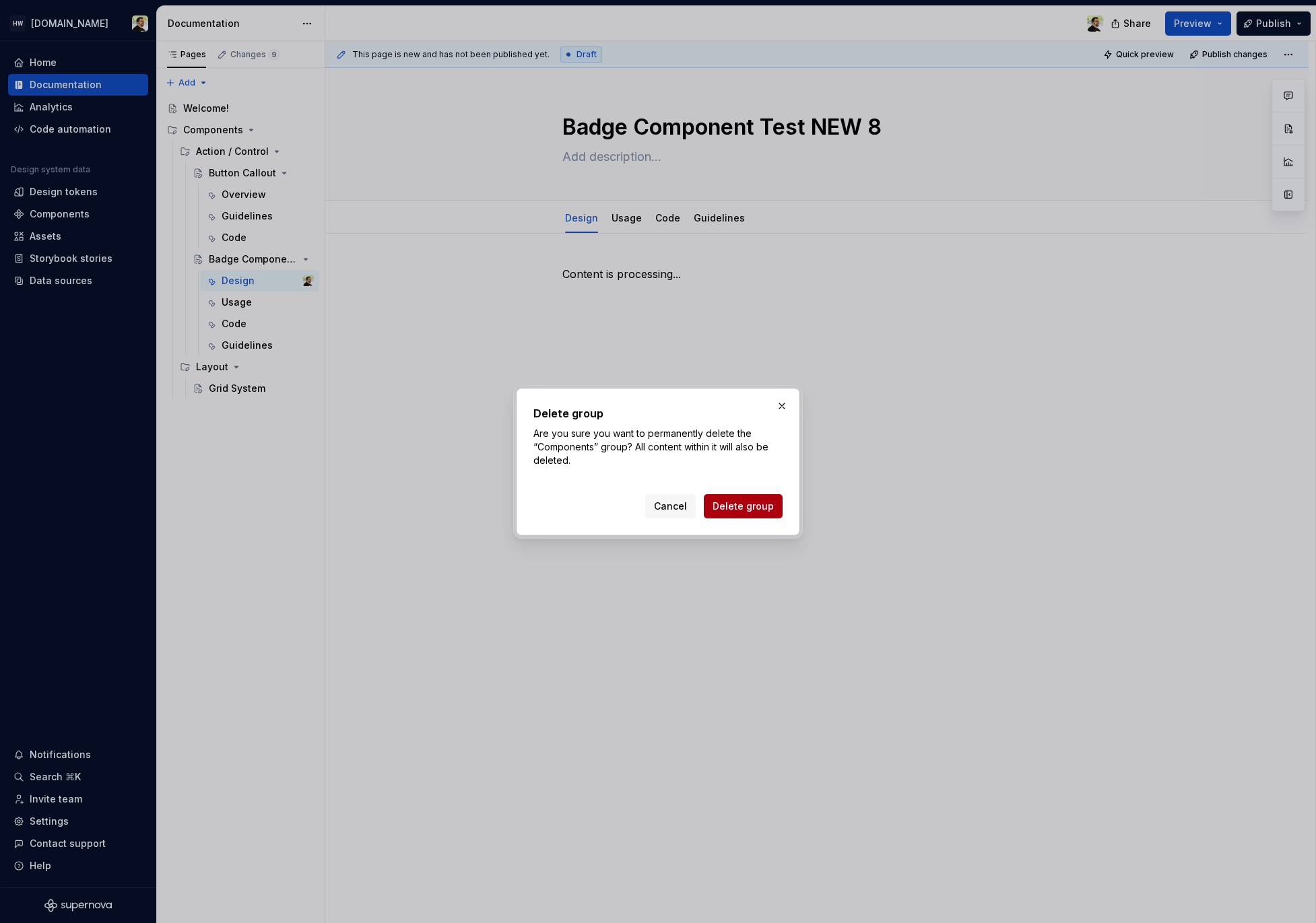
click at [738, 496] on button "Delete group" at bounding box center [743, 506] width 79 height 24
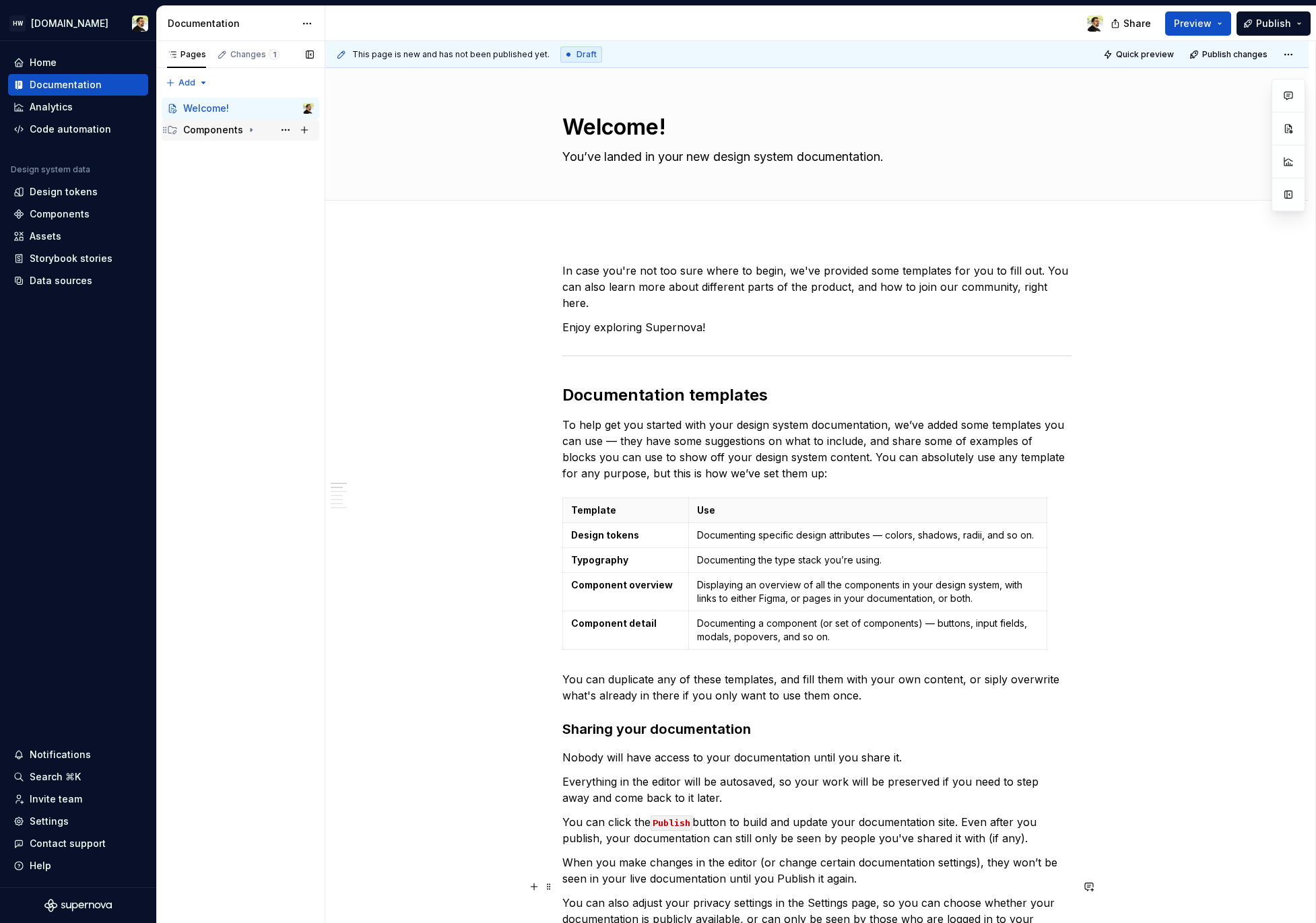
click at [226, 127] on div "Components" at bounding box center [213, 130] width 60 height 14
click at [243, 132] on div "Components" at bounding box center [248, 130] width 131 height 19
click at [226, 132] on div "Components" at bounding box center [213, 130] width 60 height 14
click at [240, 151] on div "Action / Control" at bounding box center [228, 151] width 64 height 14
click at [237, 178] on div "Button Callout" at bounding box center [234, 173] width 51 height 14
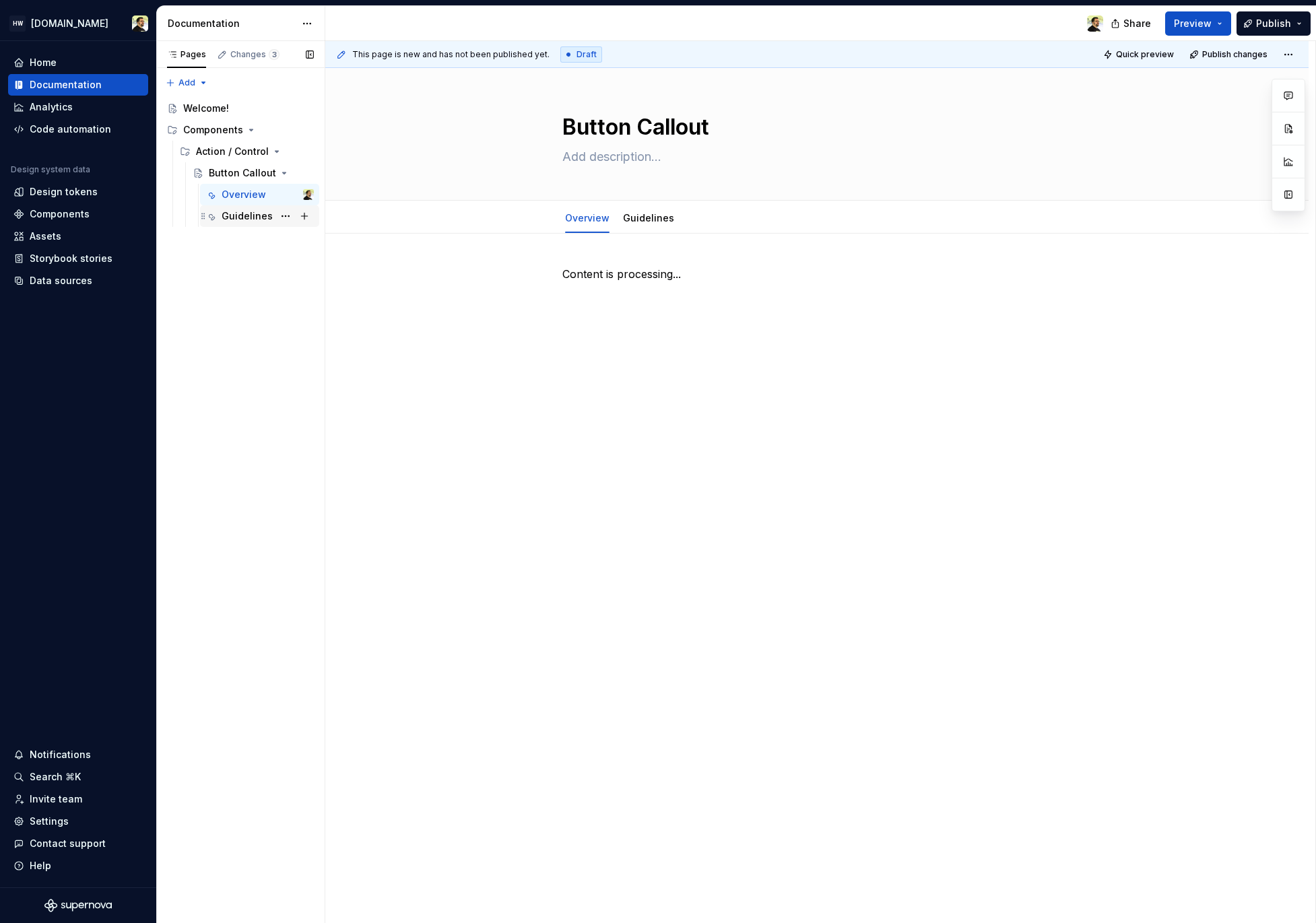
click at [235, 220] on div "Guidelines" at bounding box center [247, 216] width 51 height 14
click at [255, 268] on div "Badge Component Test" at bounding box center [261, 259] width 105 height 19
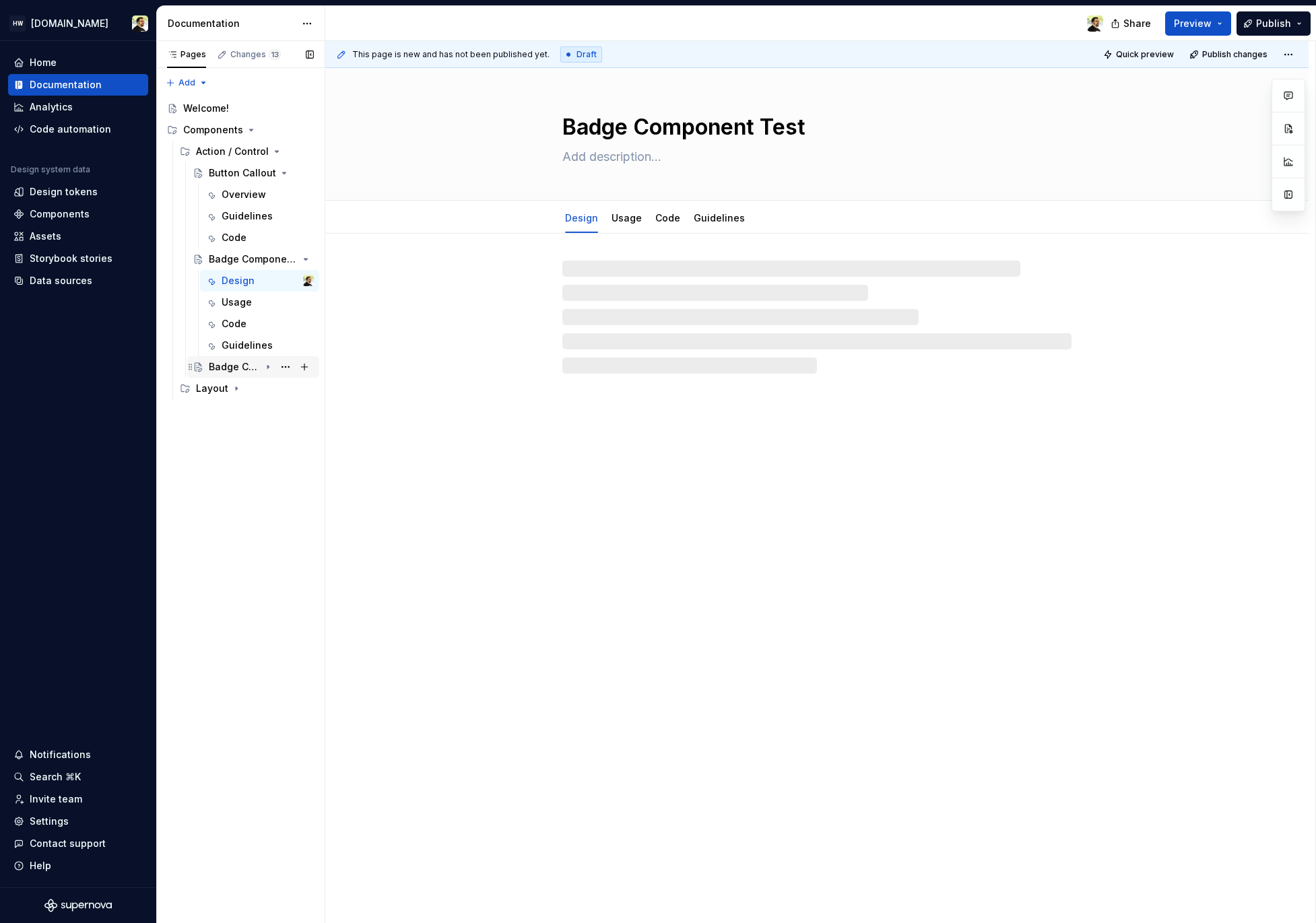
click at [237, 369] on div "Badge Component Test NEW 9" at bounding box center [234, 367] width 51 height 14
click at [290, 134] on button "Page tree" at bounding box center [285, 130] width 19 height 19
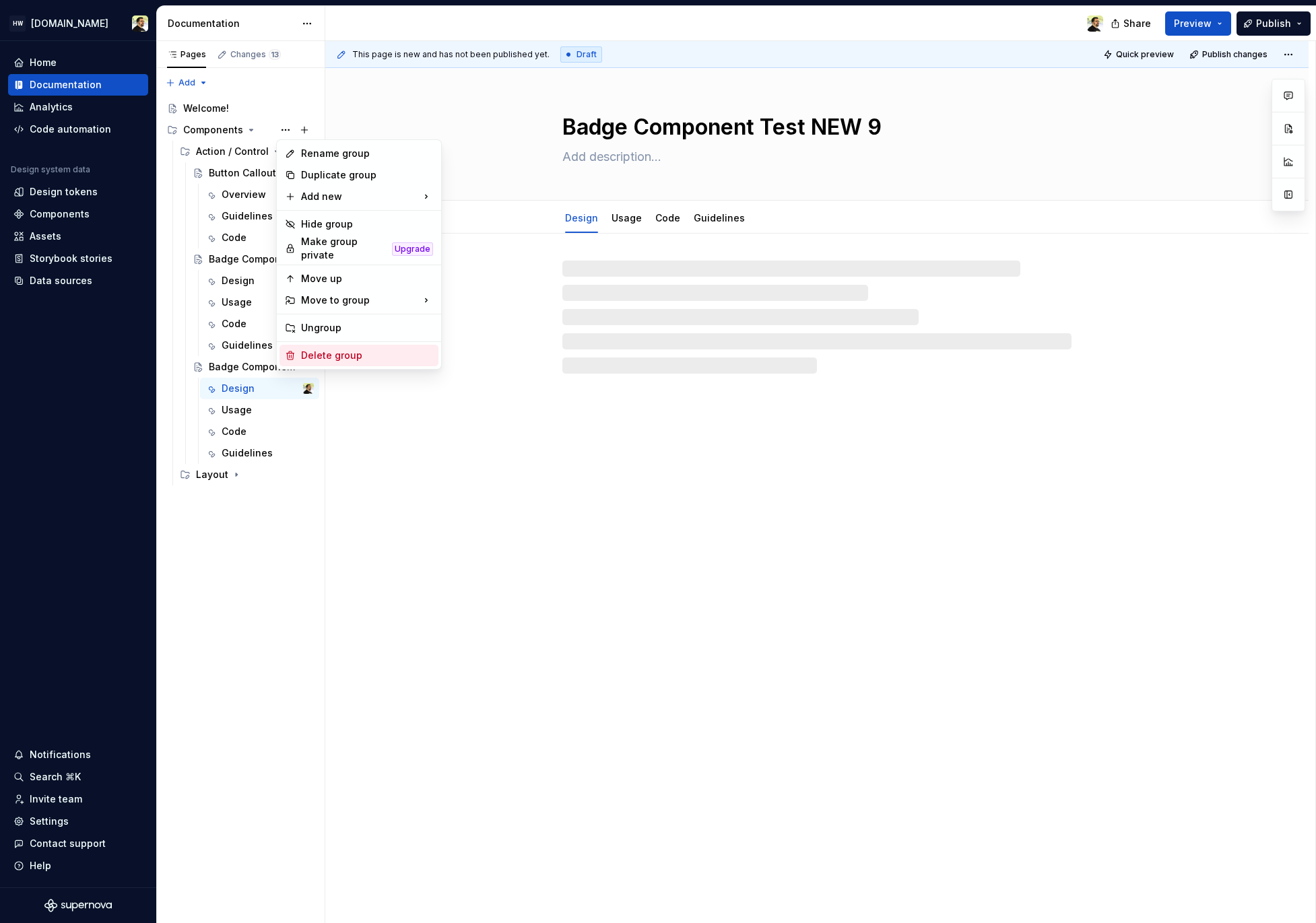
click at [364, 351] on div "Delete group" at bounding box center [367, 356] width 132 height 14
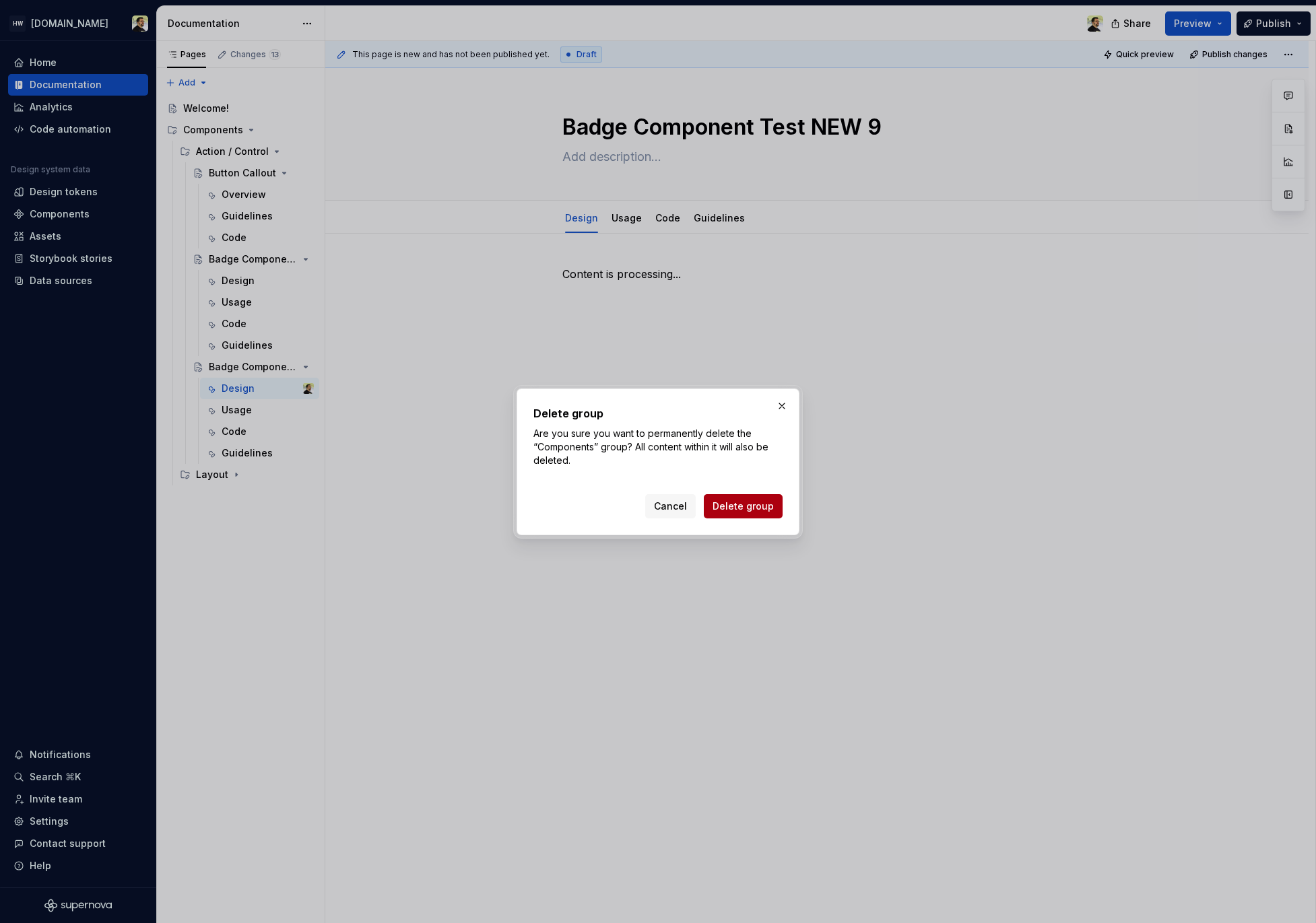
click at [770, 512] on span "Delete group" at bounding box center [744, 506] width 61 height 14
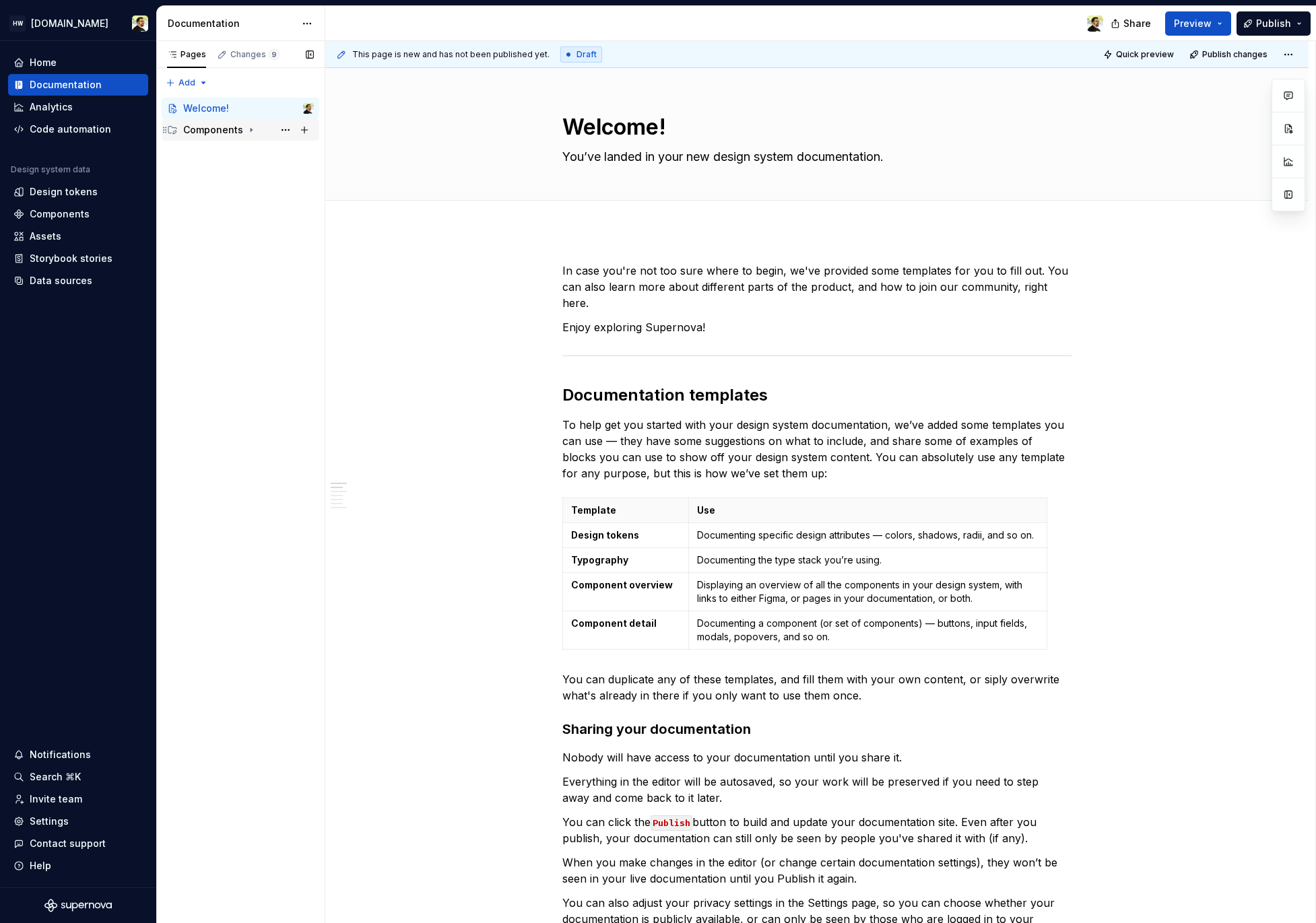
click at [238, 125] on div "Components" at bounding box center [213, 130] width 60 height 14
click at [236, 145] on div "Action / Control" at bounding box center [228, 151] width 64 height 14
click at [236, 172] on div "Button Callout" at bounding box center [234, 173] width 51 height 14
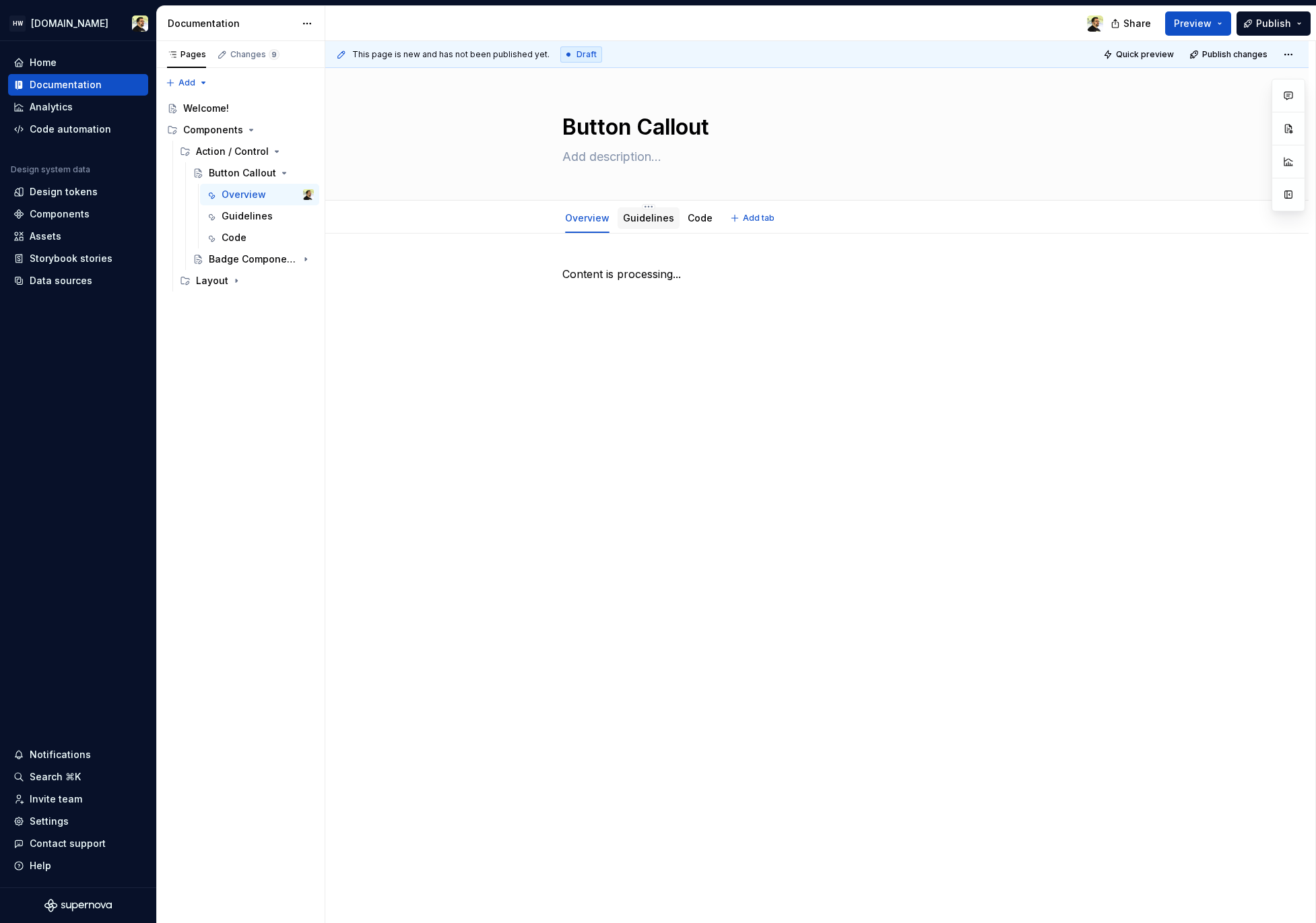
click at [642, 219] on link "Guidelines" at bounding box center [648, 217] width 51 height 11
click at [583, 219] on link "Overview" at bounding box center [588, 217] width 44 height 11
click at [313, 482] on div "Pages Changes 9 Add Accessibility guide for tree Page tree. Navigate the tree w…" at bounding box center [240, 483] width 168 height 882
click at [235, 313] on div "Layout" at bounding box center [246, 302] width 145 height 21
click at [258, 278] on div "Badge Component Test NEW 10" at bounding box center [234, 281] width 51 height 14
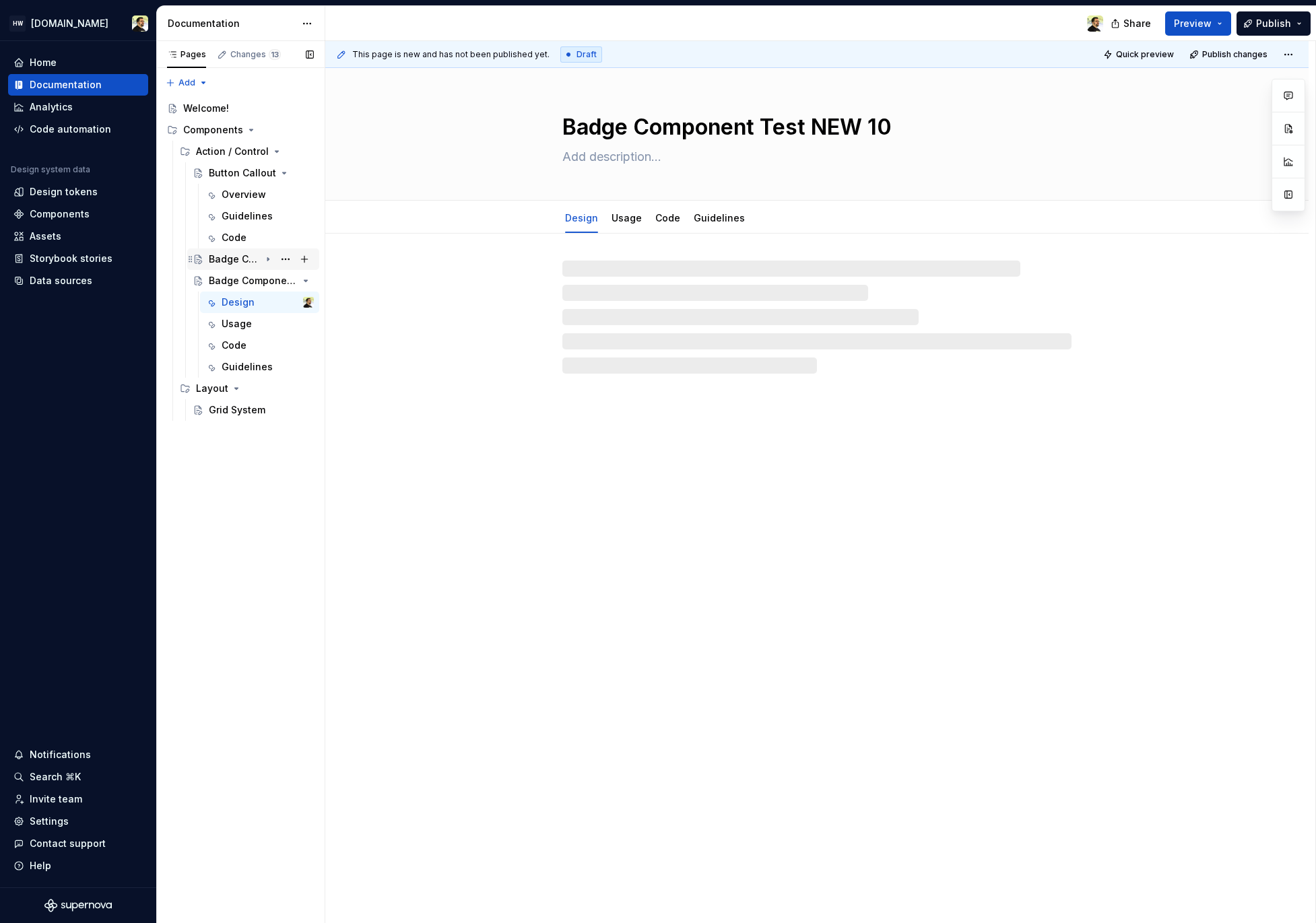
click at [240, 262] on div "Badge Component Test NEW 9" at bounding box center [234, 259] width 51 height 14
click at [223, 372] on div "Badge Component Test NEW 10" at bounding box center [234, 367] width 51 height 14
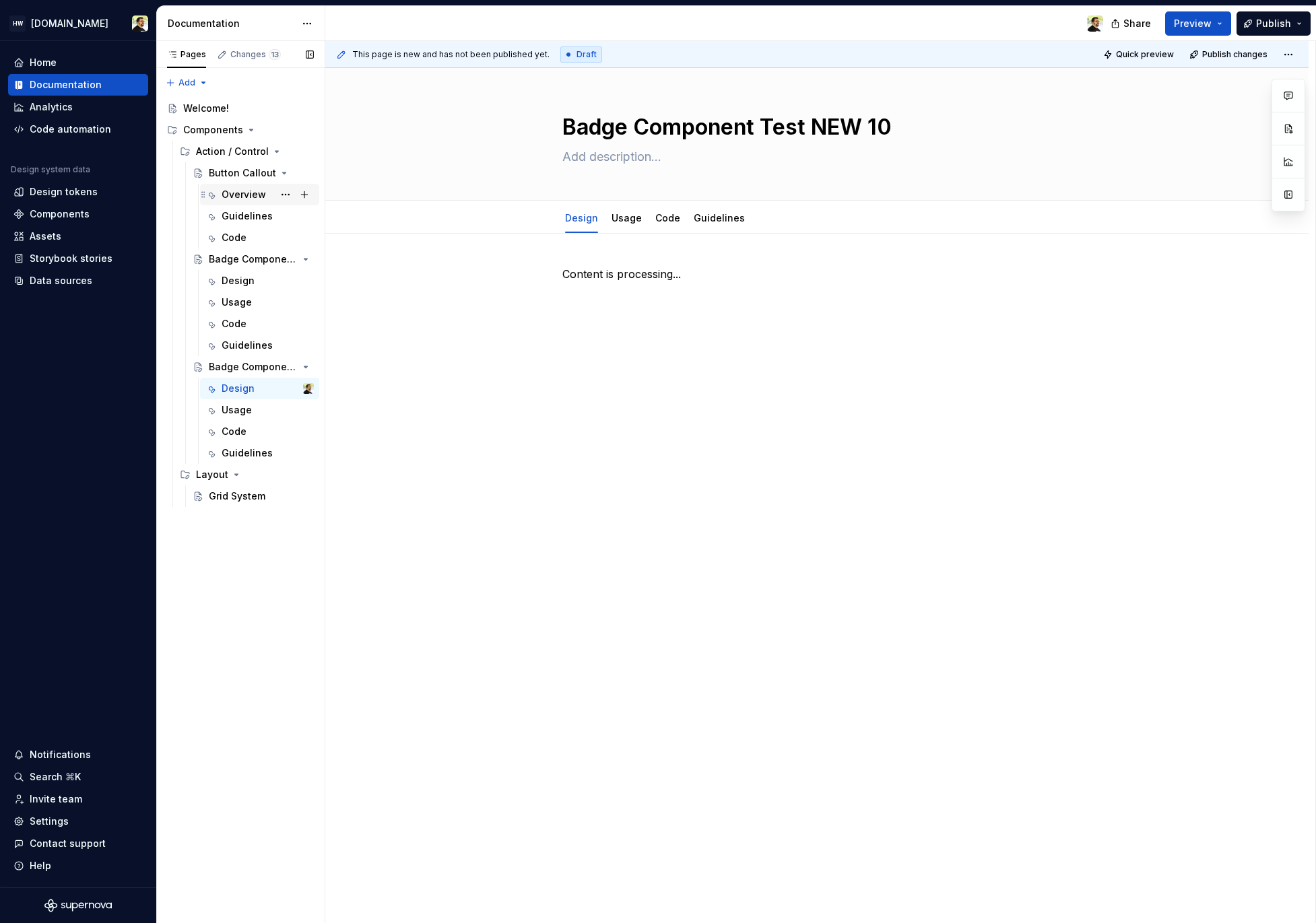
click at [224, 192] on div "Overview" at bounding box center [244, 195] width 44 height 14
click at [239, 214] on div "Guidelines" at bounding box center [247, 216] width 51 height 14
click at [259, 202] on div "Overview" at bounding box center [268, 194] width 93 height 19
click at [230, 372] on div "Badge Component Test NEW 10" at bounding box center [234, 367] width 51 height 14
click at [627, 213] on link "Usage" at bounding box center [627, 217] width 31 height 11
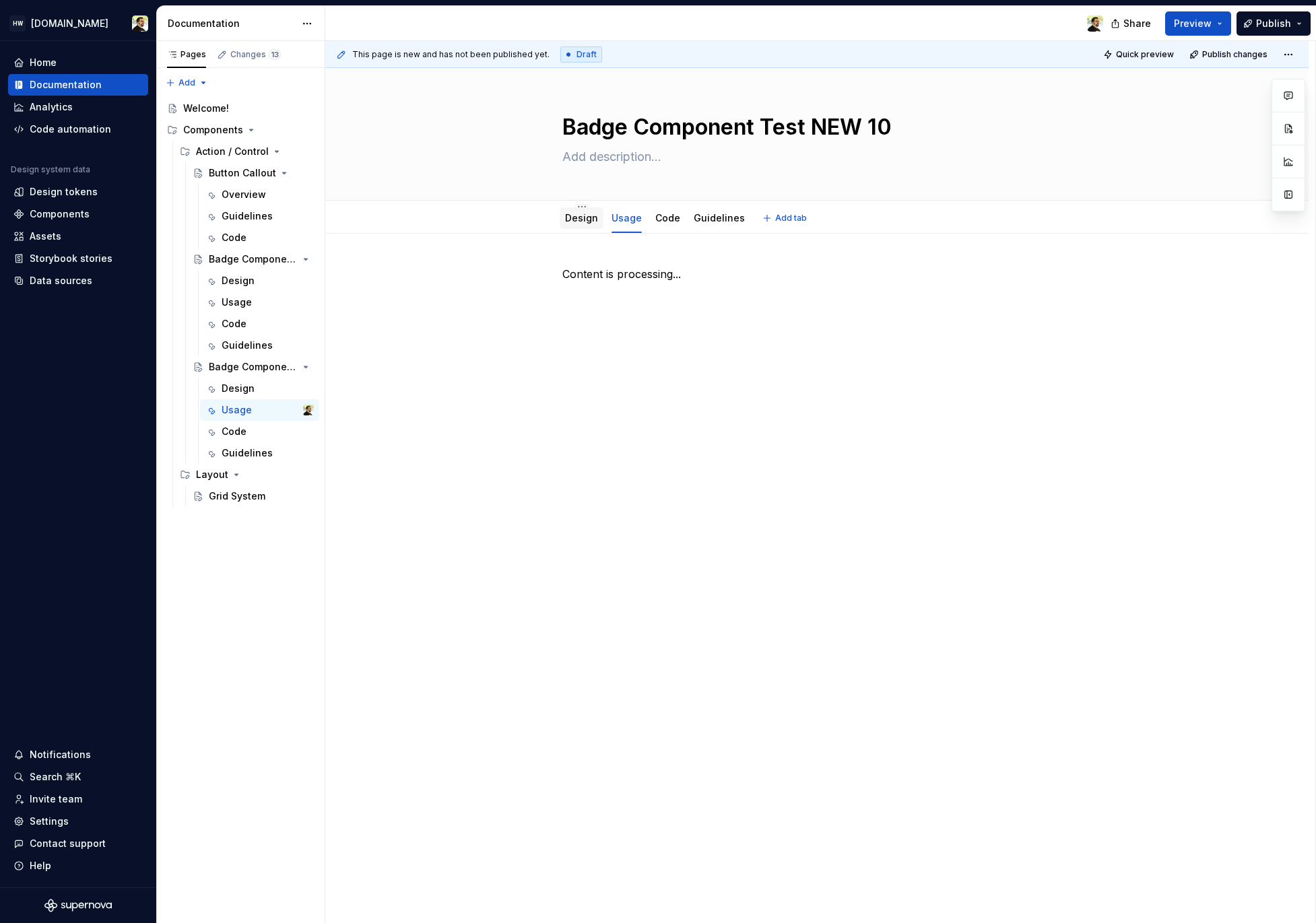
click at [583, 217] on link "Design" at bounding box center [581, 217] width 33 height 11
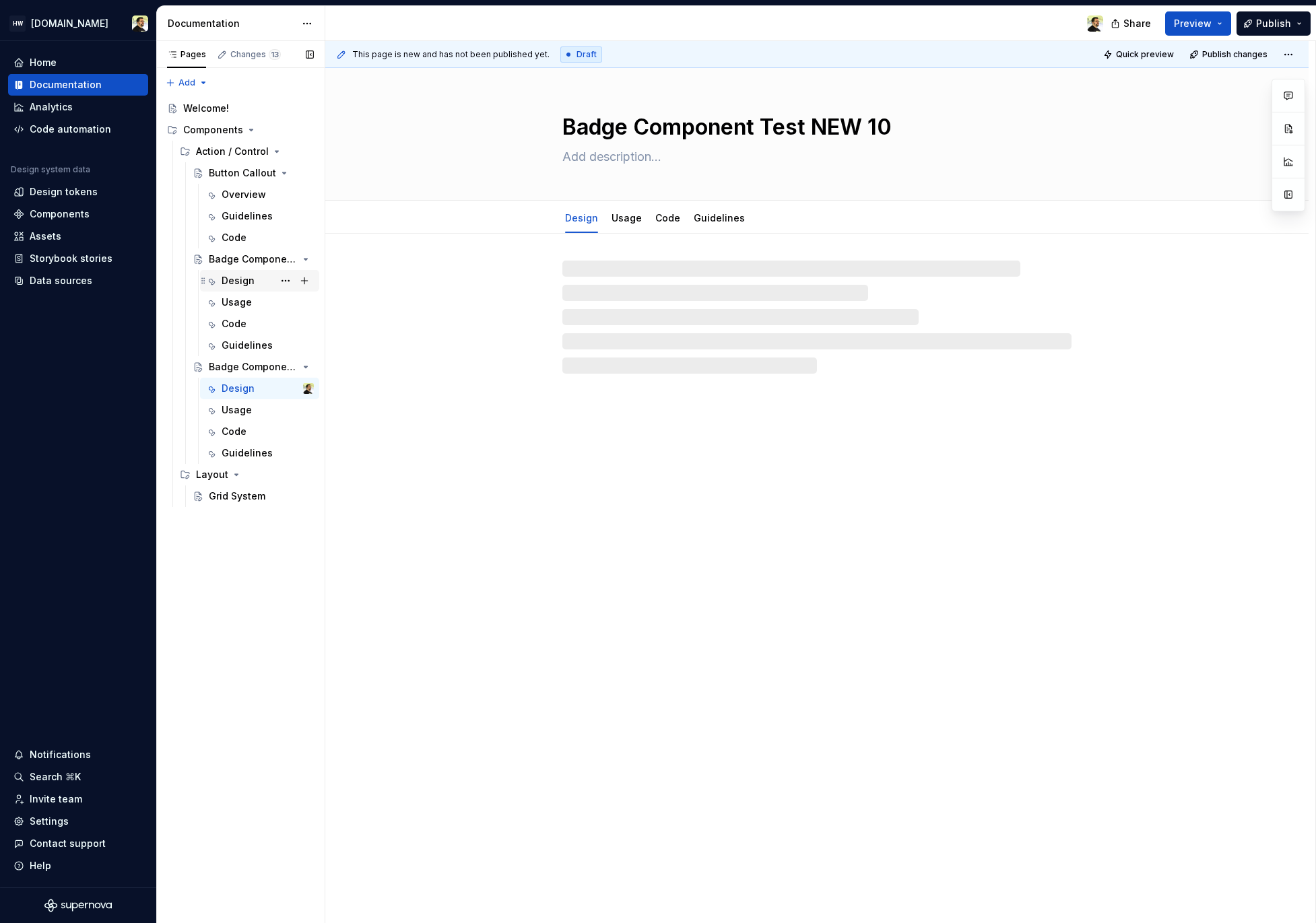
click at [228, 279] on div "Design" at bounding box center [238, 281] width 33 height 14
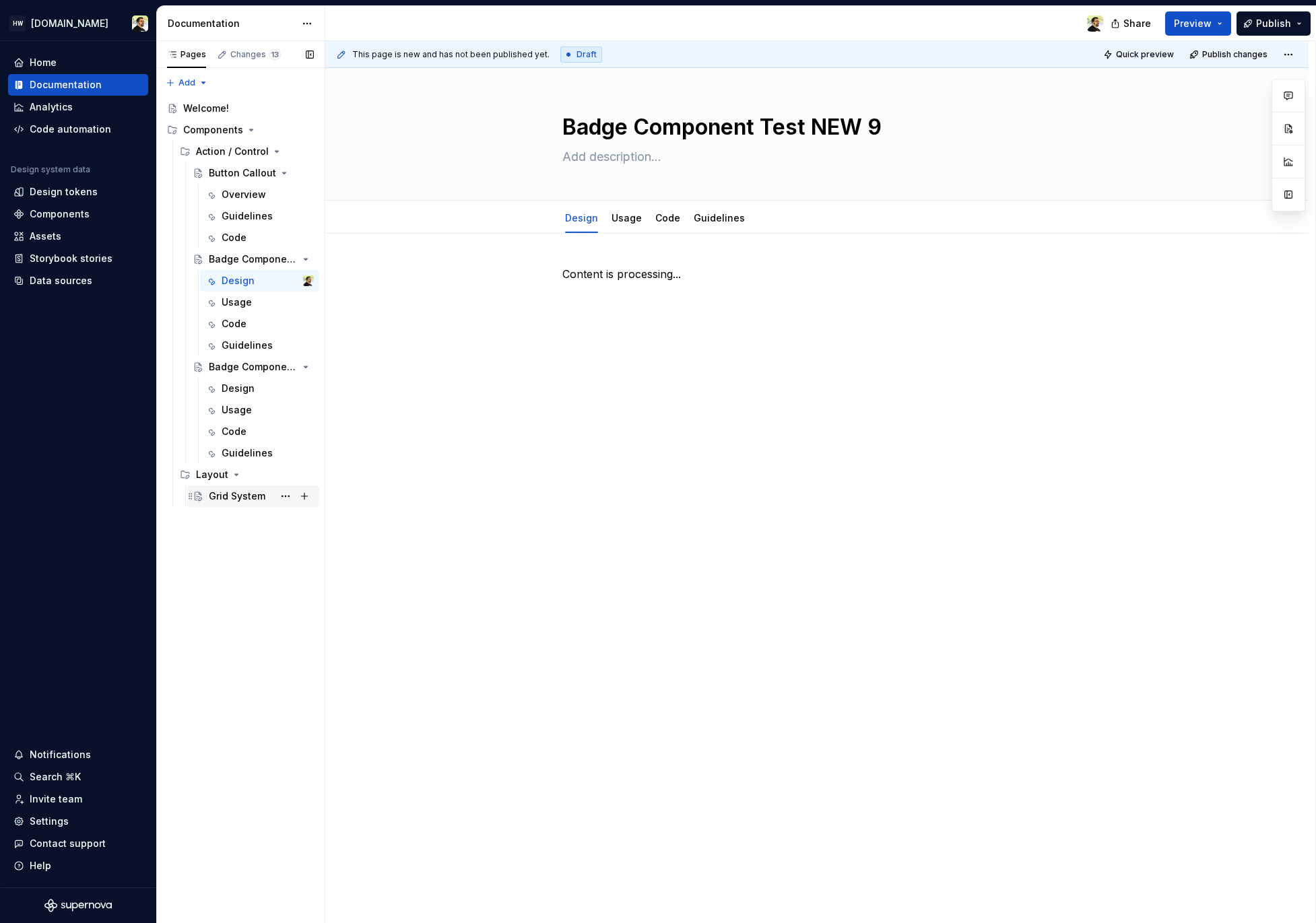
click at [230, 496] on div "Grid System" at bounding box center [237, 496] width 57 height 14
click at [241, 283] on div "Design" at bounding box center [238, 281] width 33 height 14
click at [284, 133] on button "Page tree" at bounding box center [285, 130] width 19 height 19
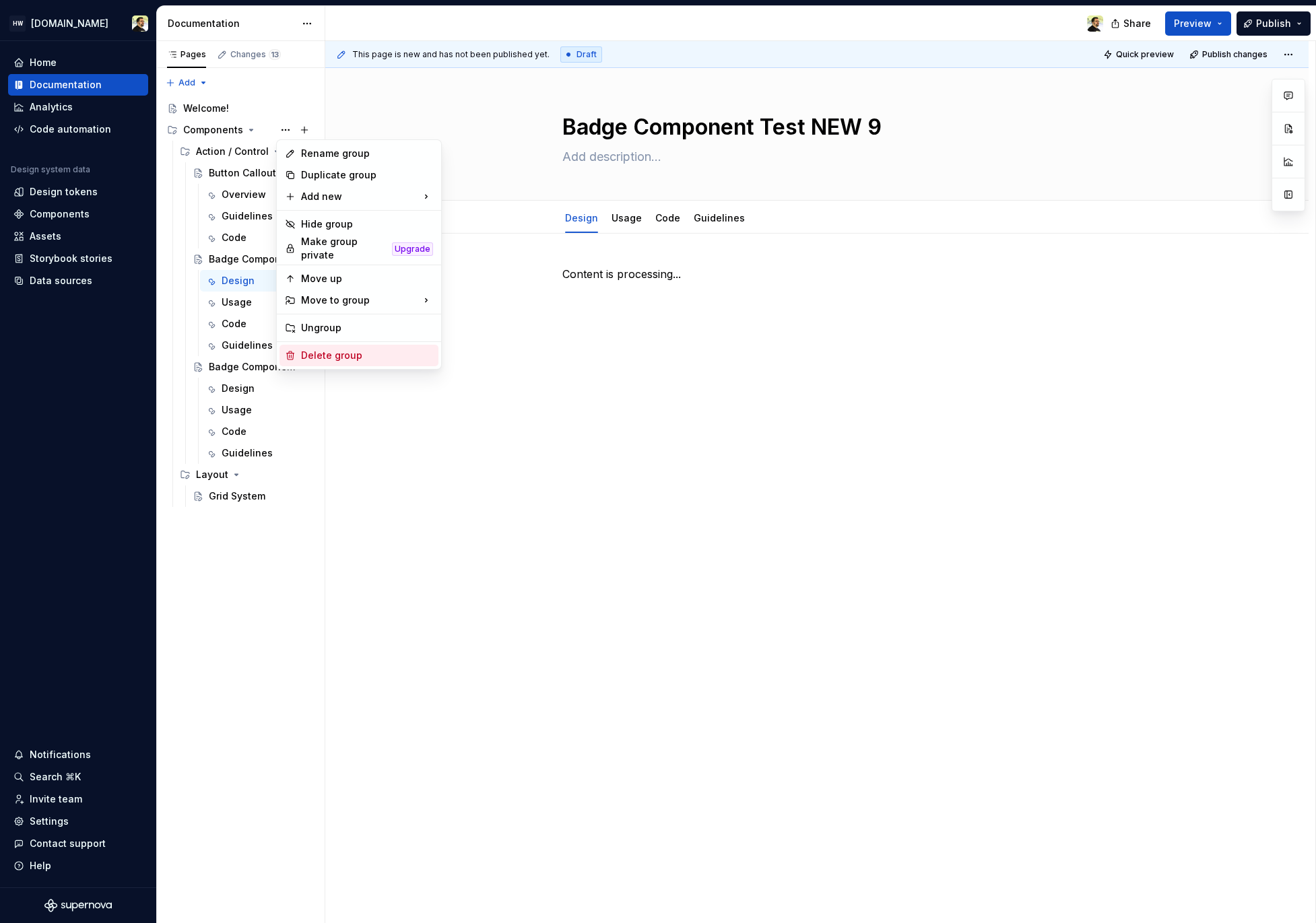
click at [347, 350] on div "Delete group" at bounding box center [367, 356] width 132 height 14
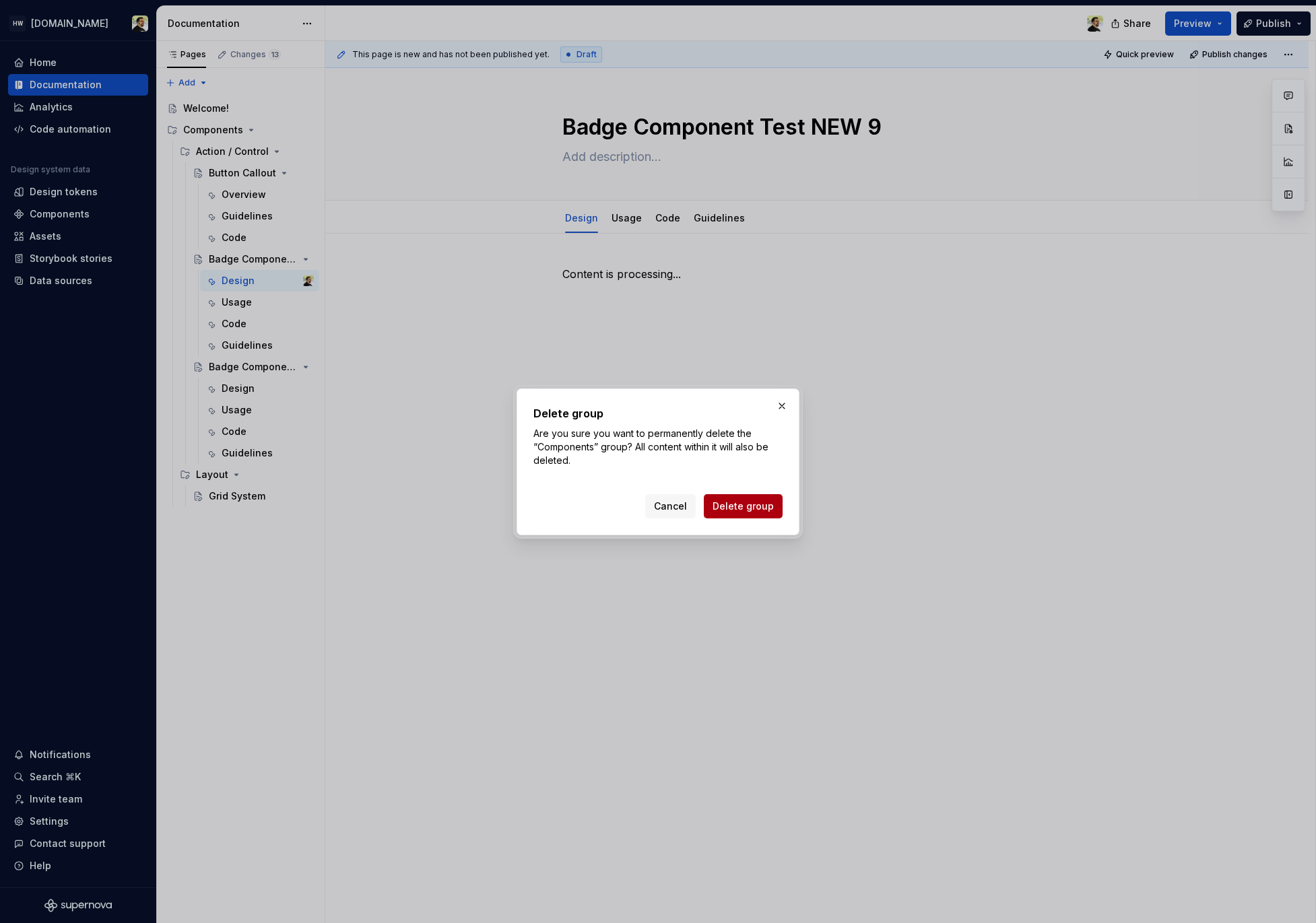
click at [746, 505] on span "Delete group" at bounding box center [744, 506] width 61 height 14
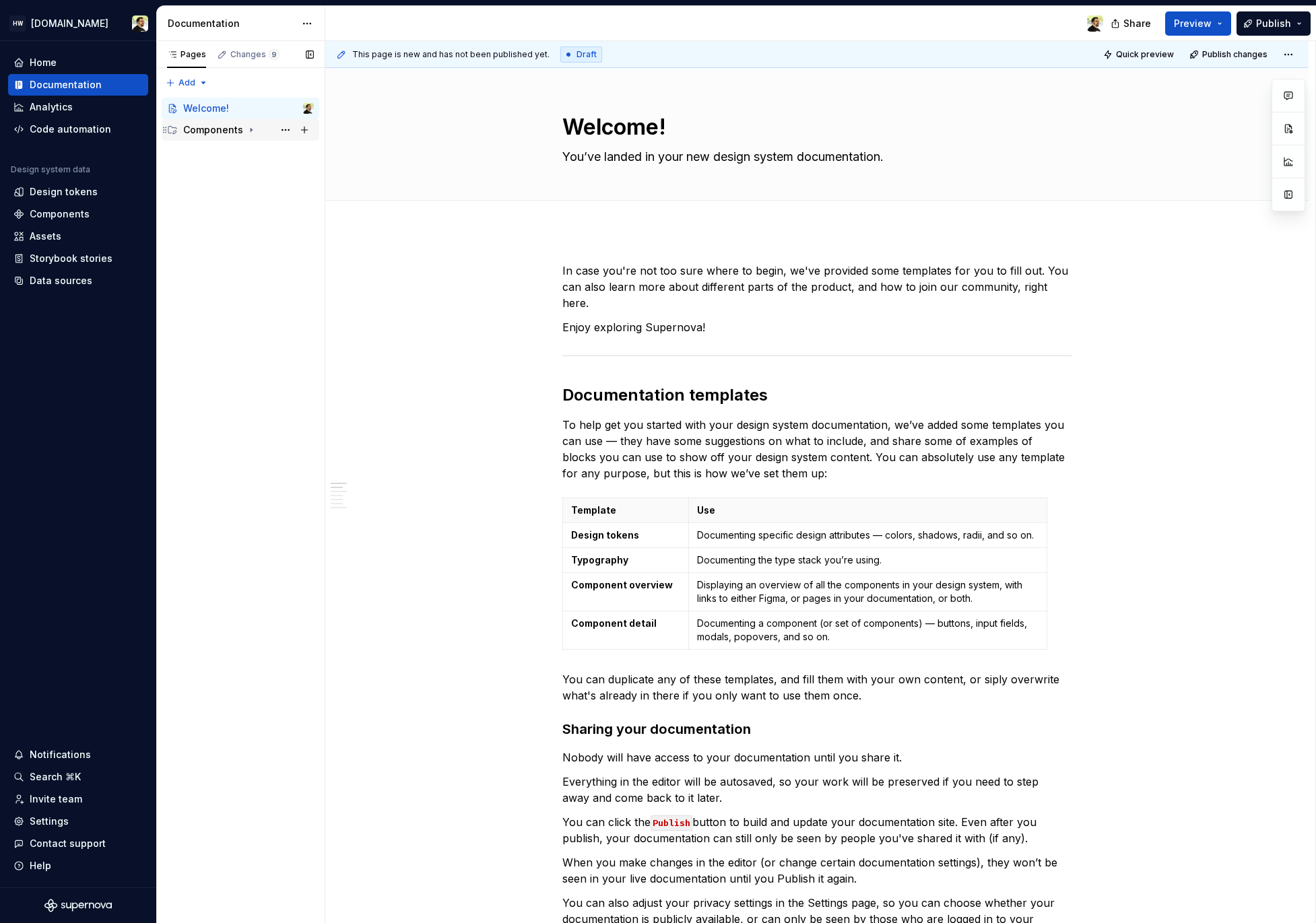
click at [211, 132] on div "Components" at bounding box center [213, 130] width 60 height 14
click at [213, 161] on div "Action / Control" at bounding box center [246, 151] width 145 height 21
click at [217, 181] on div "Button Callout" at bounding box center [261, 173] width 105 height 19
click at [230, 201] on div "Overview" at bounding box center [268, 194] width 93 height 19
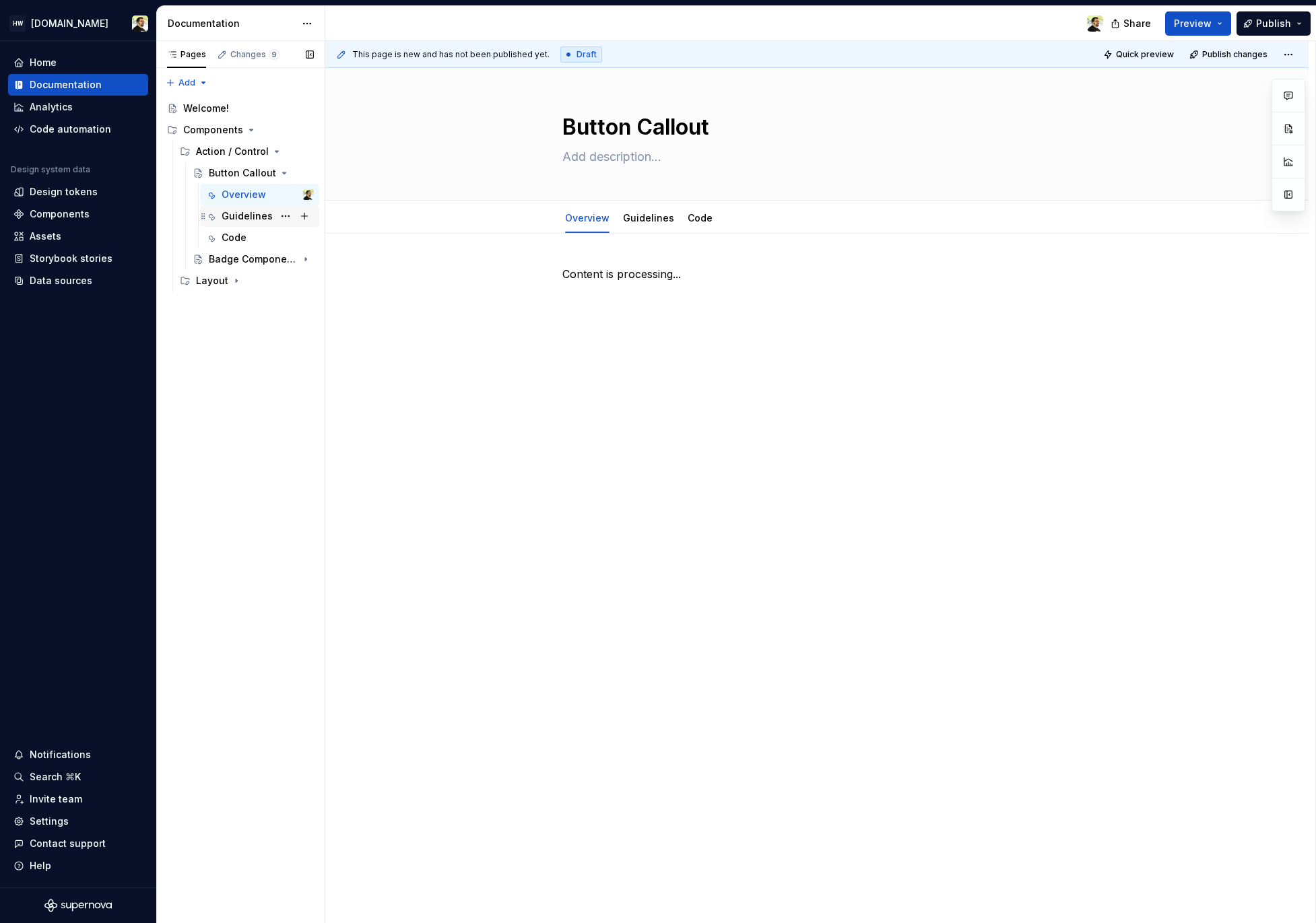
click at [238, 219] on div "Guidelines" at bounding box center [247, 216] width 51 height 14
click at [245, 199] on div "Overview" at bounding box center [244, 195] width 44 height 14
click at [242, 239] on div "Code" at bounding box center [234, 238] width 25 height 14
click at [258, 281] on div "Layout" at bounding box center [255, 281] width 118 height 19
click at [248, 307] on div "Grid System" at bounding box center [237, 303] width 57 height 14
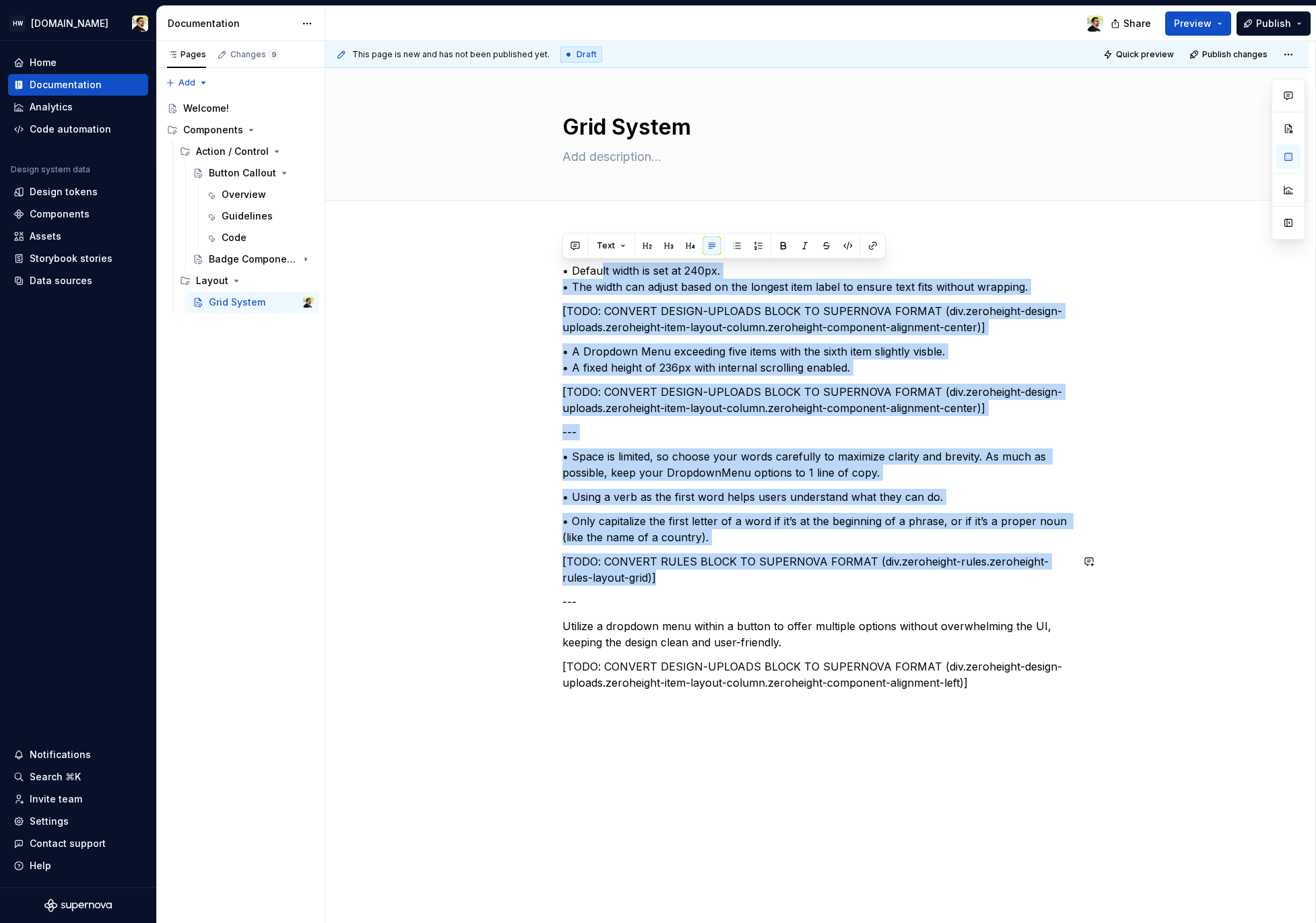
drag, startPoint x: 603, startPoint y: 273, endPoint x: 679, endPoint y: 591, distance: 327.0
click at [679, 591] on div "• Default width is set at 240px. • The width can adjust based on the longest it…" at bounding box center [817, 476] width 510 height 428
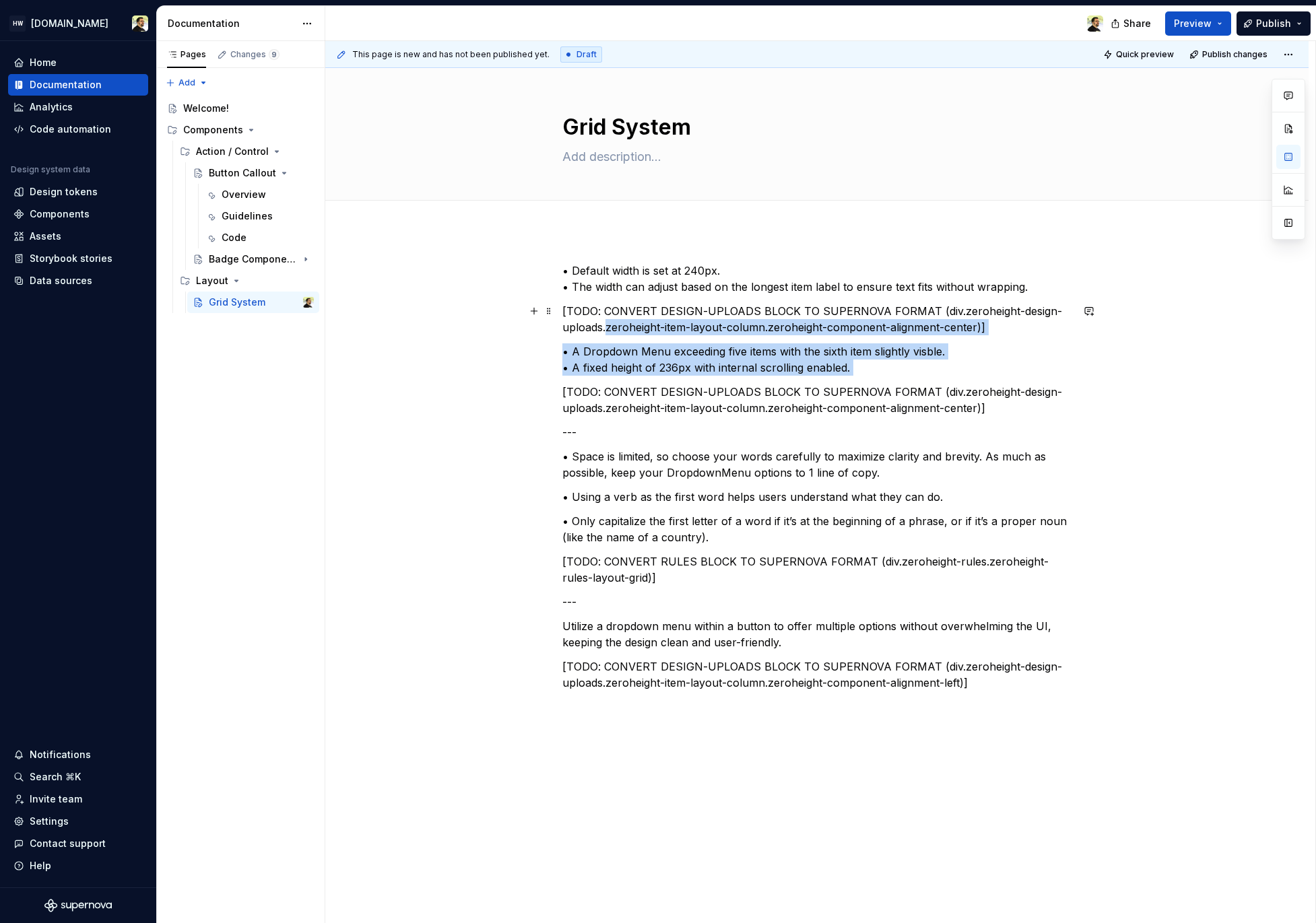
drag, startPoint x: 608, startPoint y: 320, endPoint x: 646, endPoint y: 394, distance: 83.2
click at [645, 391] on div "• Default width is set at 240px. • The width can adjust based on the longest it…" at bounding box center [817, 476] width 510 height 428
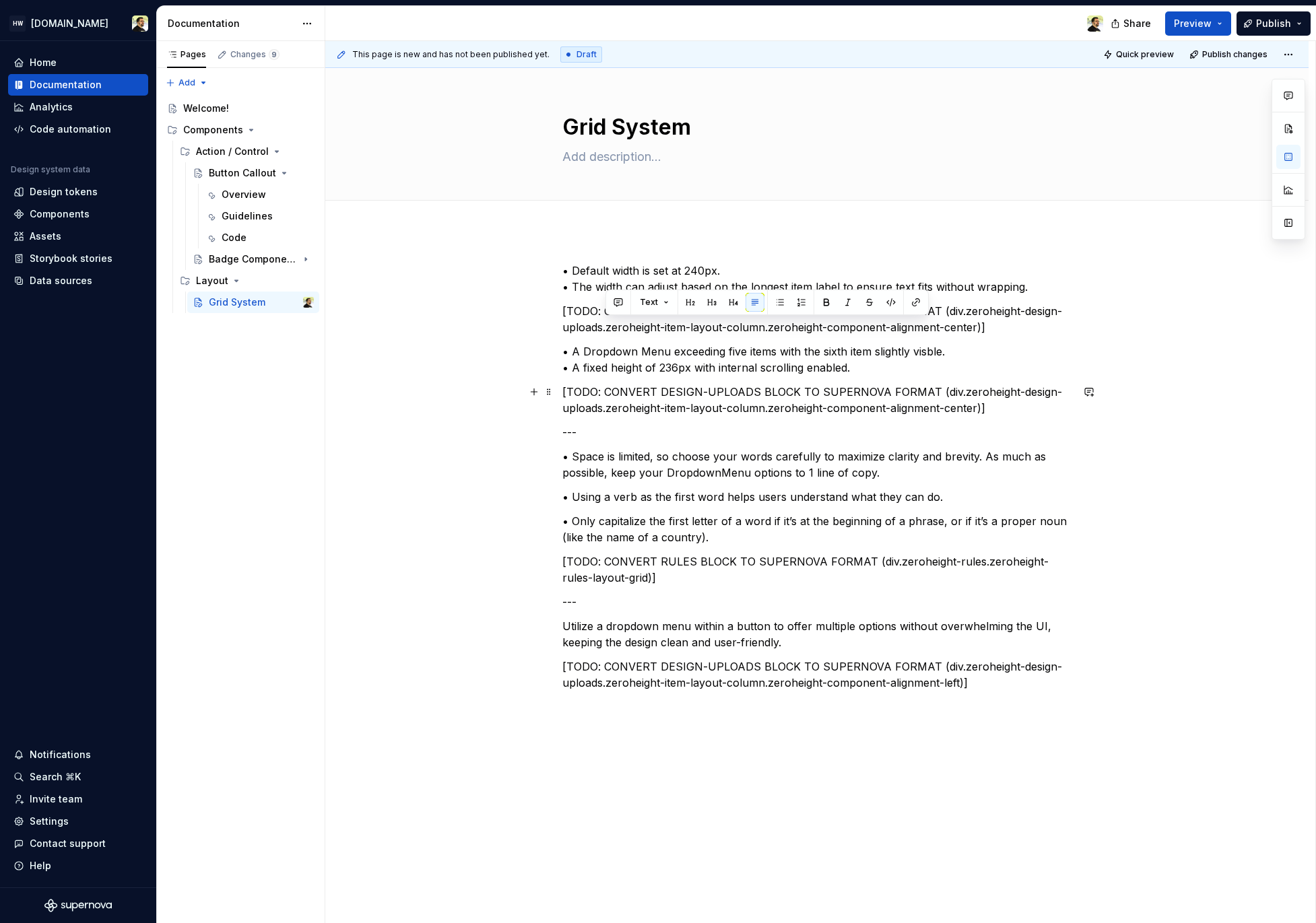
click at [646, 394] on p "[TODO: CONVERT DESIGN-UPLOADS BLOCK TO SUPERNOVA FORMAT (div.zeroheight-design-…" at bounding box center [817, 400] width 510 height 32
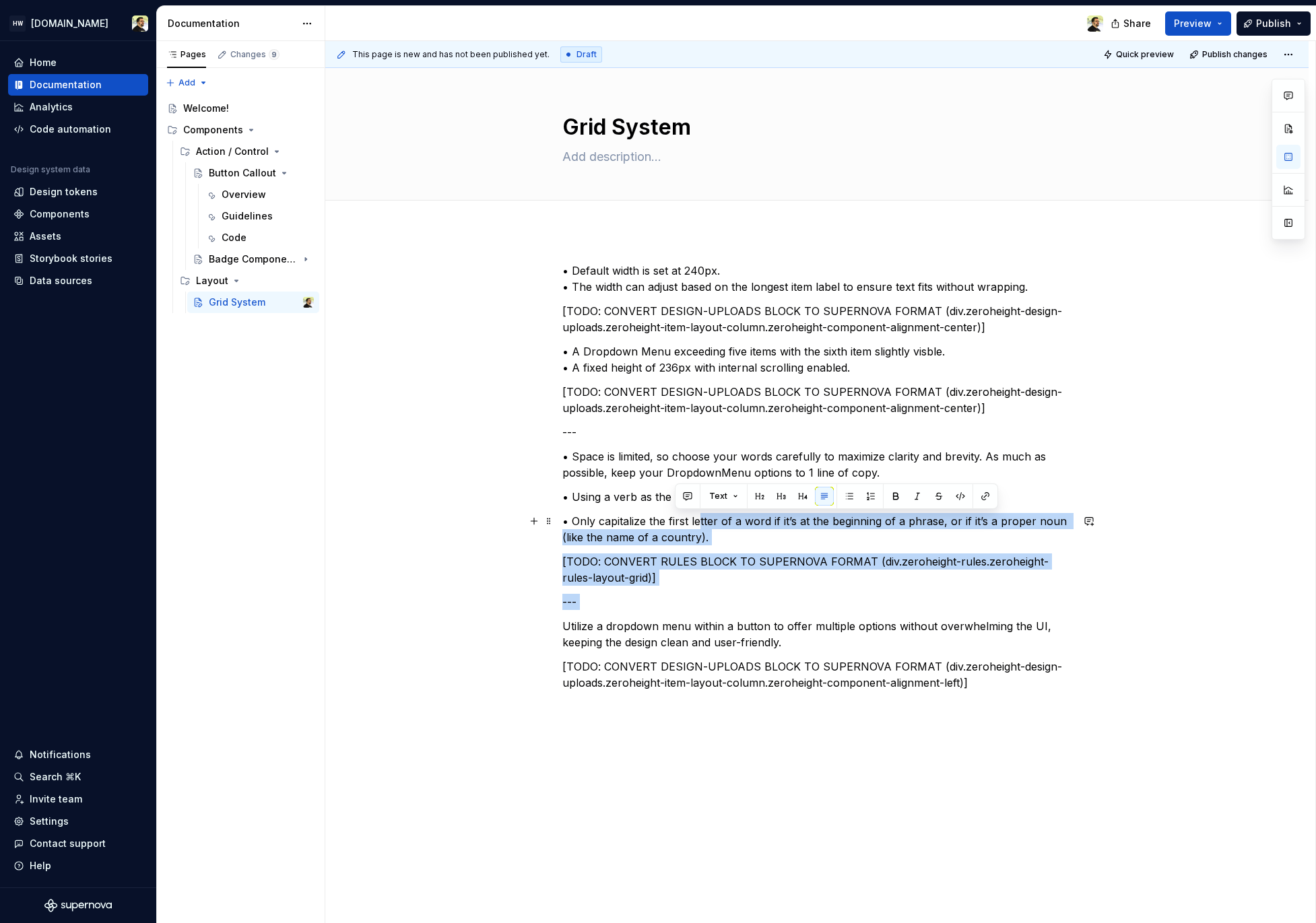
drag, startPoint x: 701, startPoint y: 527, endPoint x: 708, endPoint y: 655, distance: 128.2
click at [707, 653] on div "• Default width is set at 240px. • The width can adjust based on the longest it…" at bounding box center [817, 476] width 510 height 428
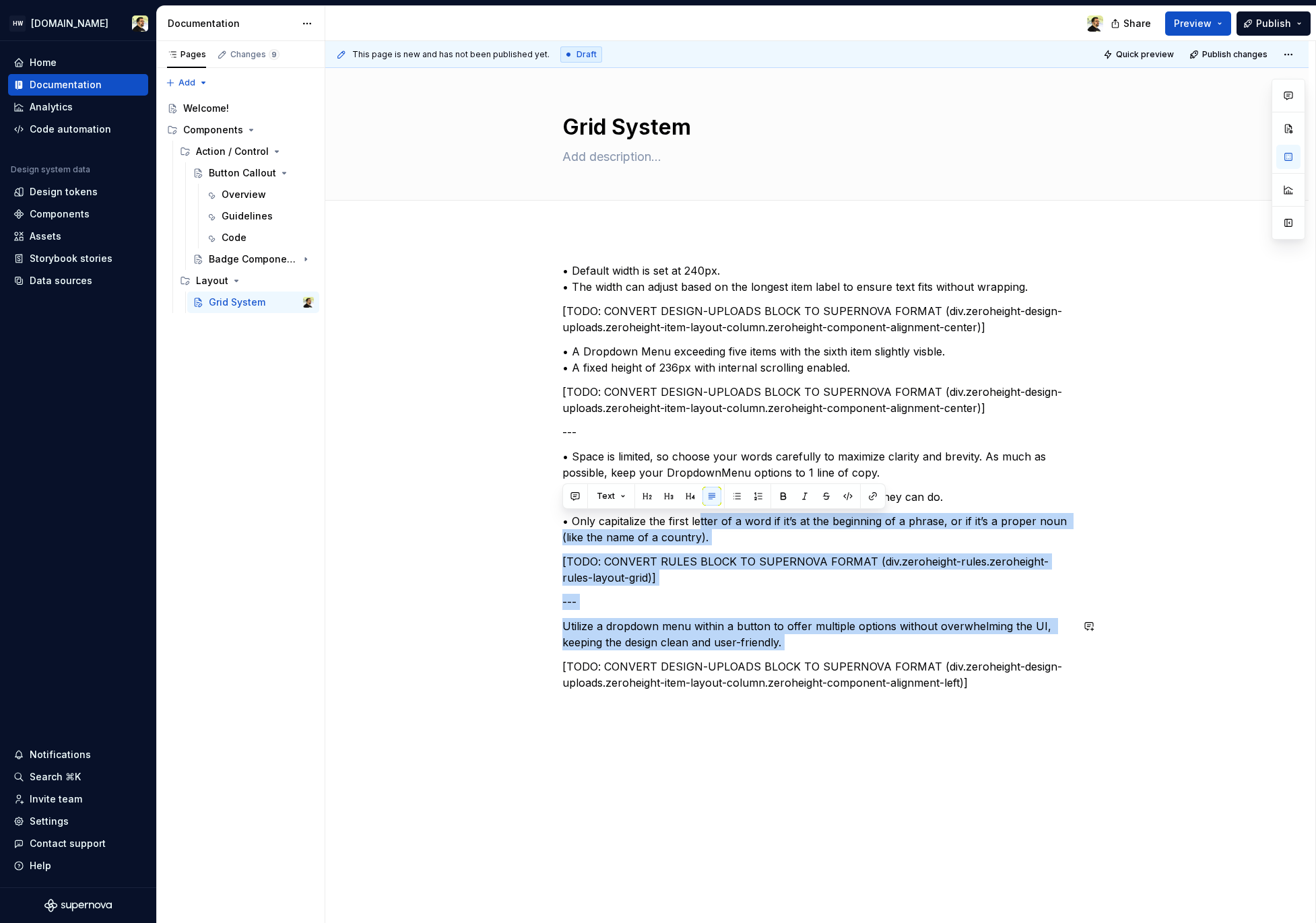
click at [708, 655] on div "• Default width is set at 240px. • The width can adjust based on the longest it…" at bounding box center [817, 476] width 510 height 428
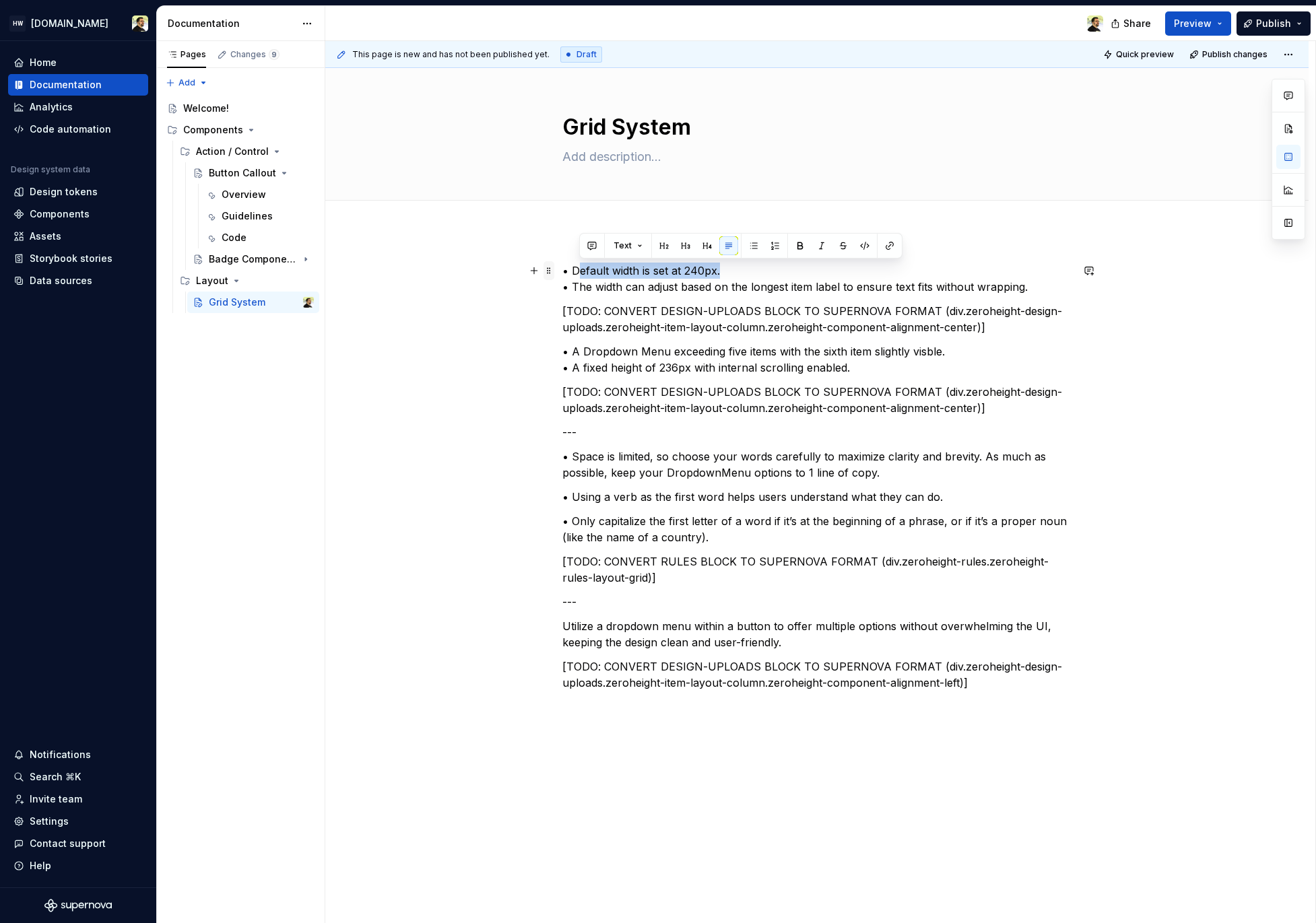
drag, startPoint x: 734, startPoint y: 270, endPoint x: 552, endPoint y: 270, distance: 182.0
click at [562, 270] on div "• Default width is set at 240px. • The width can adjust based on the longest it…" at bounding box center [817, 484] width 510 height 444
copy p "Default width is set at 240px."
click at [758, 528] on p "• Only capitalize the first letter of a word if it’s at the beginning of a phra…" at bounding box center [817, 529] width 510 height 32
click at [677, 684] on p "[TODO: CONVERT DESIGN-UPLOADS BLOCK TO SUPERNOVA FORMAT (div.zeroheight-design-…" at bounding box center [817, 674] width 510 height 32
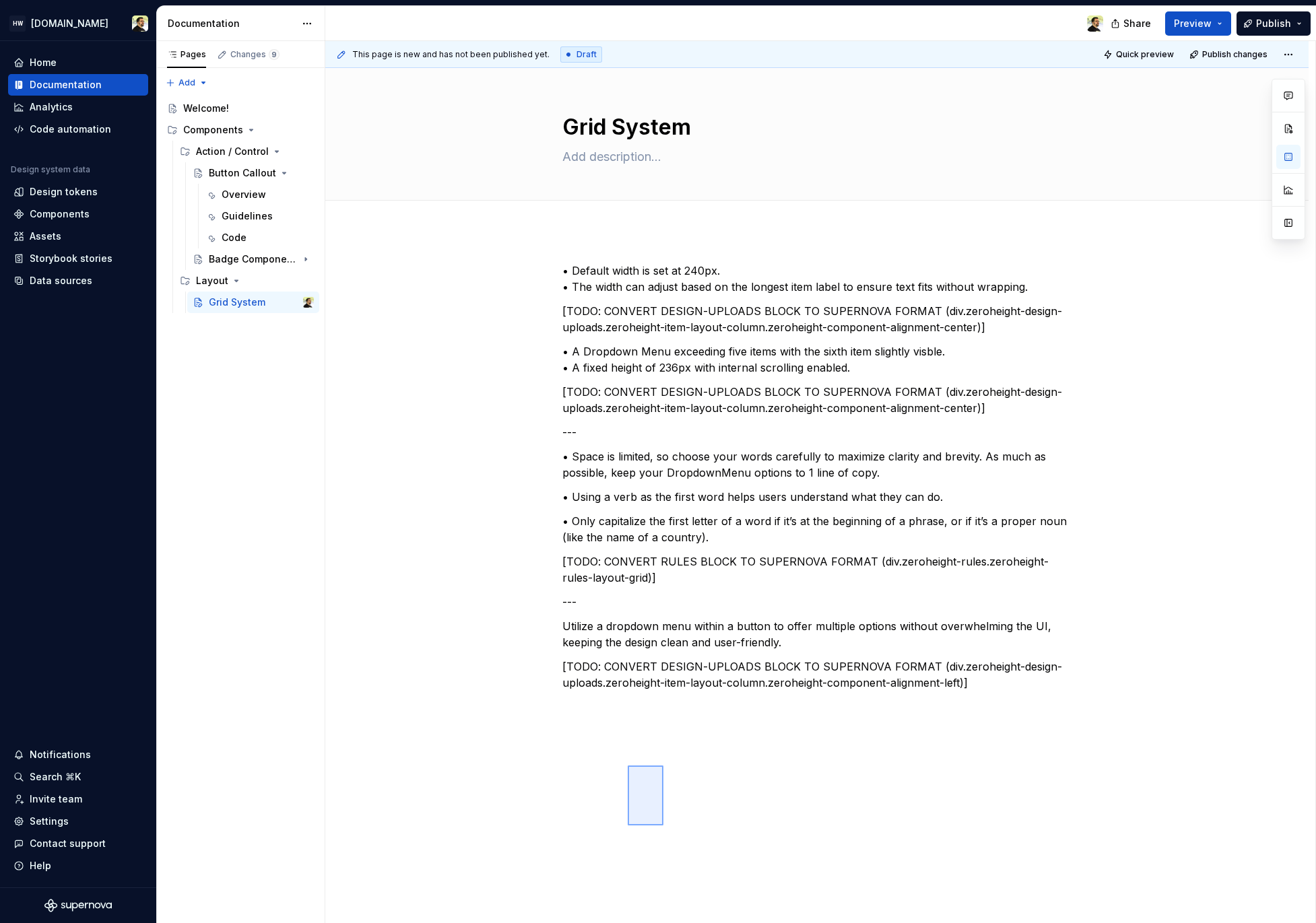
drag, startPoint x: 663, startPoint y: 765, endPoint x: 632, endPoint y: 842, distance: 83.0
click at [632, 841] on div "This page is new and has not been published yet. Draft Quick preview Publish ch…" at bounding box center [820, 483] width 990 height 882
click at [632, 842] on div "• Default width is set at 240px. • The width can adjust based on the longest it…" at bounding box center [816, 606] width 983 height 753
click at [246, 256] on div "Badge Component Test NEW 10" at bounding box center [234, 259] width 51 height 14
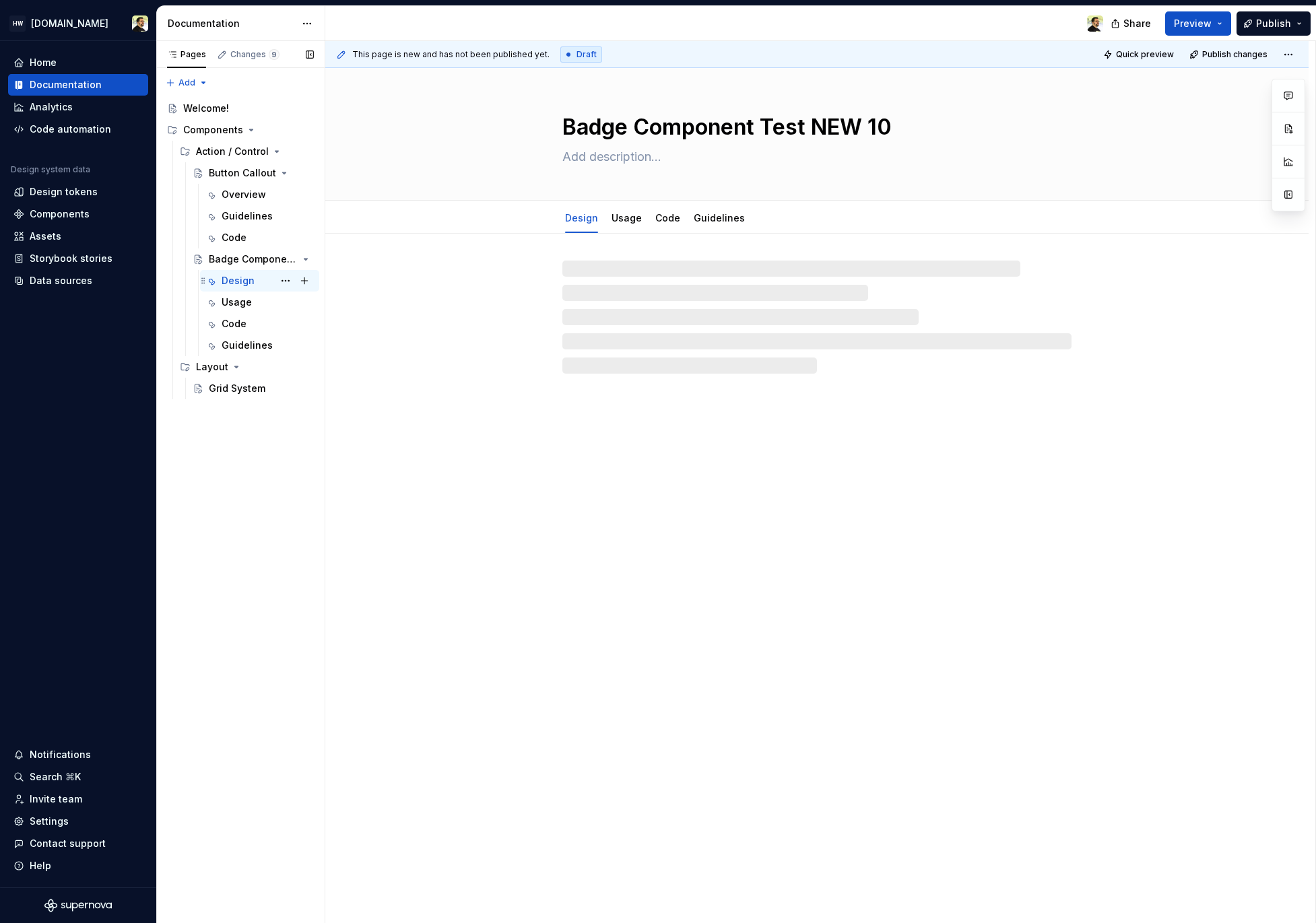
click at [240, 290] on div "Design" at bounding box center [260, 281] width 119 height 21
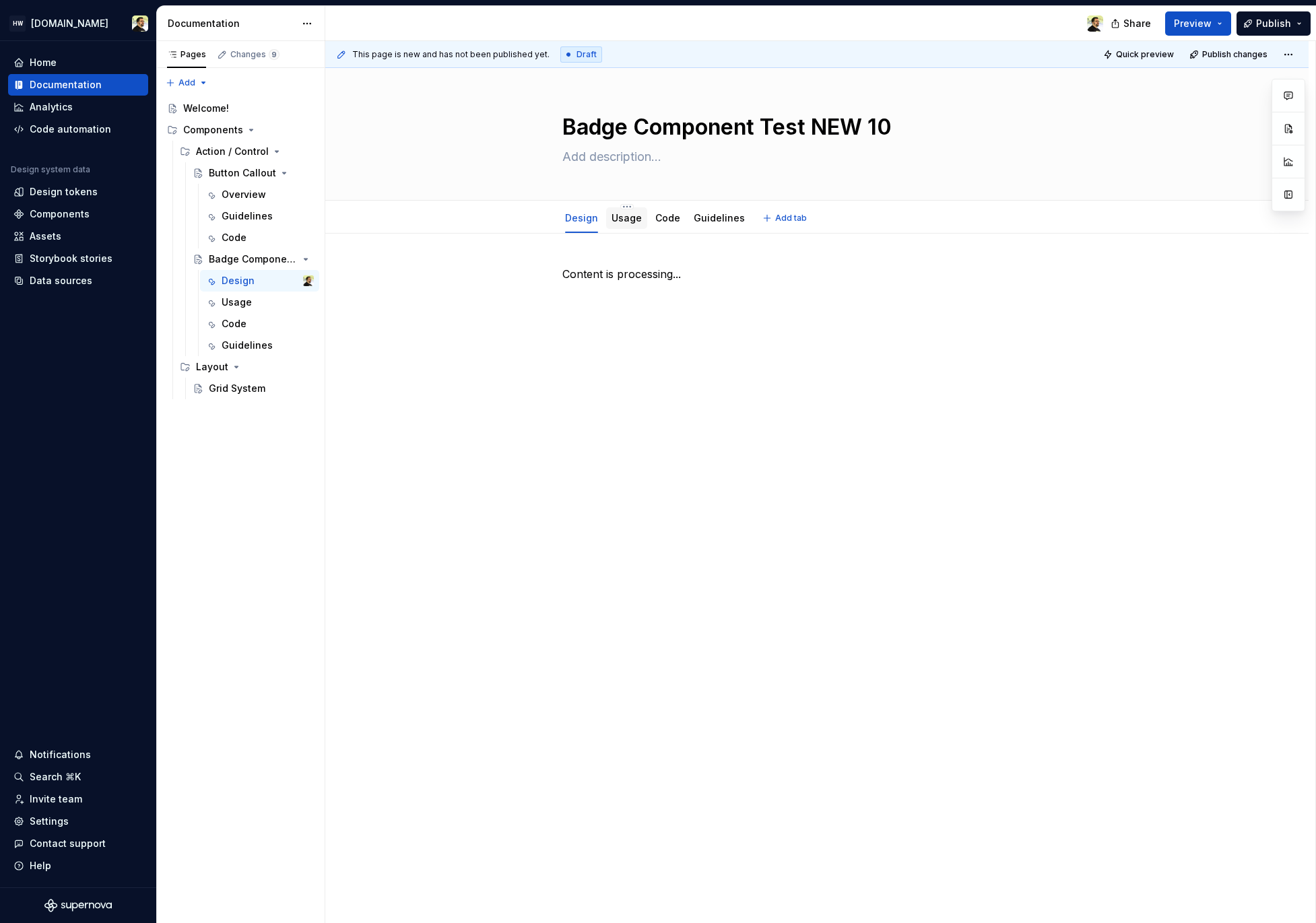
click at [621, 226] on div "Usage" at bounding box center [627, 218] width 31 height 16
click at [621, 214] on link "Usage" at bounding box center [627, 217] width 31 height 11
click at [227, 388] on div "Grid System" at bounding box center [237, 388] width 57 height 14
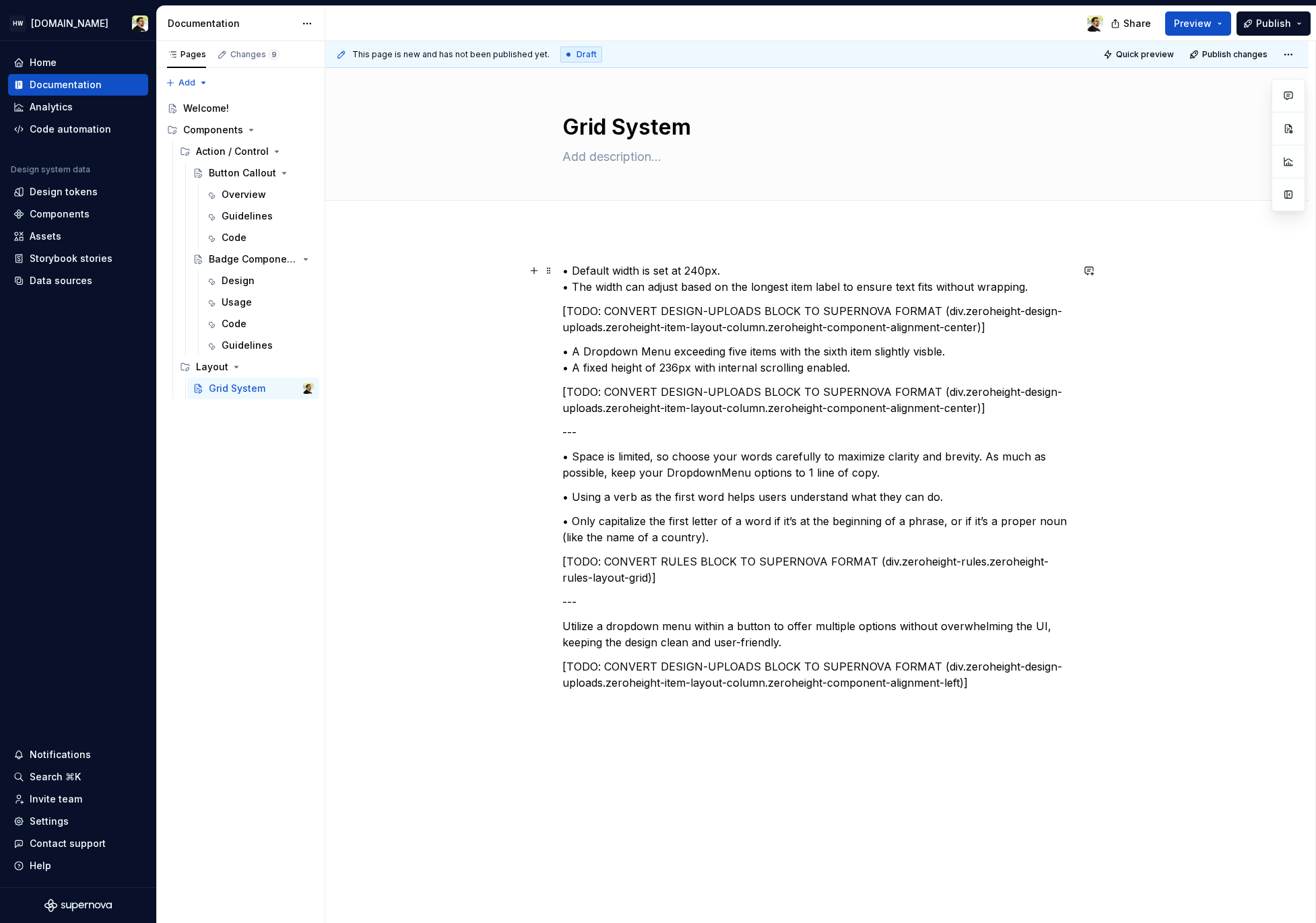
click at [617, 268] on p "• Default width is set at 240px. • The width can adjust based on the longest it…" at bounding box center [817, 278] width 510 height 32
drag, startPoint x: 571, startPoint y: 274, endPoint x: 766, endPoint y: 271, distance: 195.0
click at [766, 271] on p "• Default width is set at 240px. • The width can adjust based on the longest it…" at bounding box center [817, 278] width 510 height 32
copy p "Default width is set at 240px."
click at [228, 189] on div "Overview" at bounding box center [244, 195] width 44 height 14
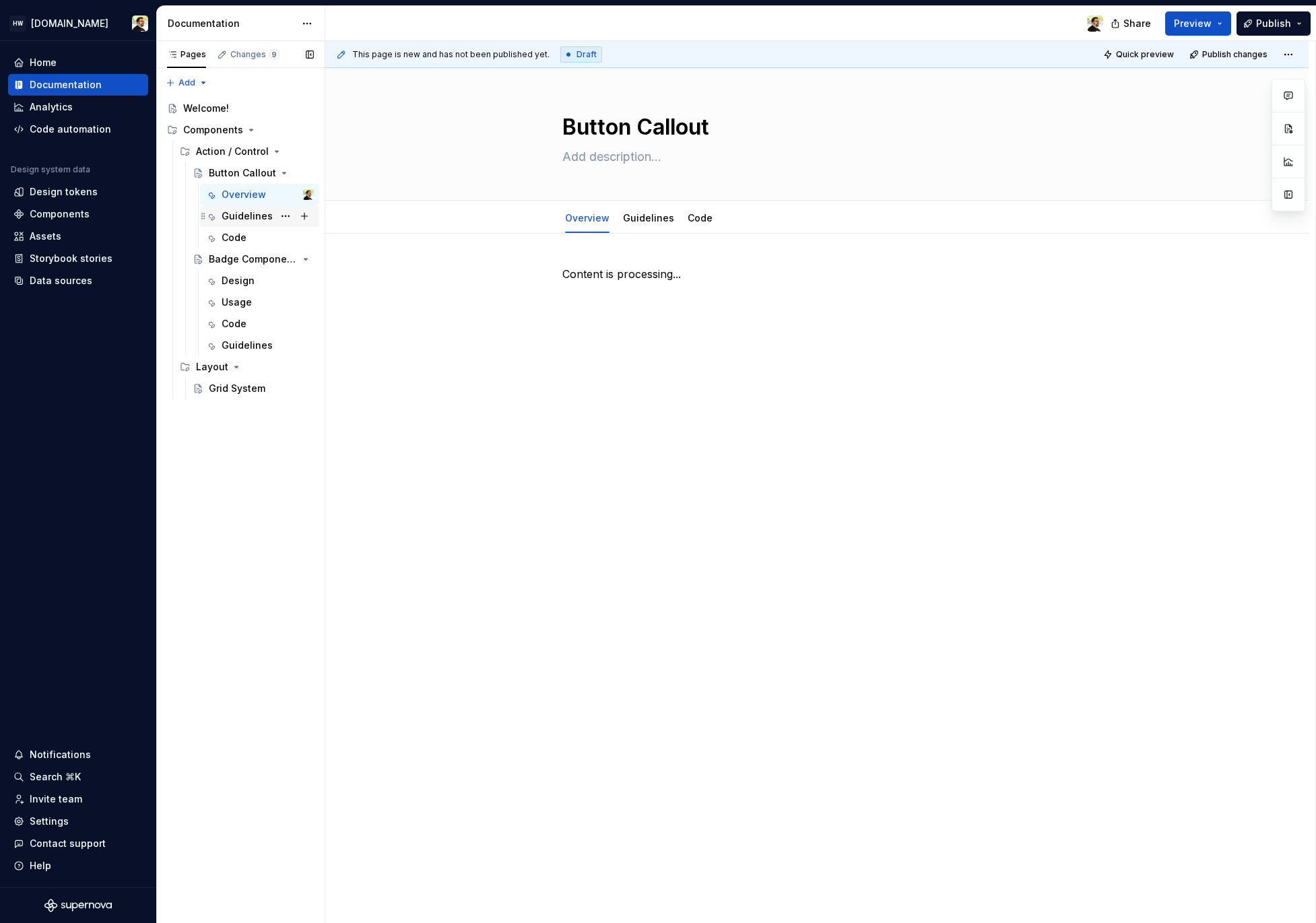
click at [240, 221] on div "Guidelines" at bounding box center [247, 216] width 51 height 14
click at [239, 244] on div "Code" at bounding box center [234, 238] width 25 height 14
click at [243, 199] on div "Overview" at bounding box center [244, 195] width 44 height 14
click at [290, 130] on button "Page tree" at bounding box center [285, 130] width 19 height 19
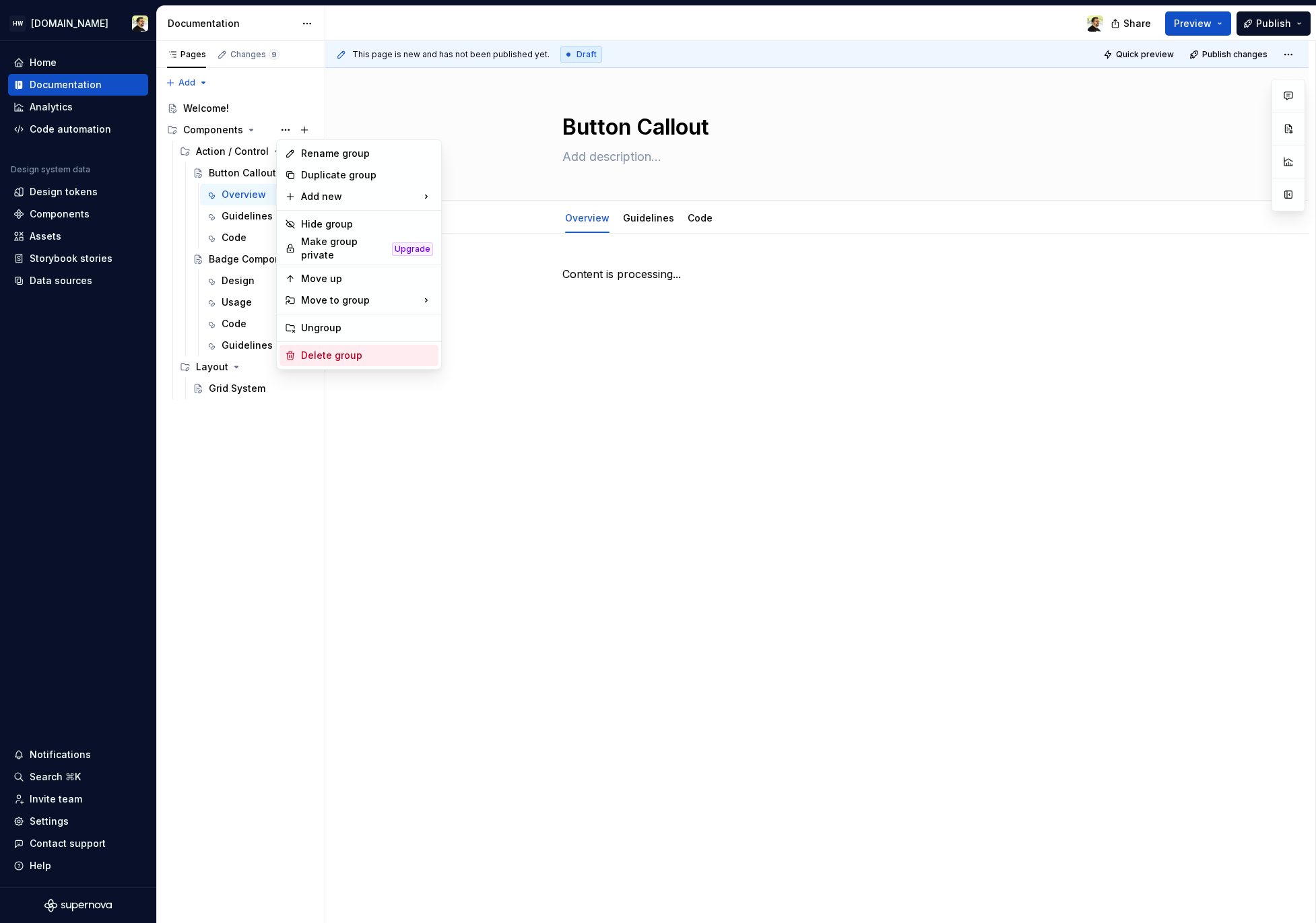
click at [348, 352] on div "Delete group" at bounding box center [367, 356] width 132 height 14
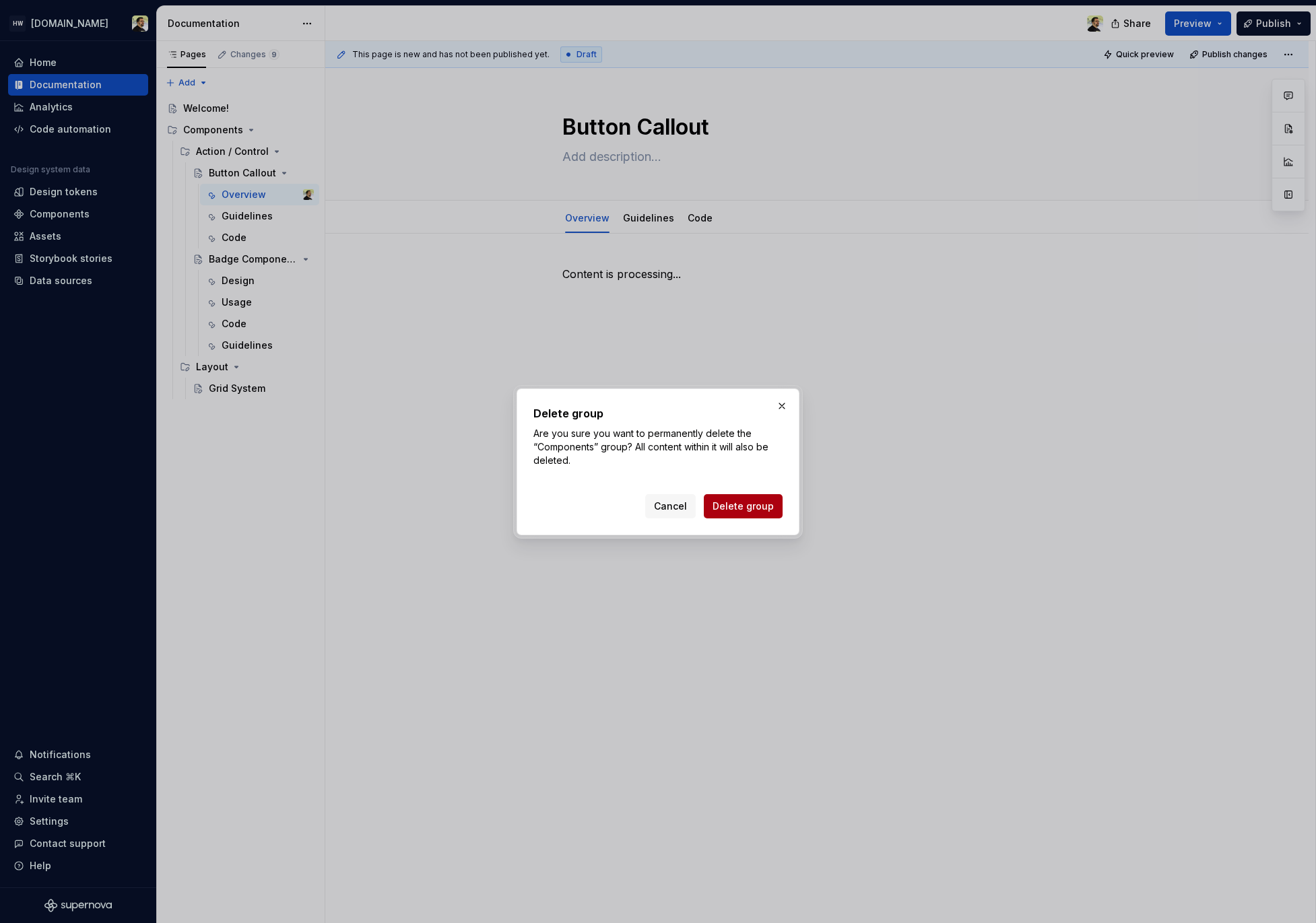
click at [748, 509] on span "Delete group" at bounding box center [744, 506] width 61 height 14
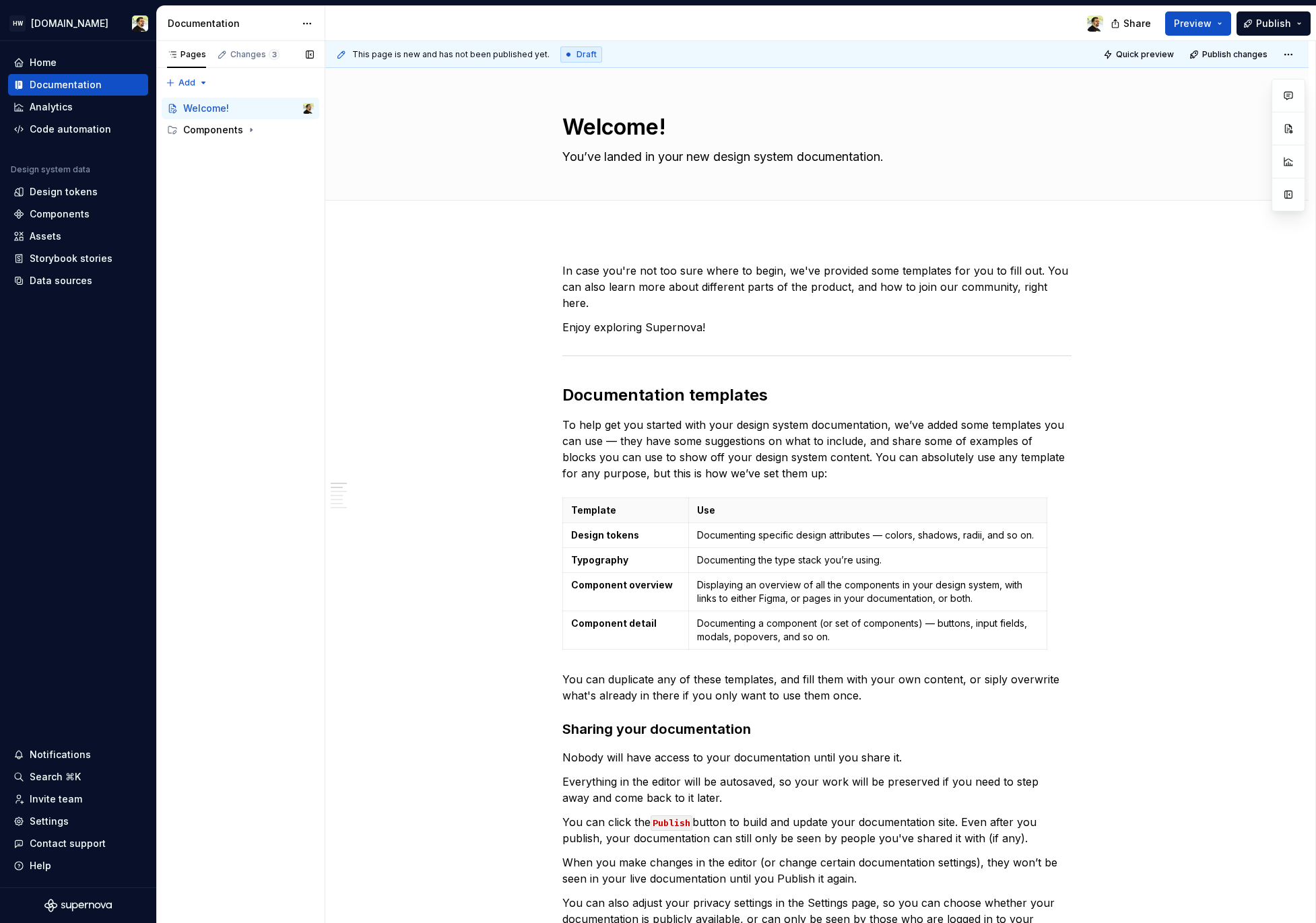
click at [236, 143] on div "Accessibility guide for tree Page tree. Navigate the tree with the arrow keys. …" at bounding box center [240, 118] width 168 height 51
click at [230, 130] on div "Components" at bounding box center [213, 130] width 60 height 14
click at [236, 154] on div "Action / Control" at bounding box center [228, 151] width 64 height 14
click at [236, 184] on div "Accessibility guide for tree Page tree. Navigate the tree with the arrow keys. …" at bounding box center [240, 139] width 168 height 94
click at [233, 172] on div "Button Callout" at bounding box center [234, 173] width 51 height 14
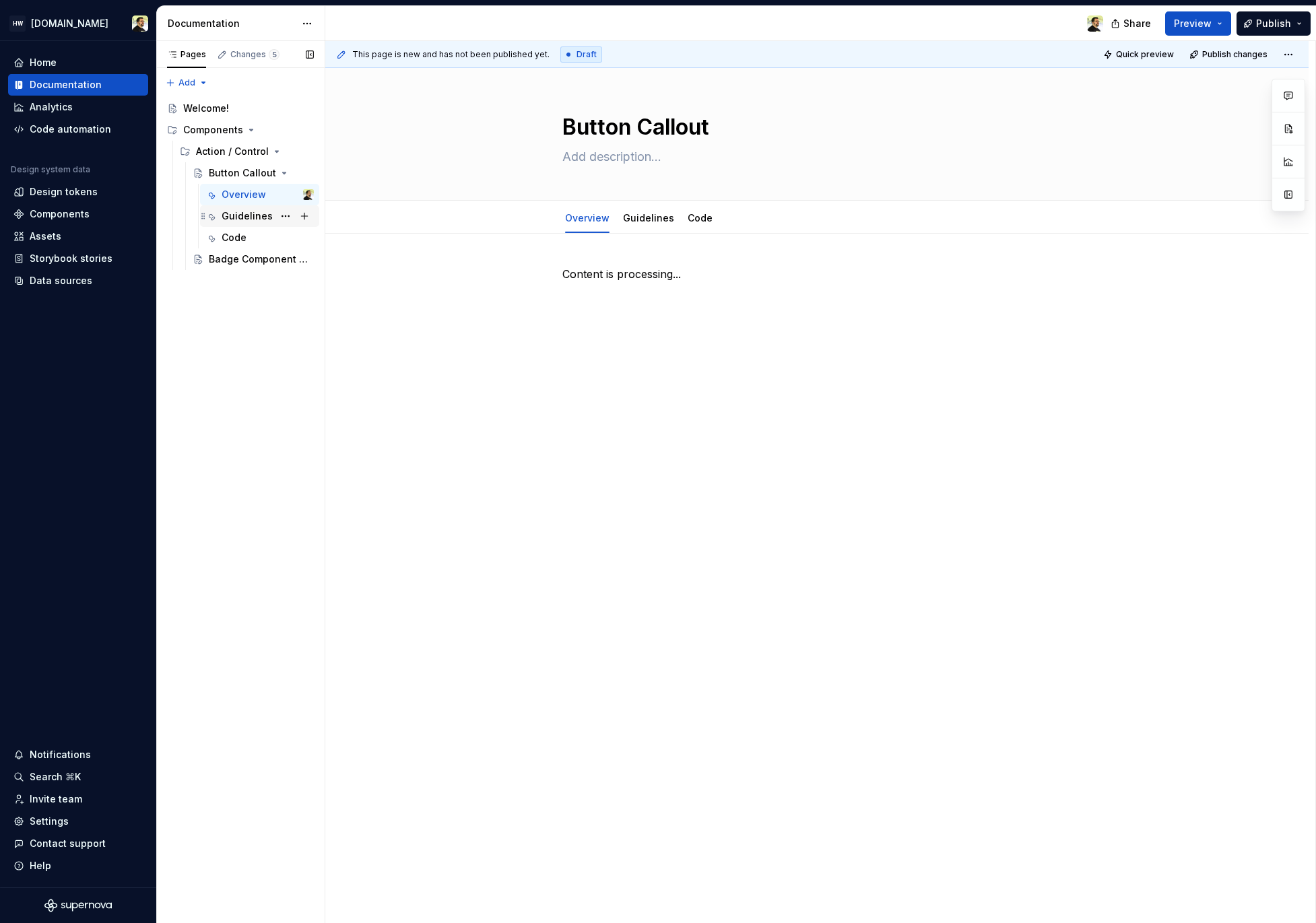
click at [237, 223] on div "Guidelines" at bounding box center [247, 216] width 51 height 14
click at [239, 239] on div "Code" at bounding box center [234, 238] width 25 height 14
click at [233, 265] on div "Badge Component Test NEW 10" at bounding box center [234, 259] width 51 height 14
click at [234, 318] on div "Pages Changes 6 Add Accessibility guide for tree Page tree. Navigate the tree w…" at bounding box center [240, 483] width 168 height 882
click at [234, 318] on div "Code" at bounding box center [234, 324] width 25 height 14
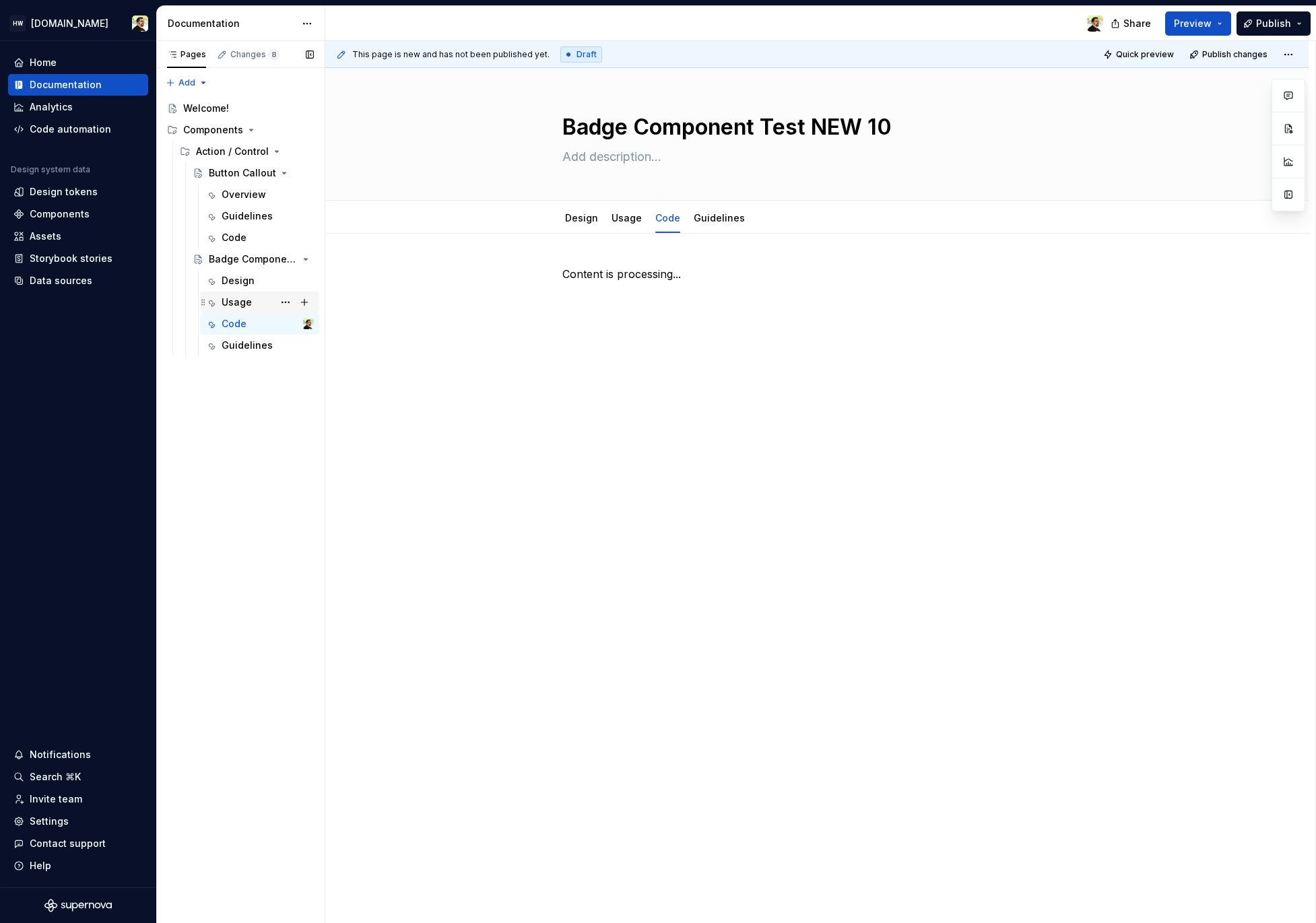
click at [236, 306] on div "Usage" at bounding box center [237, 303] width 31 height 14
click at [231, 352] on div "Guidelines" at bounding box center [247, 346] width 51 height 14
click at [231, 366] on icon "Page tree" at bounding box center [236, 367] width 11 height 11
click at [228, 384] on div "Grid System" at bounding box center [237, 388] width 57 height 14
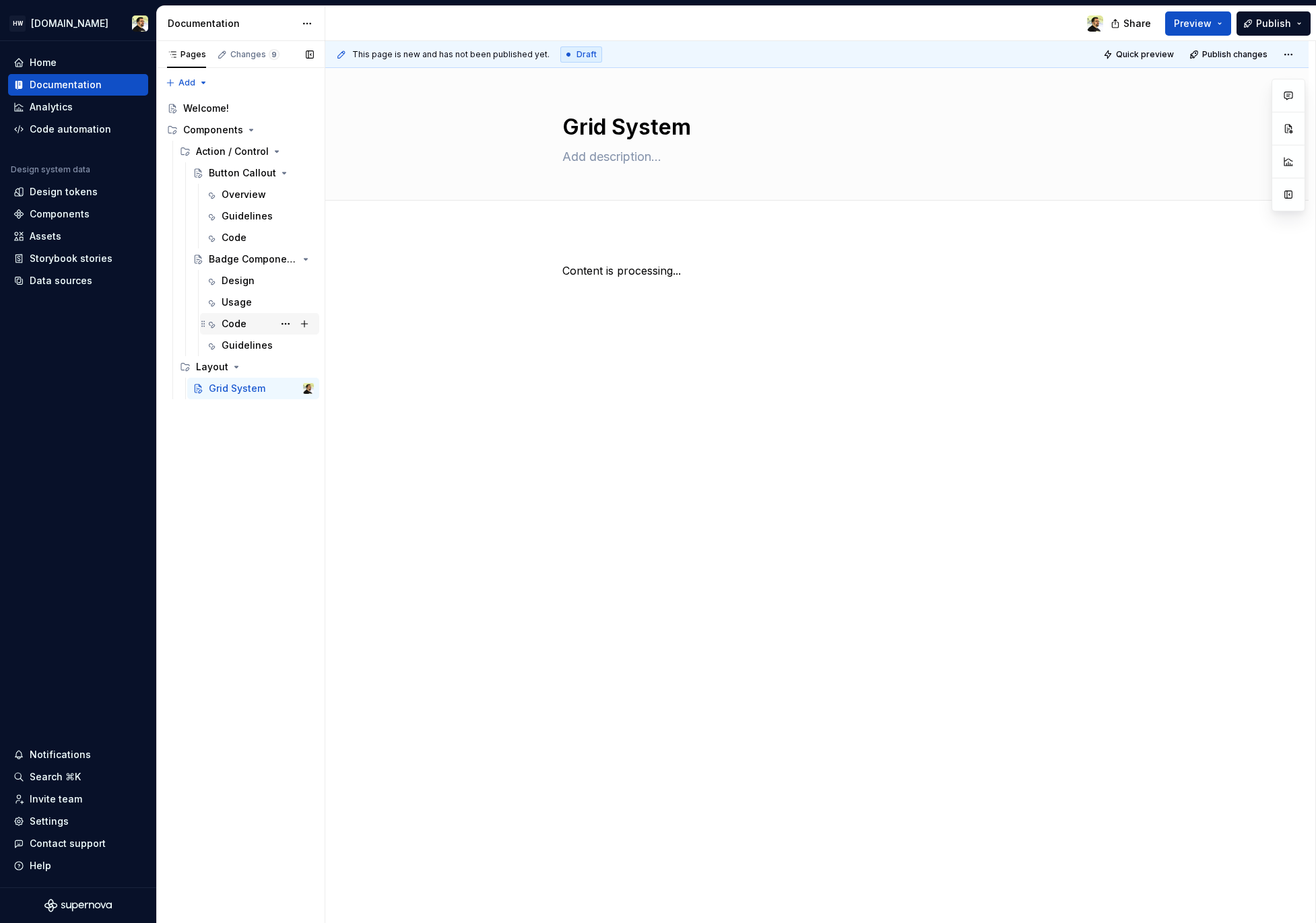
click at [248, 324] on div "Code" at bounding box center [268, 323] width 93 height 19
click at [221, 388] on div "Grid System" at bounding box center [237, 388] width 57 height 14
click at [228, 344] on div "Guidelines" at bounding box center [247, 346] width 51 height 14
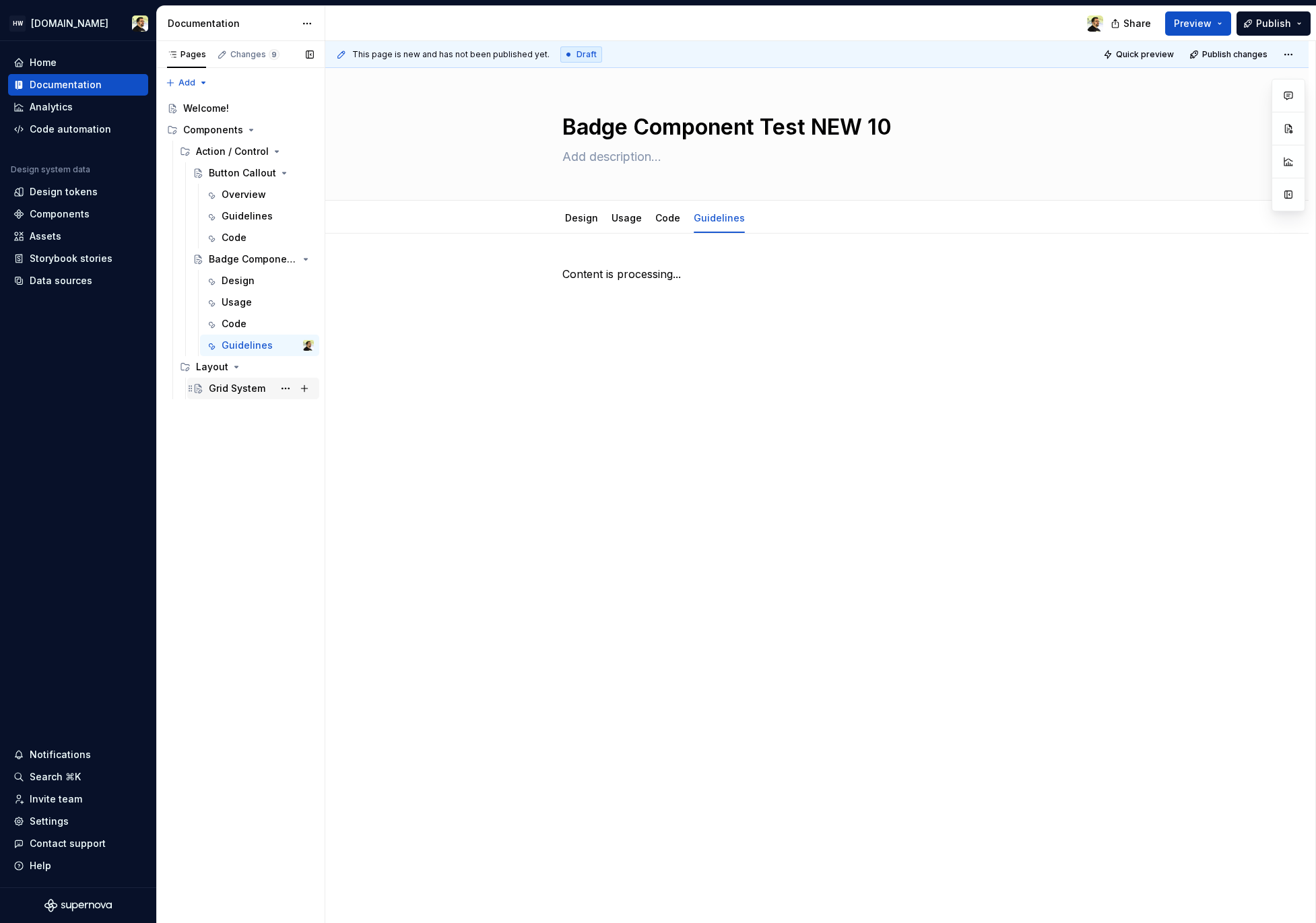
click at [230, 395] on div "Grid System" at bounding box center [261, 388] width 105 height 19
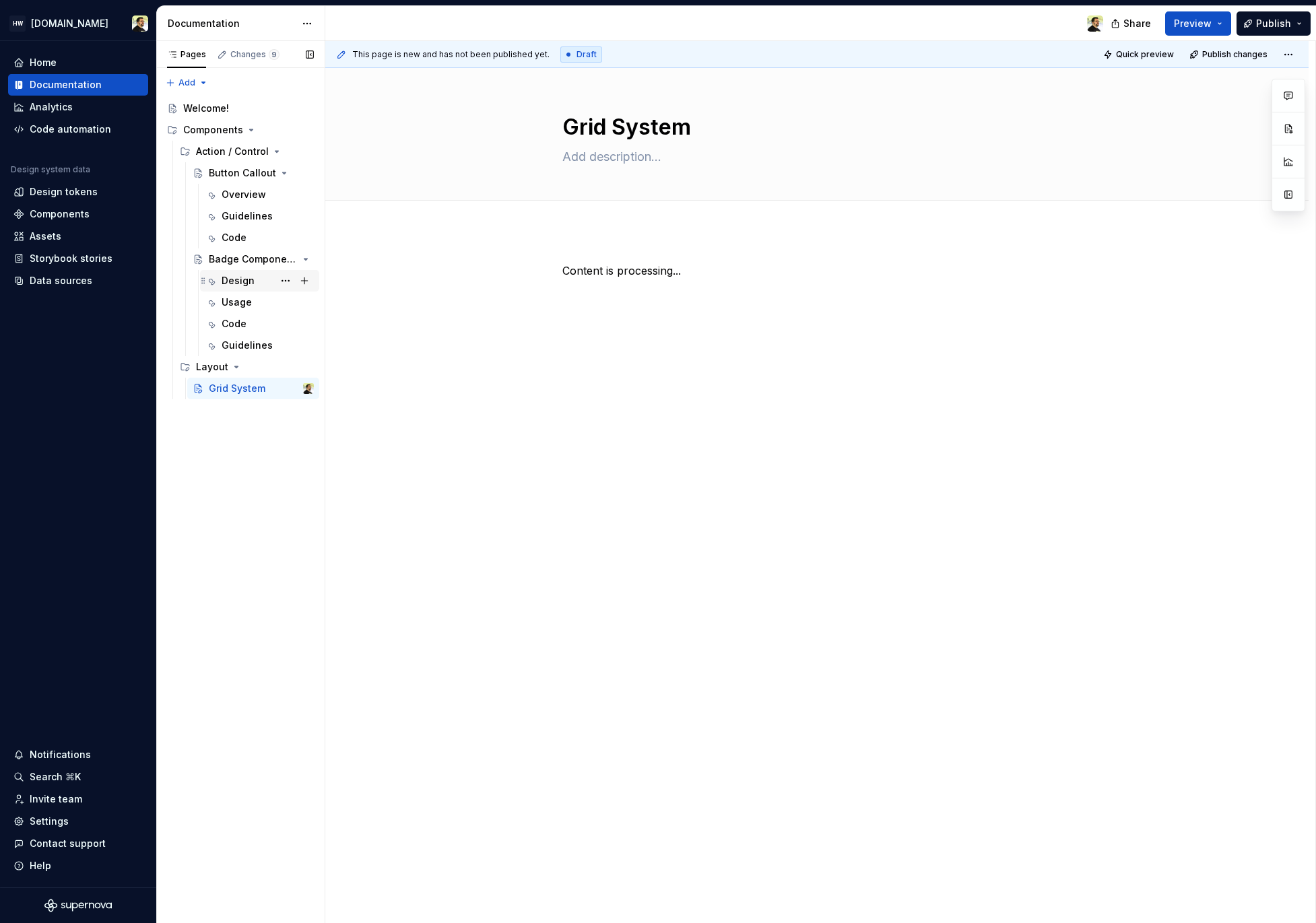
click at [233, 290] on div "Design" at bounding box center [260, 281] width 119 height 21
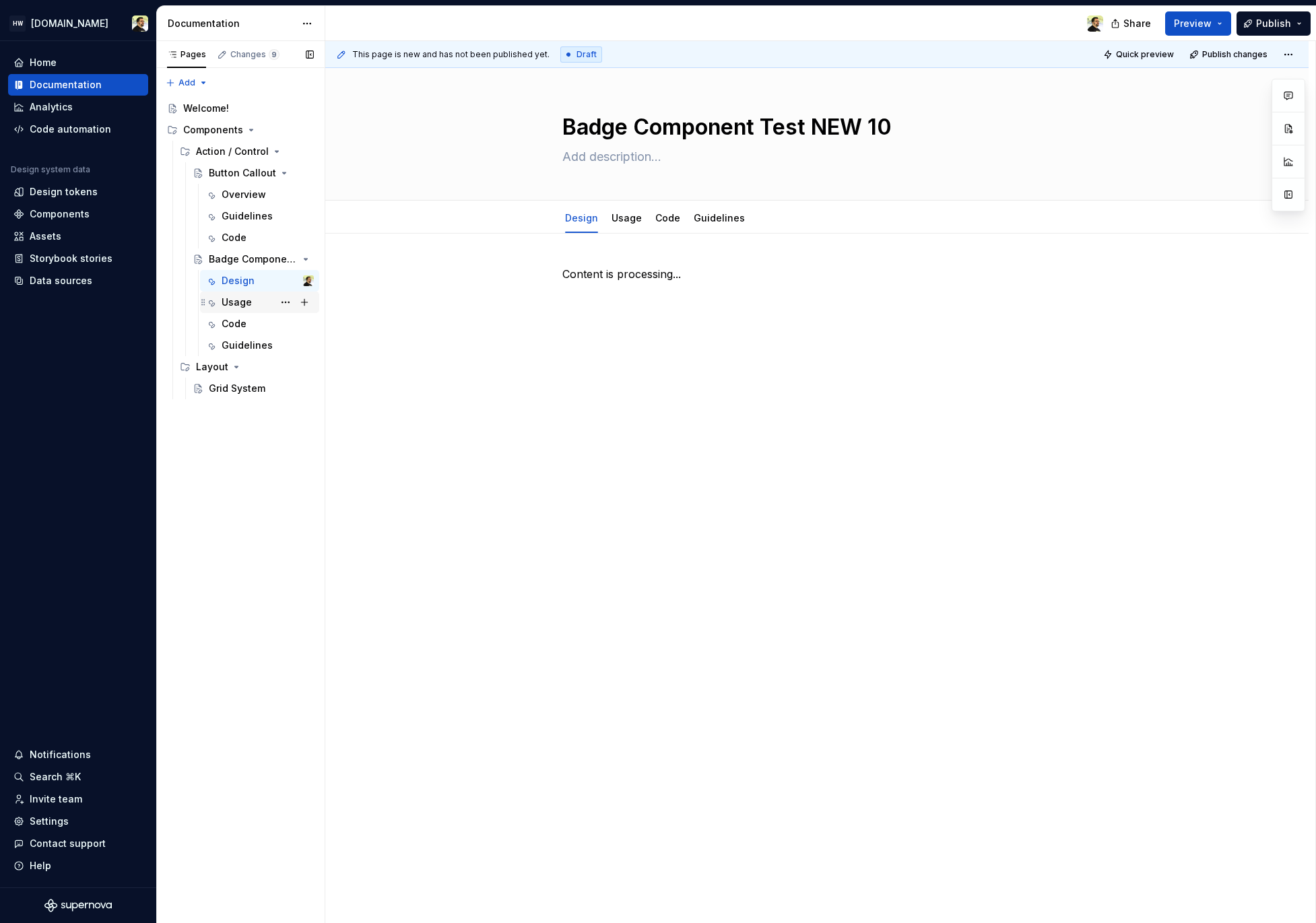
click at [232, 310] on div "Usage" at bounding box center [268, 302] width 93 height 19
click at [249, 195] on div "Overview" at bounding box center [244, 195] width 44 height 14
click at [240, 219] on div "Guidelines" at bounding box center [247, 216] width 51 height 14
click at [243, 241] on div "Code" at bounding box center [234, 238] width 25 height 14
click at [225, 390] on div "Grid System" at bounding box center [237, 388] width 57 height 14
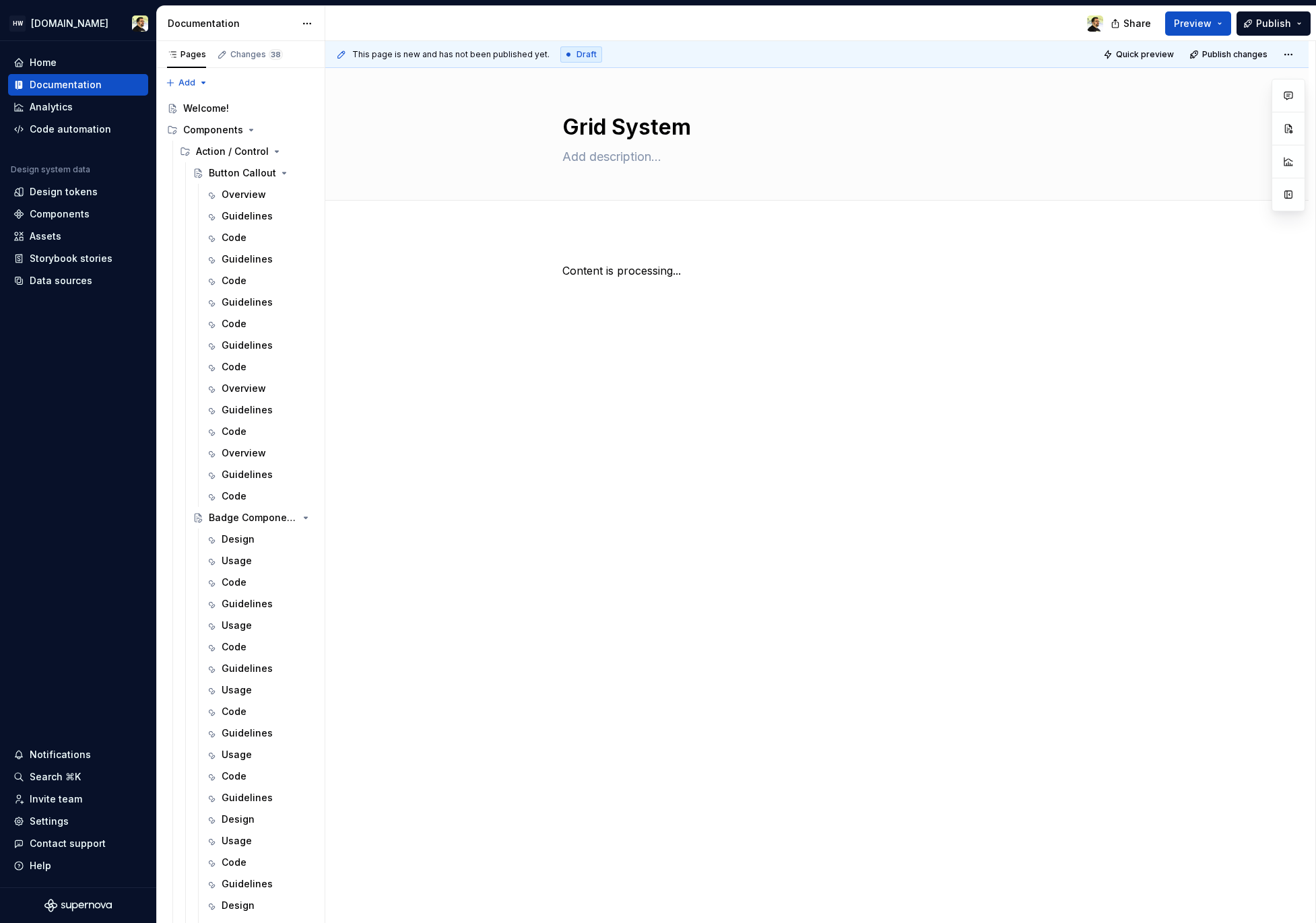
scroll to position [98, 0]
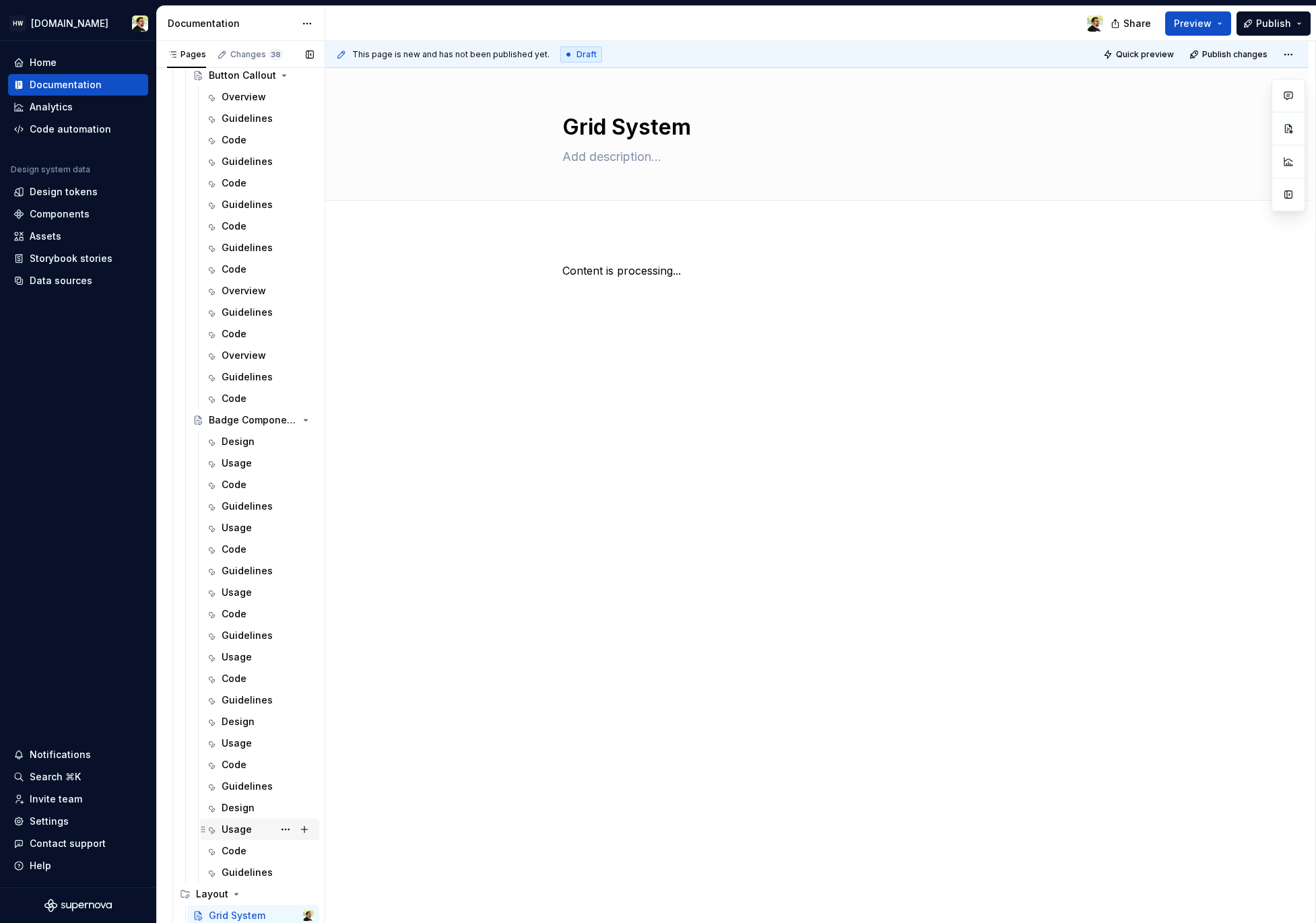
click at [252, 831] on div "Usage" at bounding box center [268, 829] width 93 height 19
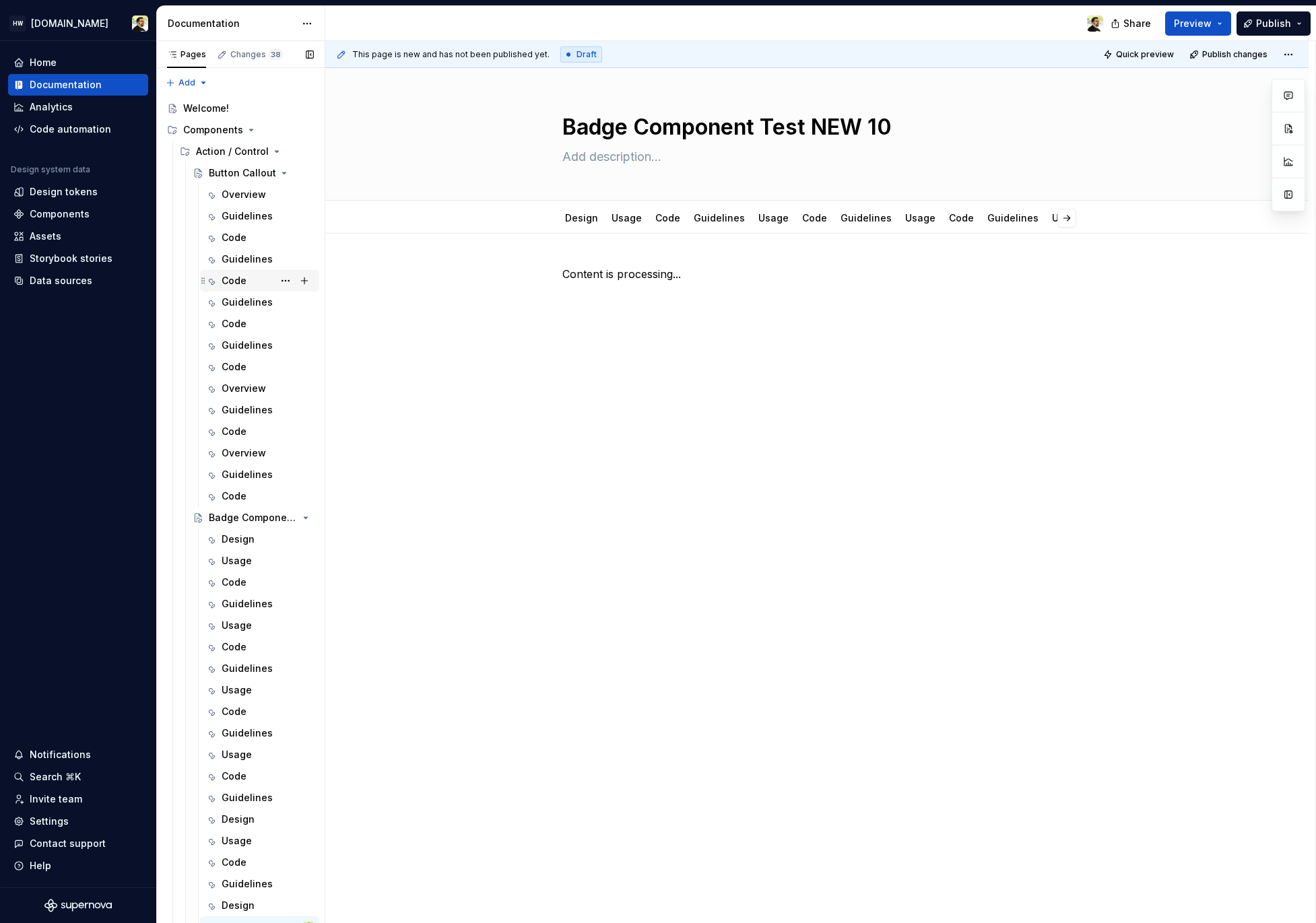
click at [249, 279] on div "Code" at bounding box center [268, 281] width 93 height 19
click at [279, 154] on button "Page tree" at bounding box center [285, 151] width 19 height 19
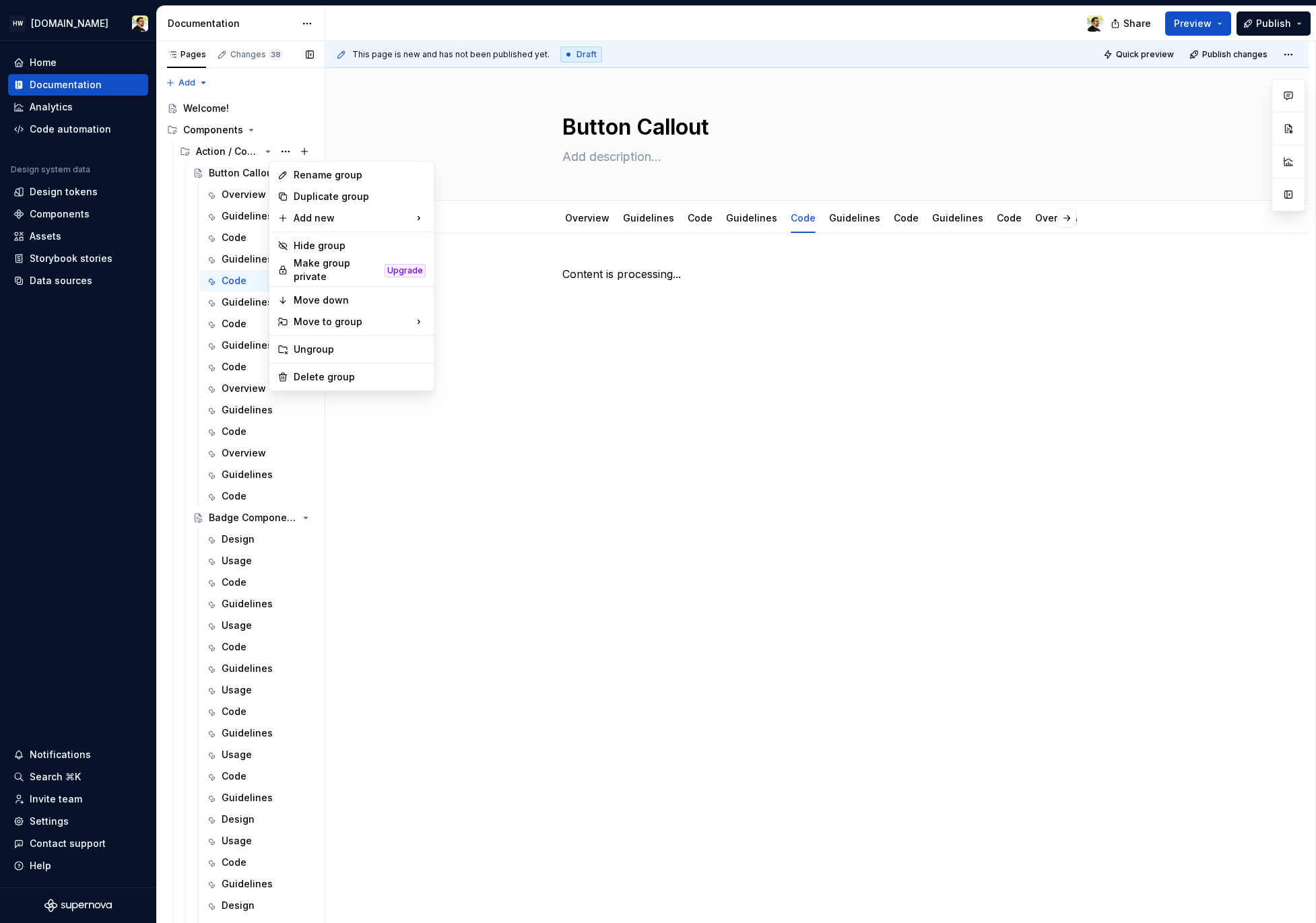
click at [279, 157] on div "Pages Changes 38 Add Accessibility guide for tree Page tree. Navigate the tree …" at bounding box center [240, 485] width 168 height 888
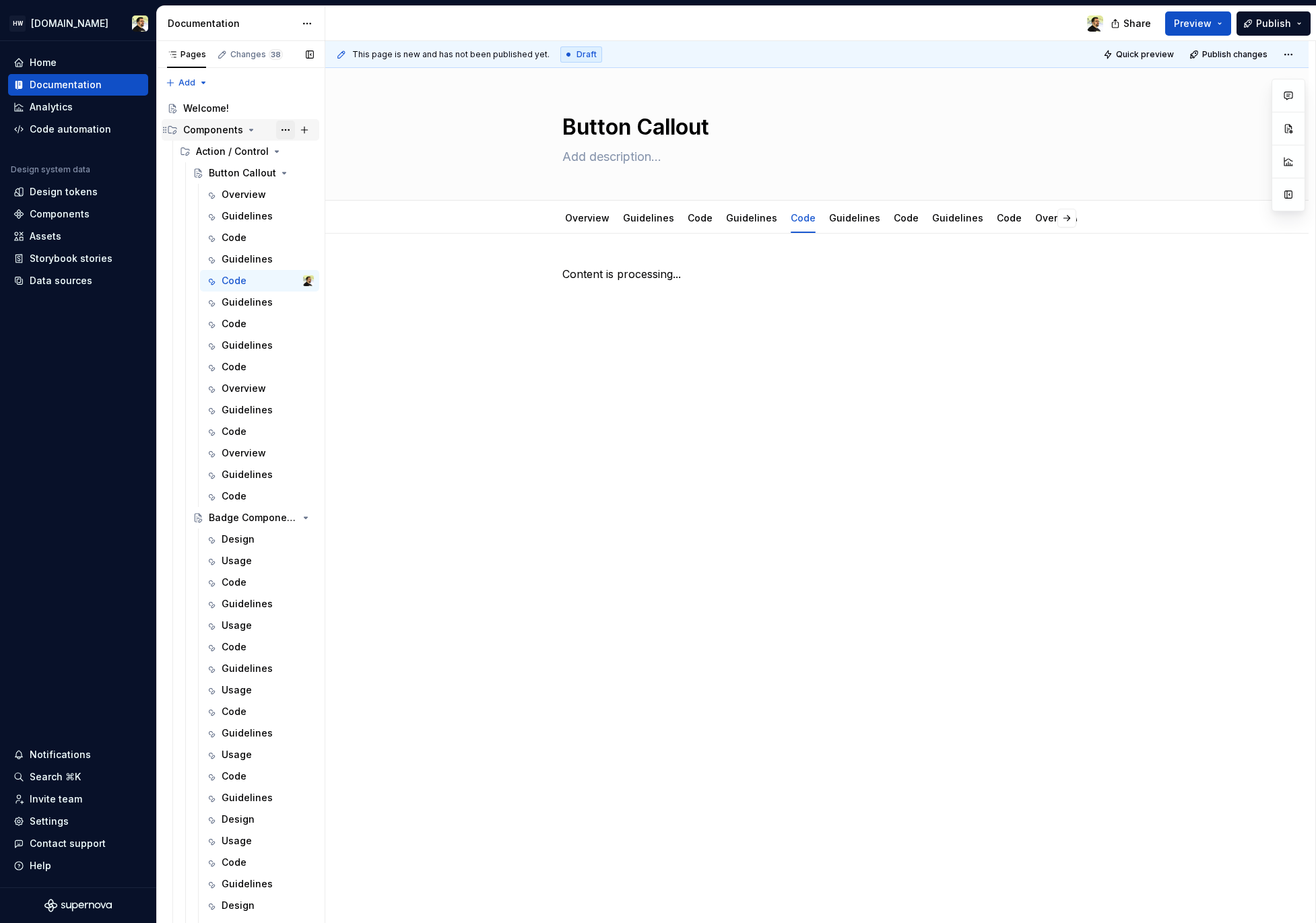
click at [283, 130] on button "Page tree" at bounding box center [285, 130] width 19 height 19
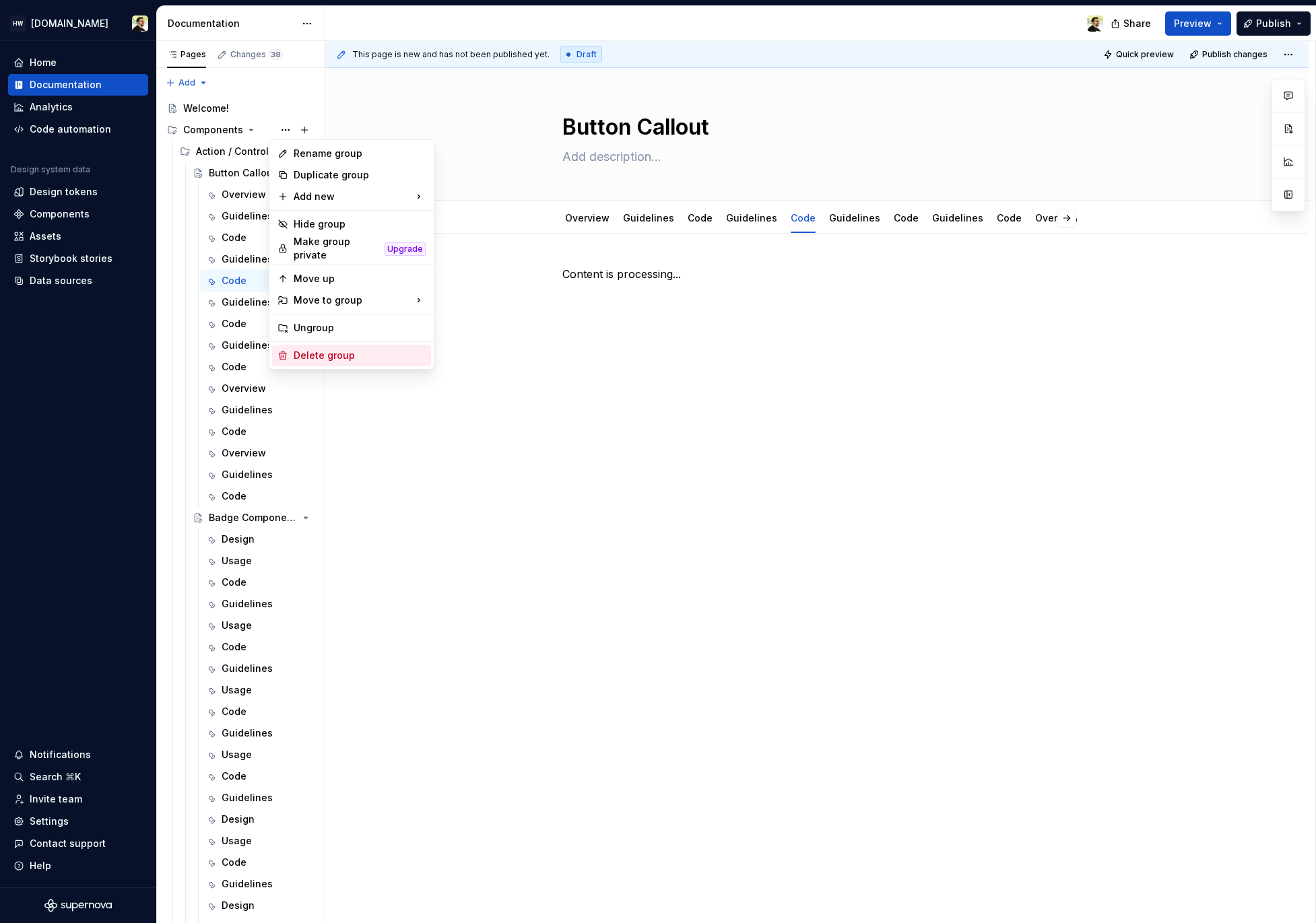
click at [312, 349] on div "Delete group" at bounding box center [360, 356] width 132 height 14
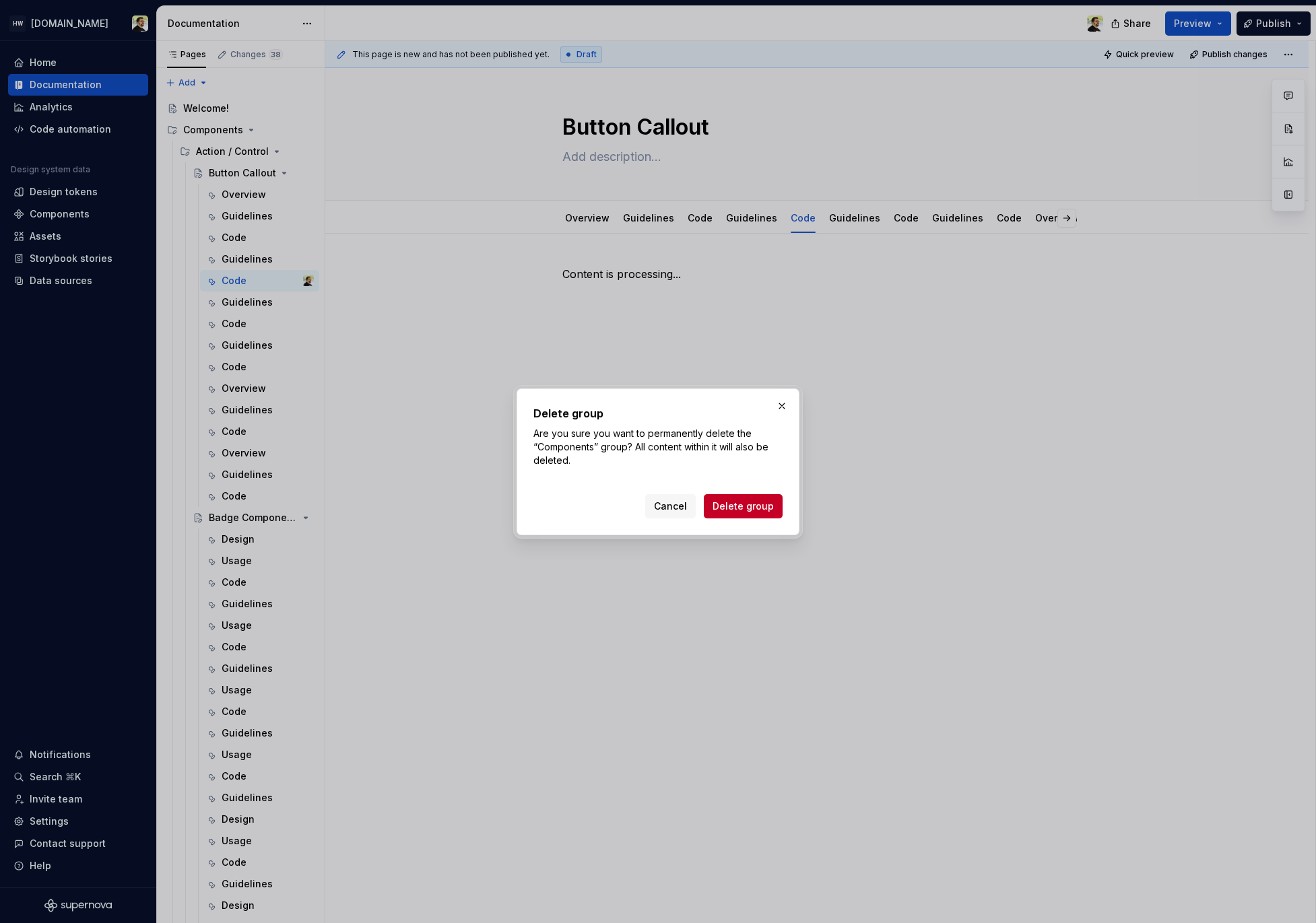
click at [755, 518] on div "Delete group Are you sure you want to permanently delete the “Components” group…" at bounding box center [658, 462] width 283 height 147
click at [755, 513] on button "Delete group" at bounding box center [743, 506] width 79 height 24
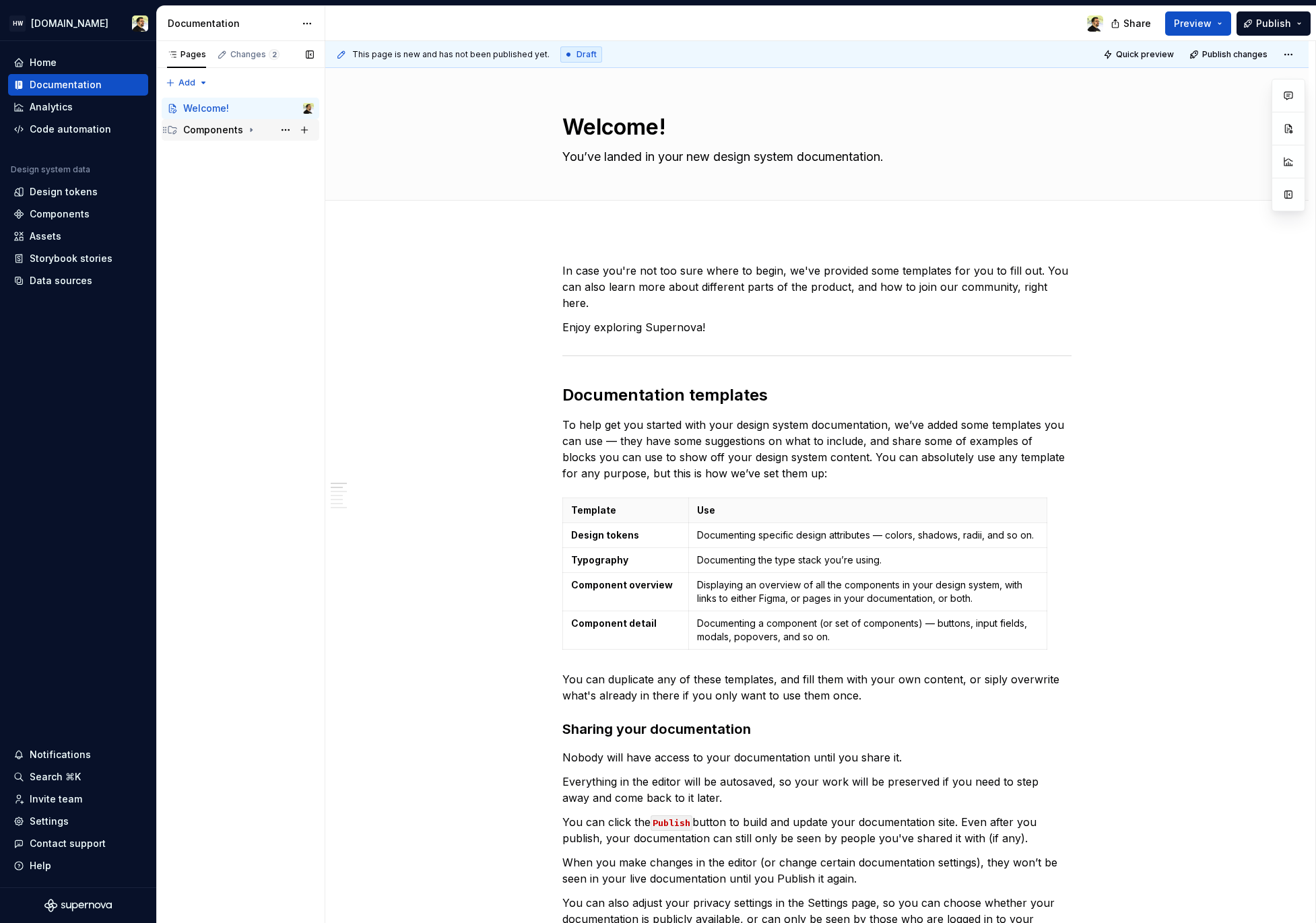
click at [236, 121] on div "Components" at bounding box center [248, 130] width 131 height 19
click at [232, 151] on div "Action / Control" at bounding box center [228, 151] width 64 height 14
click at [240, 175] on div "Button Callout" at bounding box center [234, 173] width 51 height 14
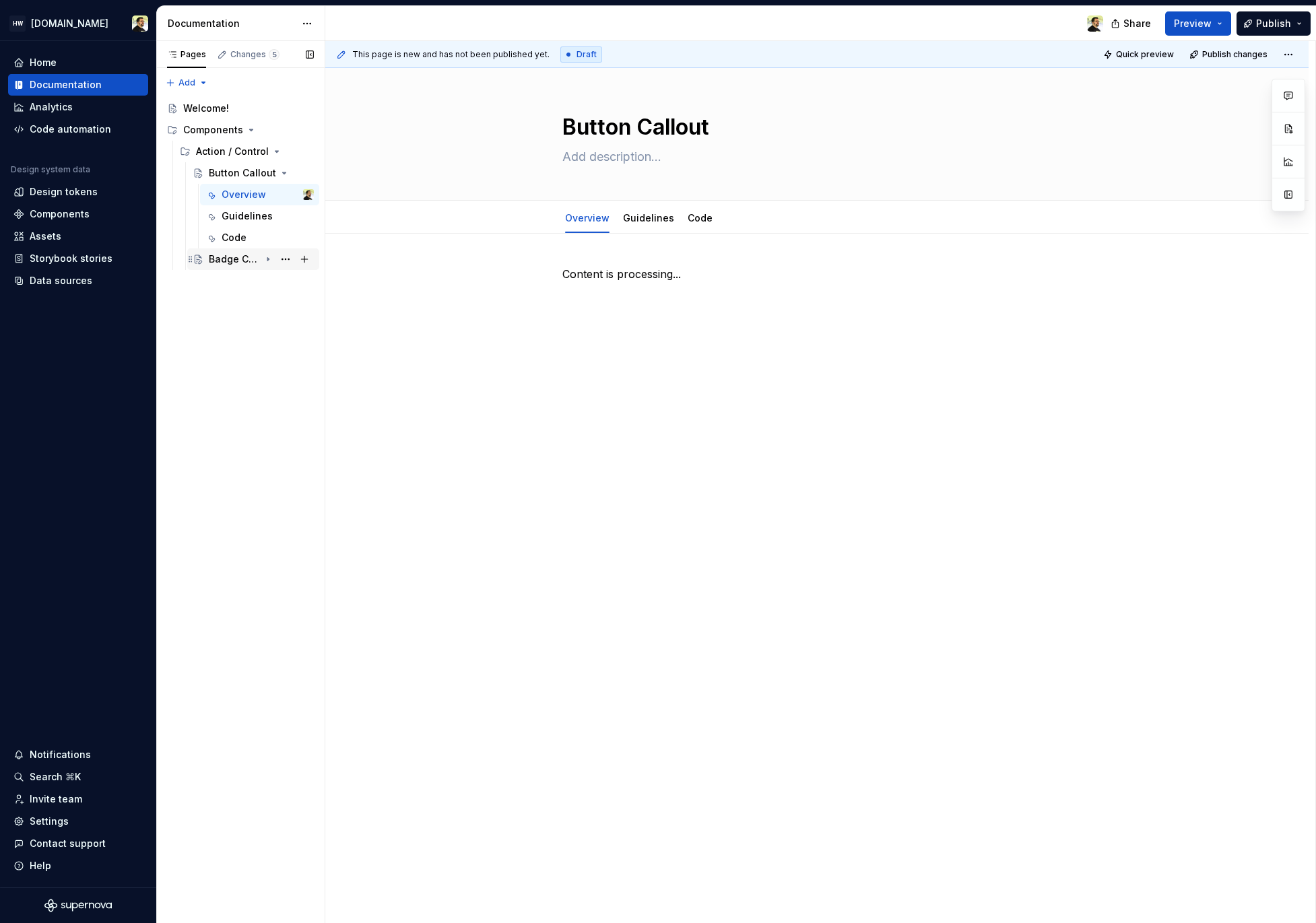
click at [255, 262] on div "Badge Component Test NEW 10" at bounding box center [234, 259] width 51 height 14
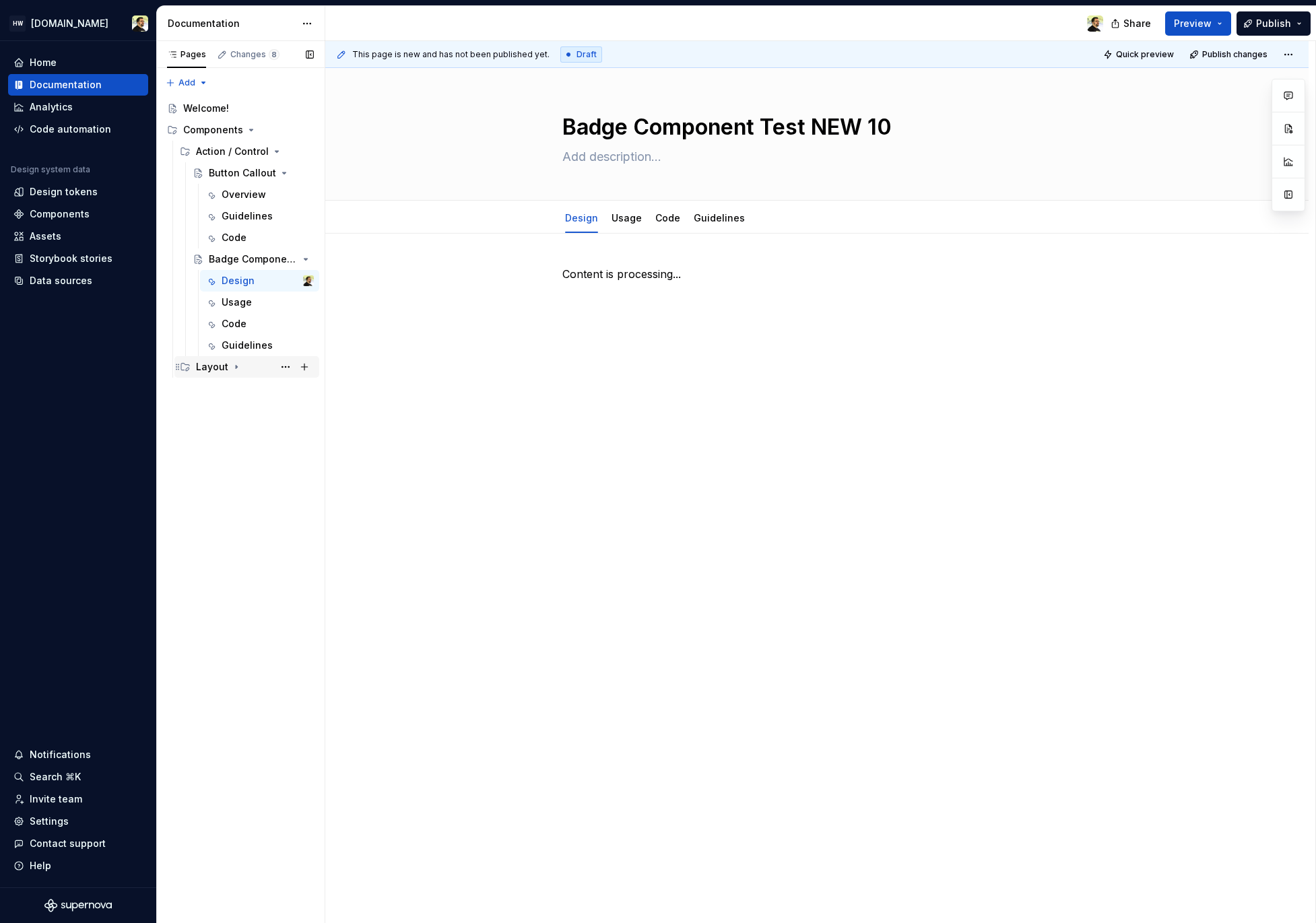
click at [223, 362] on div "Layout" at bounding box center [212, 367] width 32 height 14
click at [230, 392] on div "Grid System" at bounding box center [237, 388] width 57 height 14
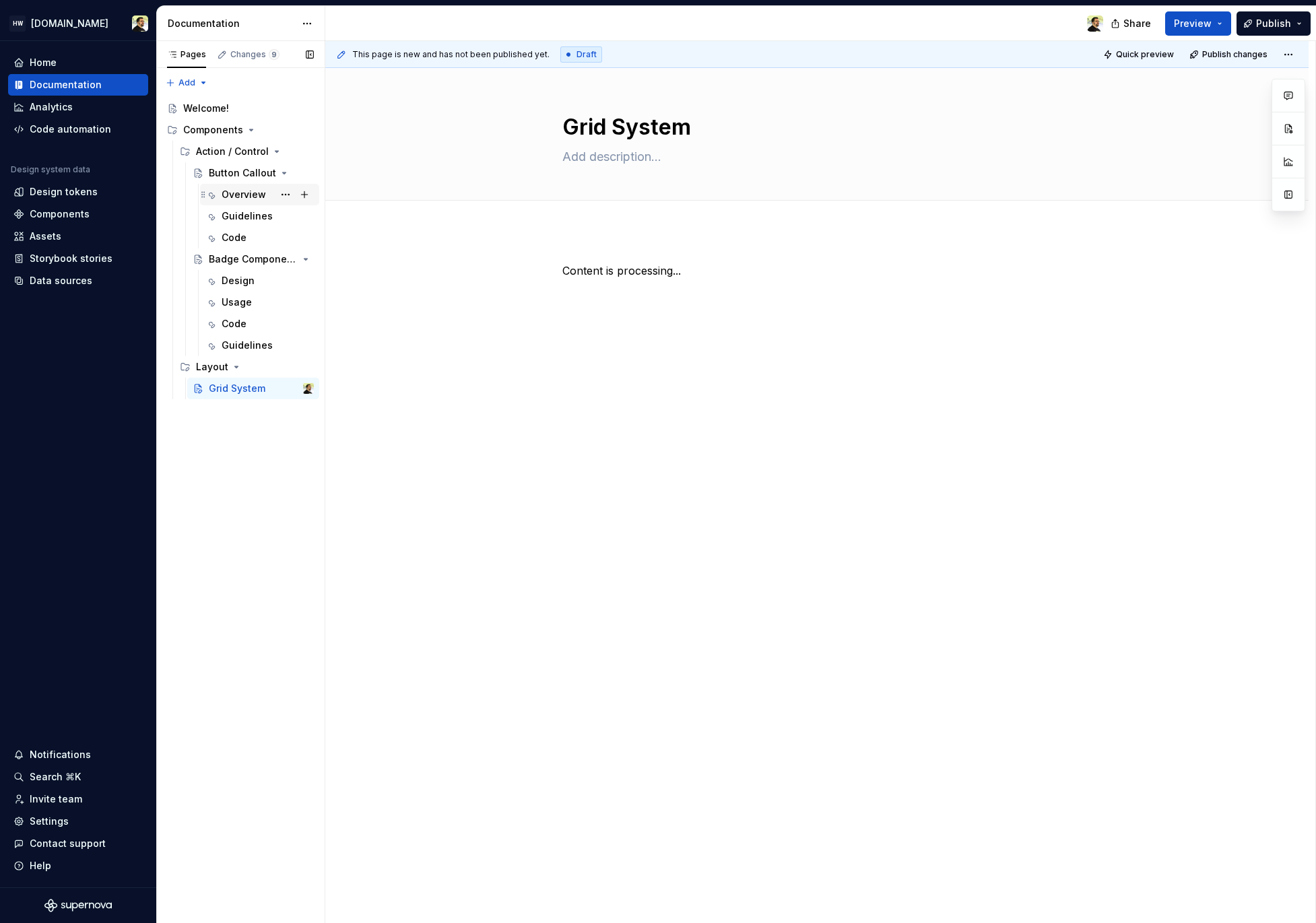
click at [251, 193] on div "Overview" at bounding box center [244, 195] width 44 height 14
click at [243, 385] on div "Grid System" at bounding box center [237, 388] width 57 height 14
type textarea "*"
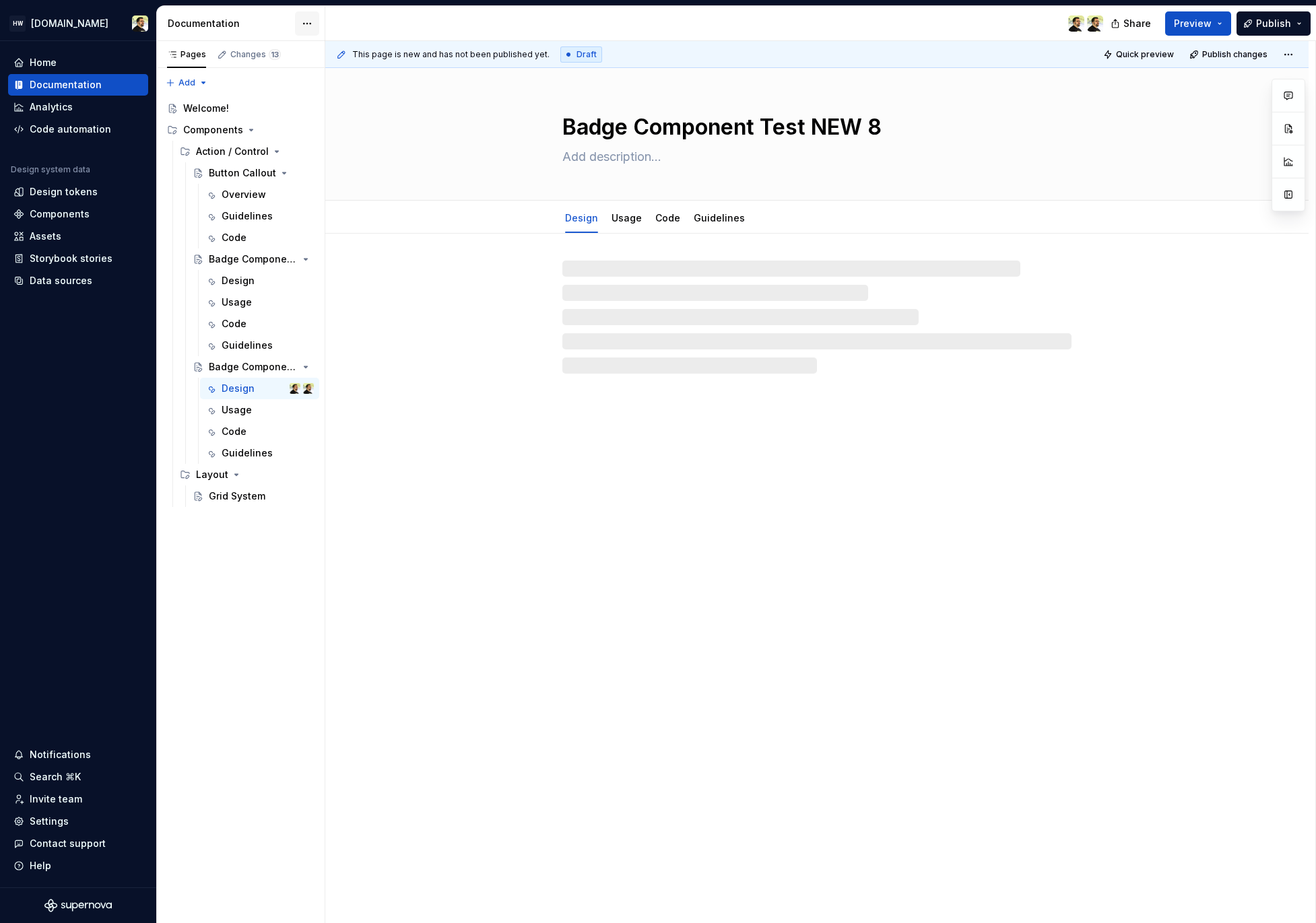
click at [307, 31] on html "HW [DOMAIN_NAME] Home Documentation Analytics Code automation Design system dat…" at bounding box center [658, 461] width 1316 height 923
click at [339, 134] on div "Documentation settings" at bounding box center [383, 140] width 128 height 14
type textarea "*"
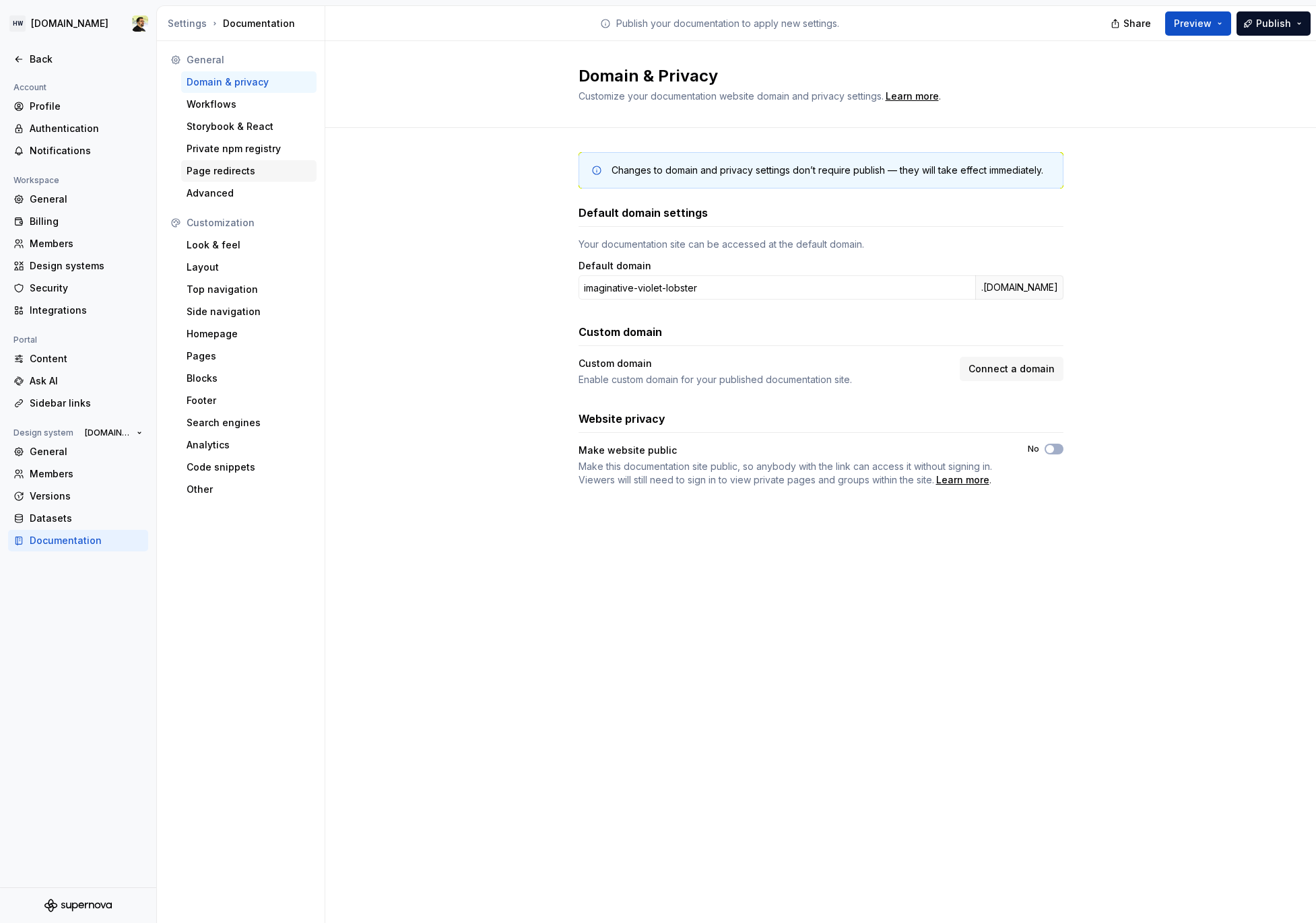
click at [243, 178] on div "Page redirects" at bounding box center [249, 171] width 135 height 21
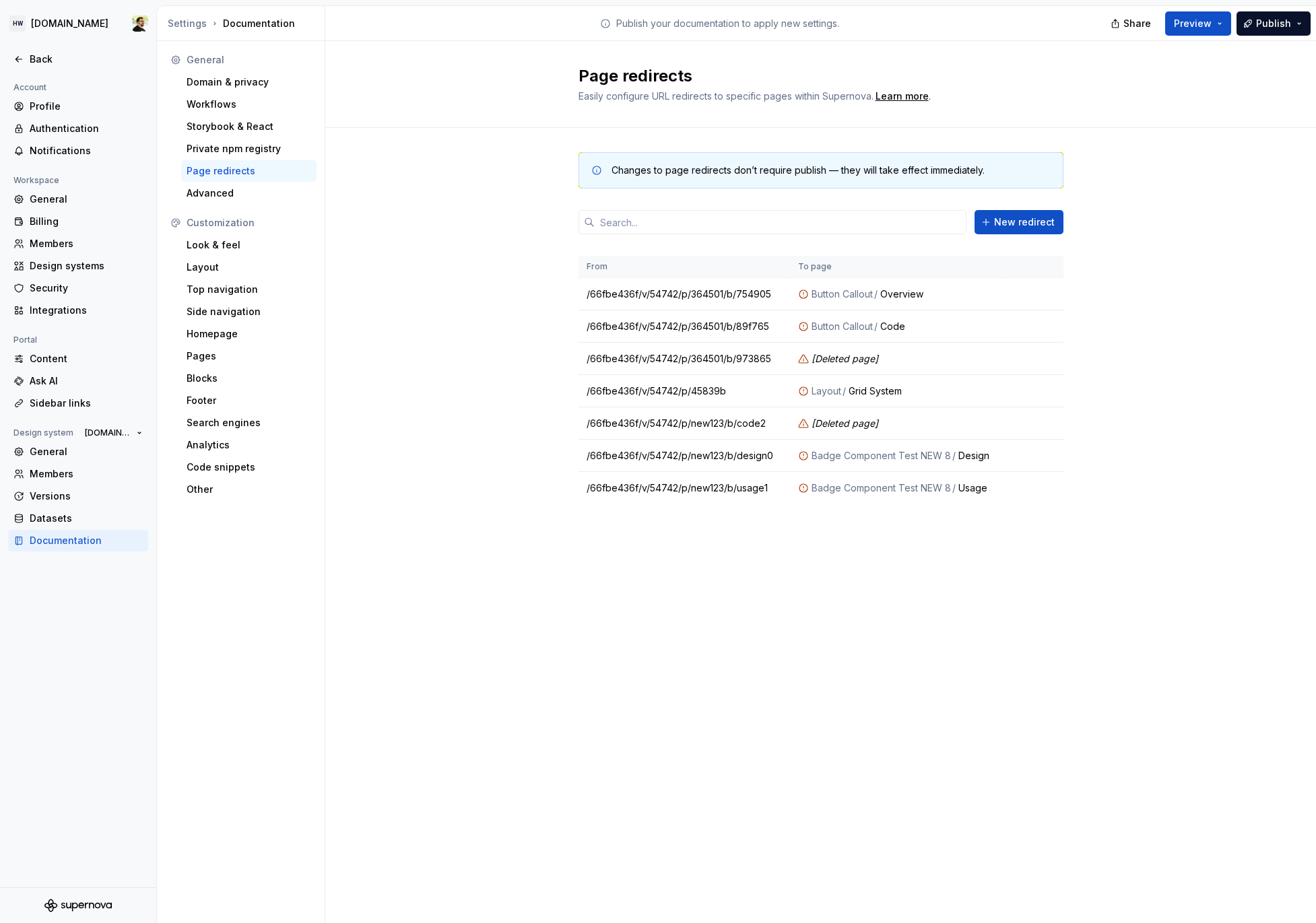
click at [533, 569] on div "Page redirects Easily configure URL redirects to specific pages within Supernov…" at bounding box center [820, 482] width 991 height 882
click at [1044, 297] on button "button" at bounding box center [1046, 293] width 19 height 19
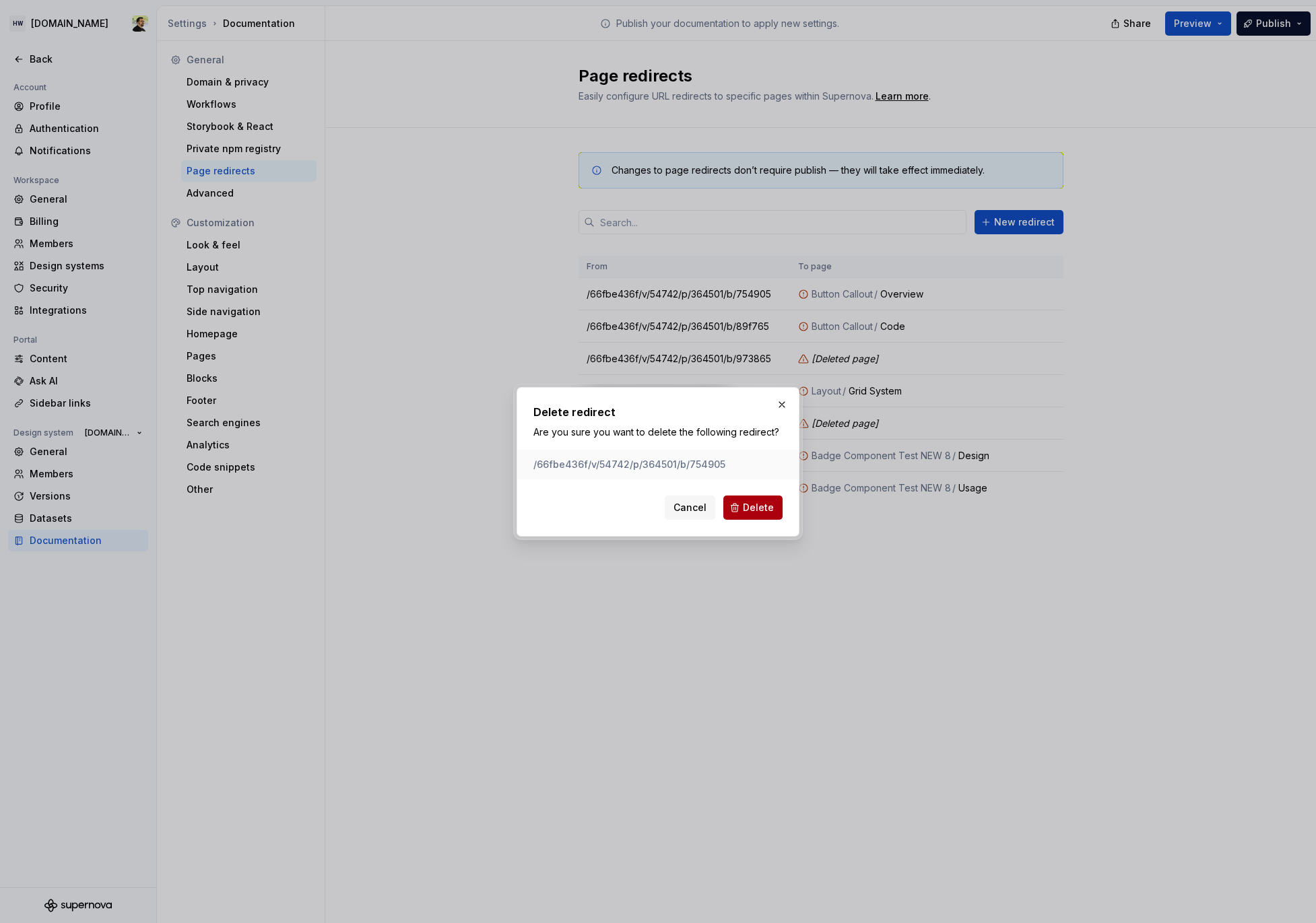
click at [752, 509] on span "Delete" at bounding box center [758, 508] width 31 height 14
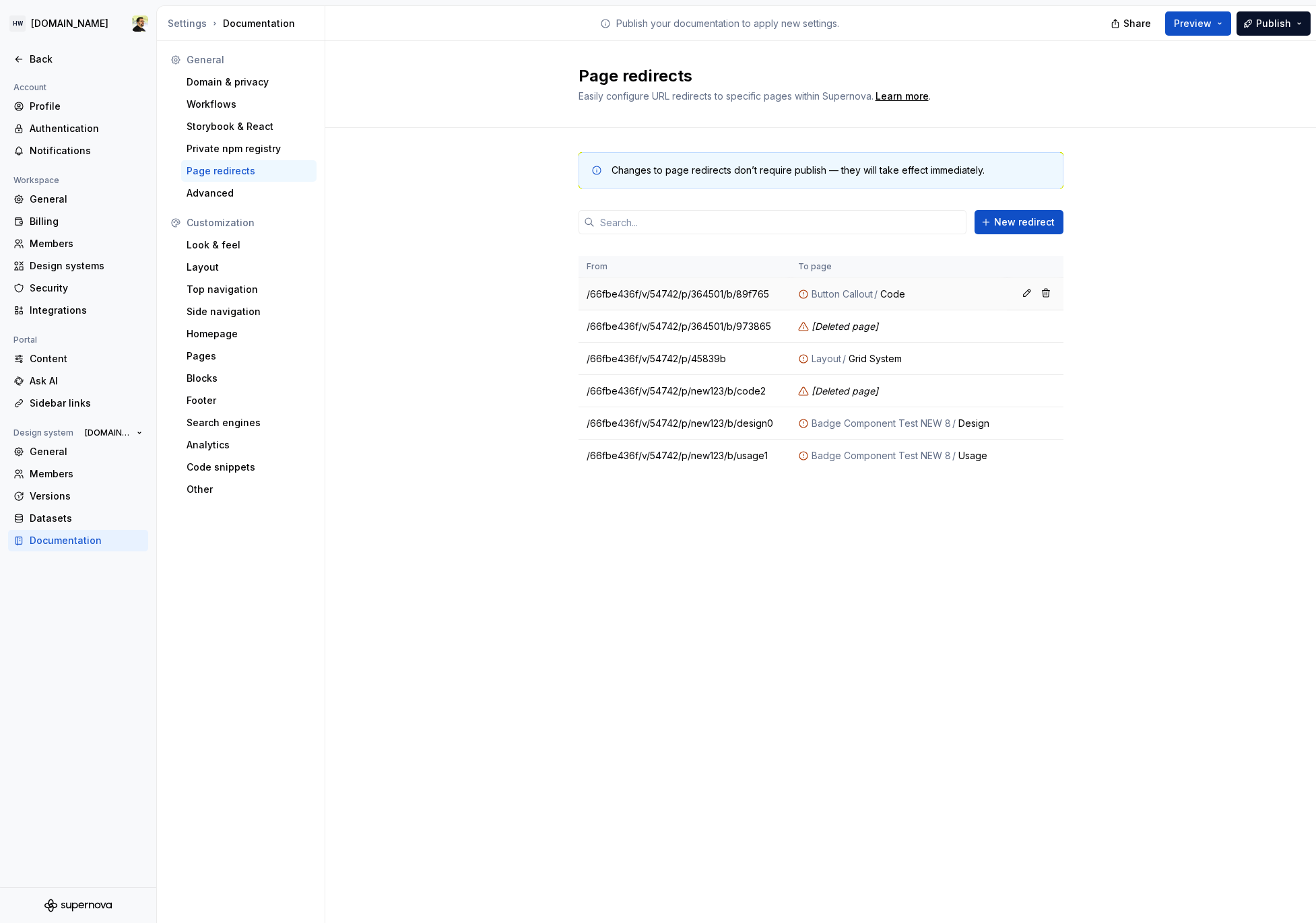
click at [1051, 302] on td at bounding box center [1035, 294] width 57 height 32
click at [1051, 294] on button "button" at bounding box center [1046, 293] width 19 height 19
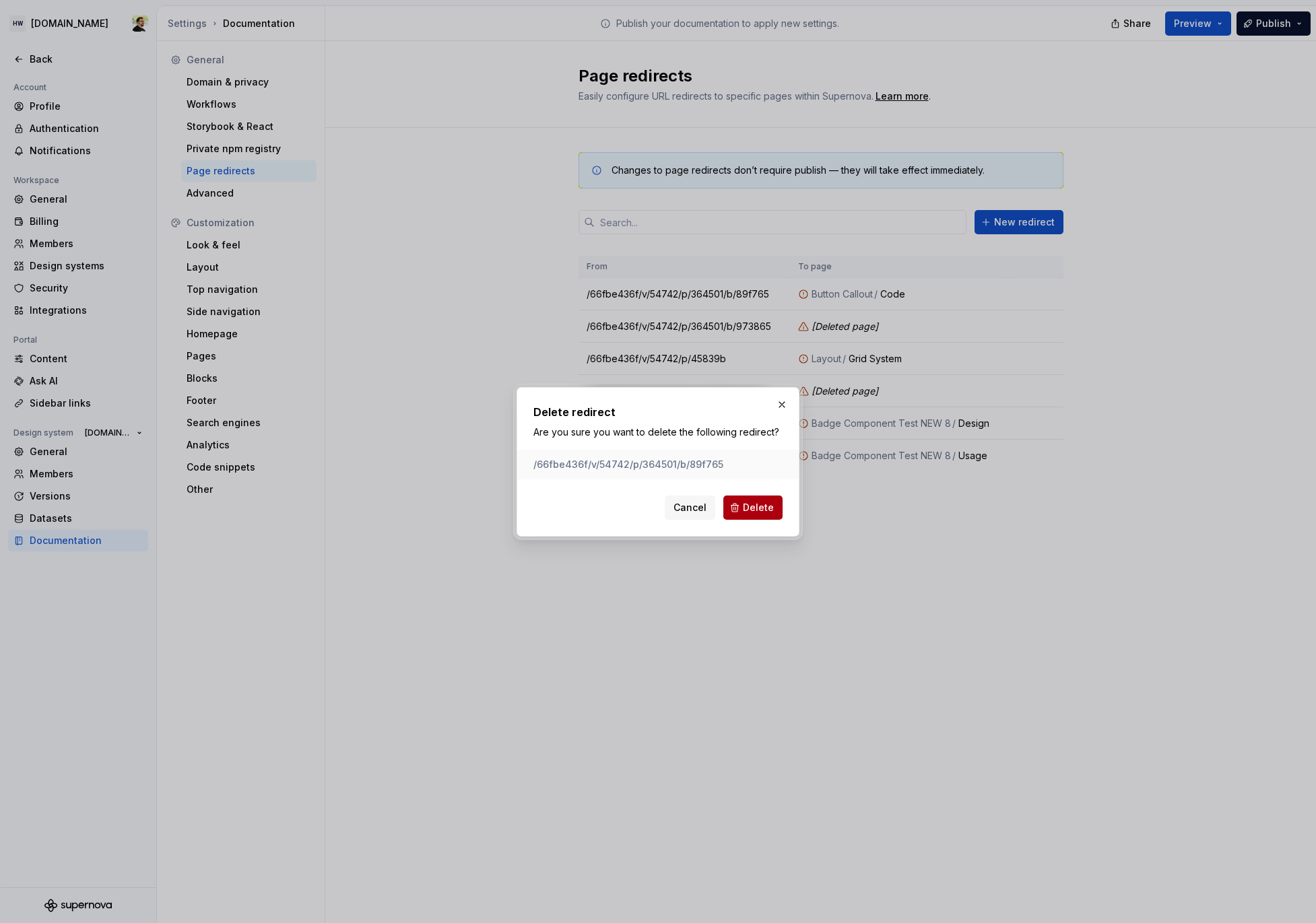
click at [754, 497] on button "Delete" at bounding box center [753, 508] width 59 height 24
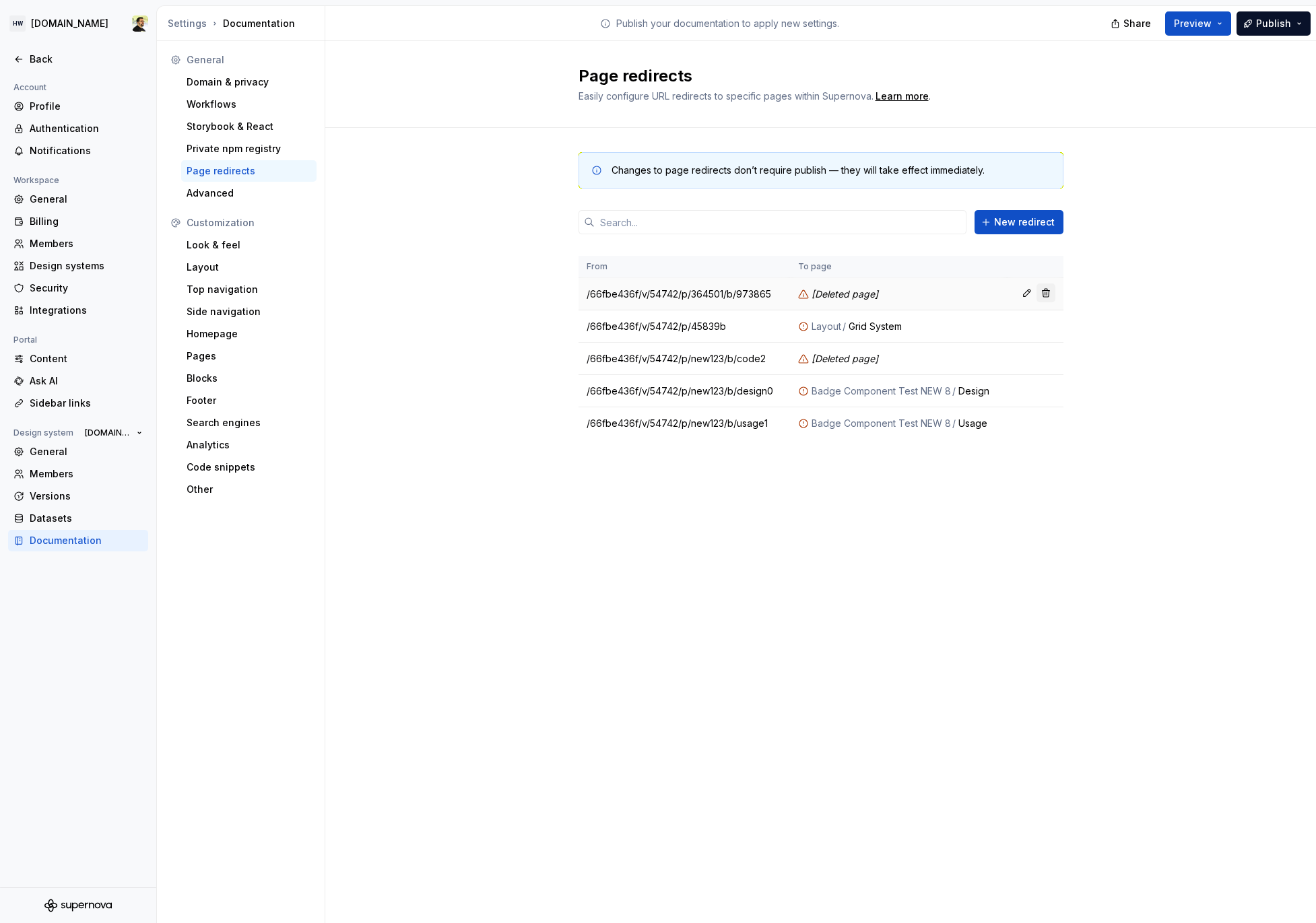
click at [1044, 291] on button "button" at bounding box center [1046, 293] width 19 height 19
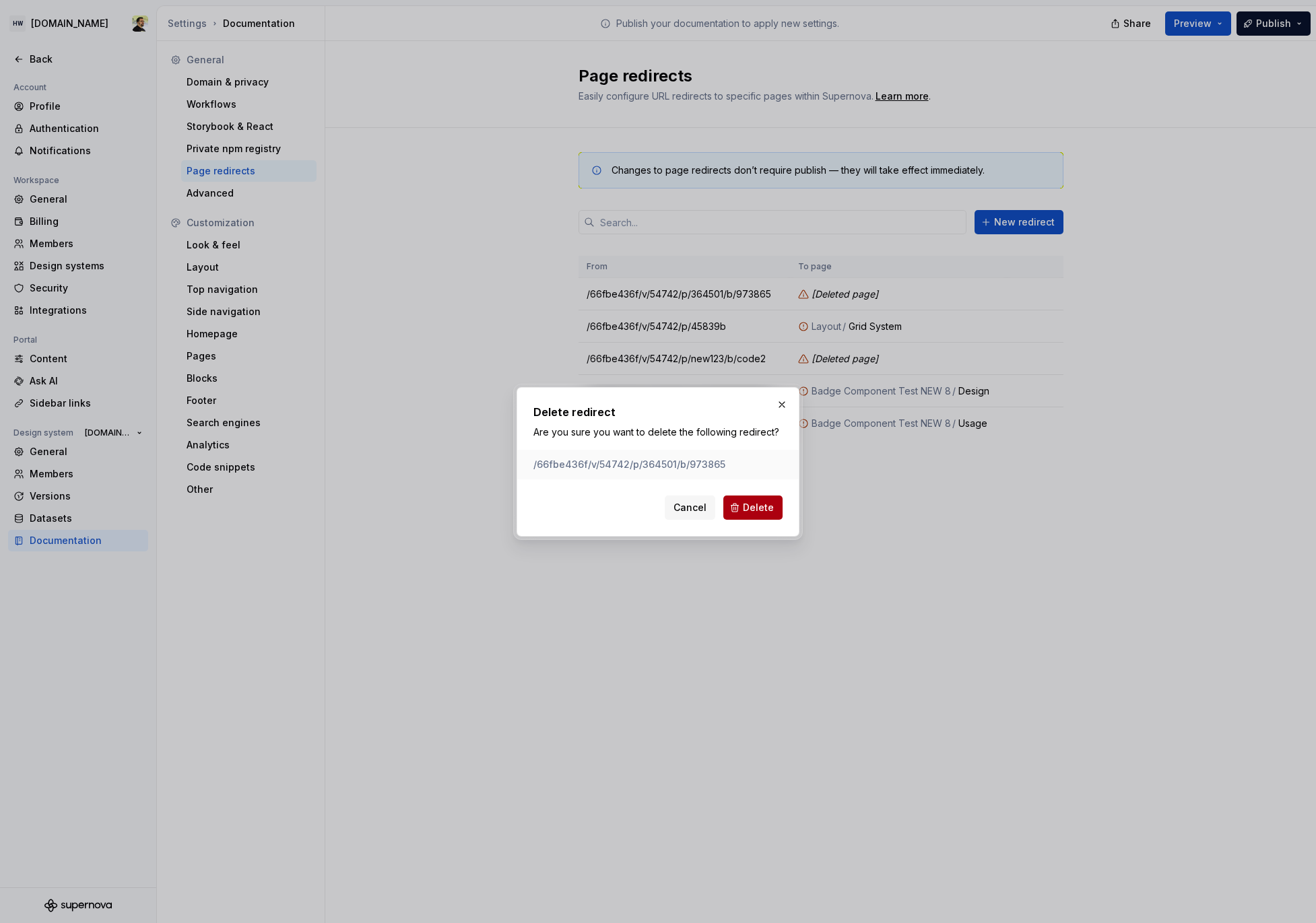
click at [729, 514] on button "Delete" at bounding box center [753, 508] width 59 height 24
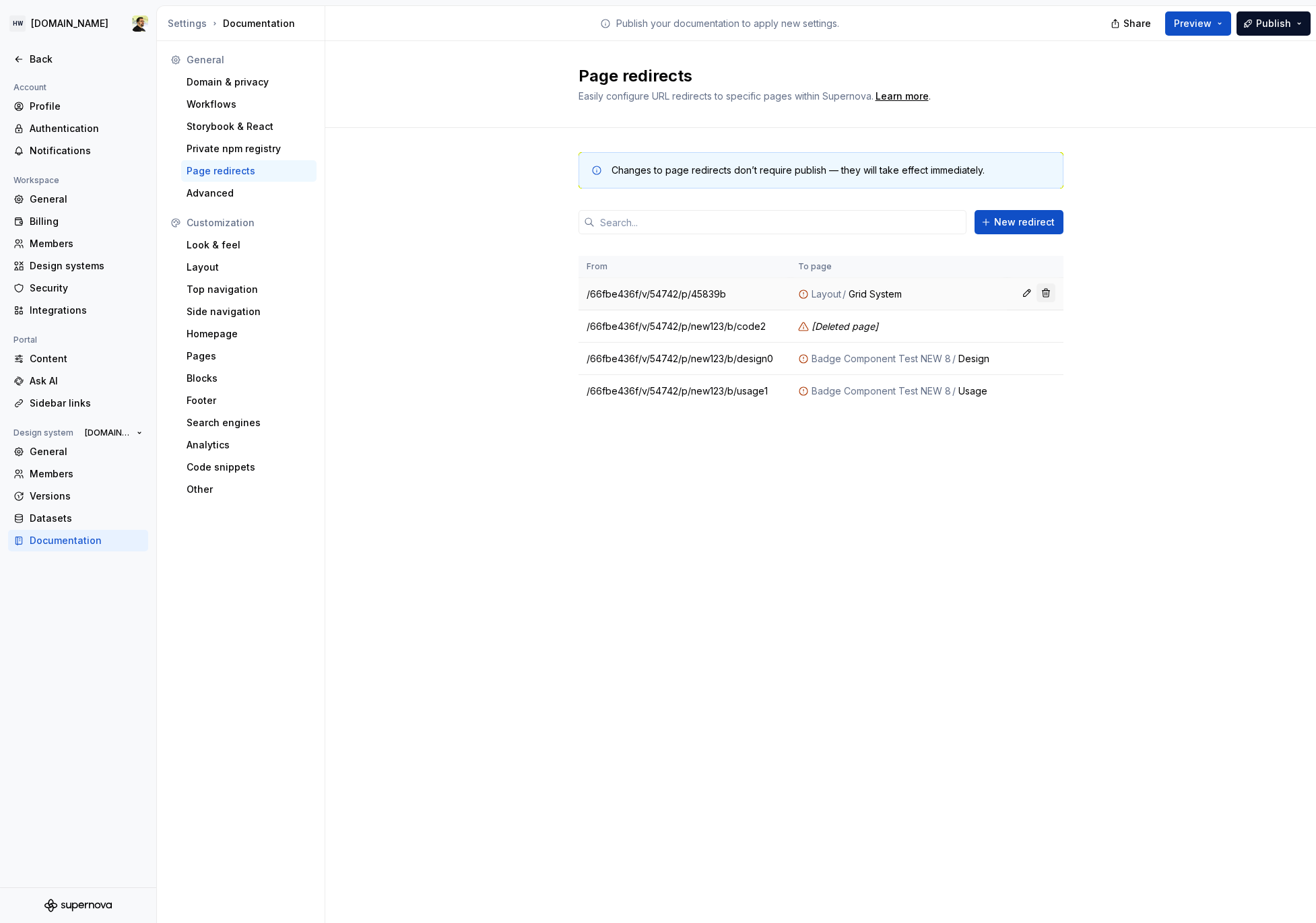
click at [1051, 292] on button "button" at bounding box center [1046, 293] width 19 height 19
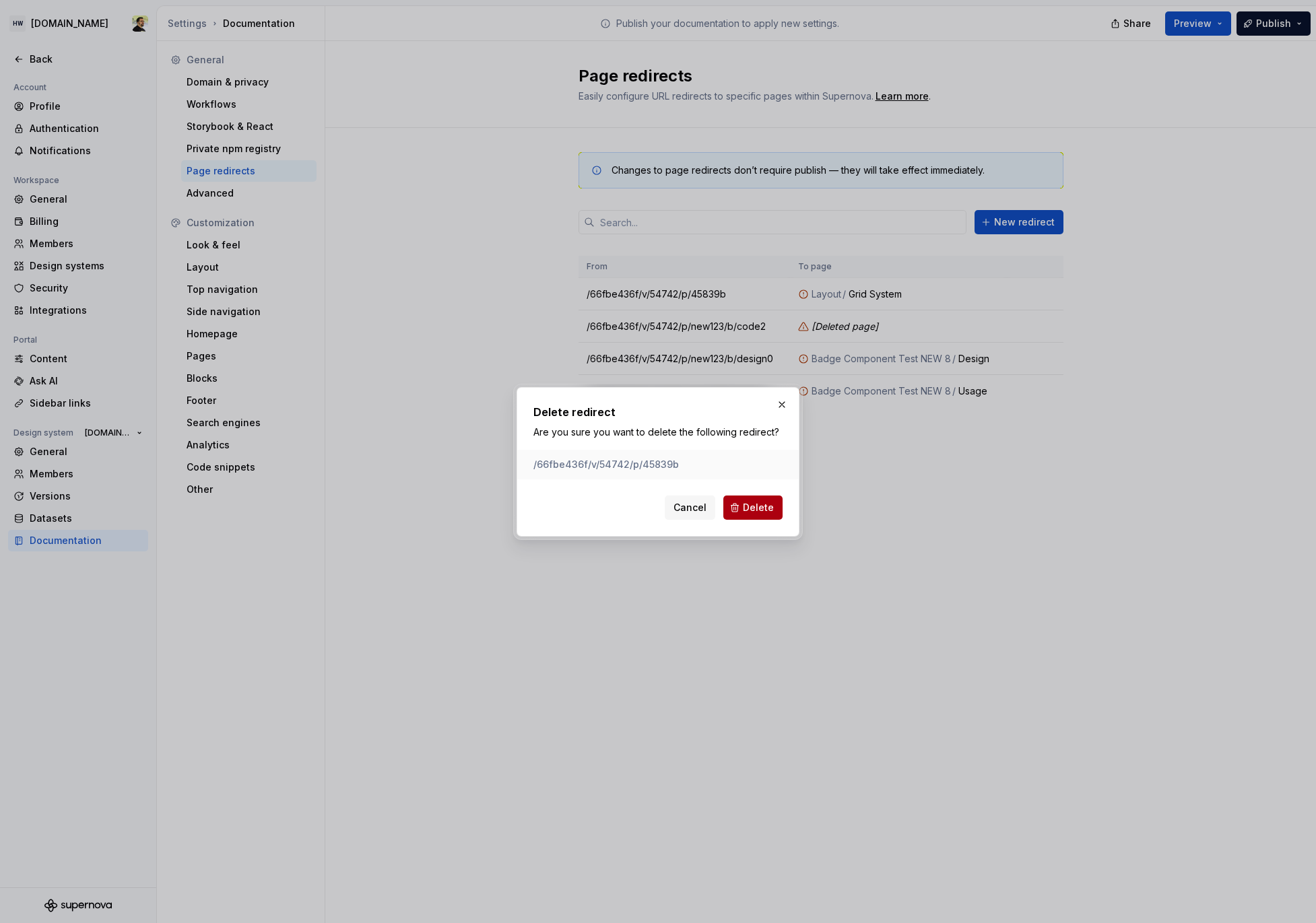
click at [745, 510] on span "Delete" at bounding box center [758, 508] width 31 height 14
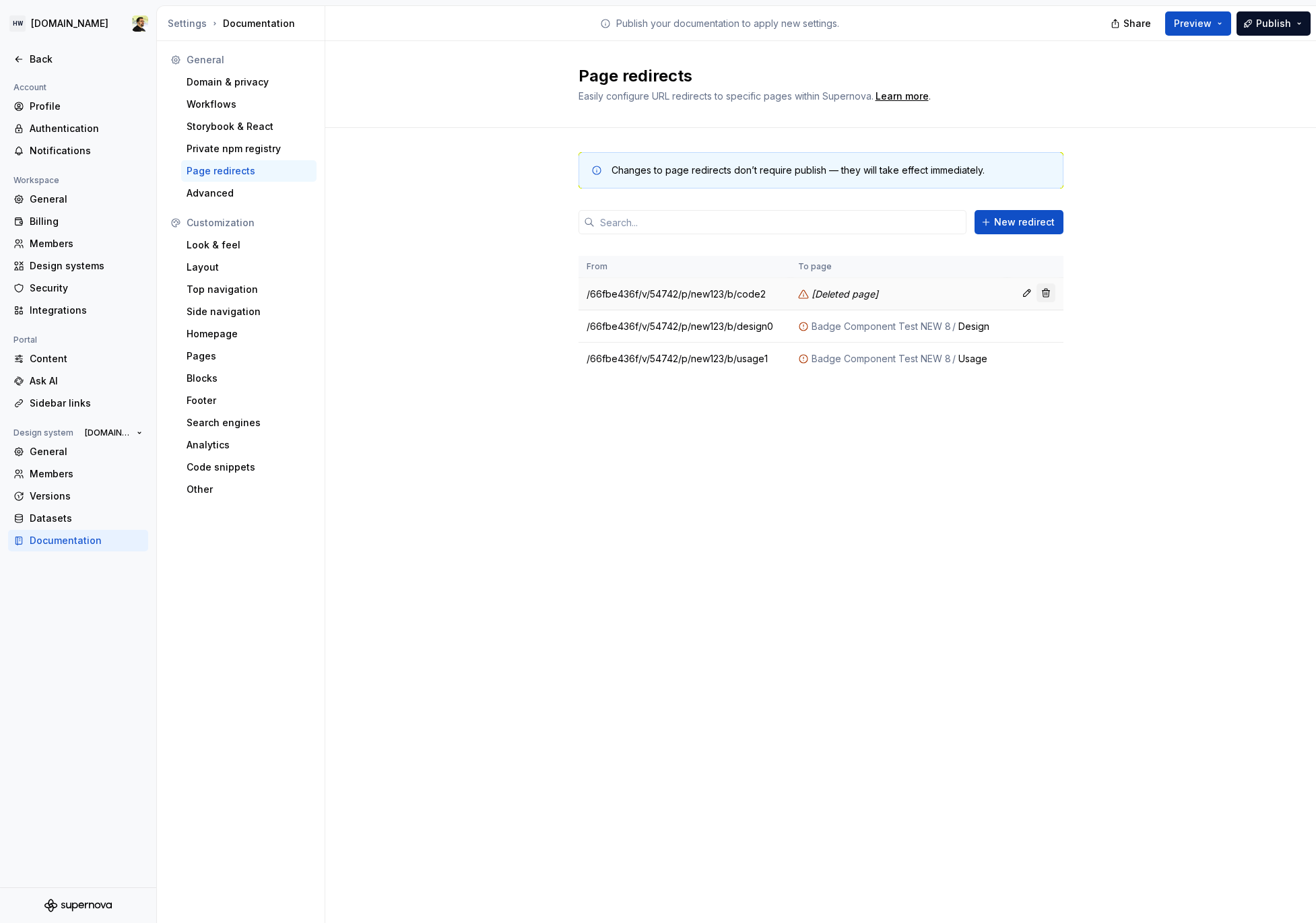
click at [1045, 294] on button "button" at bounding box center [1046, 293] width 19 height 19
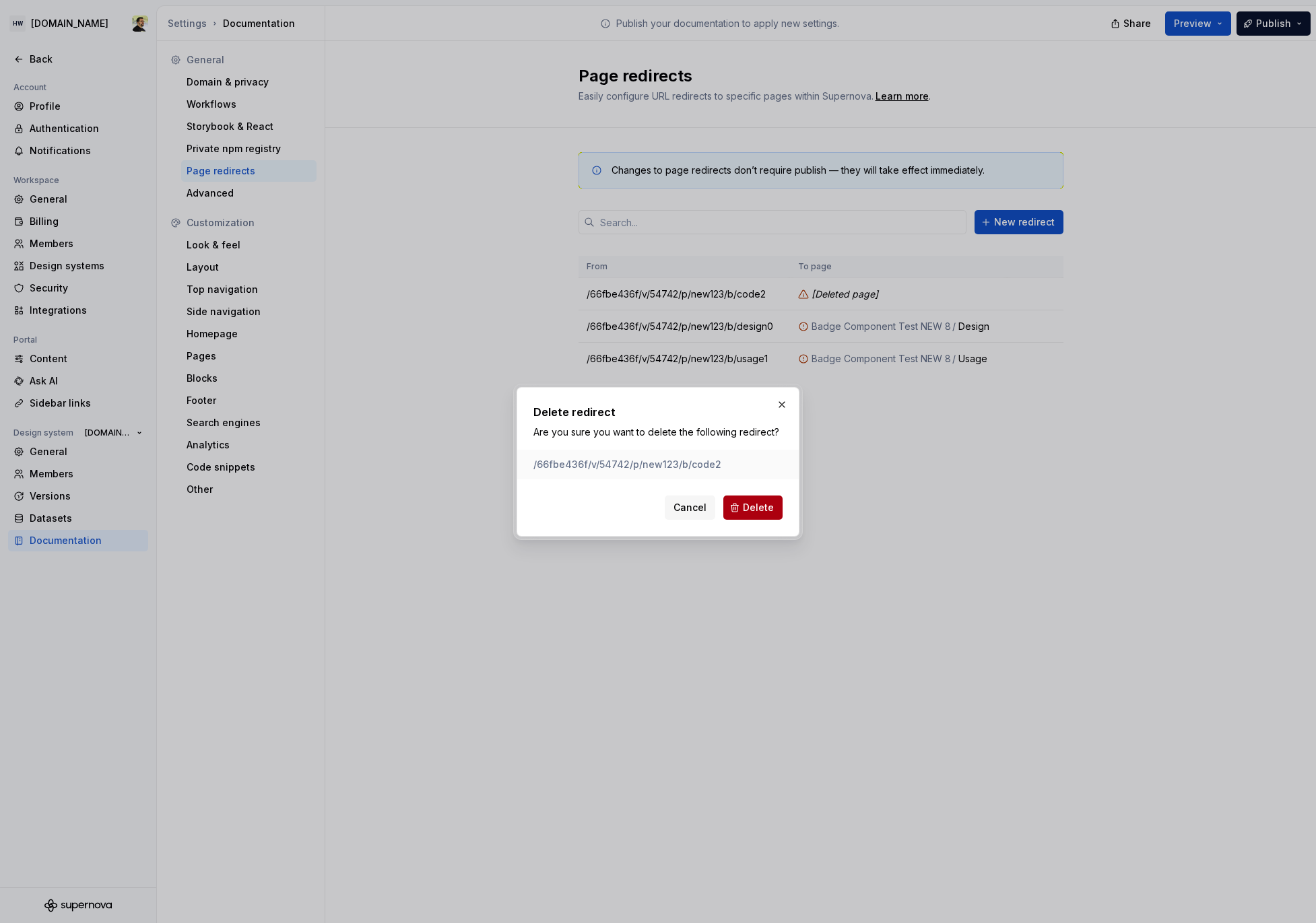
click at [745, 503] on span "Delete" at bounding box center [758, 508] width 31 height 14
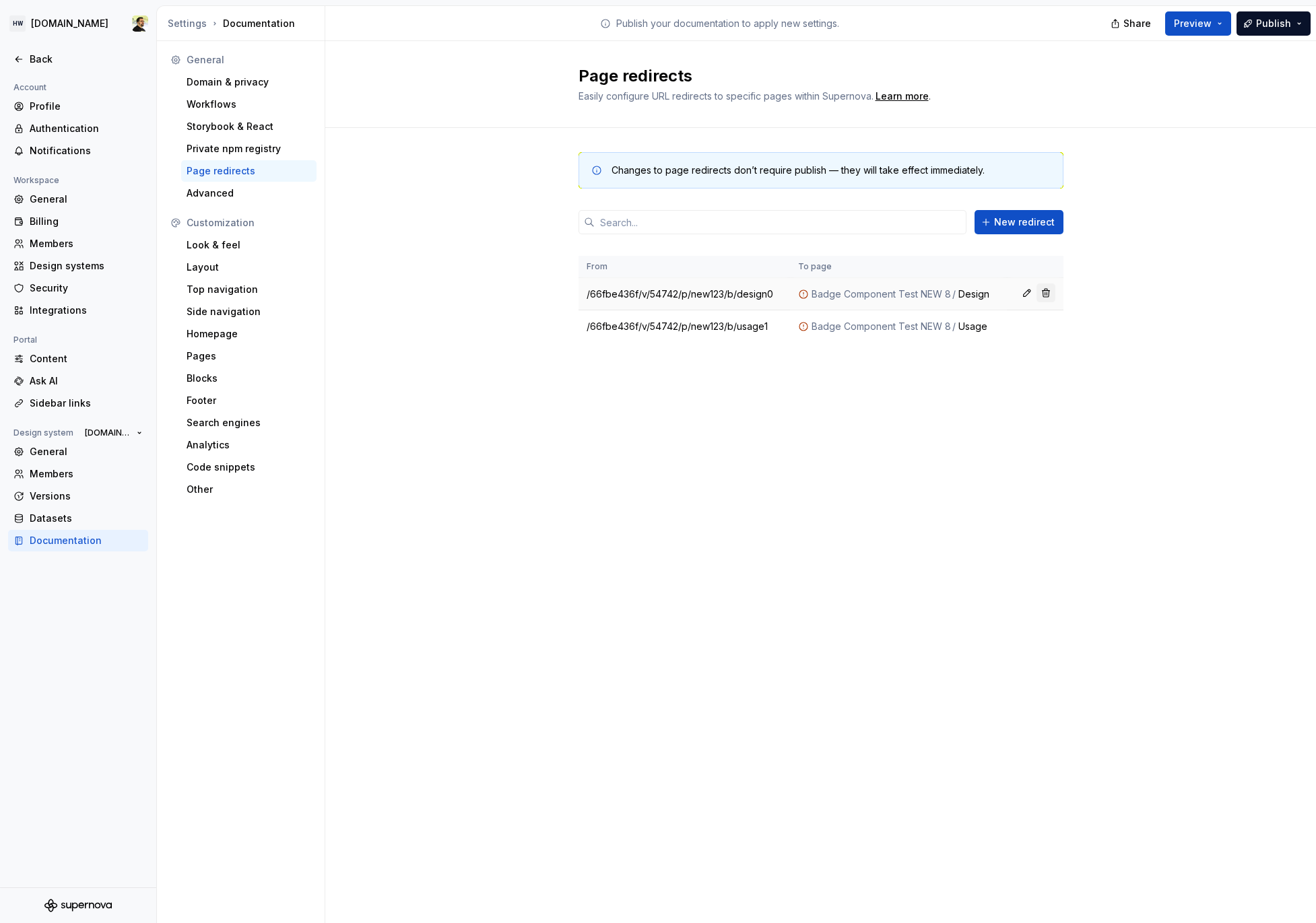
click at [1049, 296] on button "button" at bounding box center [1046, 293] width 19 height 19
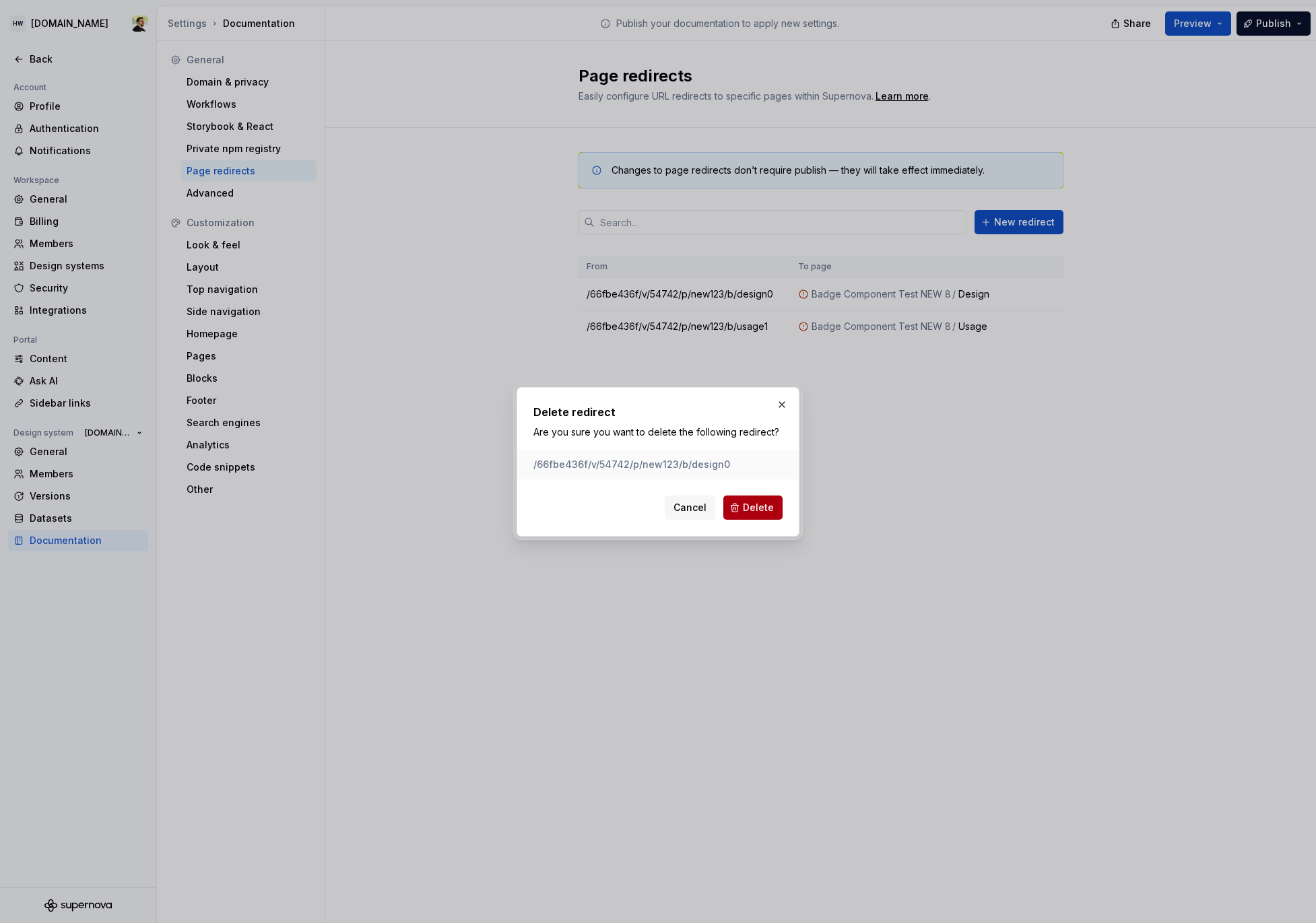
click at [758, 511] on span "Delete" at bounding box center [758, 508] width 31 height 14
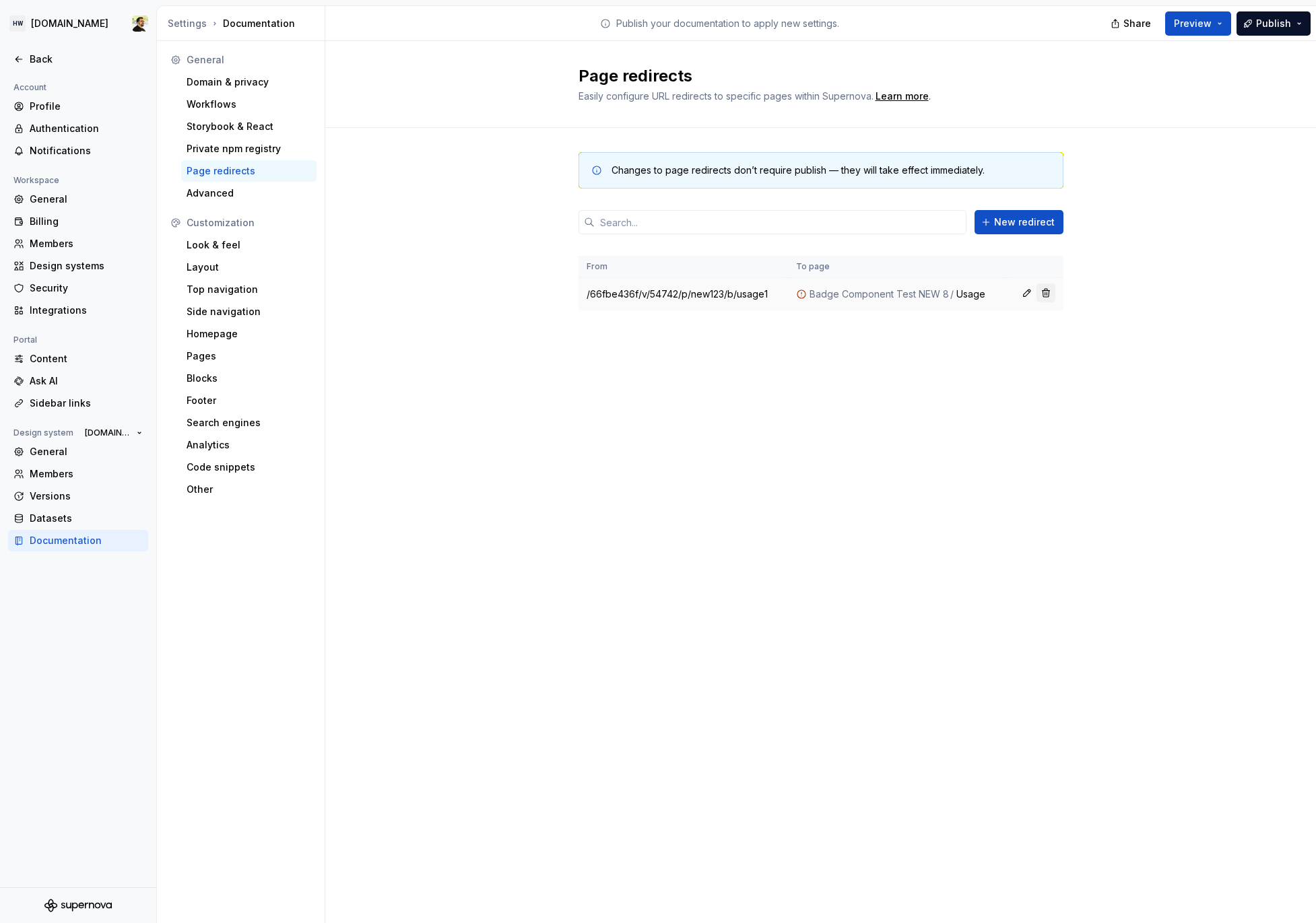
click at [1042, 292] on button "button" at bounding box center [1046, 293] width 19 height 19
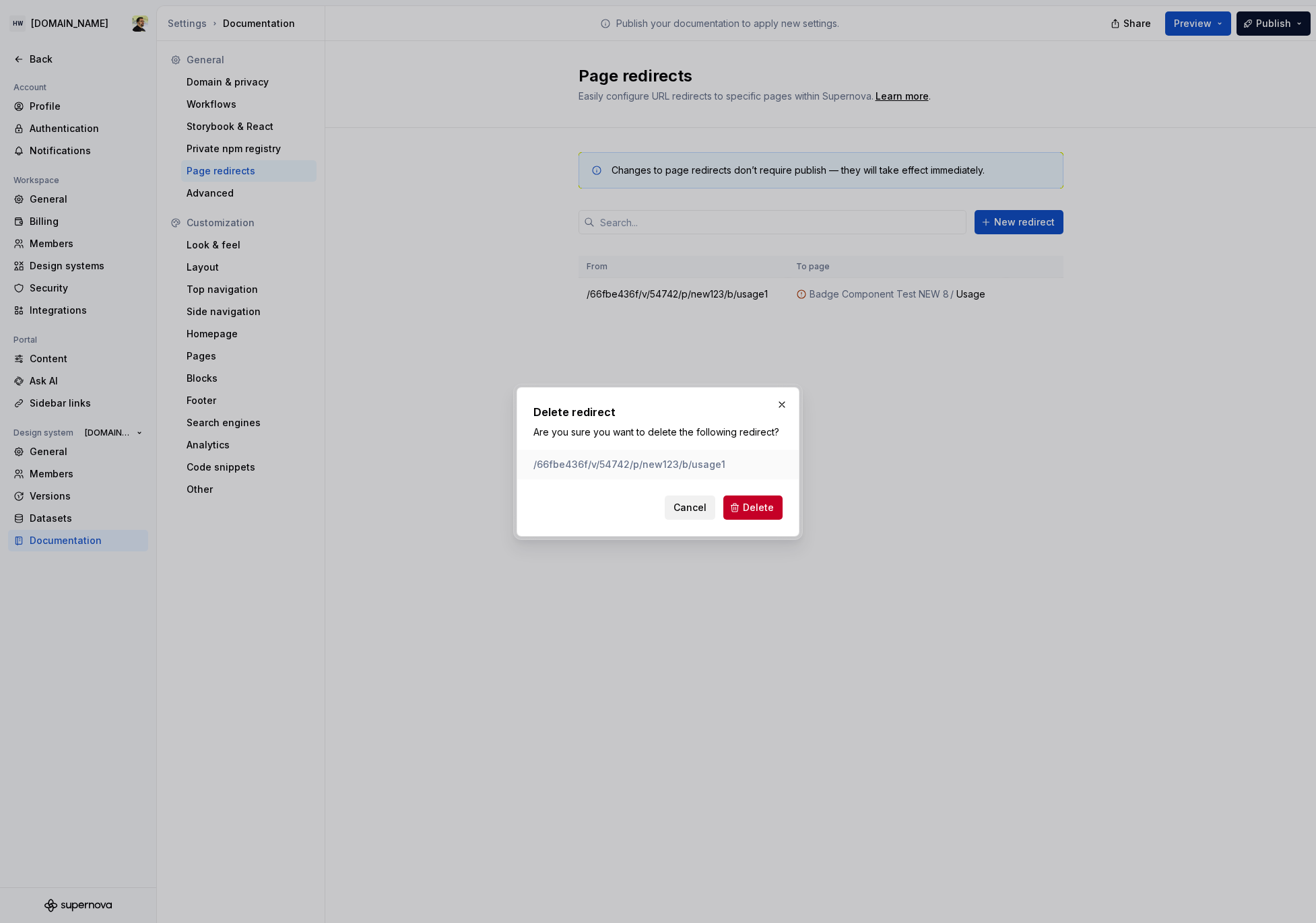
click at [682, 512] on span "Cancel" at bounding box center [689, 508] width 33 height 14
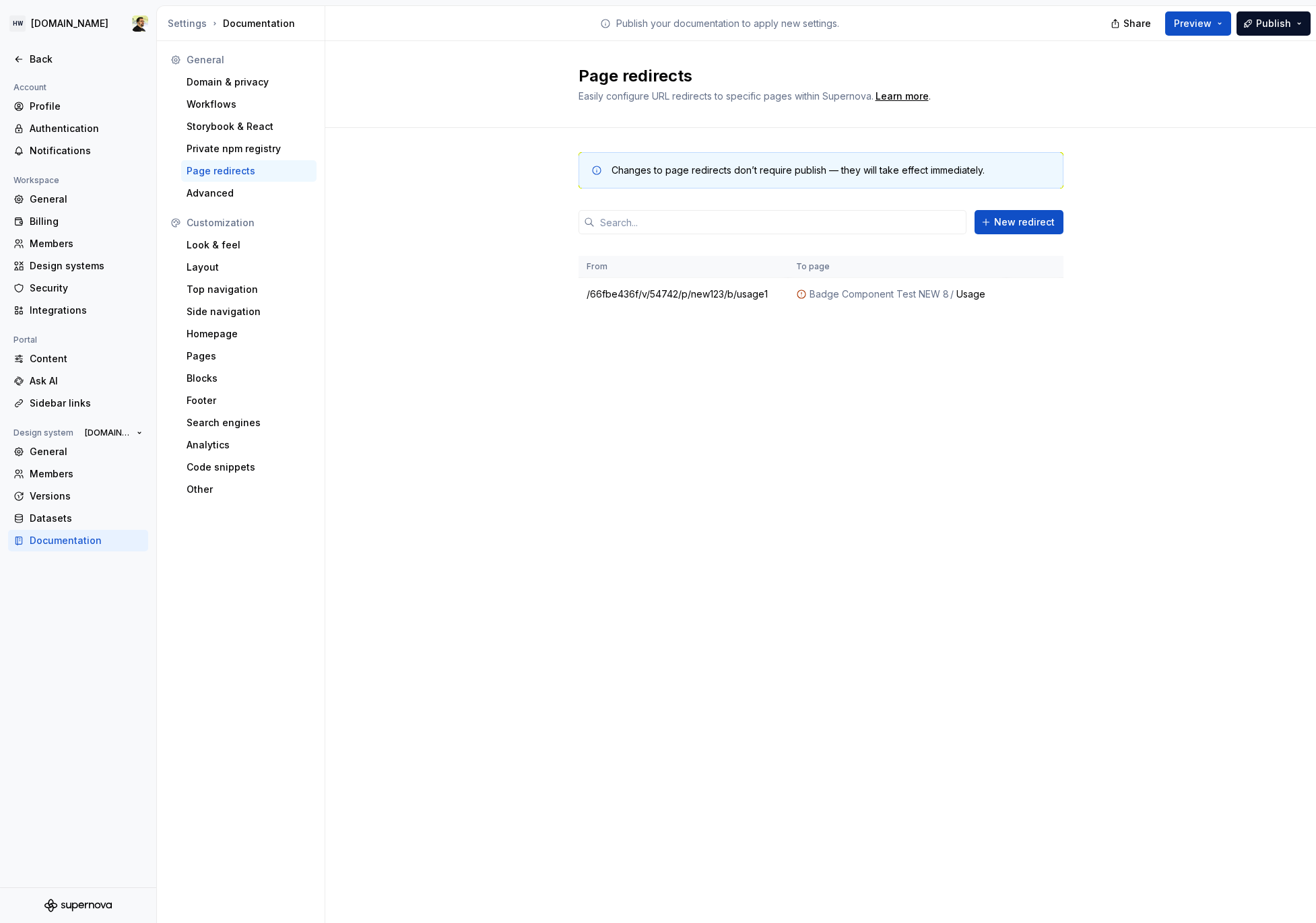
click at [910, 469] on div "Page redirects Easily configure URL redirects to specific pages within Supernov…" at bounding box center [820, 482] width 991 height 882
click at [565, 410] on div "Page redirects Easily configure URL redirects to specific pages within Supernov…" at bounding box center [820, 482] width 991 height 882
click at [1034, 356] on button "button" at bounding box center [1027, 357] width 19 height 19
click at [1042, 356] on button "button" at bounding box center [1046, 357] width 19 height 19
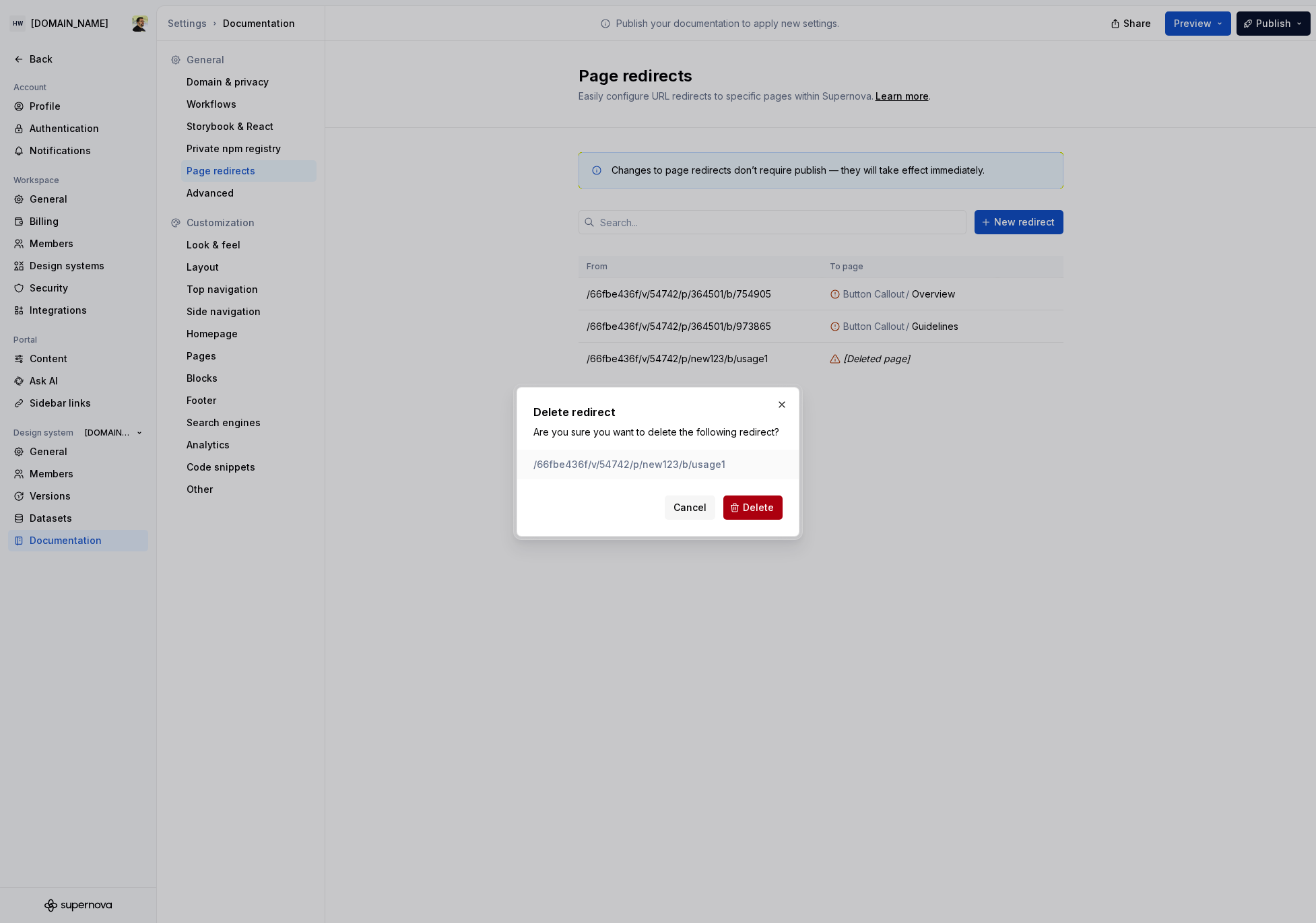
click at [750, 509] on span "Delete" at bounding box center [758, 508] width 31 height 14
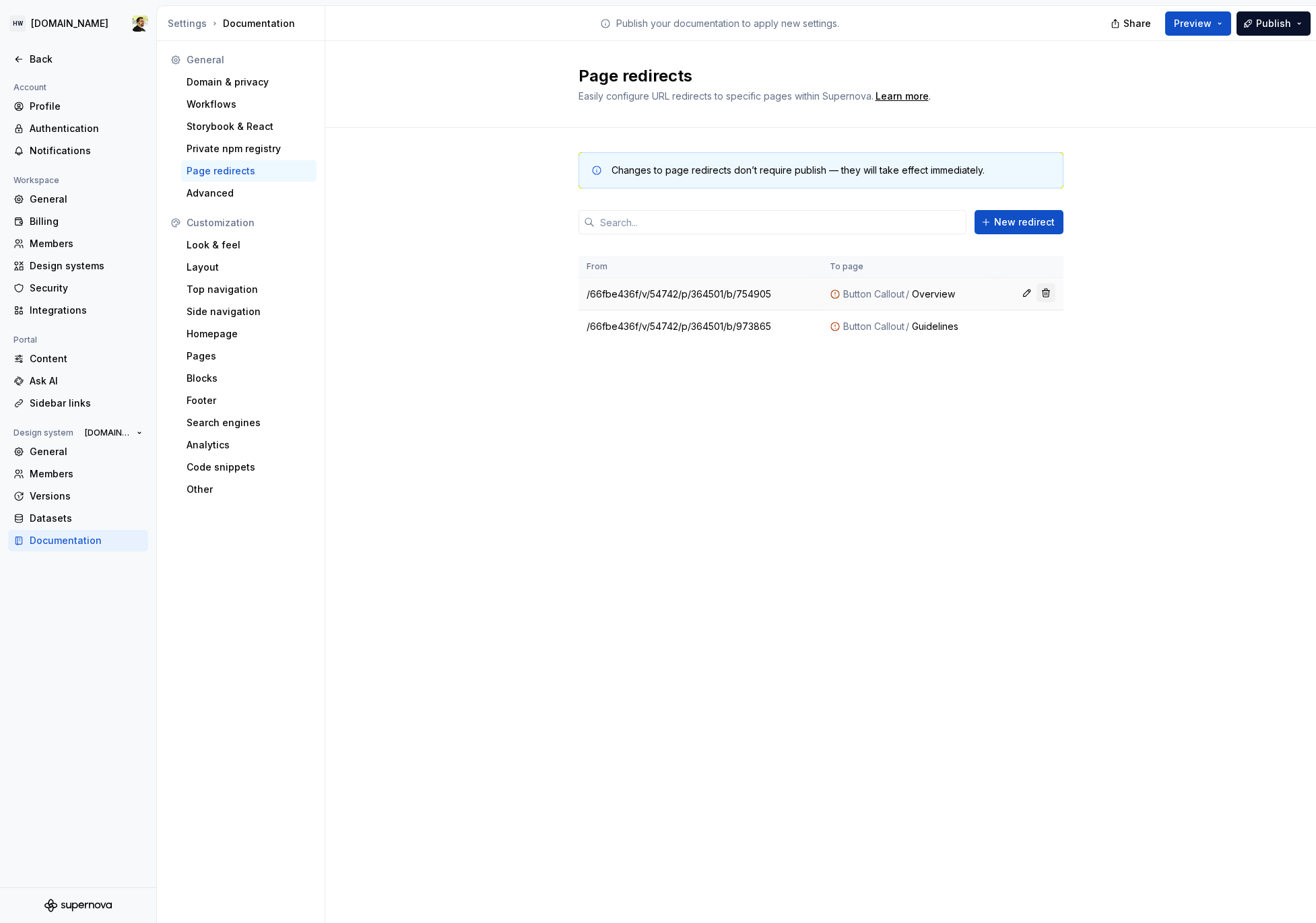
click at [1054, 299] on button "button" at bounding box center [1046, 293] width 19 height 19
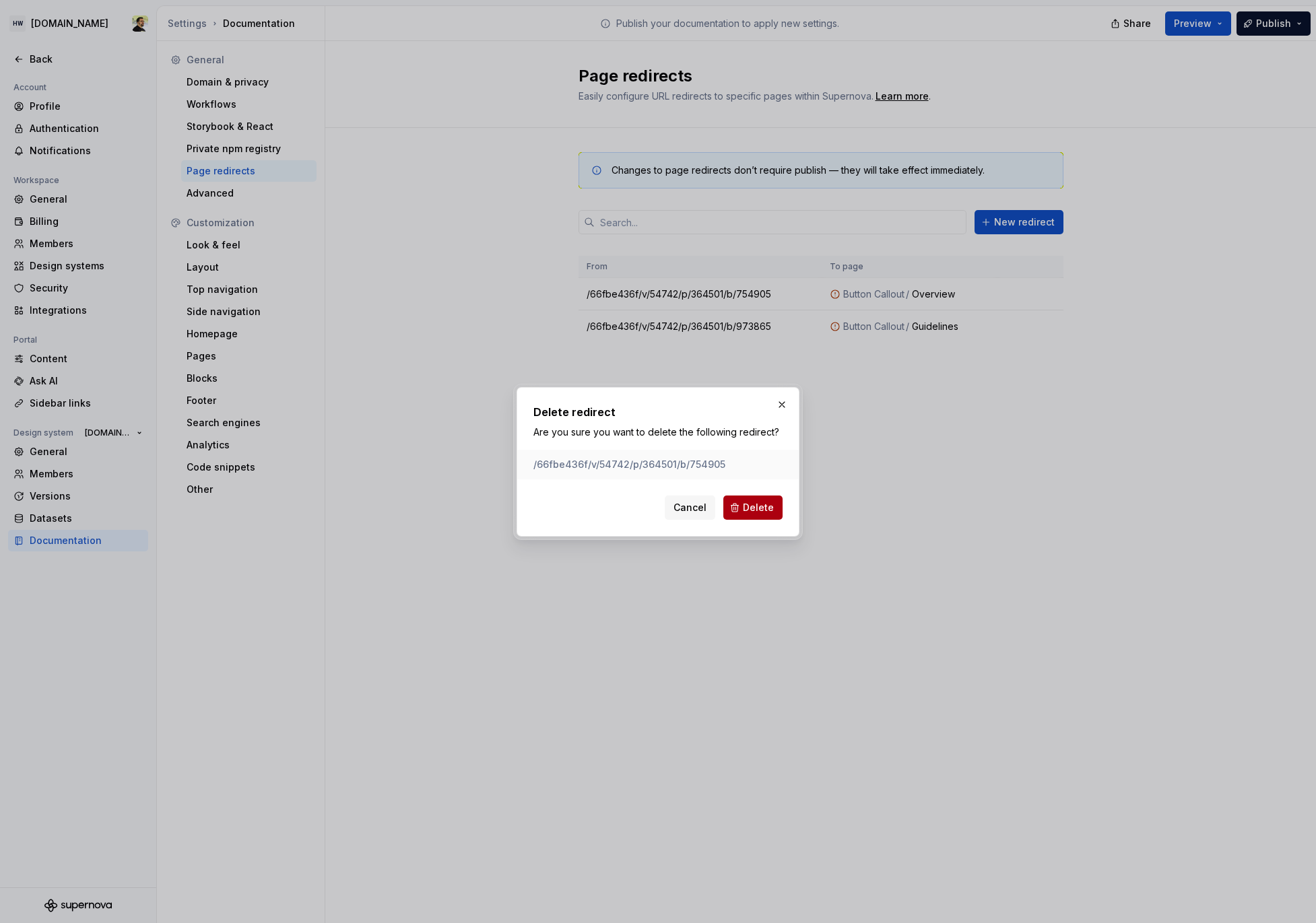
click at [777, 506] on button "Delete" at bounding box center [753, 508] width 59 height 24
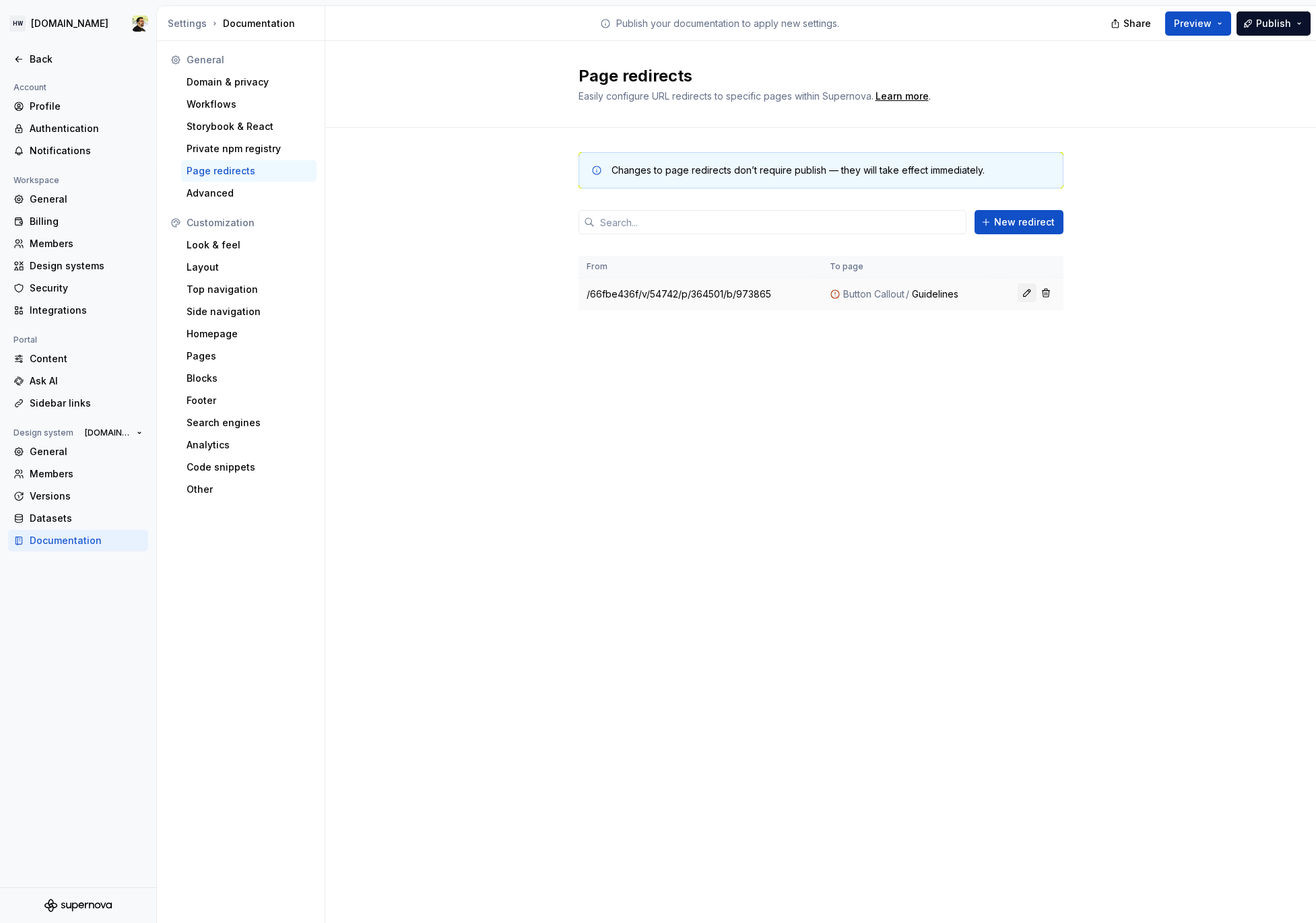
click at [1024, 292] on button "button" at bounding box center [1027, 293] width 19 height 19
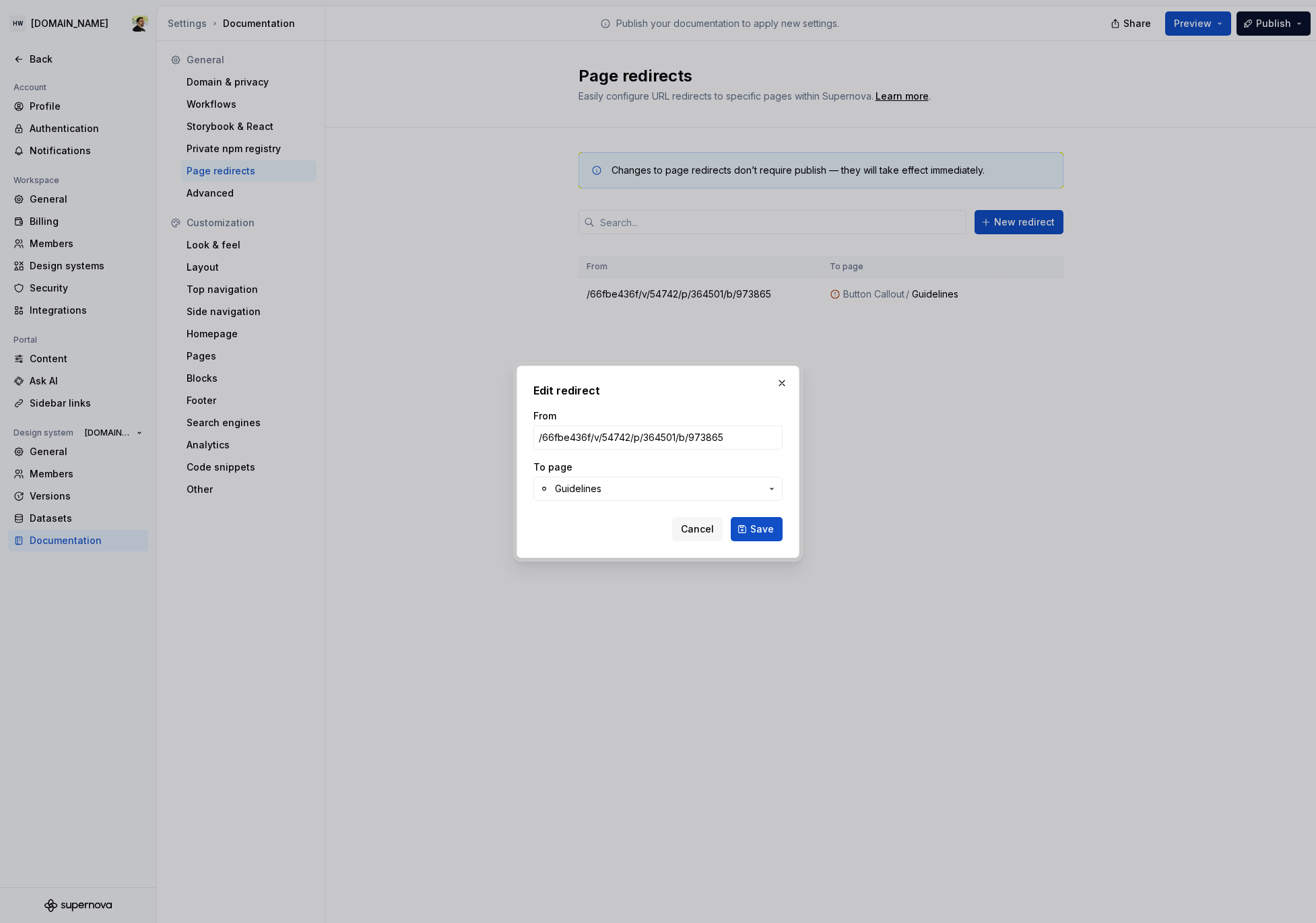
click at [655, 489] on span "Guidelines" at bounding box center [658, 489] width 206 height 14
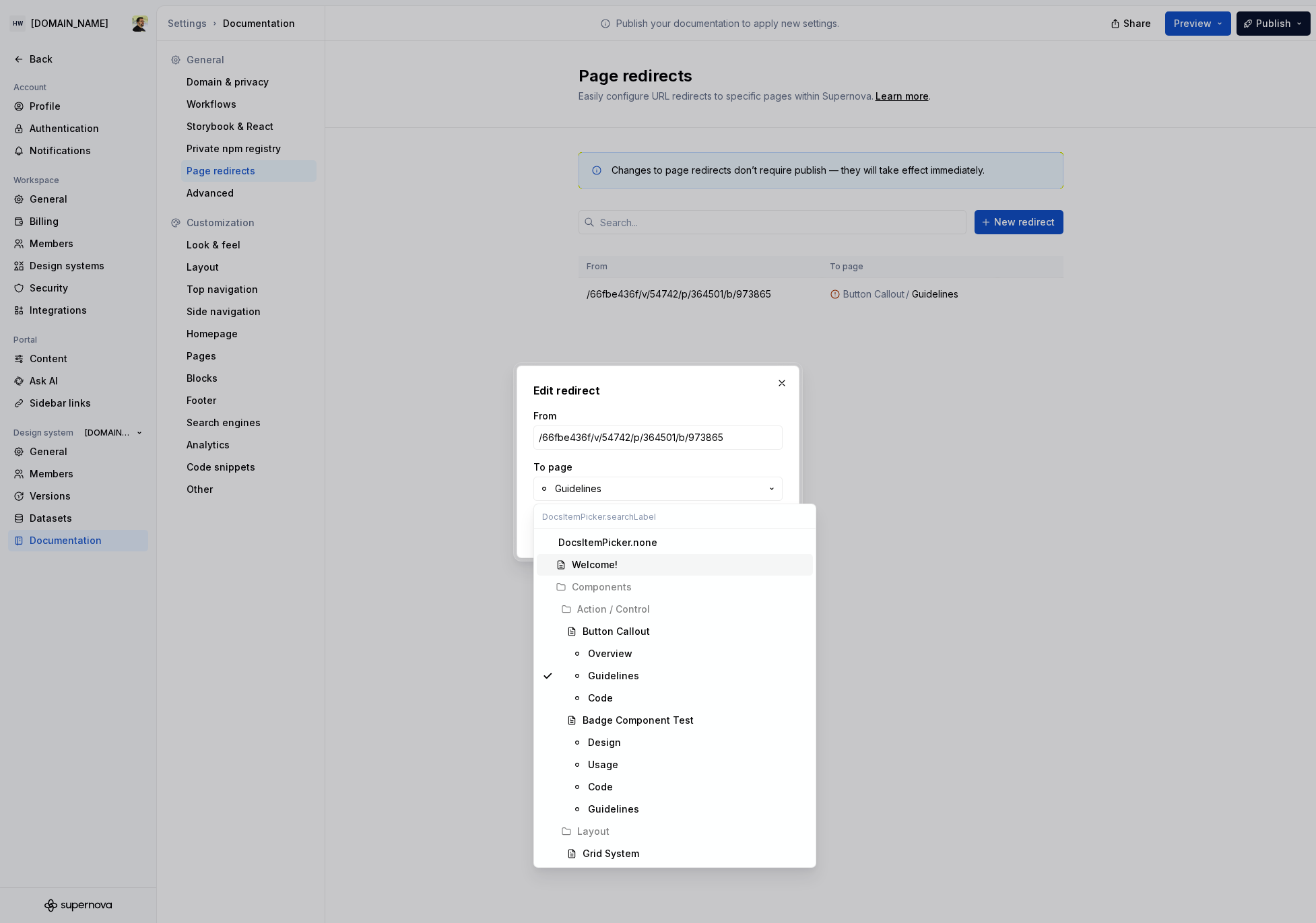
click at [640, 566] on div "Welcome!" at bounding box center [690, 565] width 236 height 14
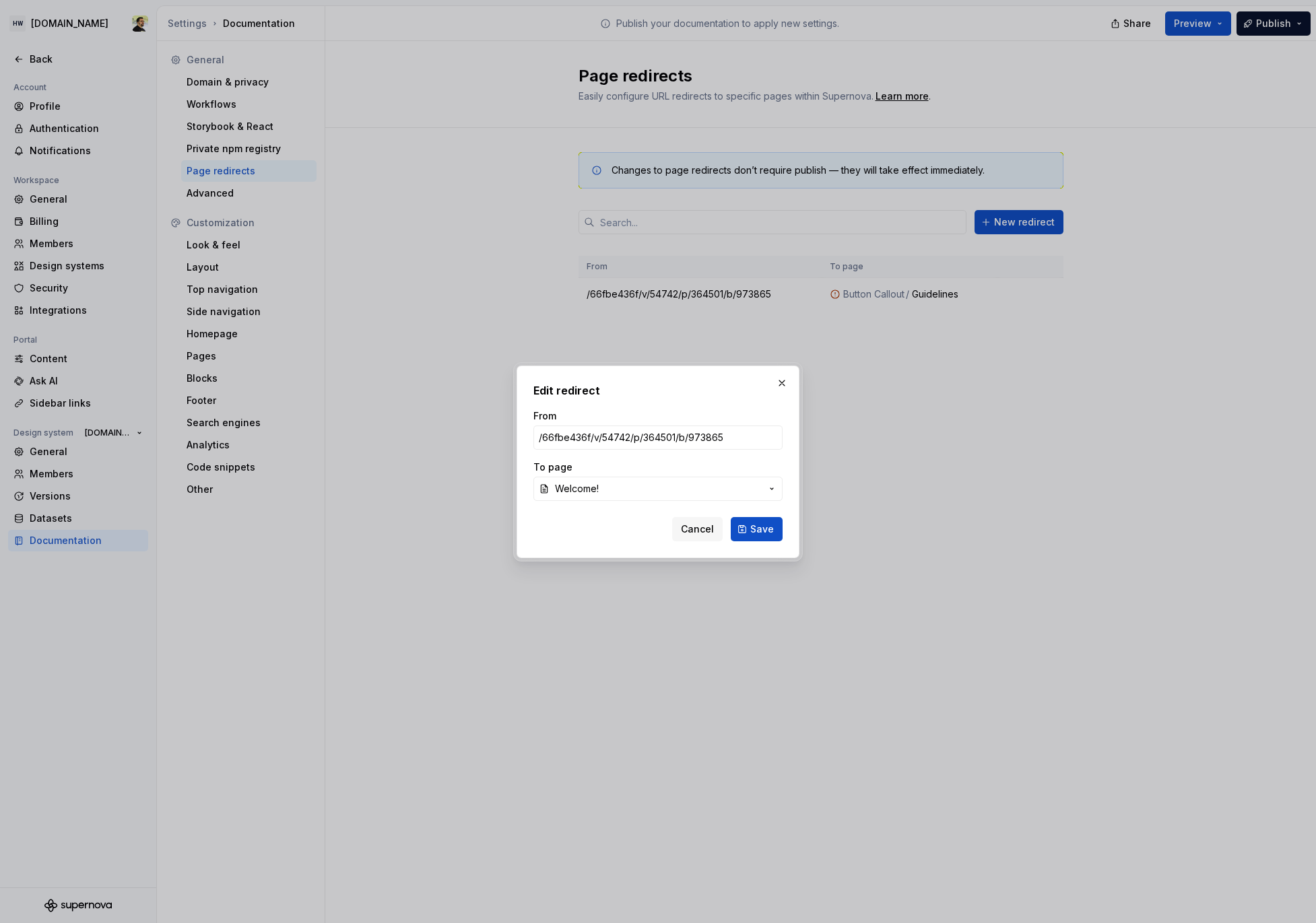
click at [758, 546] on div "Edit redirect From /66fbe436f/v/54742/p/364501/b/973865 To page Welcome! Cancel…" at bounding box center [658, 462] width 283 height 193
click at [758, 536] on button "Save" at bounding box center [757, 529] width 52 height 24
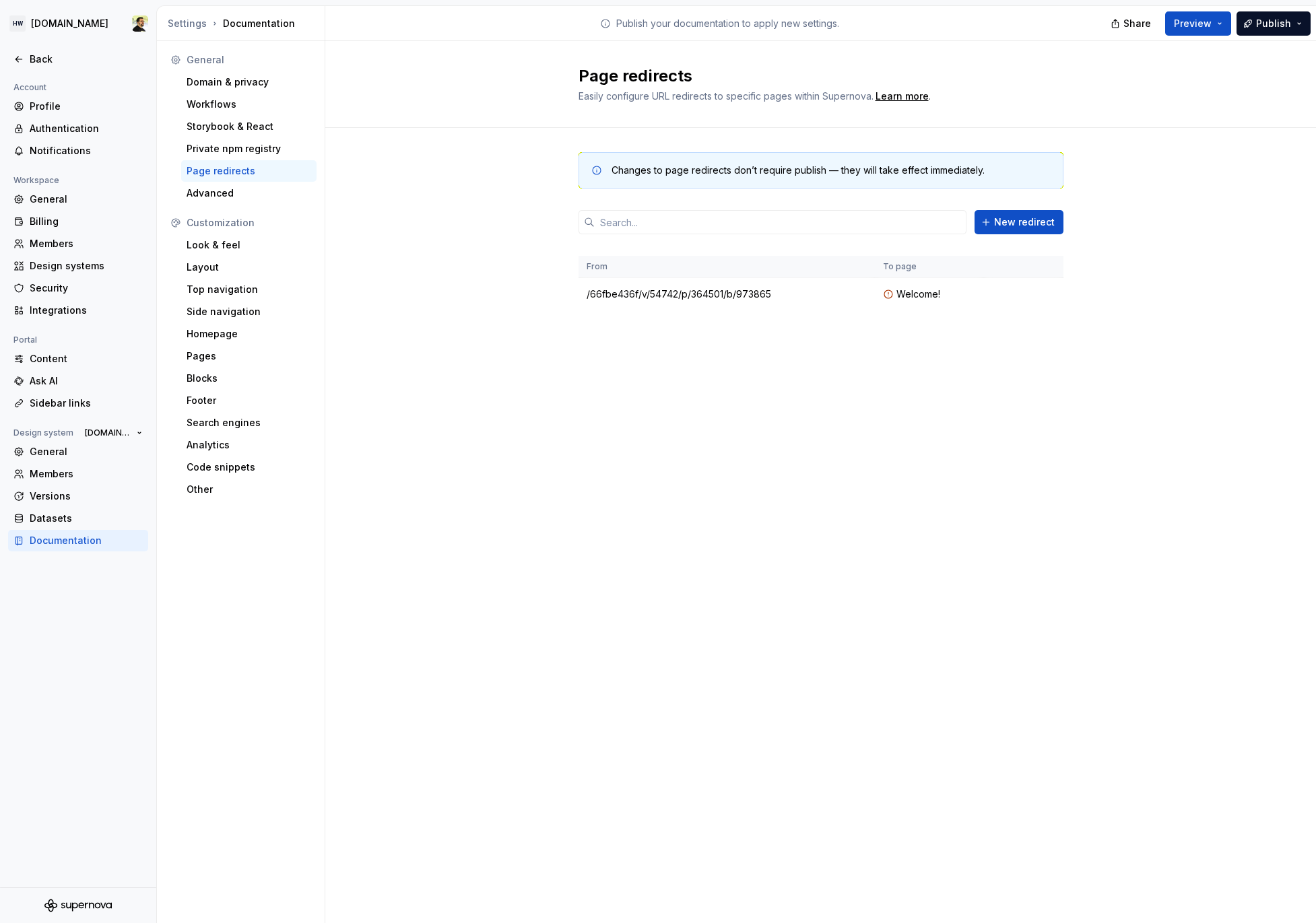
click at [844, 458] on div "Page redirects Easily configure URL redirects to specific pages within Supernov…" at bounding box center [820, 482] width 991 height 882
click at [713, 386] on div "Page redirects Easily configure URL redirects to specific pages within Supernov…" at bounding box center [820, 482] width 991 height 882
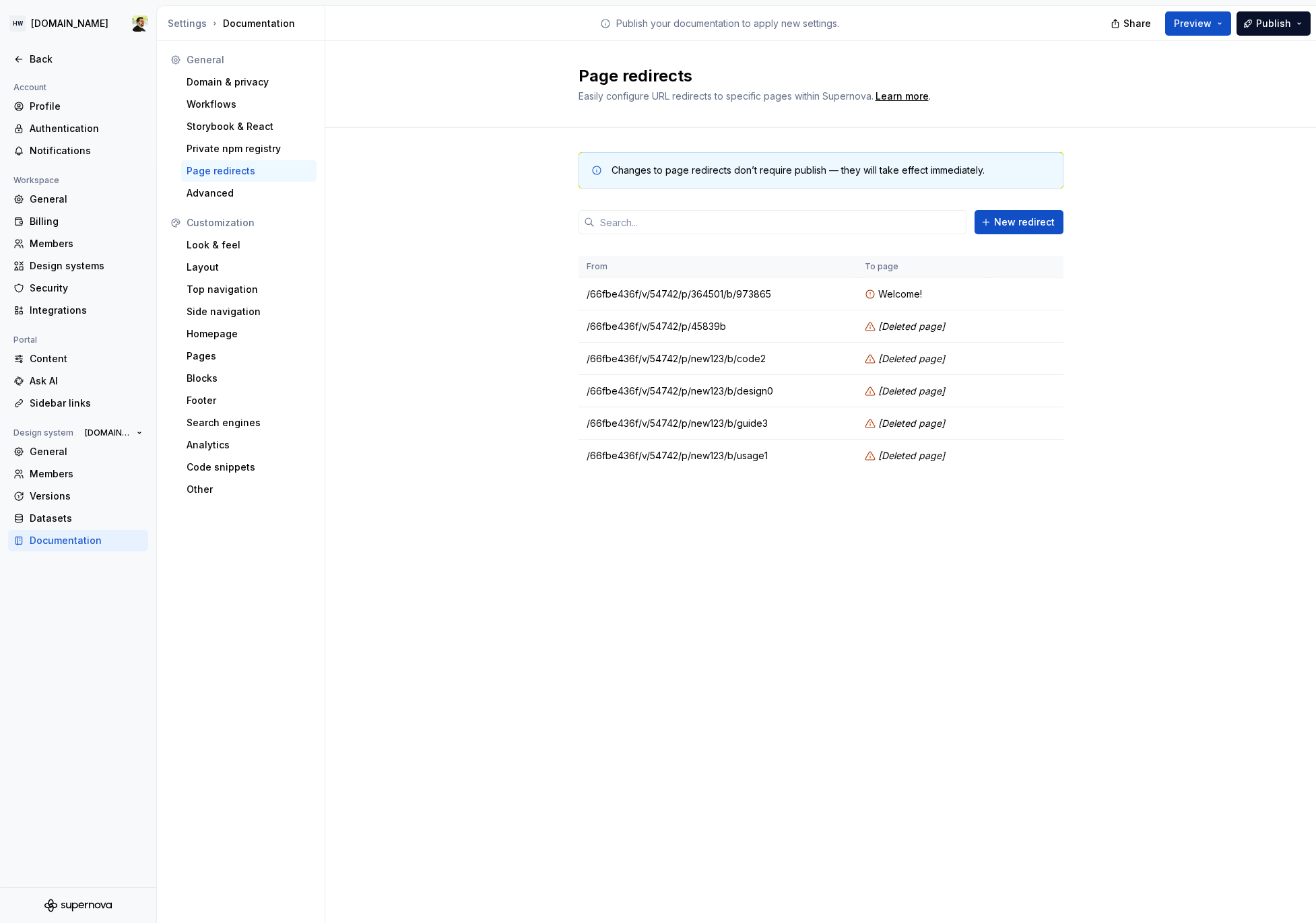
click at [510, 525] on div "Page redirects Easily configure URL redirects to specific pages within Supernov…" at bounding box center [820, 482] width 991 height 882
click at [611, 323] on td "/66fbe436f/v/54742/p/45839b" at bounding box center [718, 327] width 279 height 32
click at [562, 420] on div "Changes to page redirects don’t require publish — they will take effect immedia…" at bounding box center [820, 325] width 991 height 395
click at [529, 464] on div "Changes to page redirects don’t require publish — they will take effect immedia…" at bounding box center [820, 325] width 991 height 395
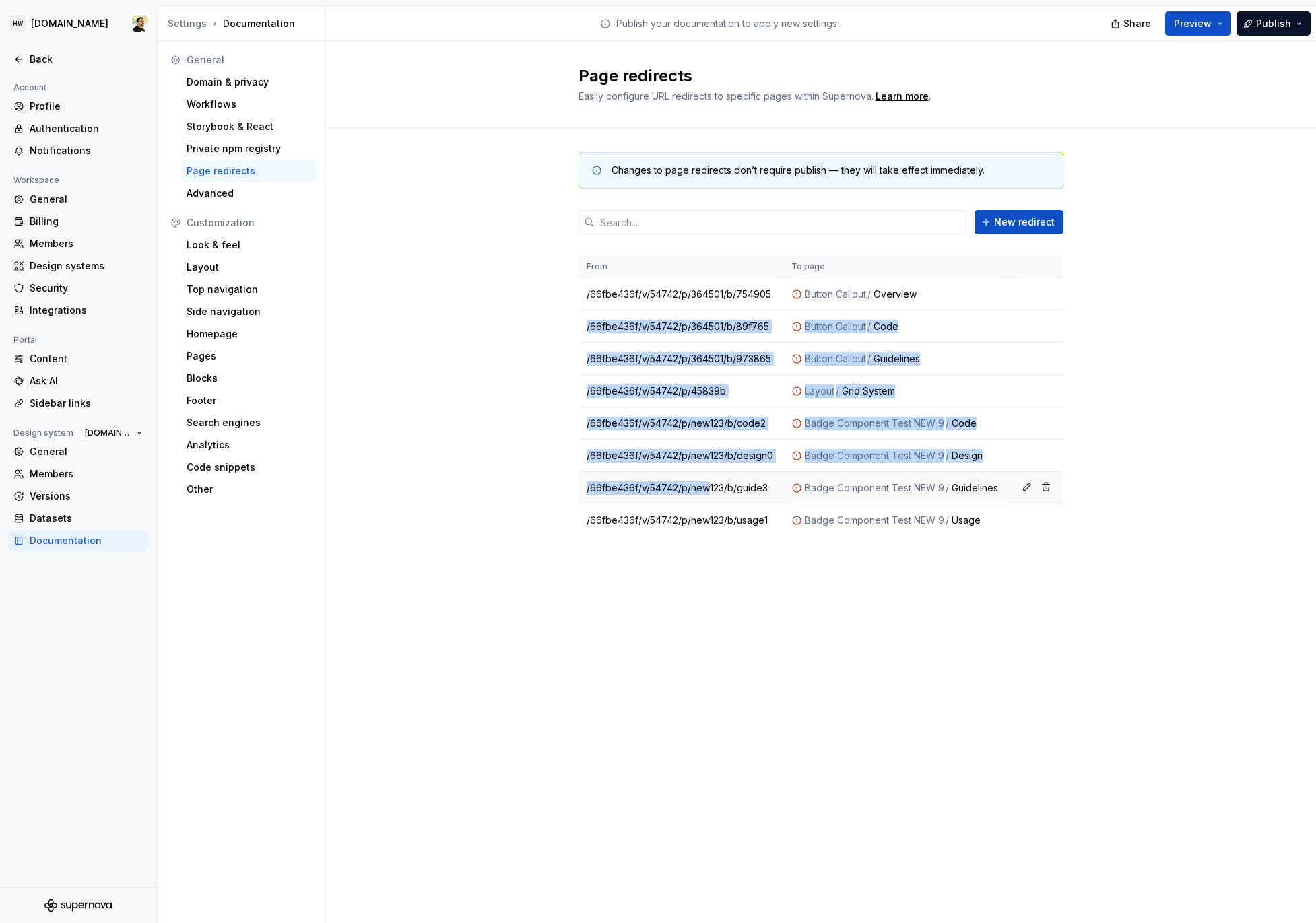
drag, startPoint x: 673, startPoint y: 315, endPoint x: 713, endPoint y: 498, distance: 187.3
click at [710, 493] on tbody "/66fbe436f/v/54742/p/364501/b/754905 Button Callout / Overview /66fbe436f/v/547…" at bounding box center [821, 408] width 485 height 258
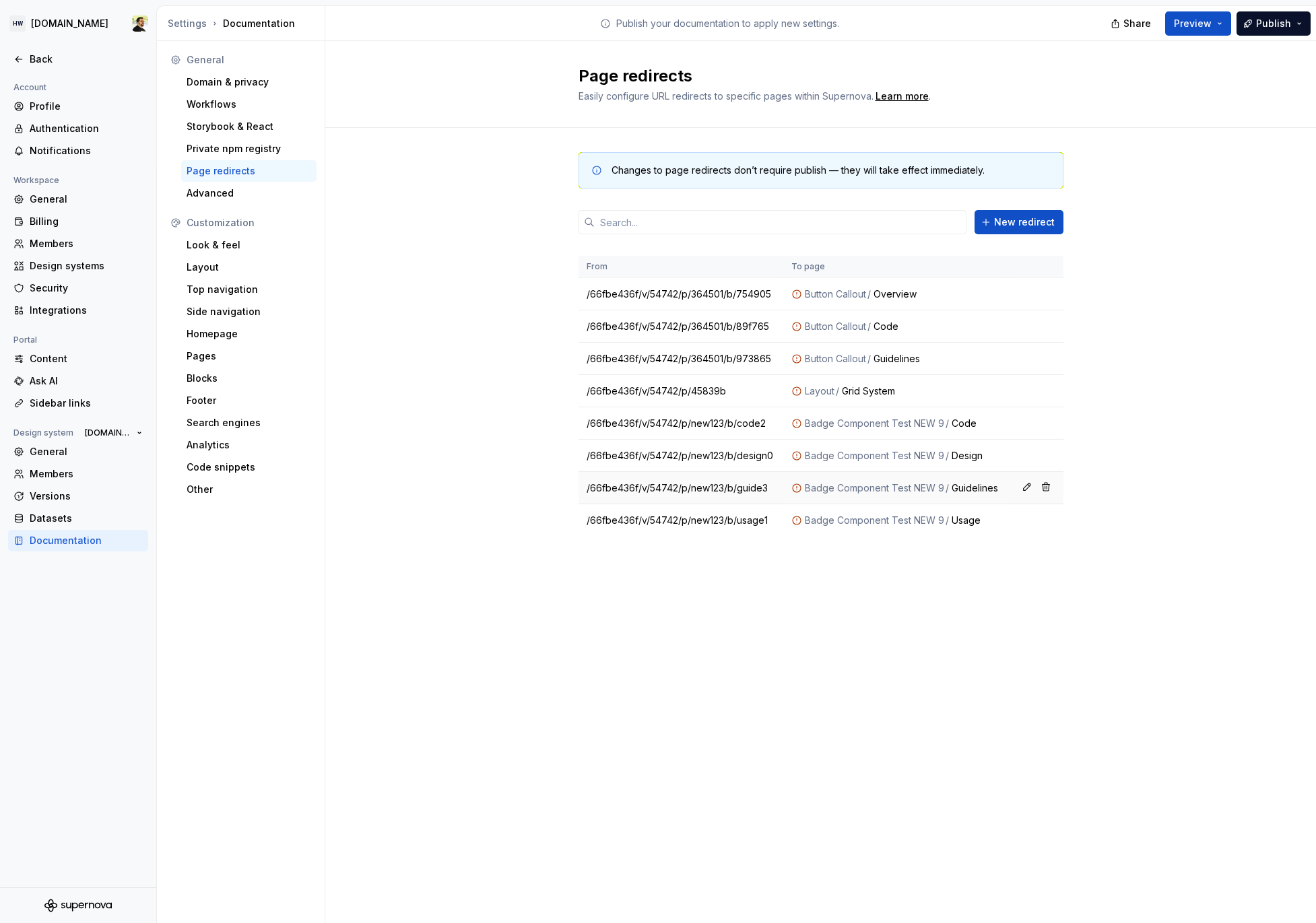
click at [713, 498] on td "/66fbe436f/v/54742/p/new123/b/guide3" at bounding box center [681, 488] width 205 height 32
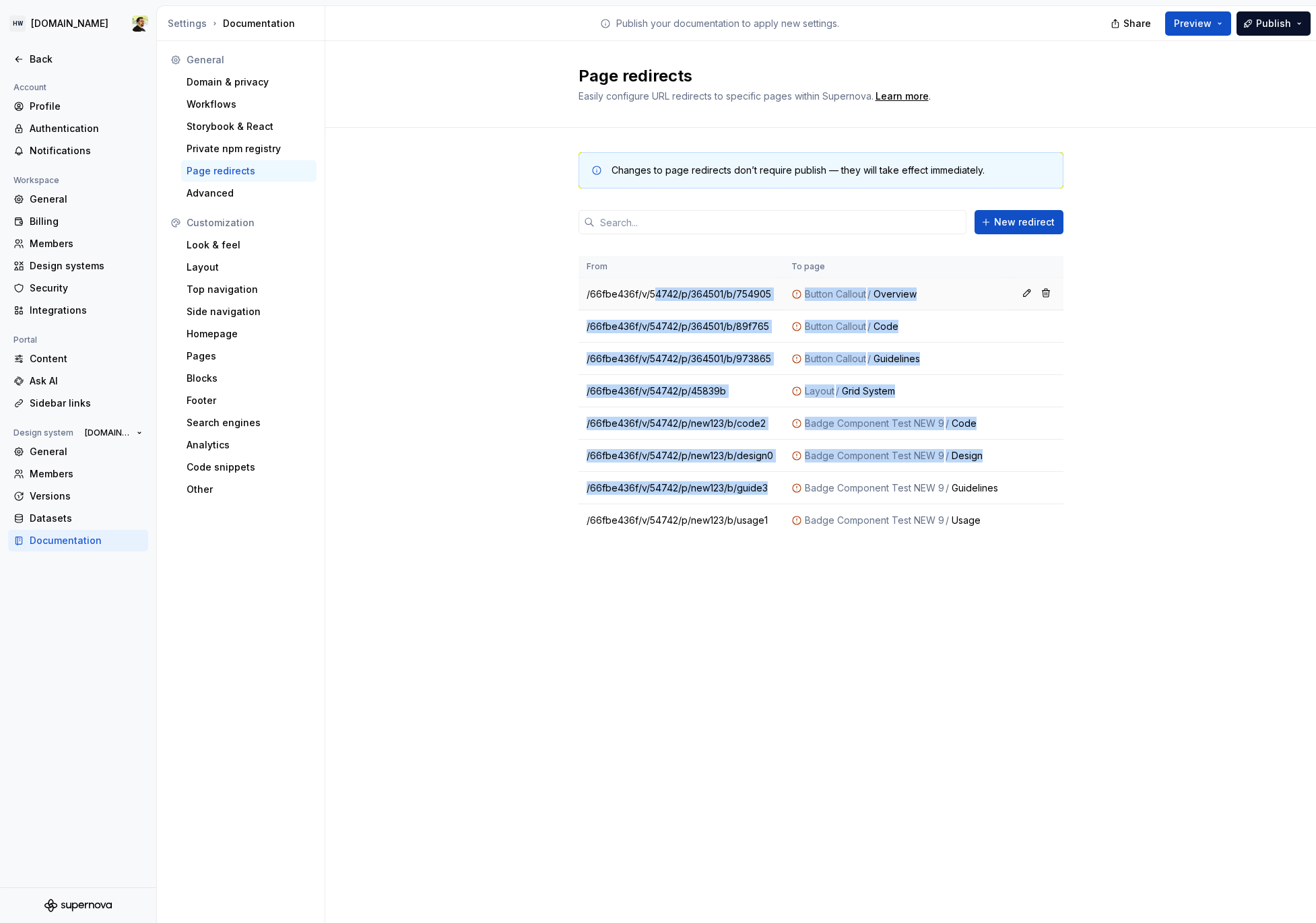
drag, startPoint x: 713, startPoint y: 498, endPoint x: 656, endPoint y: 284, distance: 221.5
click at [656, 291] on tbody "/66fbe436f/v/54742/p/364501/b/754905 Button Callout / Overview /66fbe436f/v/547…" at bounding box center [821, 408] width 485 height 258
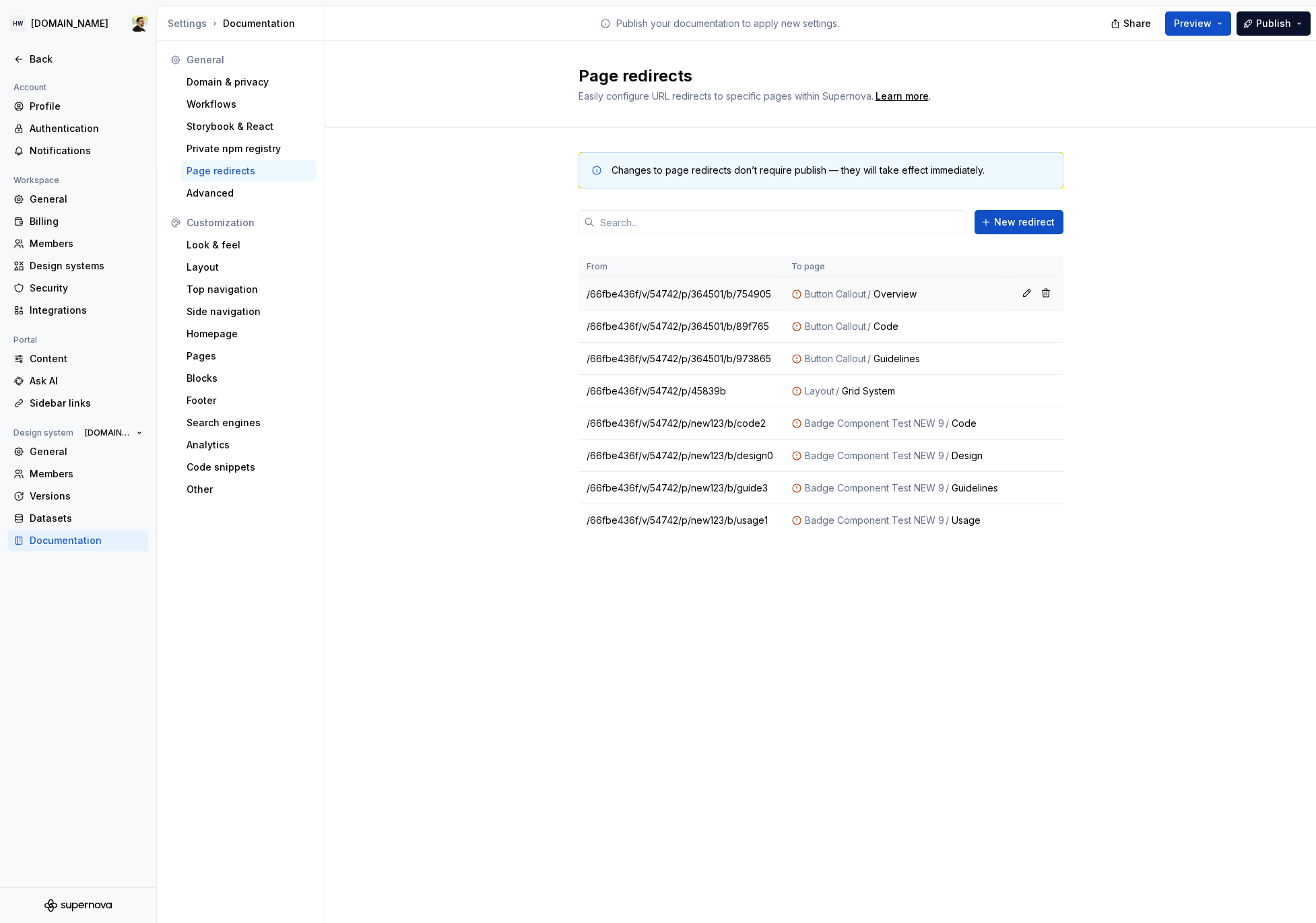
click at [656, 284] on td "/66fbe436f/v/54742/p/364501/b/754905" at bounding box center [681, 294] width 205 height 32
click at [269, 650] on div "General Domain & privacy Workflows Storybook & React Private npm registry Page …" at bounding box center [241, 482] width 168 height 882
